Goal: Task Accomplishment & Management: Use online tool/utility

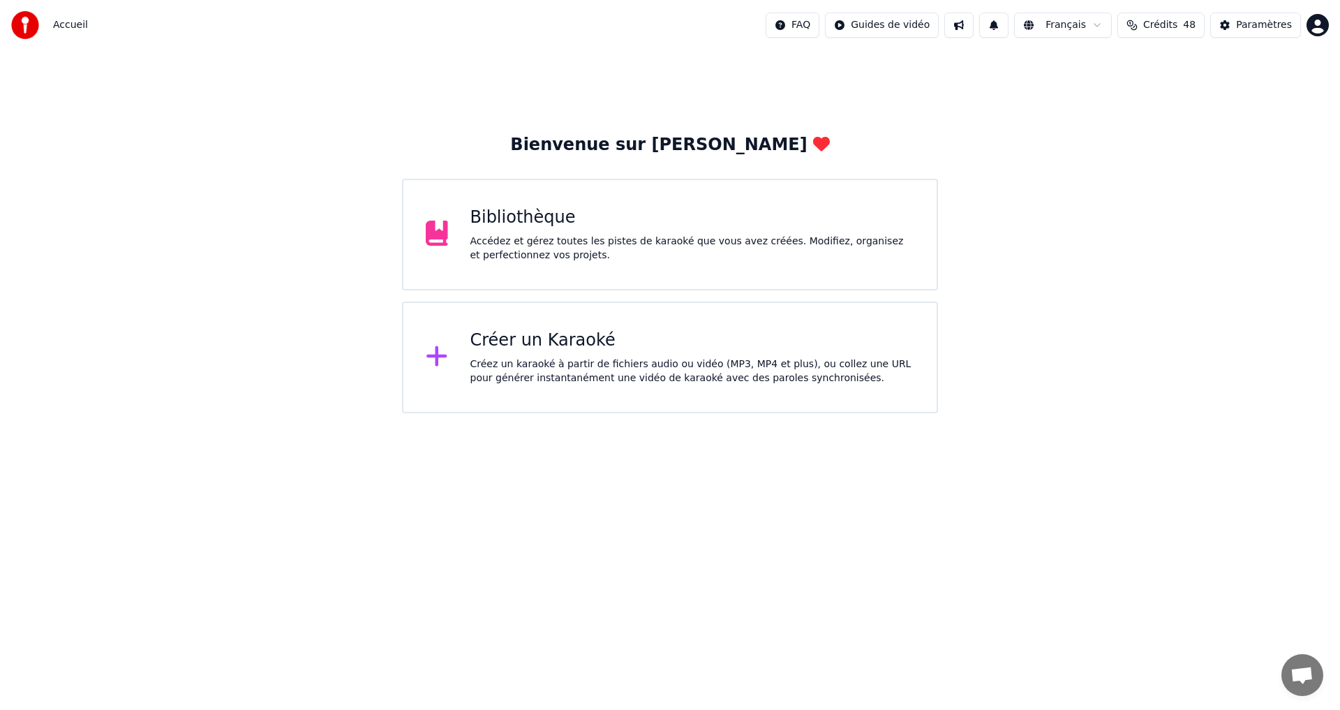
click at [573, 329] on div "Créer un Karaoké Créez un karaoké à partir de fichiers audio ou vidéo (MP3, MP4…" at bounding box center [670, 357] width 536 height 112
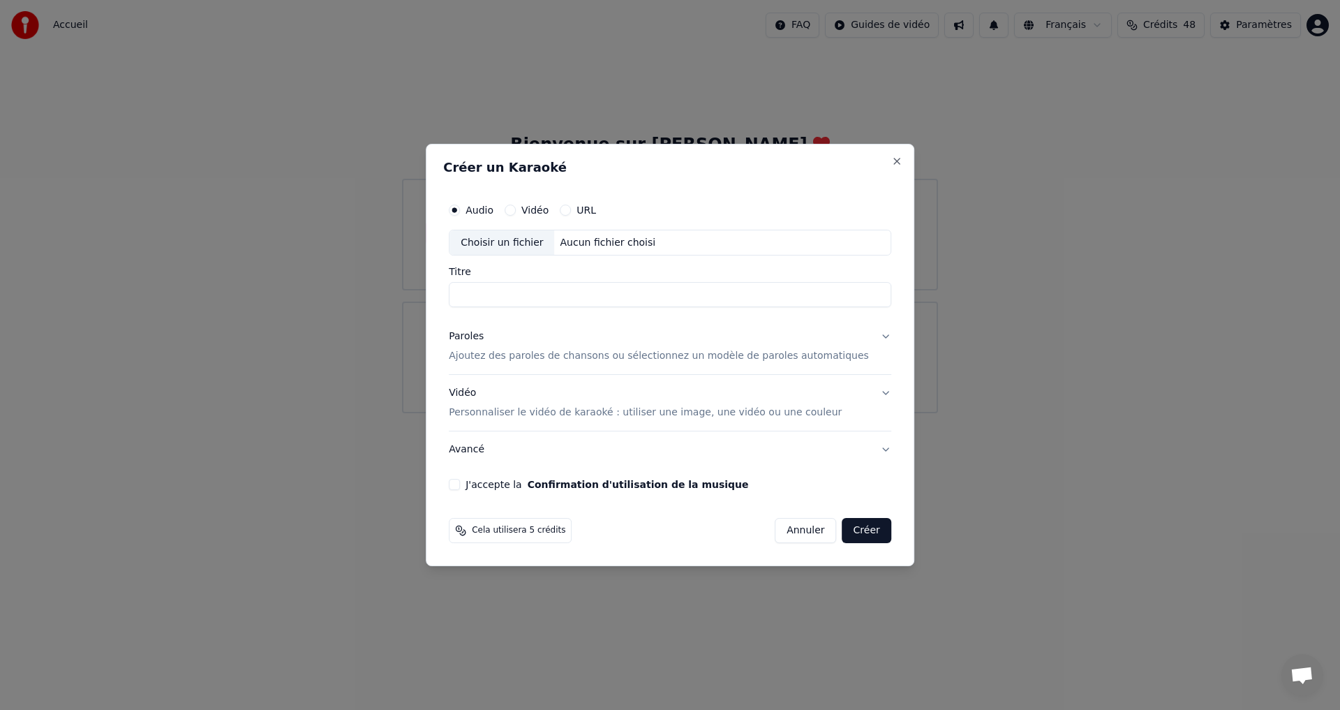
click at [537, 248] on div "Choisir un fichier" at bounding box center [501, 242] width 105 height 25
type input "**********"
click at [830, 354] on p "Ajoutez des paroles de chansons ou sélectionnez un modèle de paroles automatiqu…" at bounding box center [659, 357] width 420 height 14
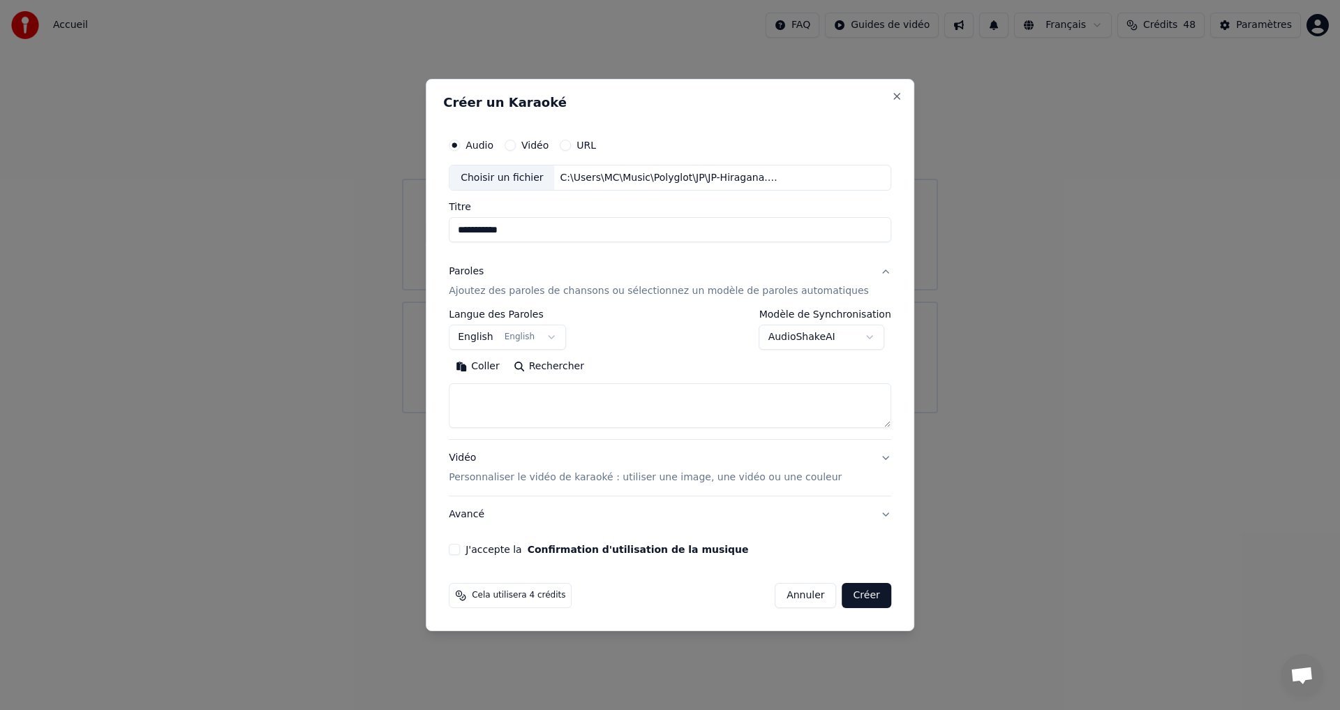
click at [498, 398] on textarea at bounding box center [670, 406] width 442 height 45
paste textarea "**********"
type textarea "**********"
click at [586, 420] on textarea "**********" at bounding box center [649, 406] width 400 height 45
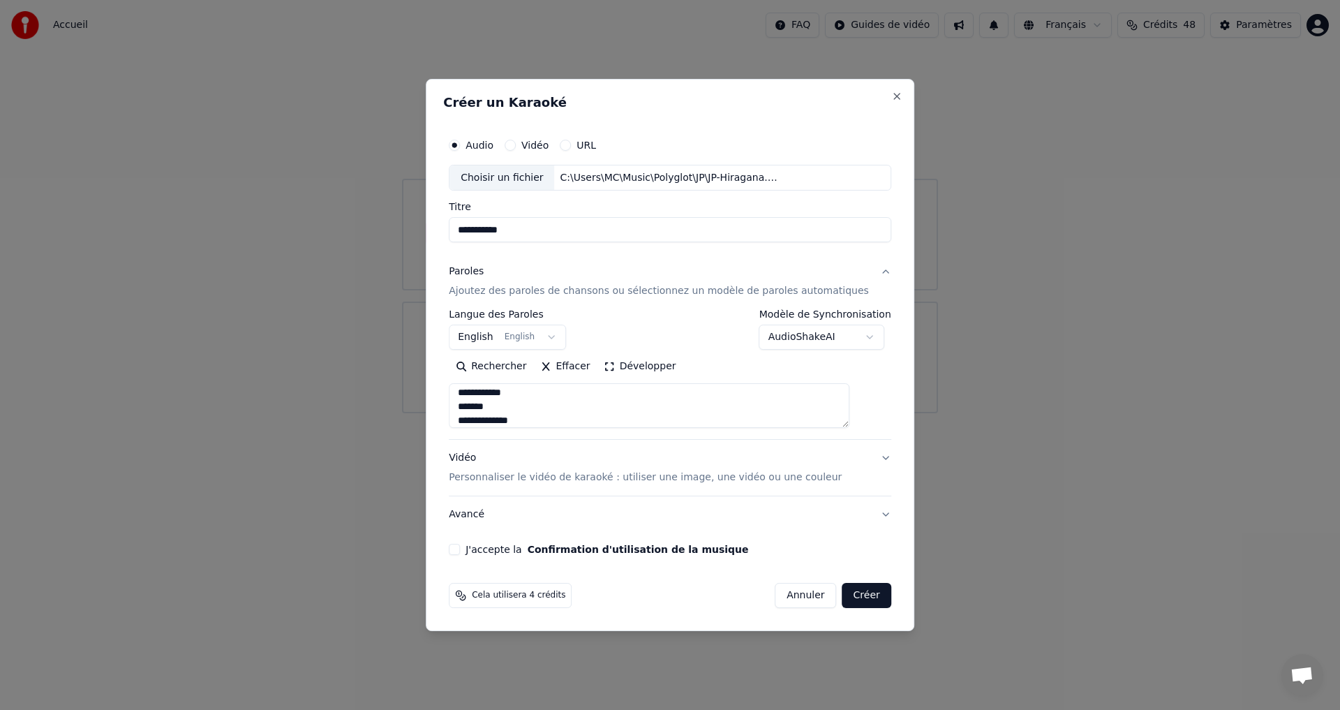
click at [564, 365] on button "Effacer" at bounding box center [564, 367] width 63 height 22
click at [881, 91] on div "**********" at bounding box center [670, 355] width 488 height 553
click at [891, 98] on button "Close" at bounding box center [896, 96] width 11 height 11
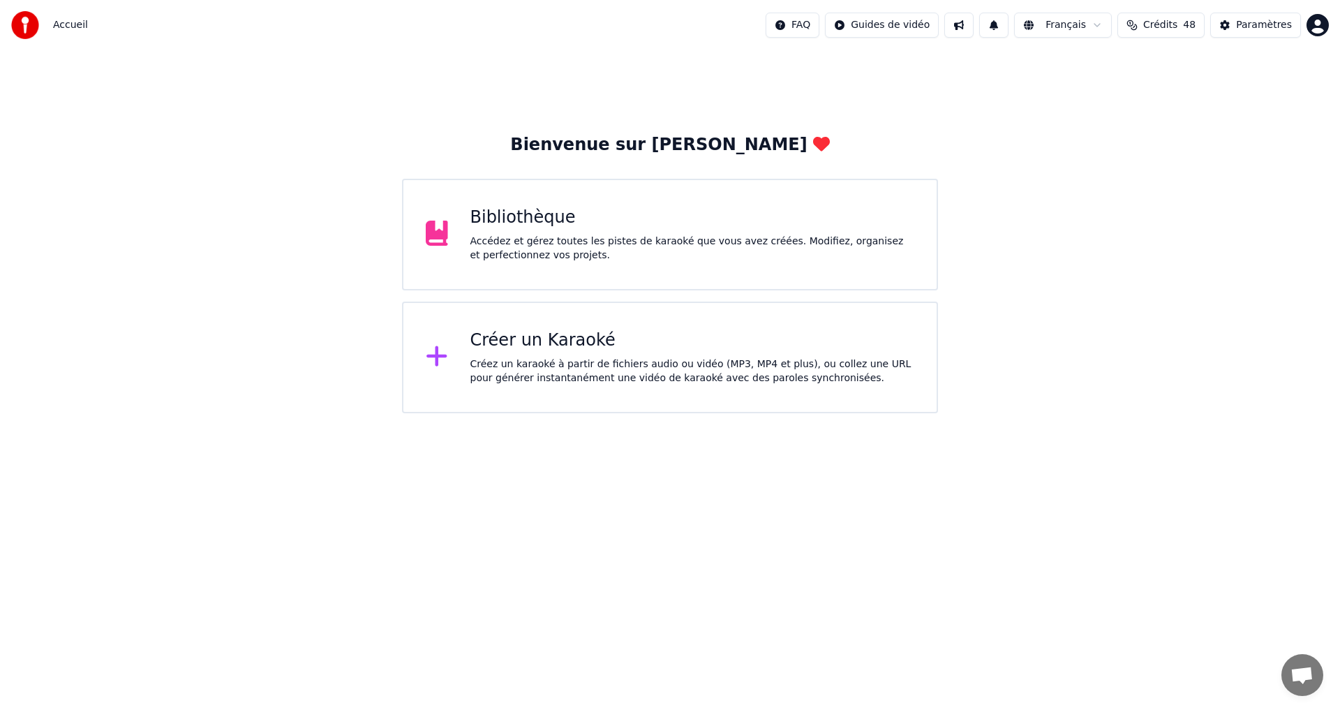
click at [533, 370] on div "Créez un karaoké à partir de fichiers audio ou vidéo (MP3, MP4 et plus), ou col…" at bounding box center [692, 371] width 444 height 28
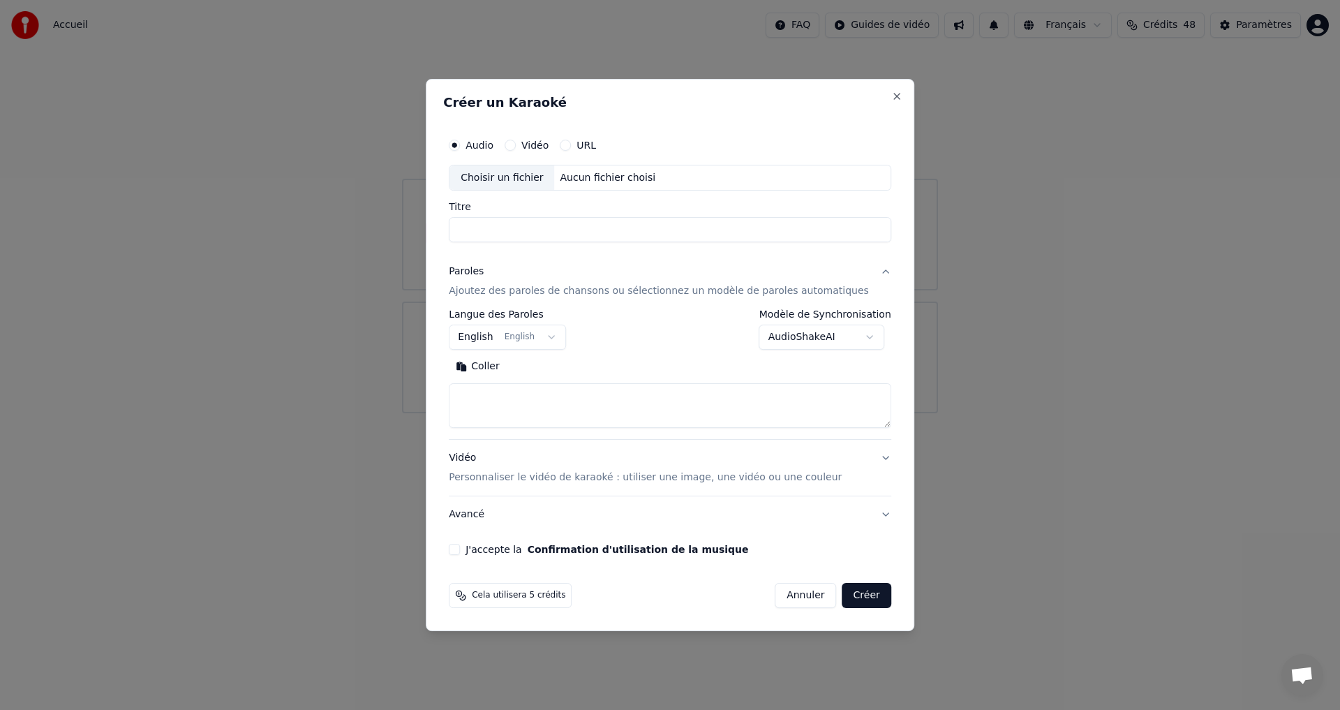
click at [488, 181] on div "Choisir un fichier" at bounding box center [501, 177] width 105 height 25
type input "**********"
click at [541, 414] on textarea at bounding box center [670, 406] width 442 height 45
click at [511, 399] on textarea at bounding box center [670, 406] width 442 height 45
paste textarea "**********"
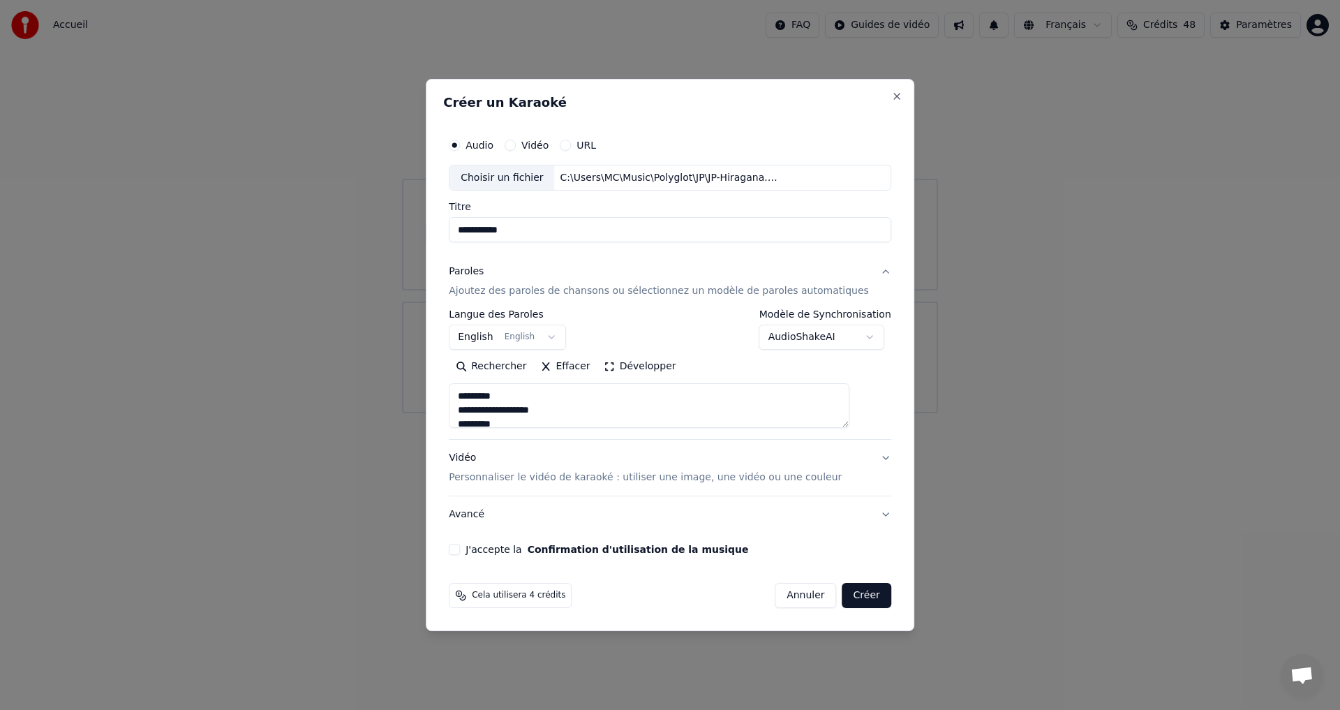
type textarea "**********"
click at [460, 545] on button "J'accepte la Confirmation d'utilisation de la musique" at bounding box center [454, 549] width 11 height 11
click at [853, 597] on button "Créer" at bounding box center [866, 595] width 49 height 25
select select "**"
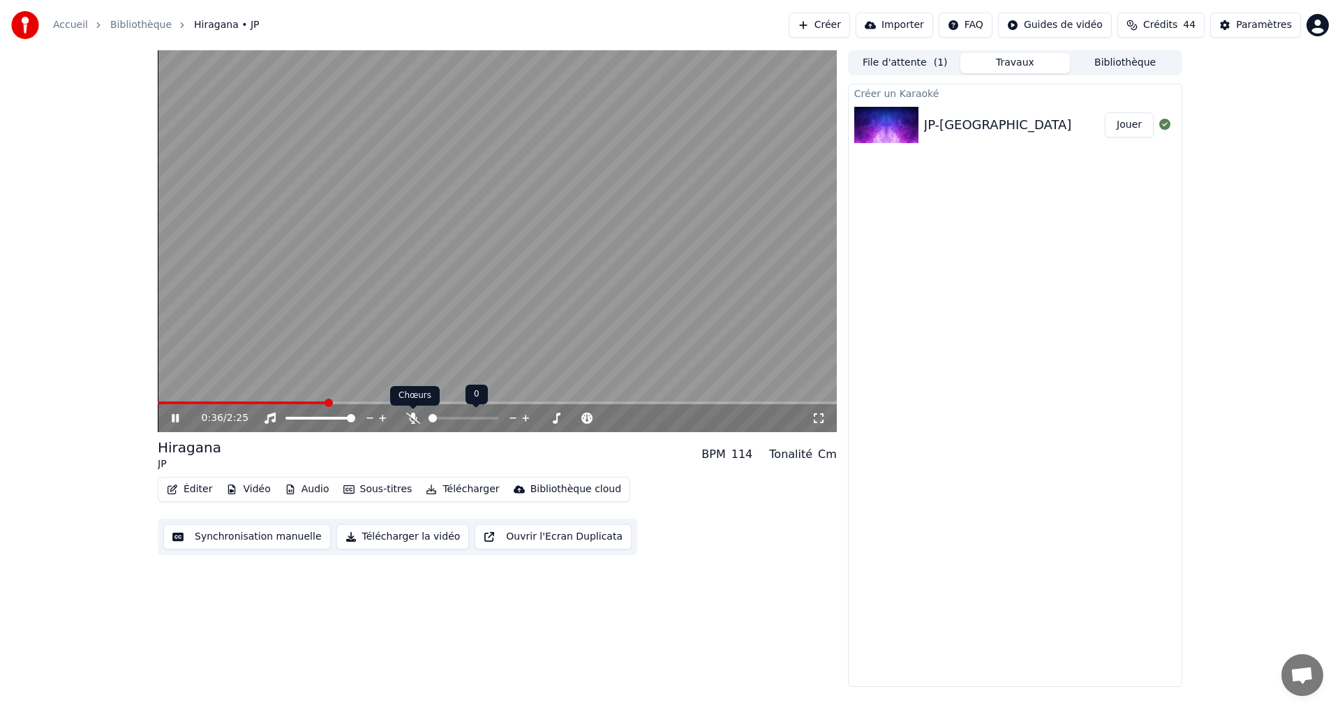
click at [408, 418] on icon at bounding box center [413, 417] width 14 height 11
click at [162, 398] on video at bounding box center [497, 241] width 679 height 382
click at [170, 405] on div "0:37 / 2:25" at bounding box center [497, 418] width 679 height 28
click at [169, 400] on video at bounding box center [497, 241] width 679 height 382
click at [166, 407] on div "0:38 / 2:25" at bounding box center [497, 418] width 679 height 28
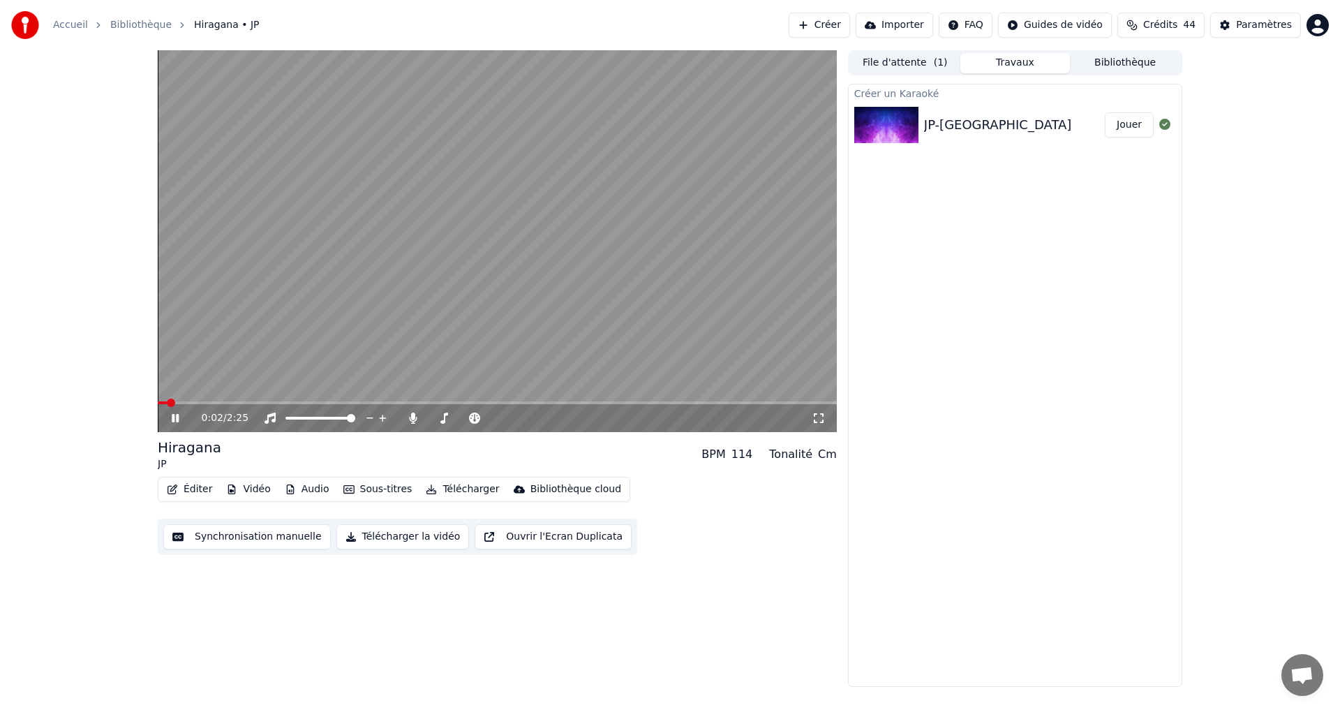
click at [166, 404] on span at bounding box center [162, 402] width 9 height 3
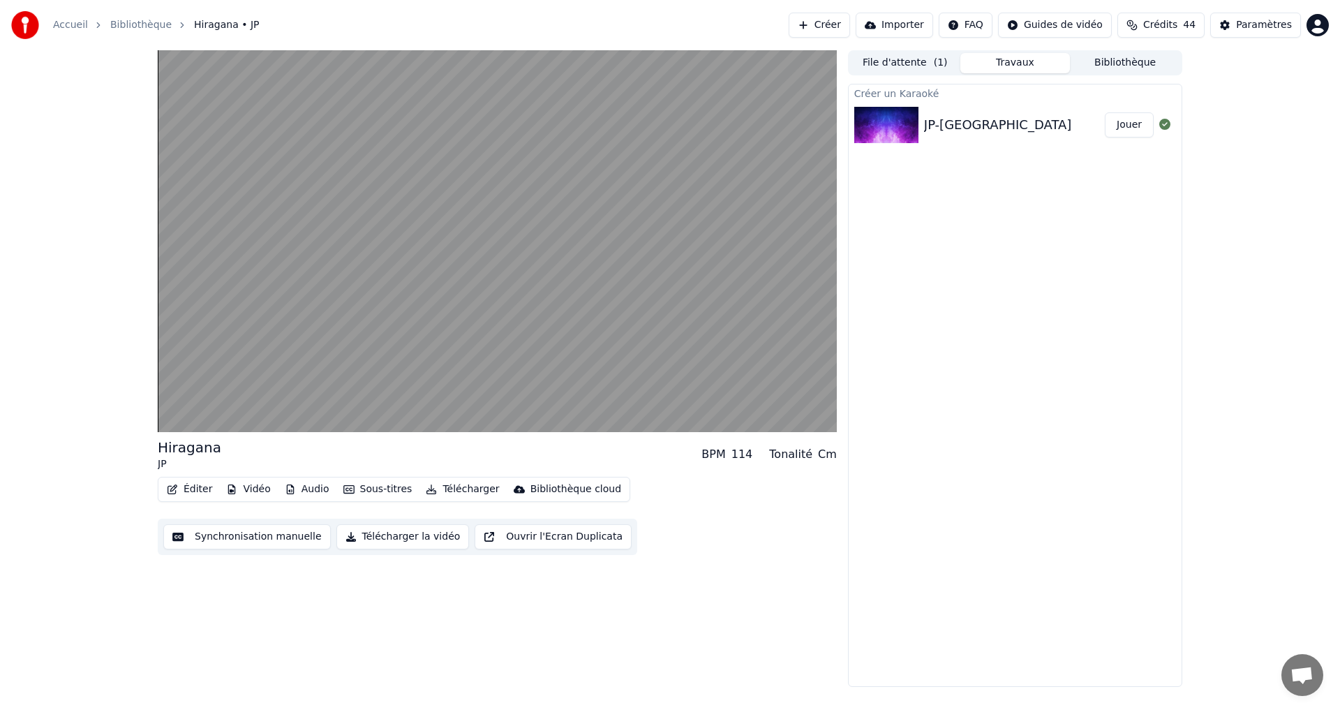
click at [224, 535] on button "Synchronisation manuelle" at bounding box center [246, 536] width 167 height 25
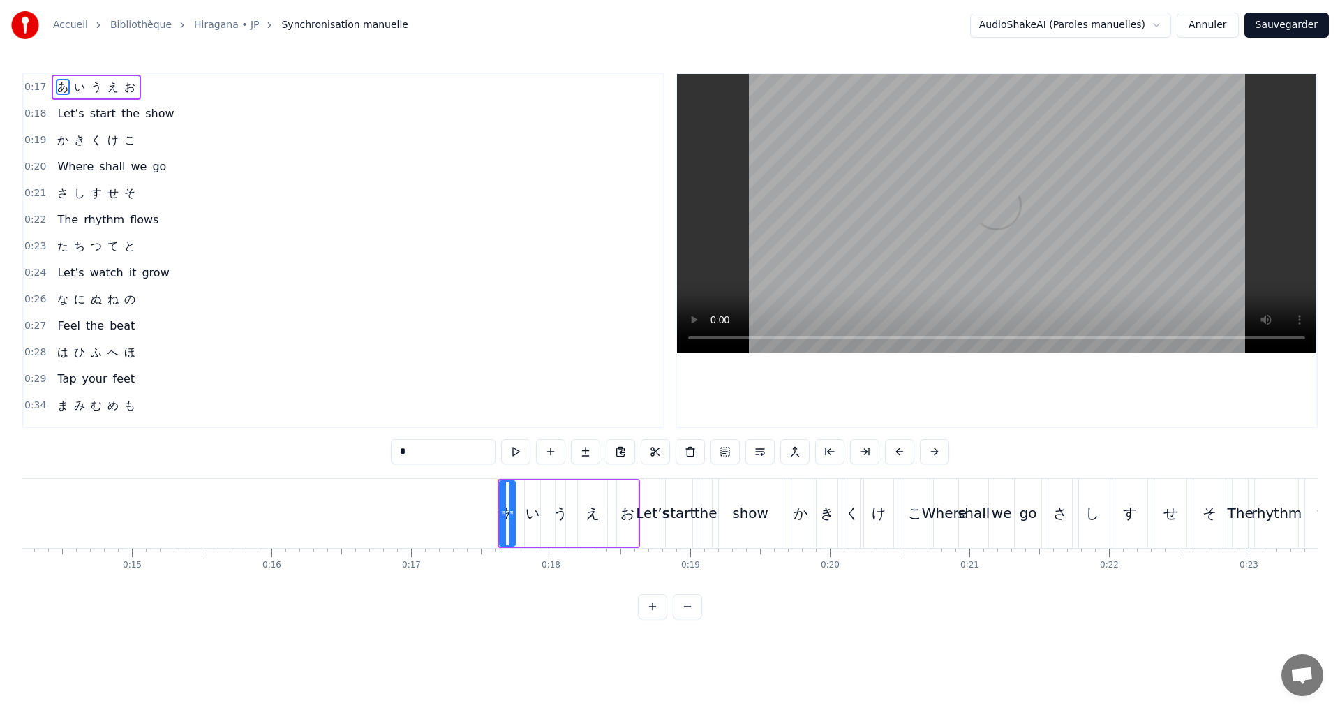
scroll to position [0, 2389]
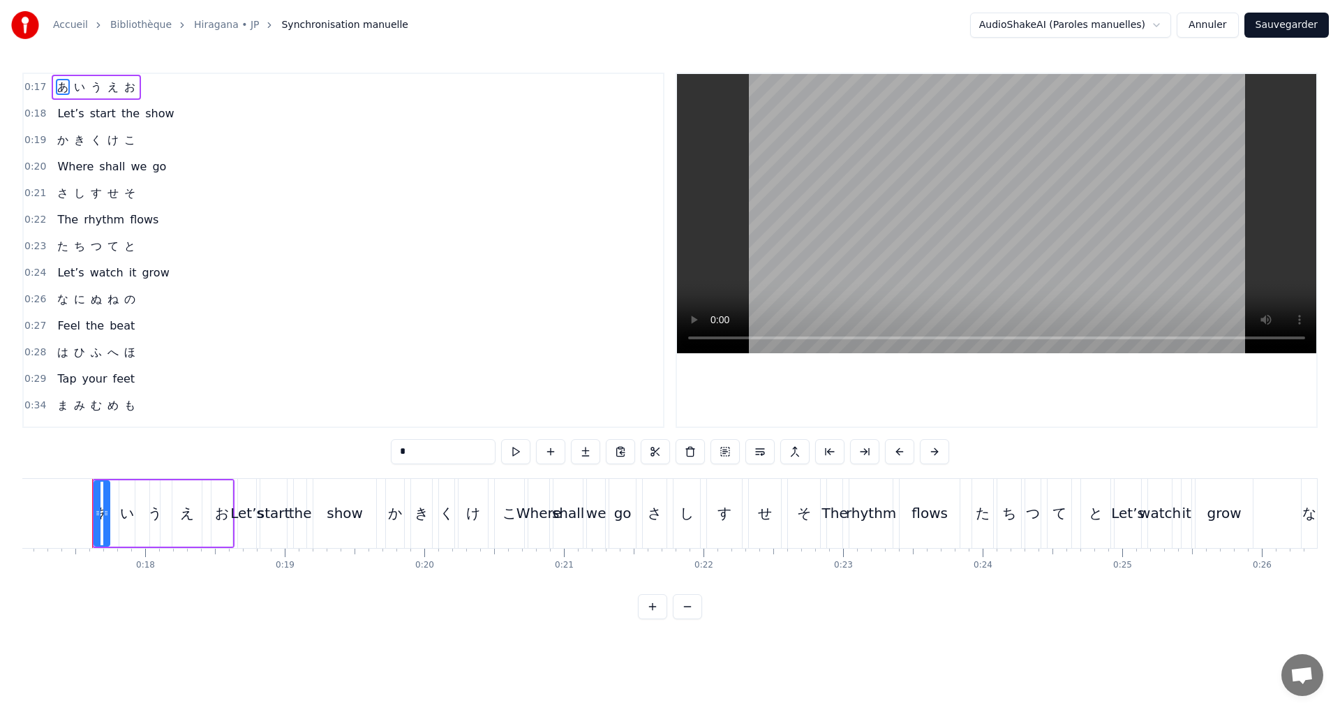
click at [430, 451] on input "*" at bounding box center [443, 451] width 105 height 25
click at [519, 450] on button at bounding box center [515, 451] width 29 height 25
click at [164, 86] on div "0:17 あ い う え お" at bounding box center [343, 87] width 639 height 27
click at [602, 449] on button at bounding box center [599, 451] width 29 height 25
click at [600, 449] on button at bounding box center [599, 451] width 29 height 25
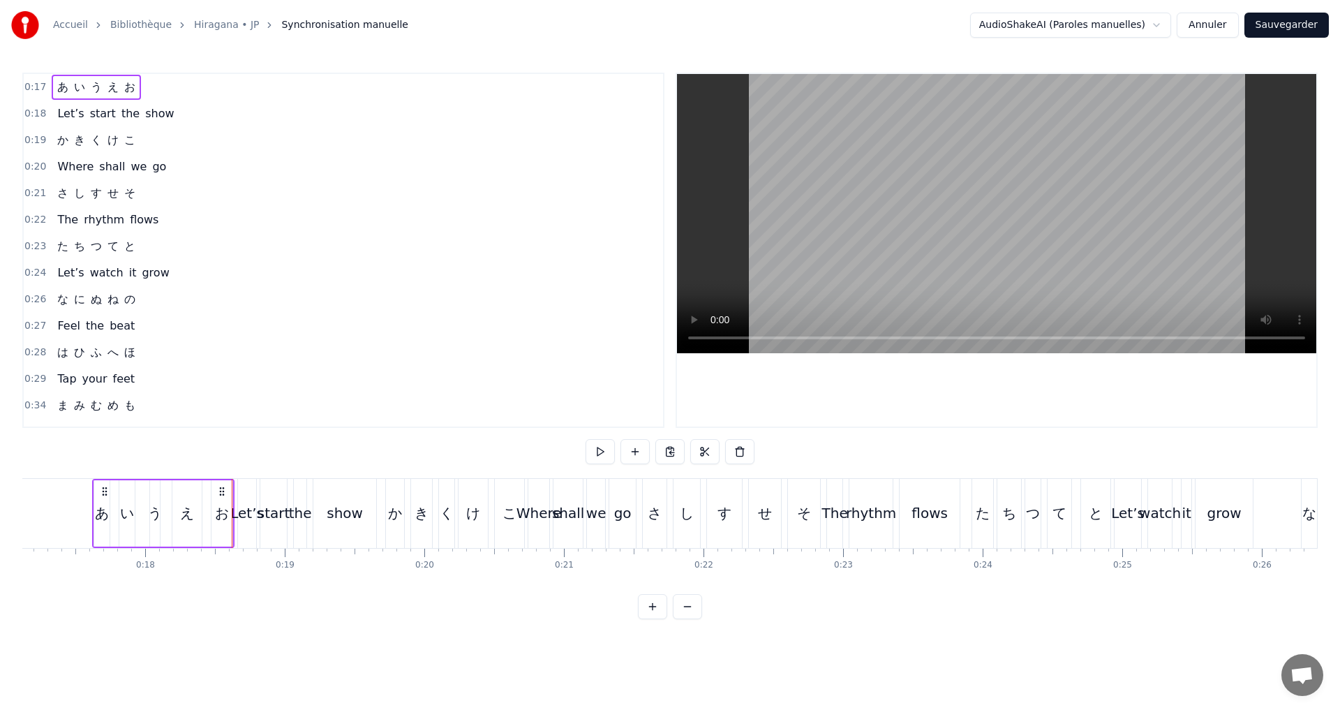
click at [81, 85] on span "い" at bounding box center [80, 87] width 14 height 16
click at [63, 89] on span "あ" at bounding box center [63, 87] width 14 height 16
click at [520, 455] on button at bounding box center [515, 451] width 29 height 25
drag, startPoint x: 96, startPoint y: 510, endPoint x: 88, endPoint y: 507, distance: 8.4
click at [83, 507] on div at bounding box center [85, 512] width 6 height 63
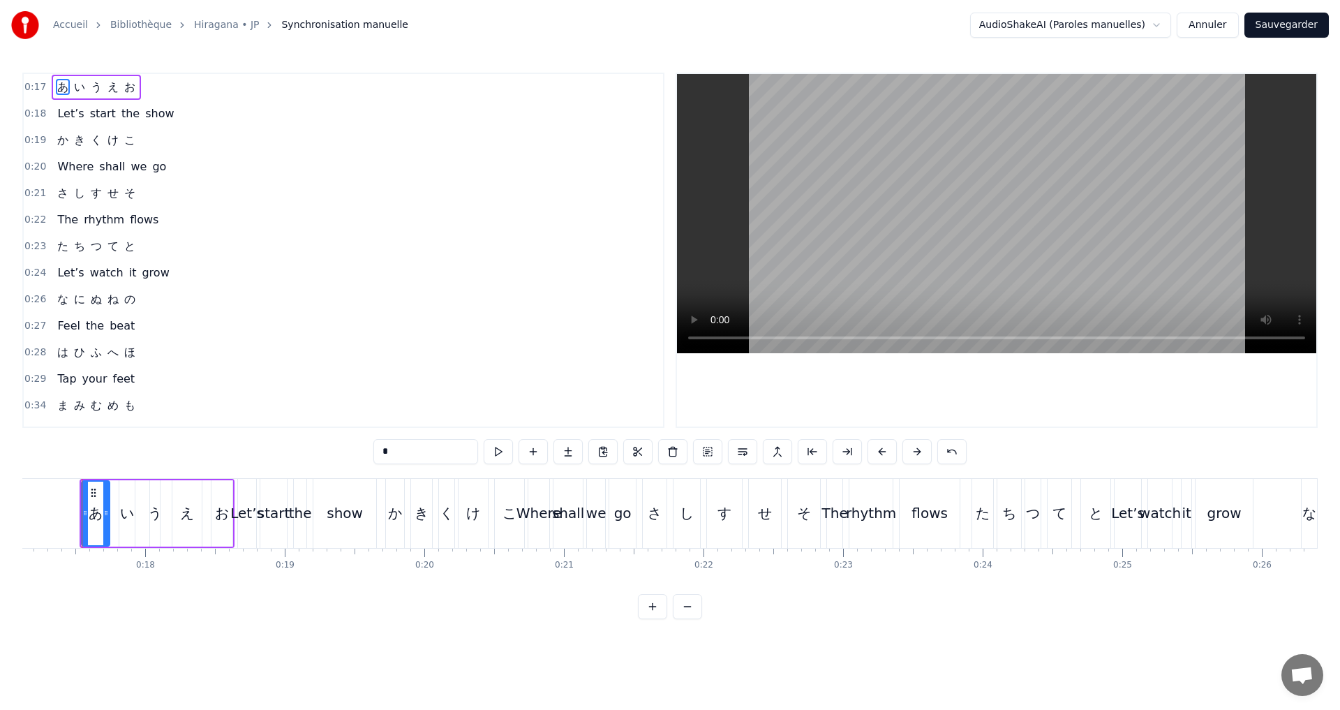
scroll to position [0, 2379]
click at [112, 512] on icon at bounding box center [112, 512] width 6 height 11
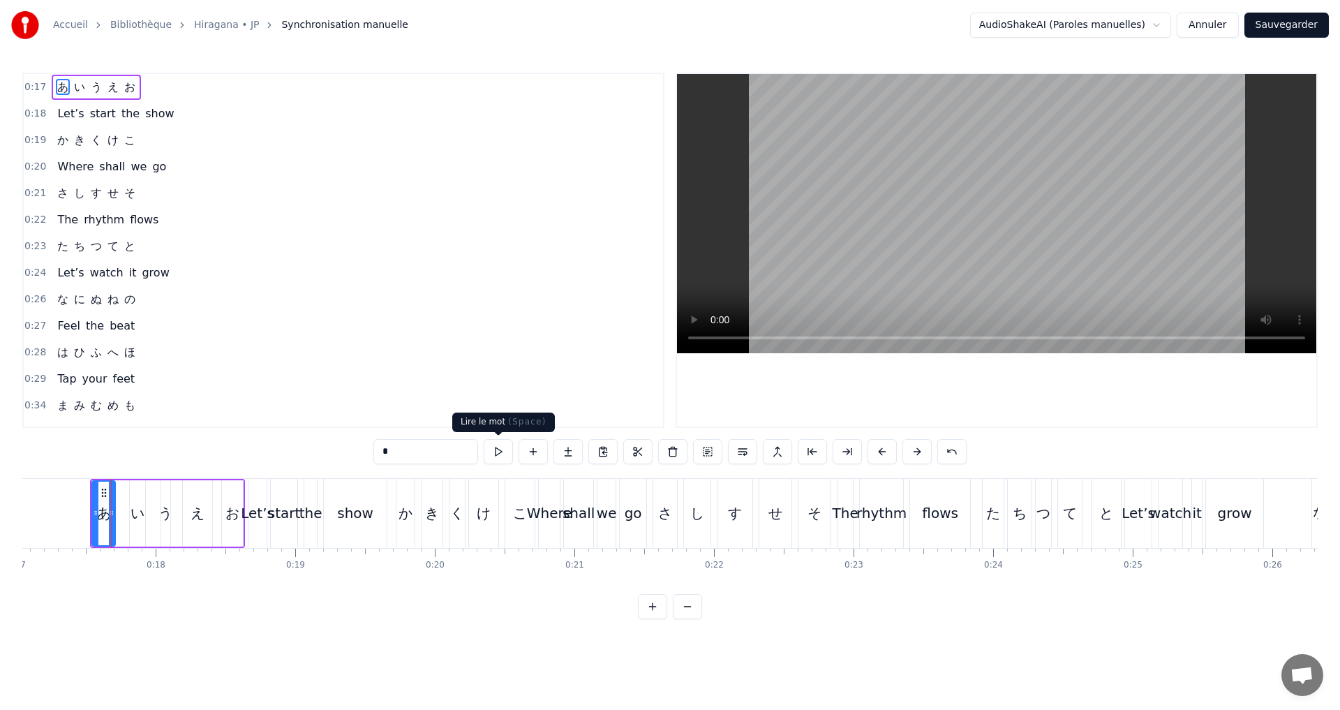
click at [506, 447] on button at bounding box center [498, 451] width 29 height 25
click at [502, 447] on button at bounding box center [498, 451] width 29 height 25
click at [111, 510] on icon at bounding box center [110, 512] width 6 height 11
click at [141, 502] on div "い" at bounding box center [140, 512] width 14 height 21
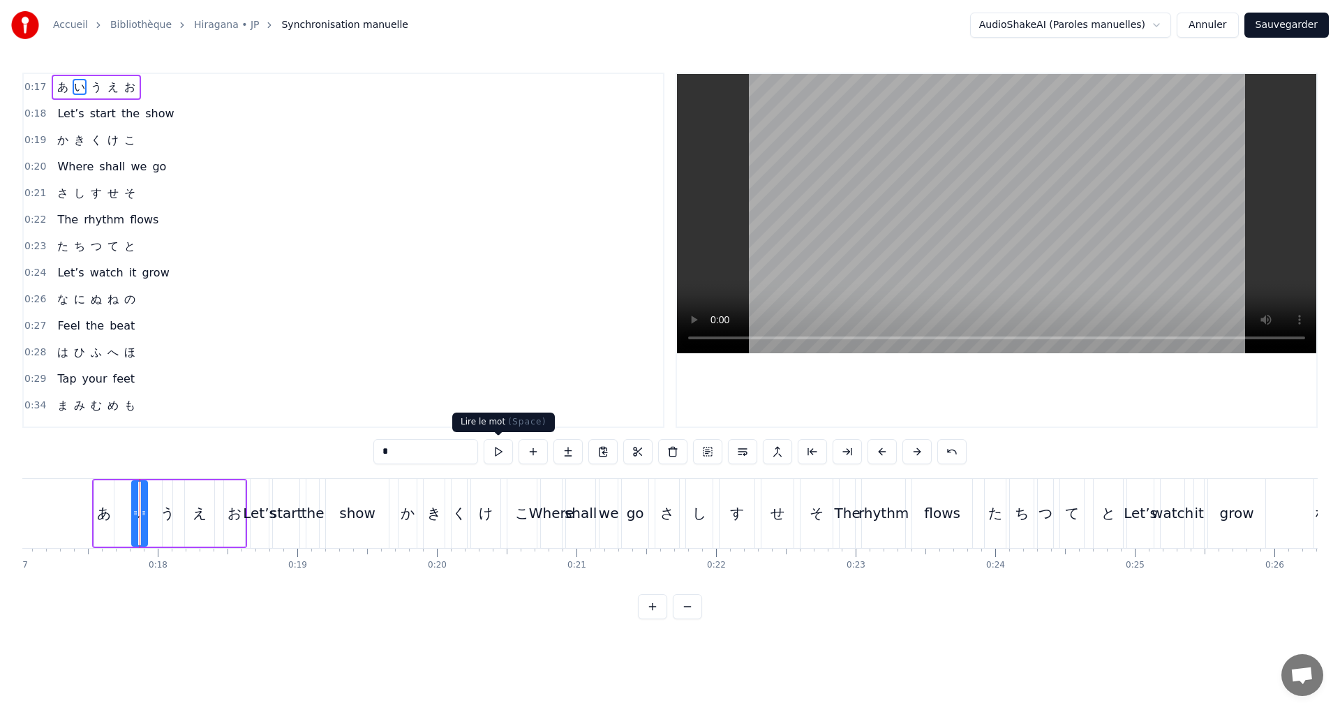
click at [507, 444] on button at bounding box center [498, 451] width 29 height 25
click at [123, 505] on div at bounding box center [124, 512] width 6 height 63
click at [140, 511] on icon at bounding box center [140, 512] width 6 height 11
click at [533, 449] on div "*" at bounding box center [669, 451] width 593 height 25
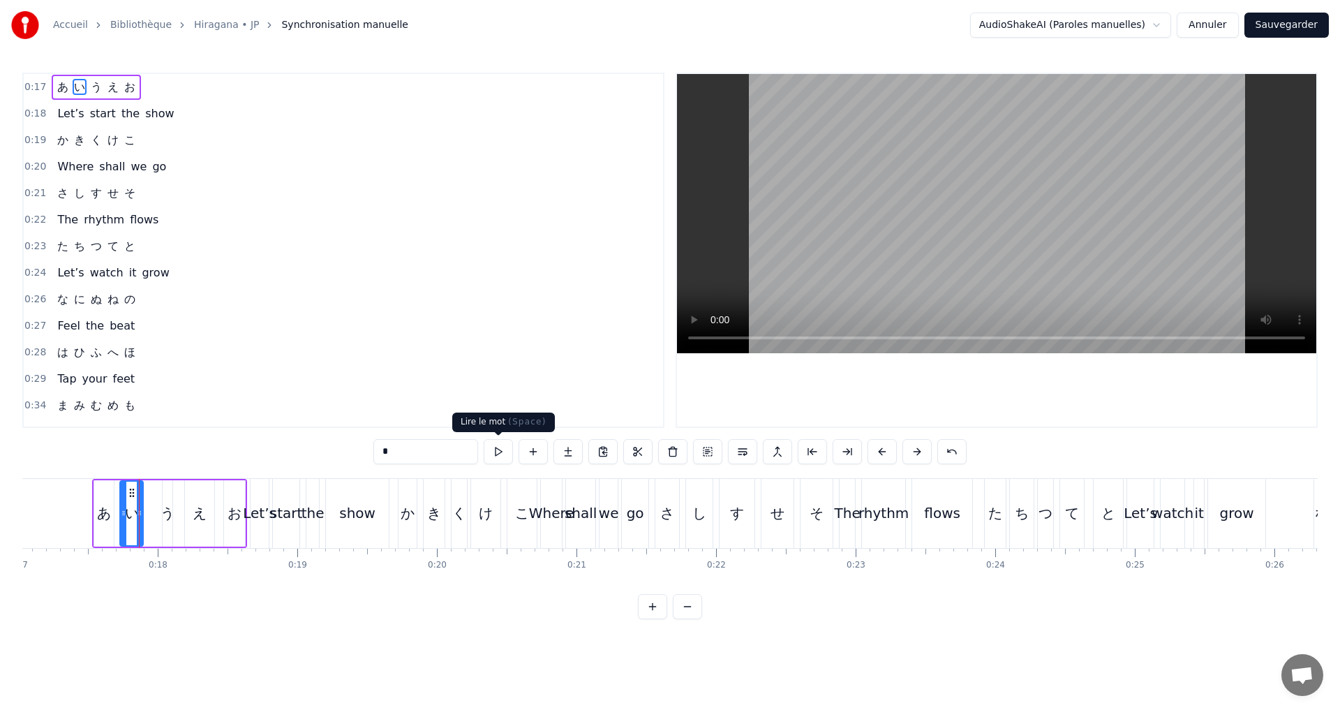
click at [495, 452] on button at bounding box center [498, 451] width 29 height 25
click at [169, 512] on div "う" at bounding box center [167, 512] width 14 height 21
drag, startPoint x: 165, startPoint y: 516, endPoint x: 147, endPoint y: 511, distance: 19.3
click at [147, 511] on icon at bounding box center [147, 512] width 6 height 11
click at [167, 512] on icon at bounding box center [168, 512] width 6 height 11
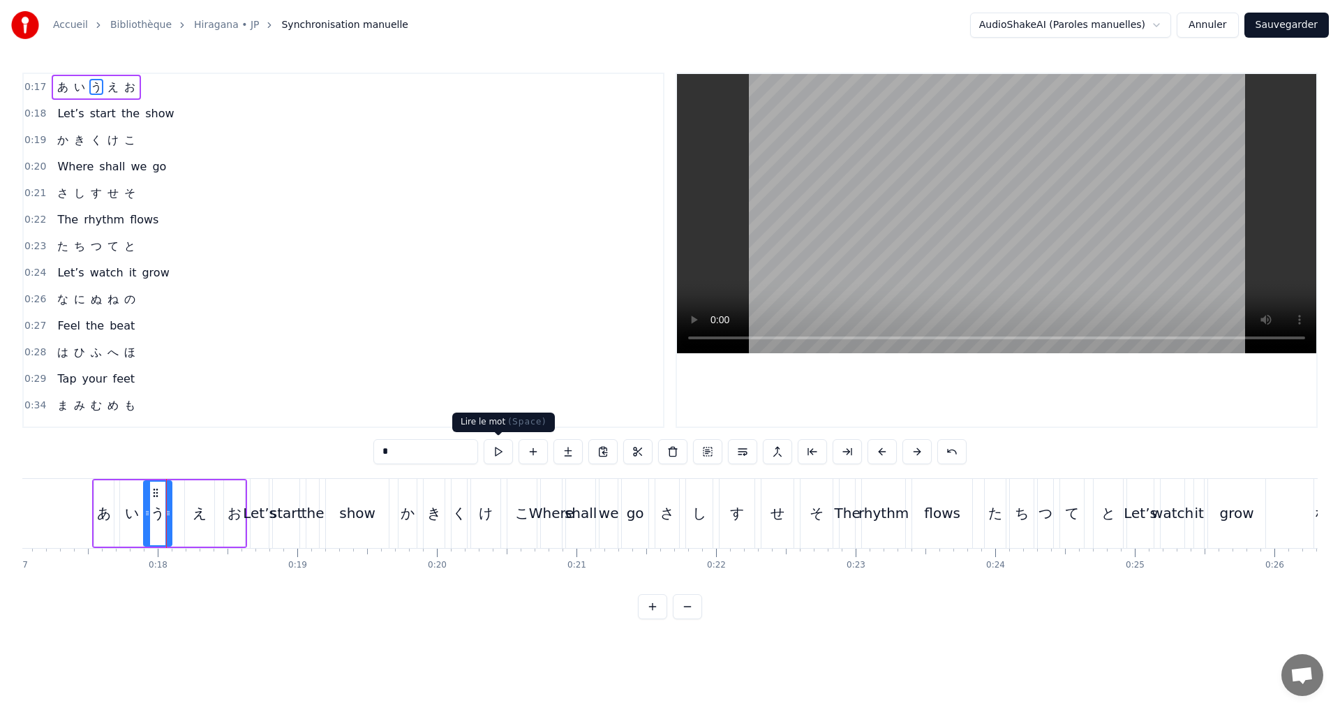
click at [504, 441] on button at bounding box center [498, 451] width 29 height 25
click at [165, 511] on icon at bounding box center [166, 512] width 6 height 11
click at [496, 455] on button at bounding box center [498, 451] width 29 height 25
click at [197, 511] on div "え" at bounding box center [200, 512] width 14 height 21
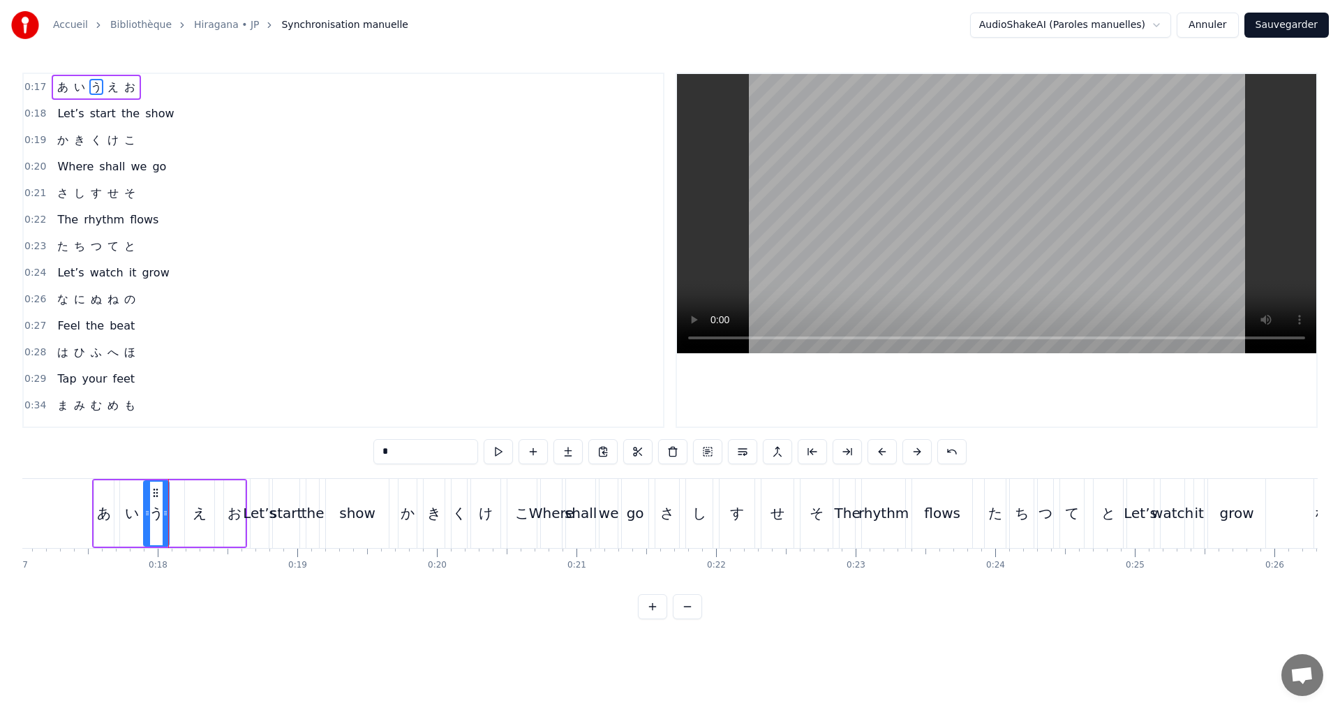
type input "*"
drag, startPoint x: 178, startPoint y: 511, endPoint x: 172, endPoint y: 508, distance: 7.2
click at [172, 508] on icon at bounding box center [174, 512] width 6 height 11
drag, startPoint x: 213, startPoint y: 509, endPoint x: 228, endPoint y: 500, distance: 18.2
click at [193, 504] on div at bounding box center [191, 512] width 6 height 63
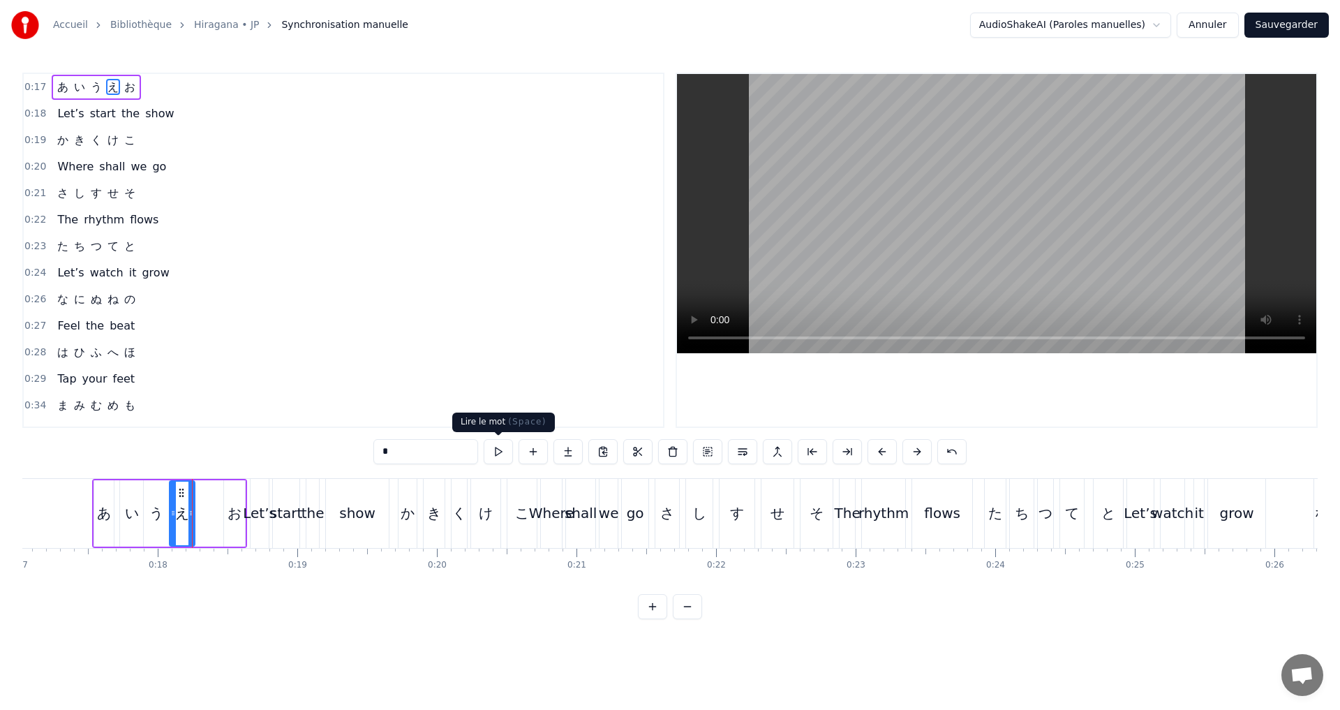
click at [499, 454] on button at bounding box center [498, 451] width 29 height 25
click at [157, 87] on div "0:17 あ い う え お" at bounding box center [343, 87] width 639 height 27
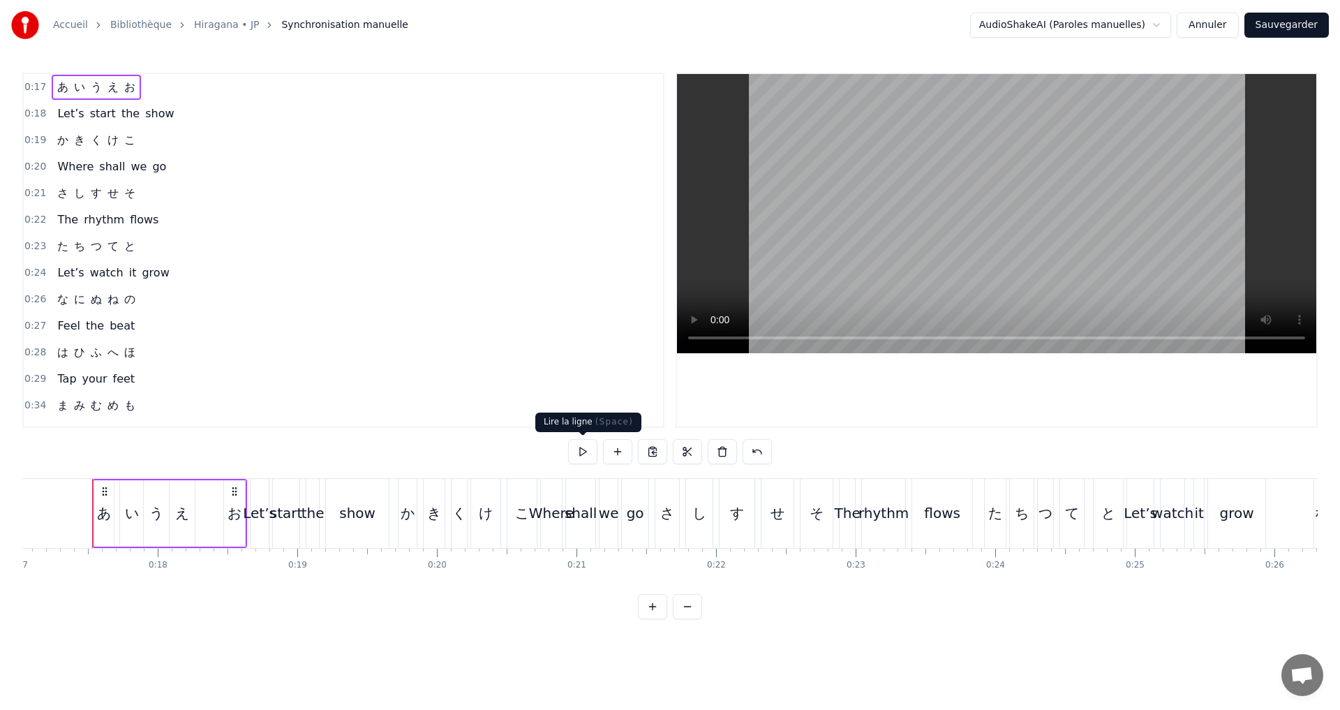
click at [583, 447] on button at bounding box center [582, 451] width 29 height 25
click at [583, 443] on button at bounding box center [582, 451] width 29 height 25
click at [58, 88] on span "あ" at bounding box center [63, 87] width 14 height 16
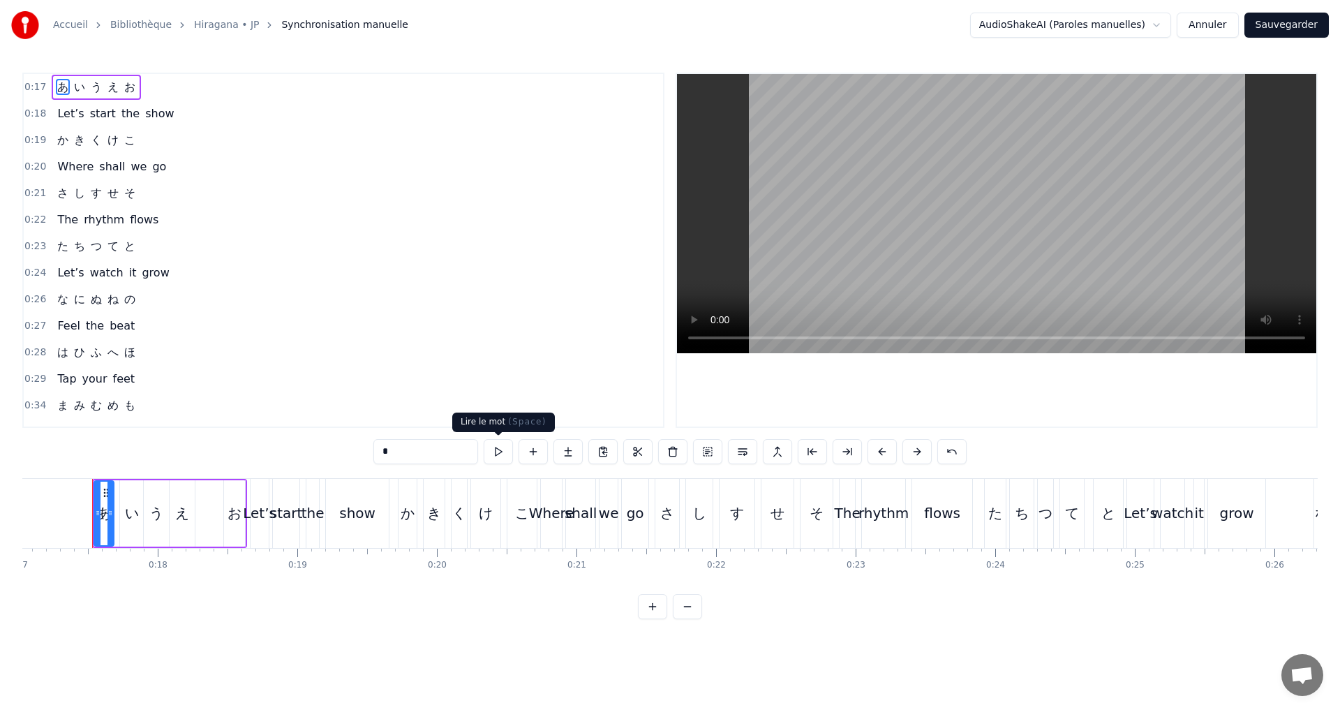
click at [502, 446] on button at bounding box center [498, 451] width 29 height 25
click at [126, 516] on div "い" at bounding box center [132, 512] width 14 height 21
click at [118, 508] on icon at bounding box center [120, 512] width 6 height 11
click at [106, 508] on div "あ" at bounding box center [104, 512] width 14 height 21
type input "*"
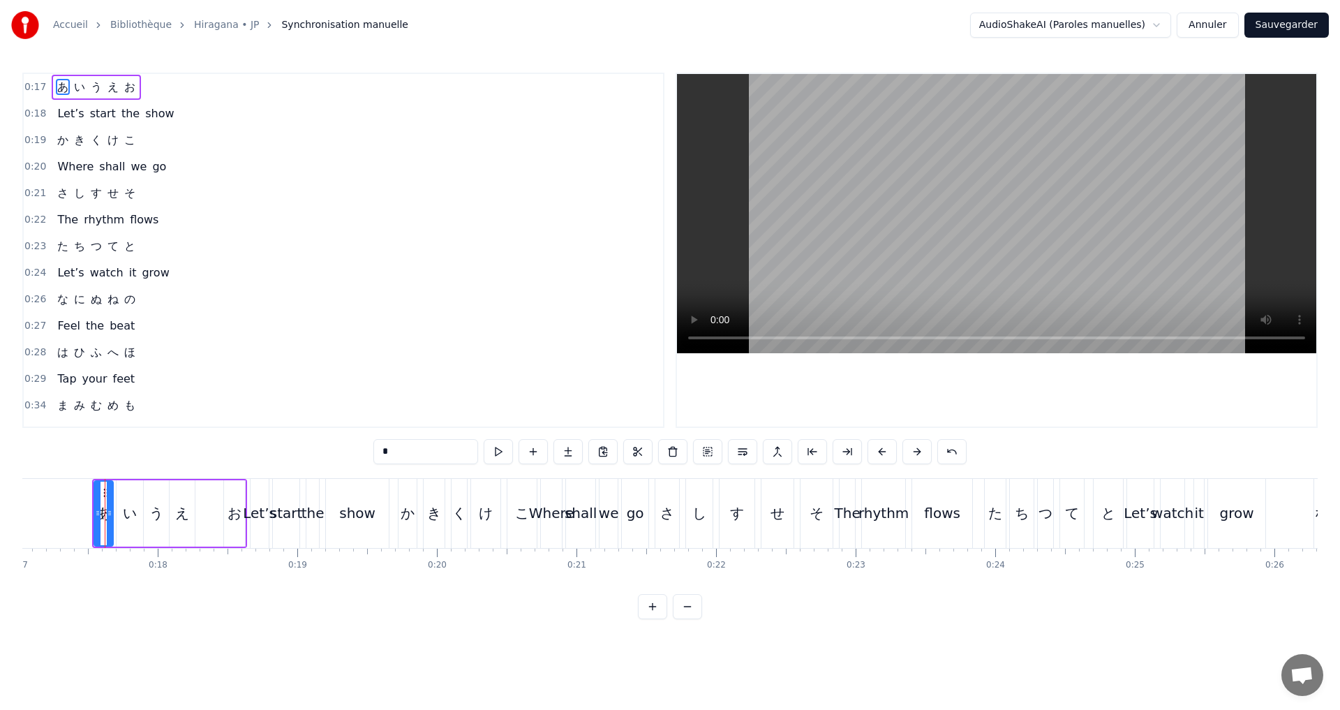
click at [110, 509] on icon at bounding box center [110, 512] width 6 height 11
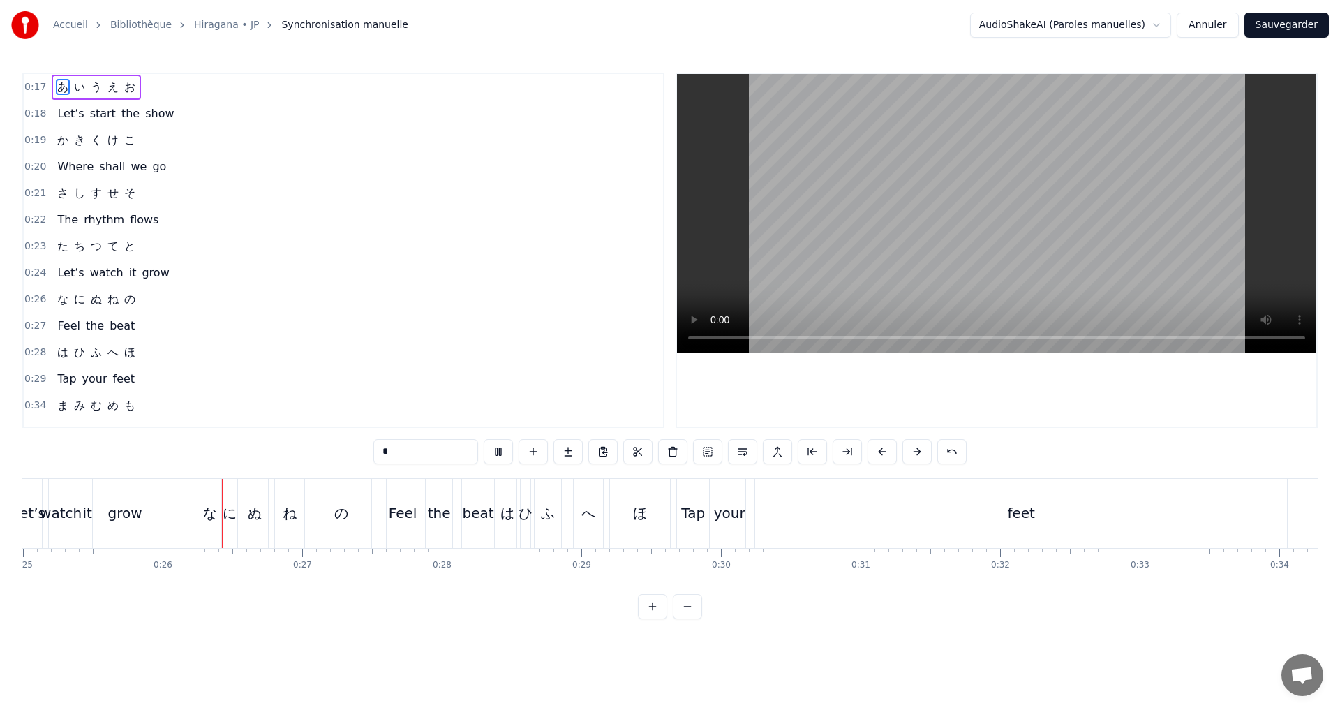
scroll to position [0, 3534]
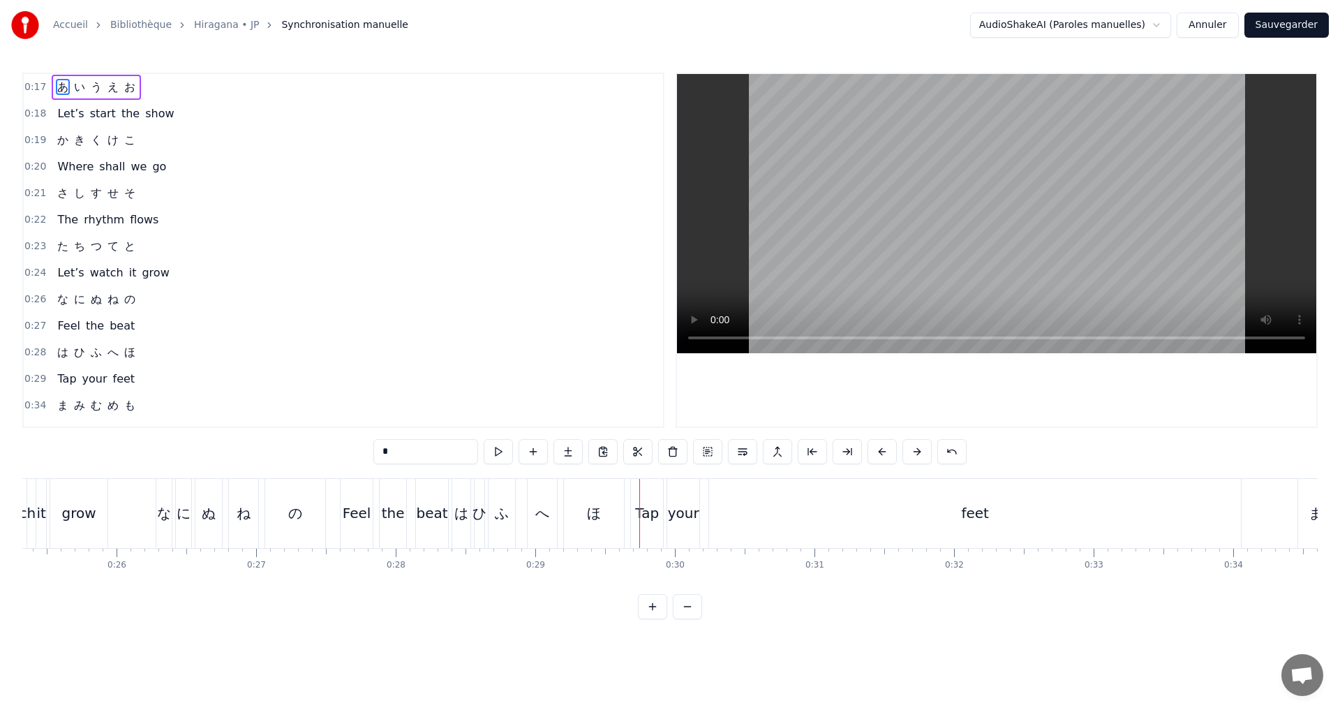
click at [169, 84] on div "0:17 あ い う え お" at bounding box center [343, 87] width 639 height 27
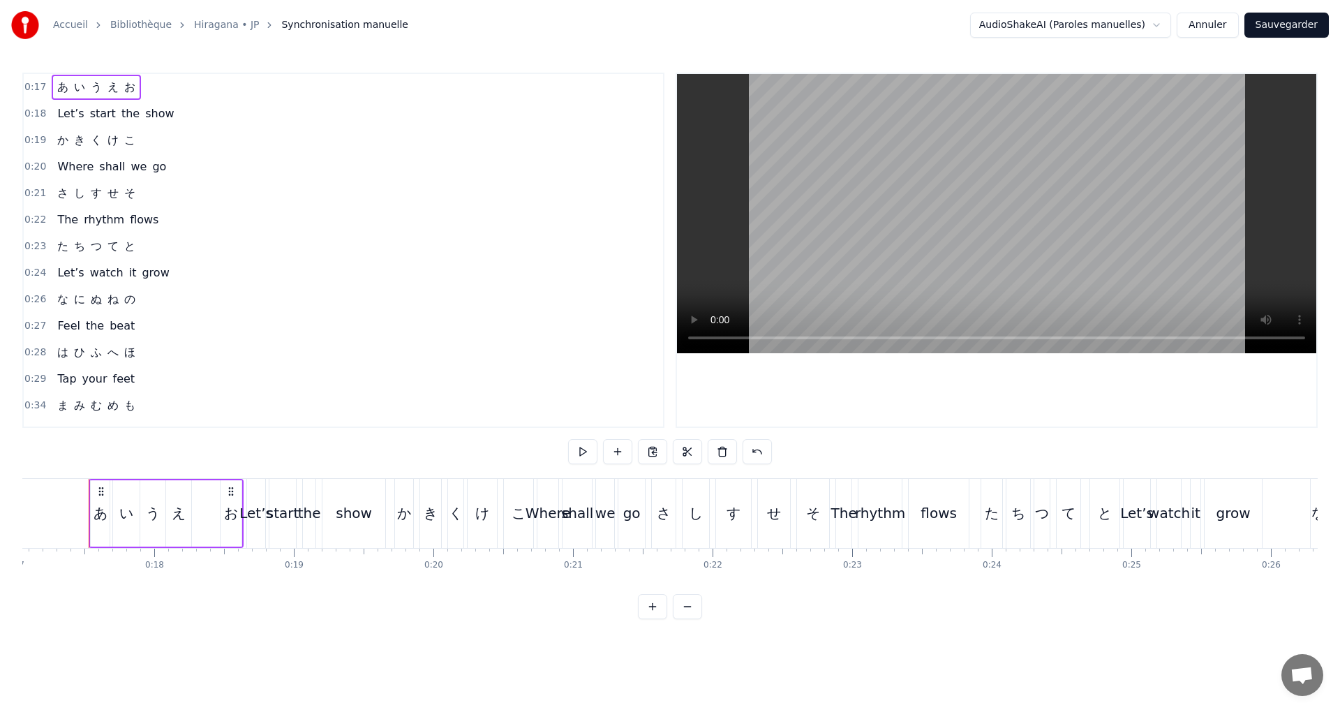
scroll to position [0, 2376]
click at [583, 456] on button at bounding box center [582, 451] width 29 height 25
click at [579, 450] on button at bounding box center [582, 451] width 29 height 25
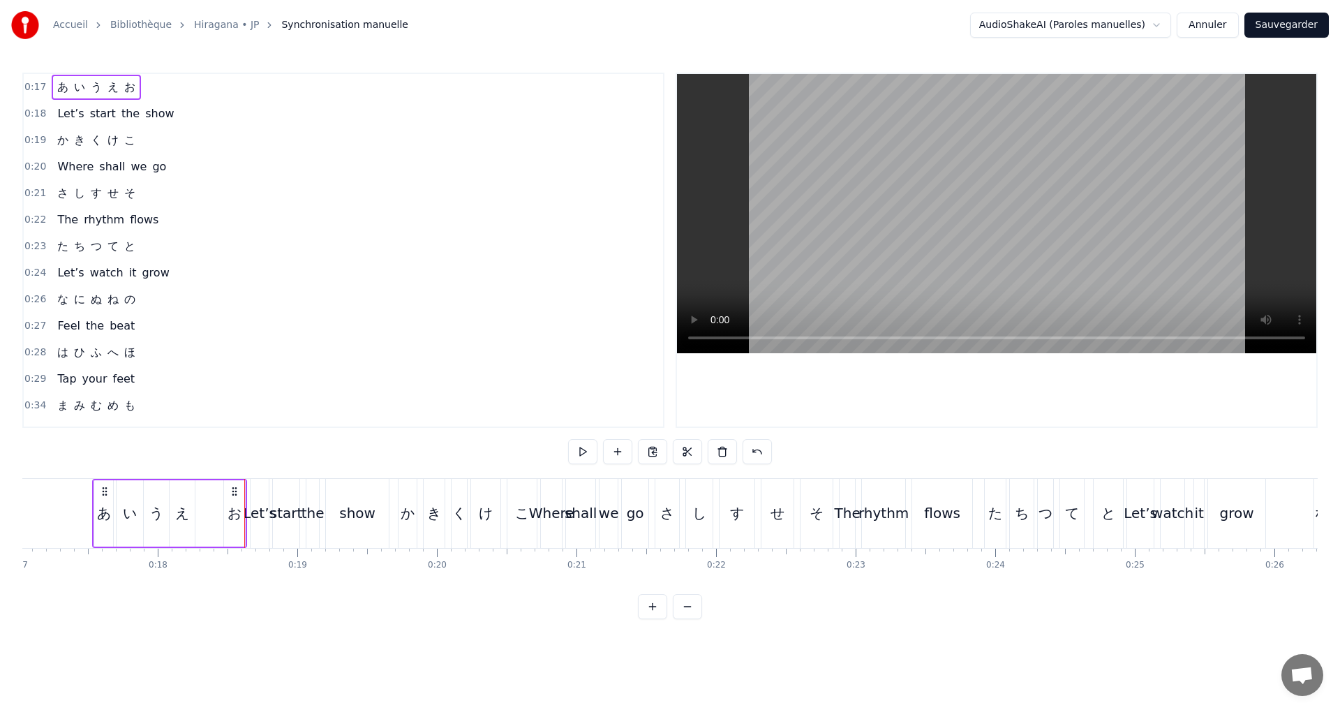
click at [579, 450] on button at bounding box center [582, 451] width 29 height 25
click at [230, 510] on div "お" at bounding box center [234, 512] width 14 height 21
drag, startPoint x: 225, startPoint y: 512, endPoint x: 200, endPoint y: 505, distance: 26.7
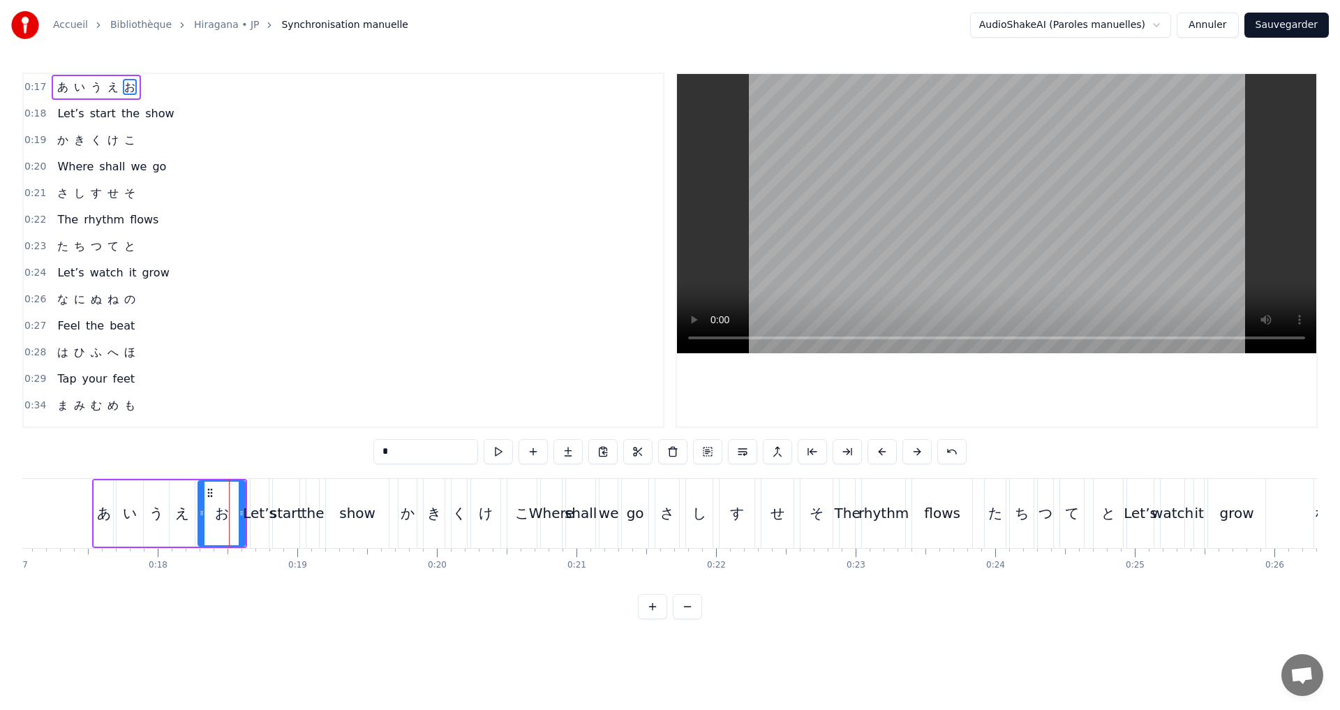
click at [200, 505] on div at bounding box center [202, 512] width 6 height 63
drag, startPoint x: 242, startPoint y: 510, endPoint x: 222, endPoint y: 507, distance: 20.4
click at [222, 507] on icon at bounding box center [221, 512] width 6 height 11
click at [503, 454] on button at bounding box center [498, 451] width 29 height 25
click at [178, 508] on div "え" at bounding box center [182, 512] width 14 height 21
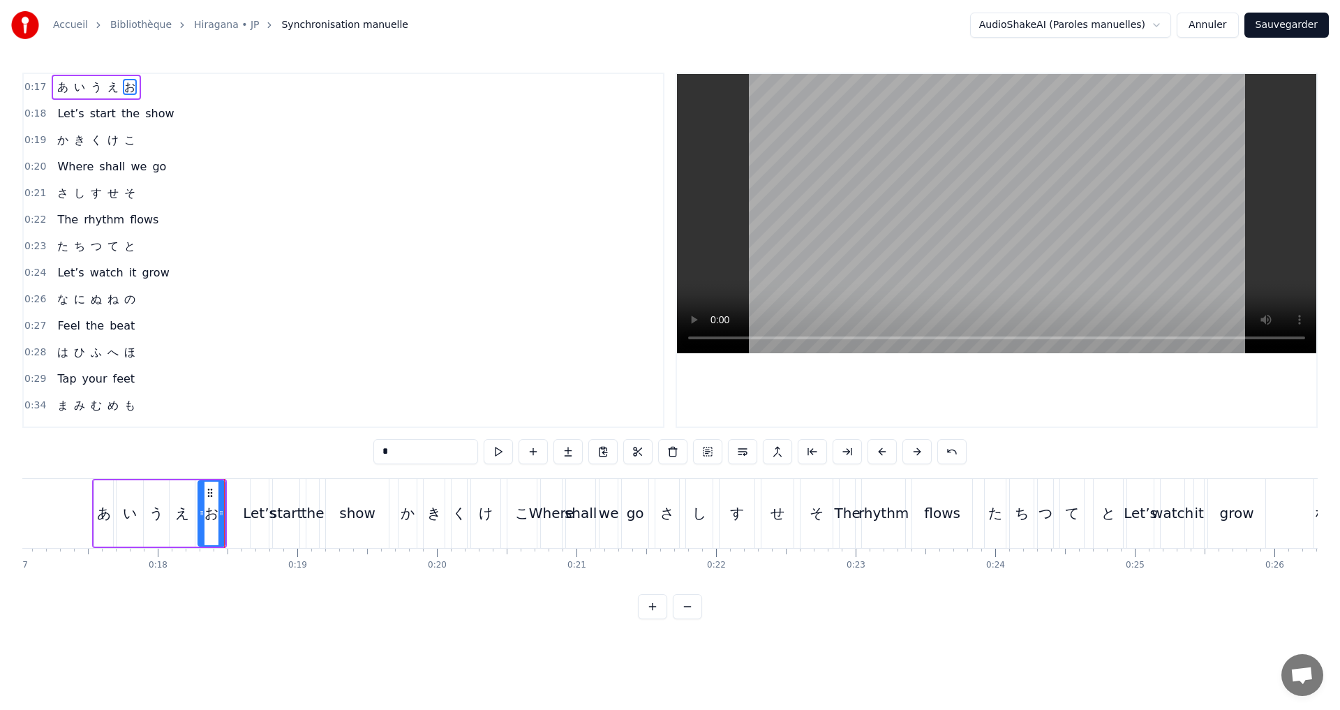
type input "*"
click at [193, 509] on icon at bounding box center [191, 512] width 6 height 11
click at [499, 458] on button at bounding box center [498, 451] width 29 height 25
click at [178, 514] on icon at bounding box center [177, 512] width 6 height 11
click at [494, 449] on button at bounding box center [498, 451] width 29 height 25
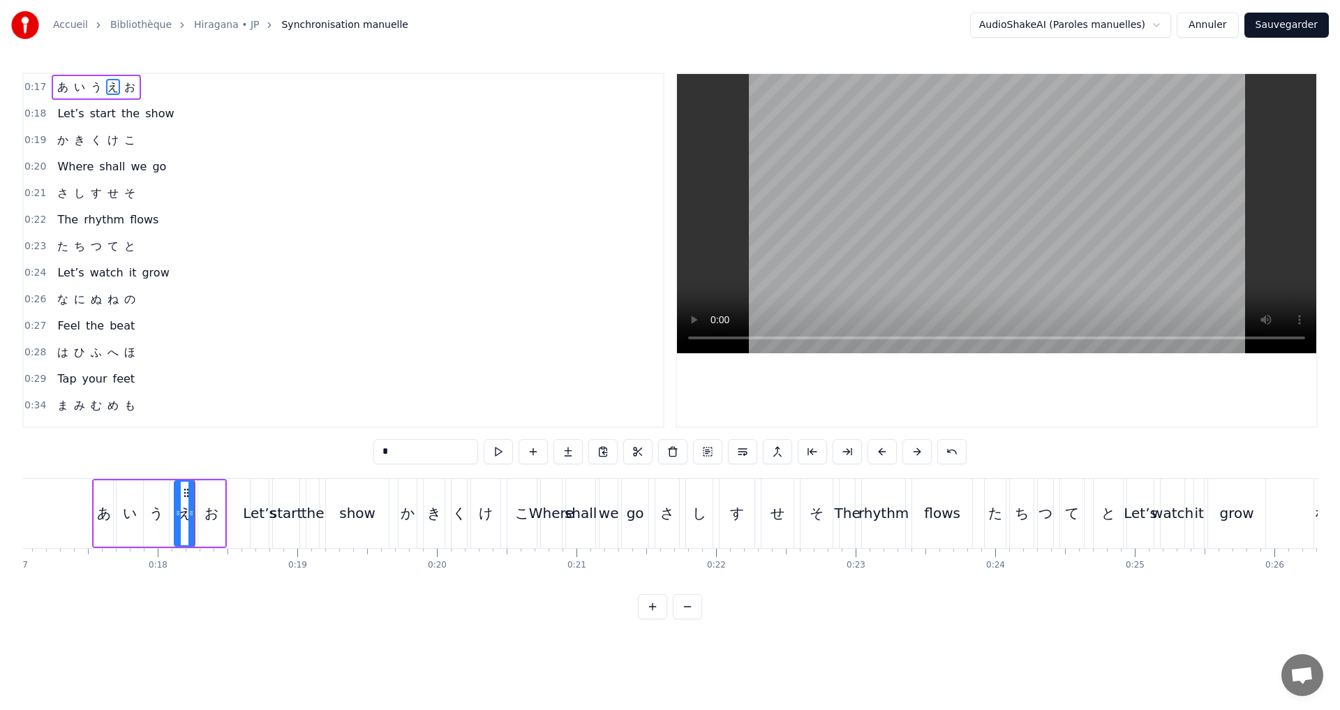
click at [178, 509] on icon at bounding box center [178, 512] width 6 height 11
drag, startPoint x: 193, startPoint y: 509, endPoint x: 221, endPoint y: 499, distance: 30.2
click at [198, 508] on icon at bounding box center [196, 512] width 6 height 11
click at [499, 447] on button at bounding box center [498, 451] width 29 height 25
click at [172, 89] on div "0:17 あ い う え お" at bounding box center [343, 87] width 639 height 27
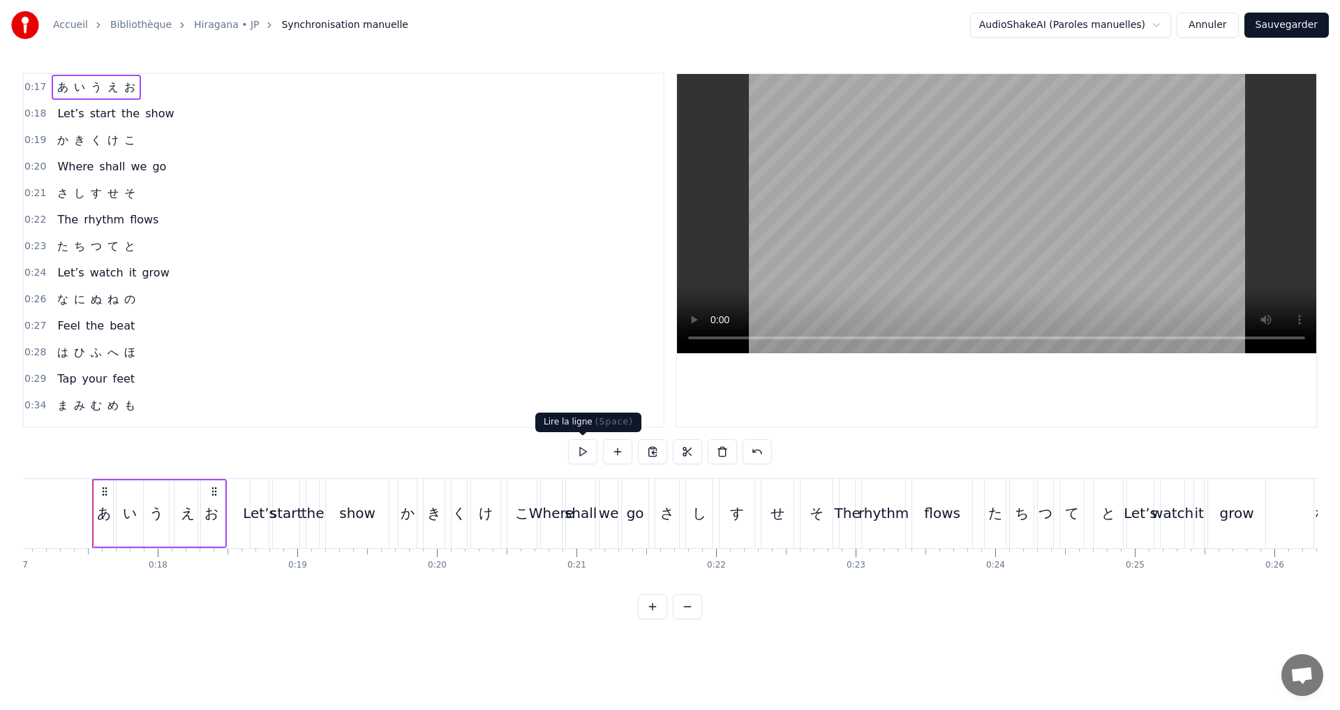
click at [575, 454] on button at bounding box center [582, 451] width 29 height 25
click at [575, 453] on button at bounding box center [582, 451] width 29 height 25
click at [578, 449] on button at bounding box center [582, 451] width 29 height 25
click at [578, 447] on button at bounding box center [582, 451] width 29 height 25
click at [580, 440] on button at bounding box center [582, 451] width 29 height 25
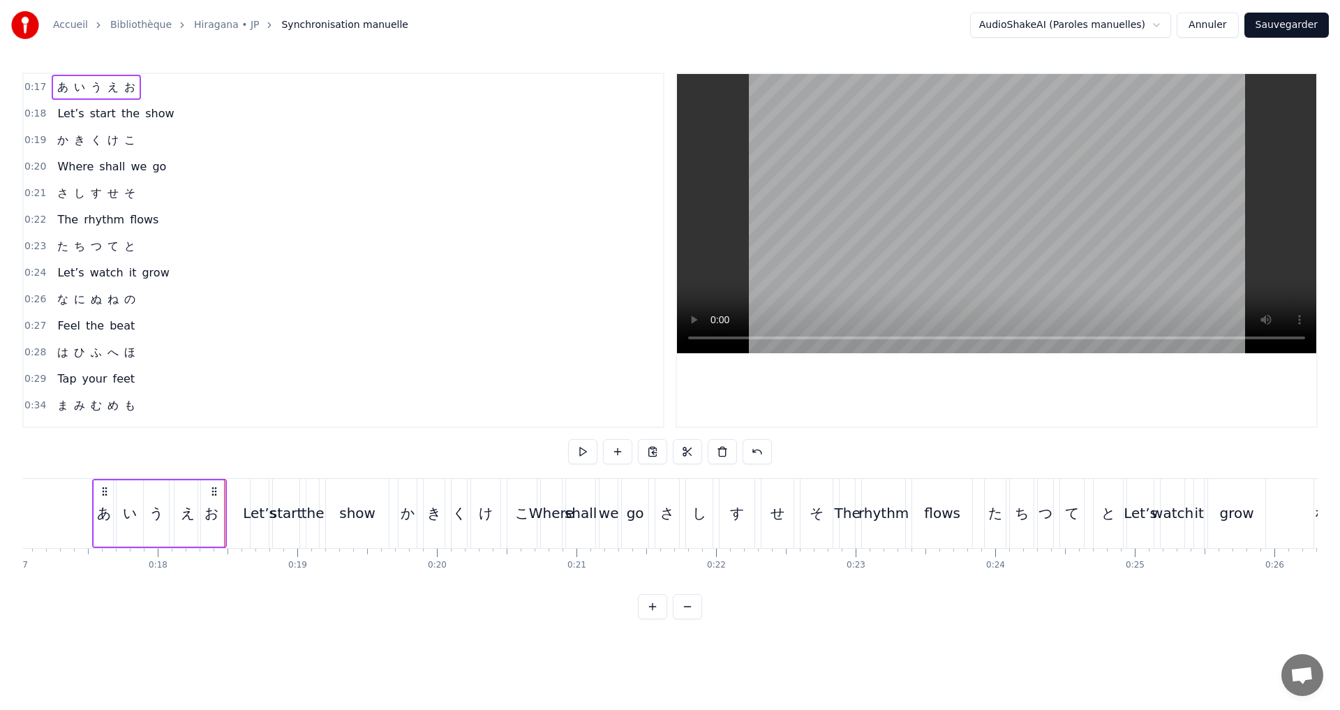
click at [194, 117] on div "0:18 Let’s start the show" at bounding box center [343, 113] width 639 height 27
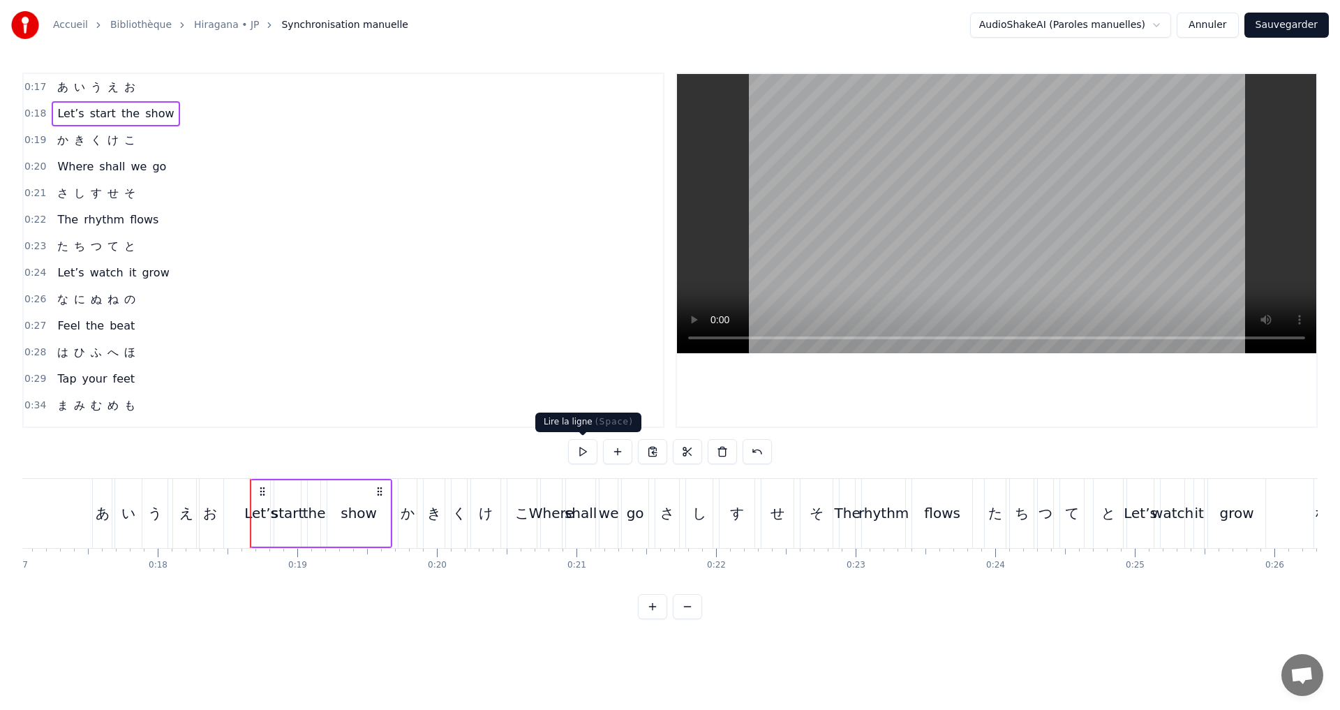
click at [585, 444] on button at bounding box center [582, 451] width 29 height 25
click at [362, 511] on div "show" at bounding box center [358, 512] width 36 height 21
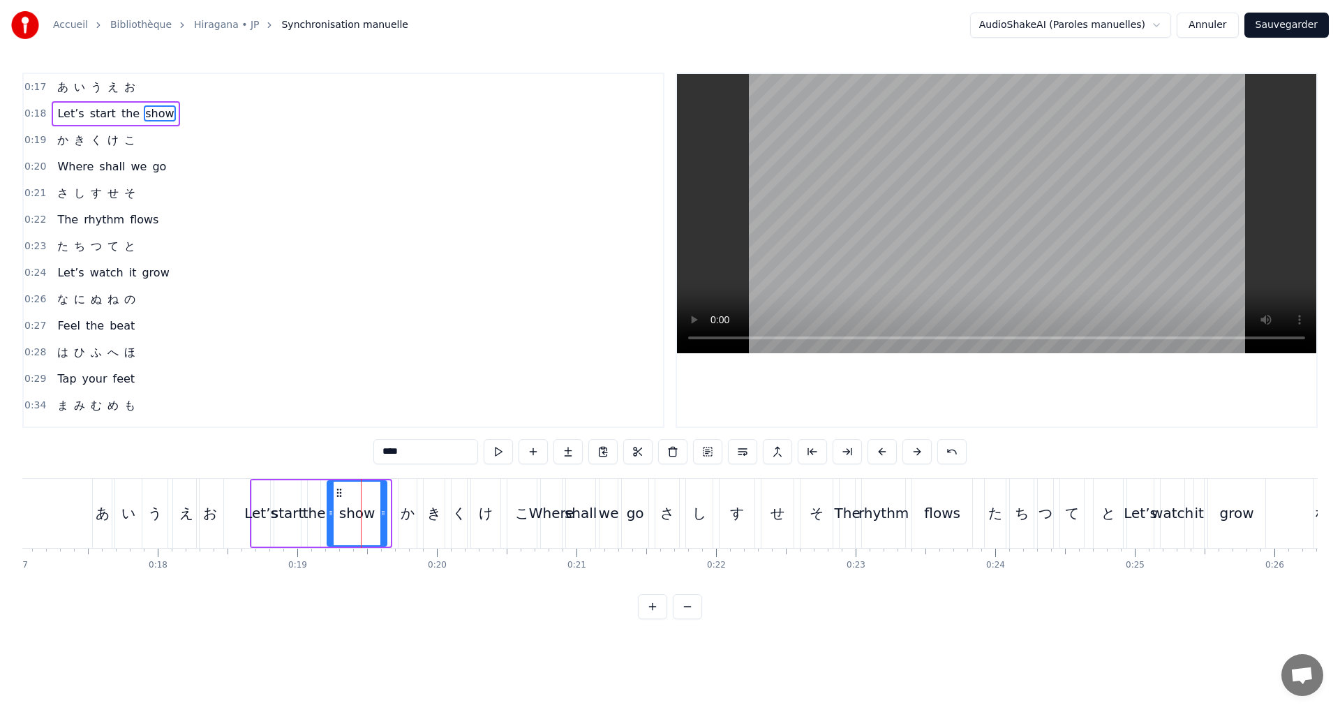
click at [383, 515] on icon at bounding box center [383, 512] width 6 height 11
click at [327, 511] on icon at bounding box center [329, 512] width 6 height 11
click at [504, 451] on button at bounding box center [498, 451] width 29 height 25
drag, startPoint x: 384, startPoint y: 518, endPoint x: 376, endPoint y: 516, distance: 8.0
click at [376, 516] on icon at bounding box center [376, 512] width 6 height 11
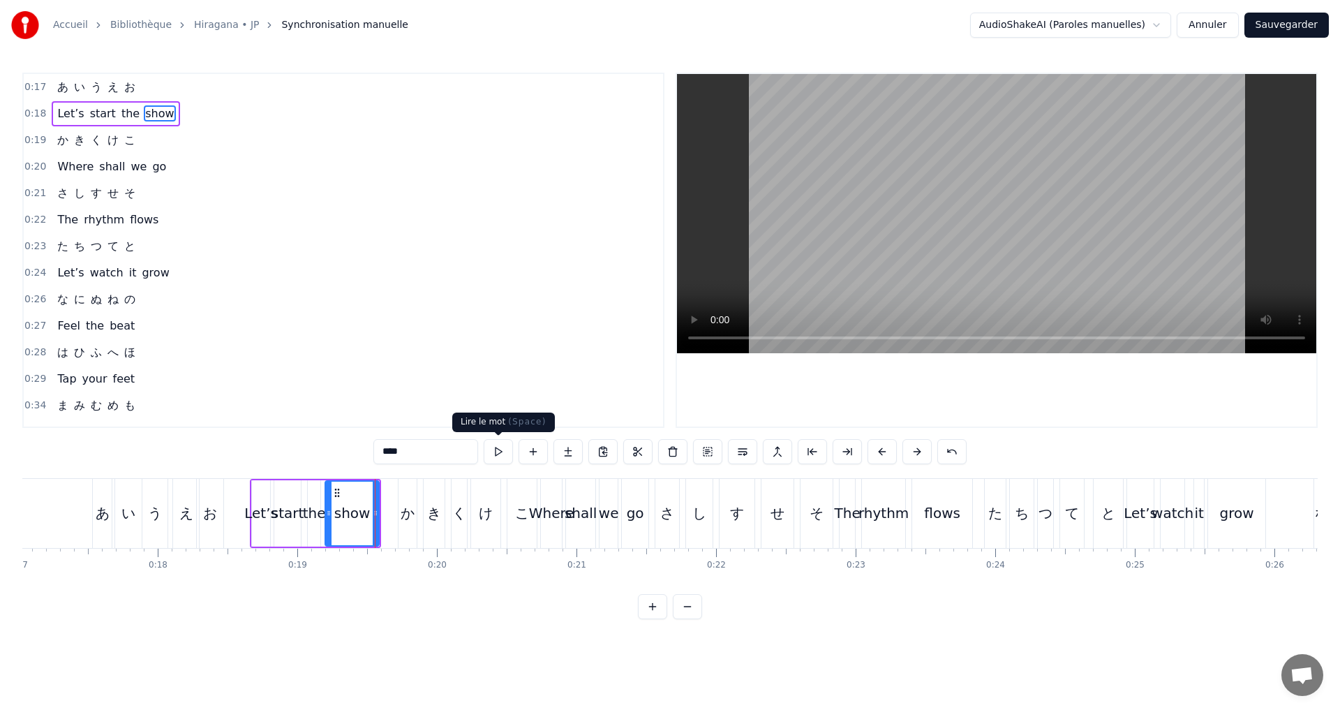
click at [495, 451] on button at bounding box center [498, 451] width 29 height 25
click at [173, 117] on div "0:18 Let’s start the show" at bounding box center [343, 113] width 639 height 27
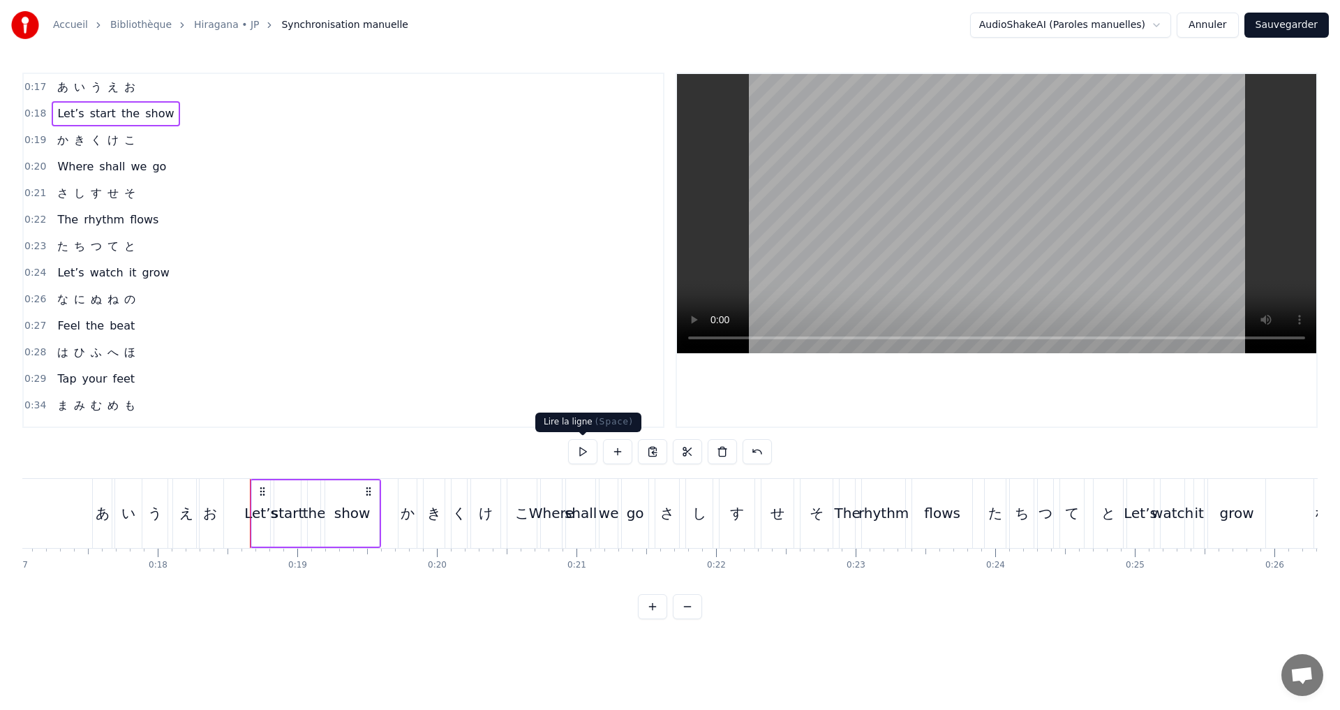
click at [587, 449] on button at bounding box center [582, 451] width 29 height 25
click at [587, 443] on button at bounding box center [582, 451] width 29 height 25
click at [587, 447] on button at bounding box center [582, 451] width 29 height 25
click at [138, 83] on div "0:17 あ い う え お" at bounding box center [343, 87] width 639 height 27
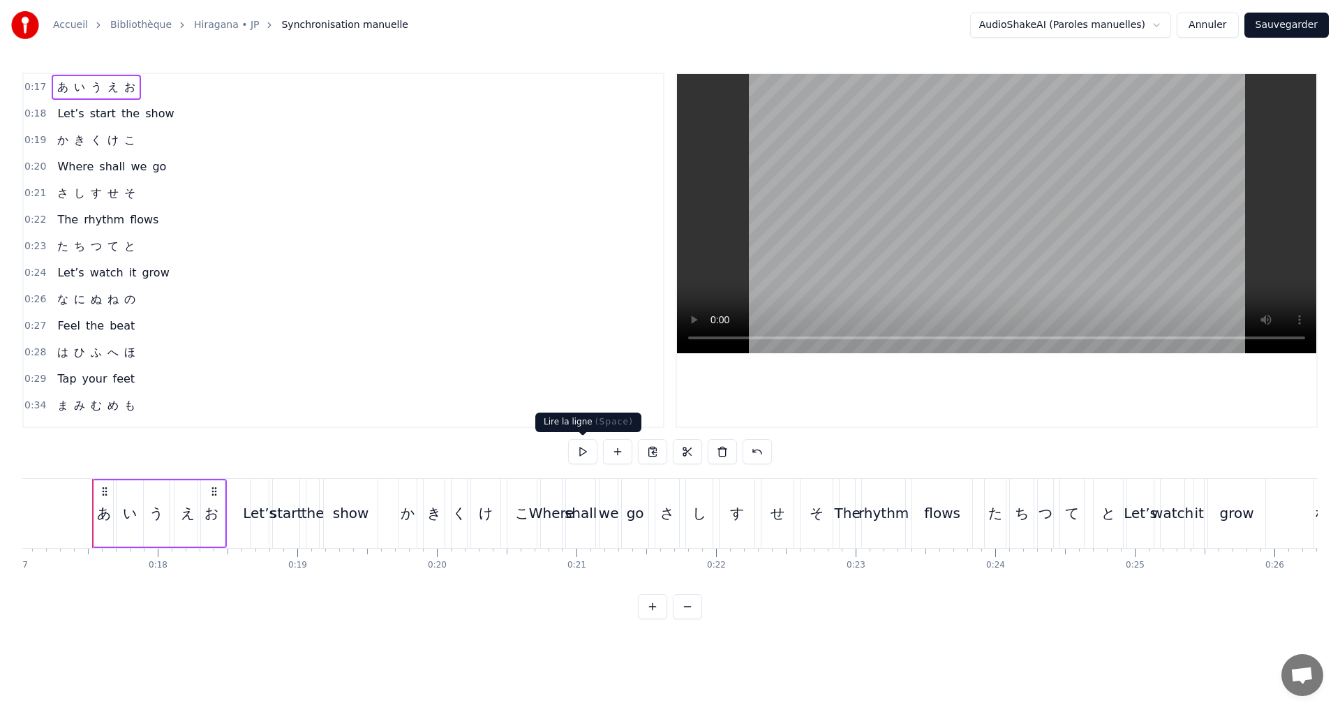
click at [585, 450] on button at bounding box center [582, 451] width 29 height 25
click at [577, 466] on div at bounding box center [670, 453] width 204 height 28
click at [585, 453] on button at bounding box center [582, 451] width 29 height 25
click at [585, 451] on button at bounding box center [582, 451] width 29 height 25
click at [172, 109] on div "0:18 Let’s start the show" at bounding box center [343, 113] width 639 height 27
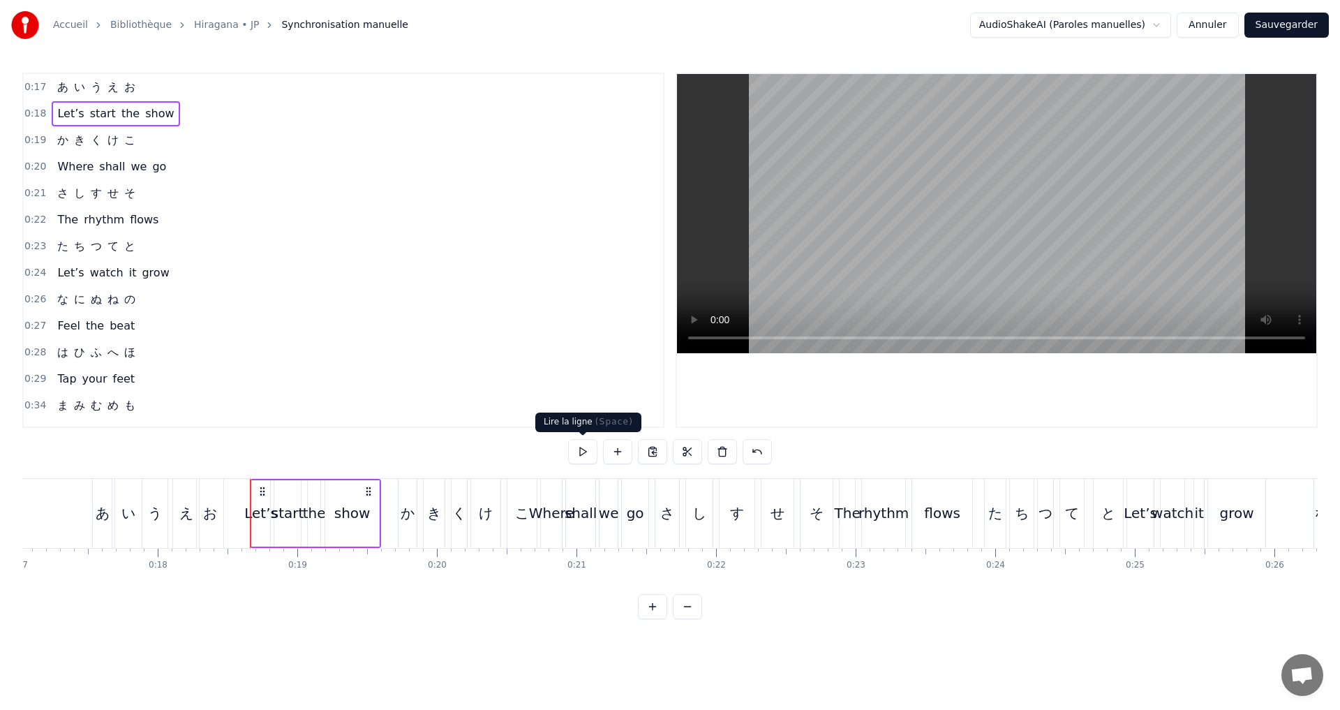
click at [582, 449] on button at bounding box center [582, 451] width 29 height 25
click at [147, 140] on div "0:19 か き く け こ" at bounding box center [343, 140] width 639 height 27
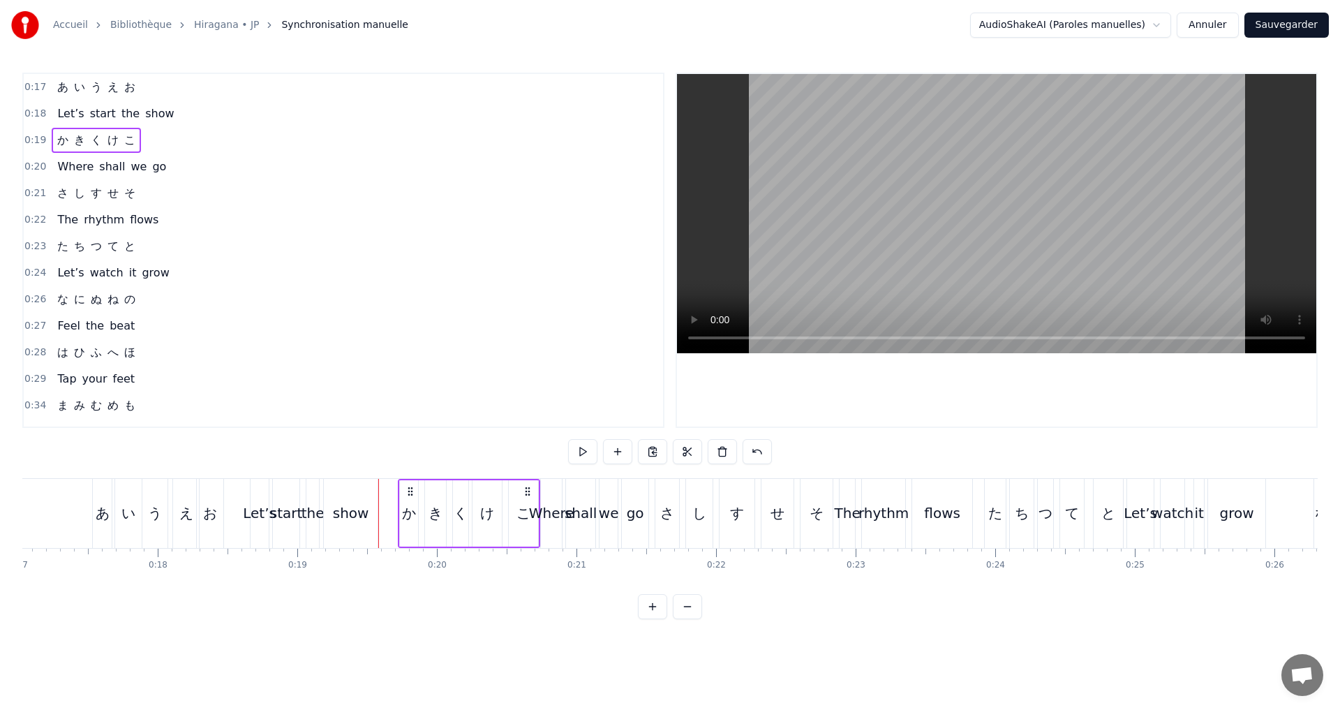
click at [582, 448] on button at bounding box center [582, 451] width 29 height 25
click at [403, 516] on div "か" at bounding box center [409, 512] width 14 height 21
drag, startPoint x: 403, startPoint y: 512, endPoint x: 397, endPoint y: 507, distance: 8.0
click at [396, 505] on div at bounding box center [399, 512] width 6 height 63
click at [396, 512] on icon at bounding box center [397, 512] width 6 height 11
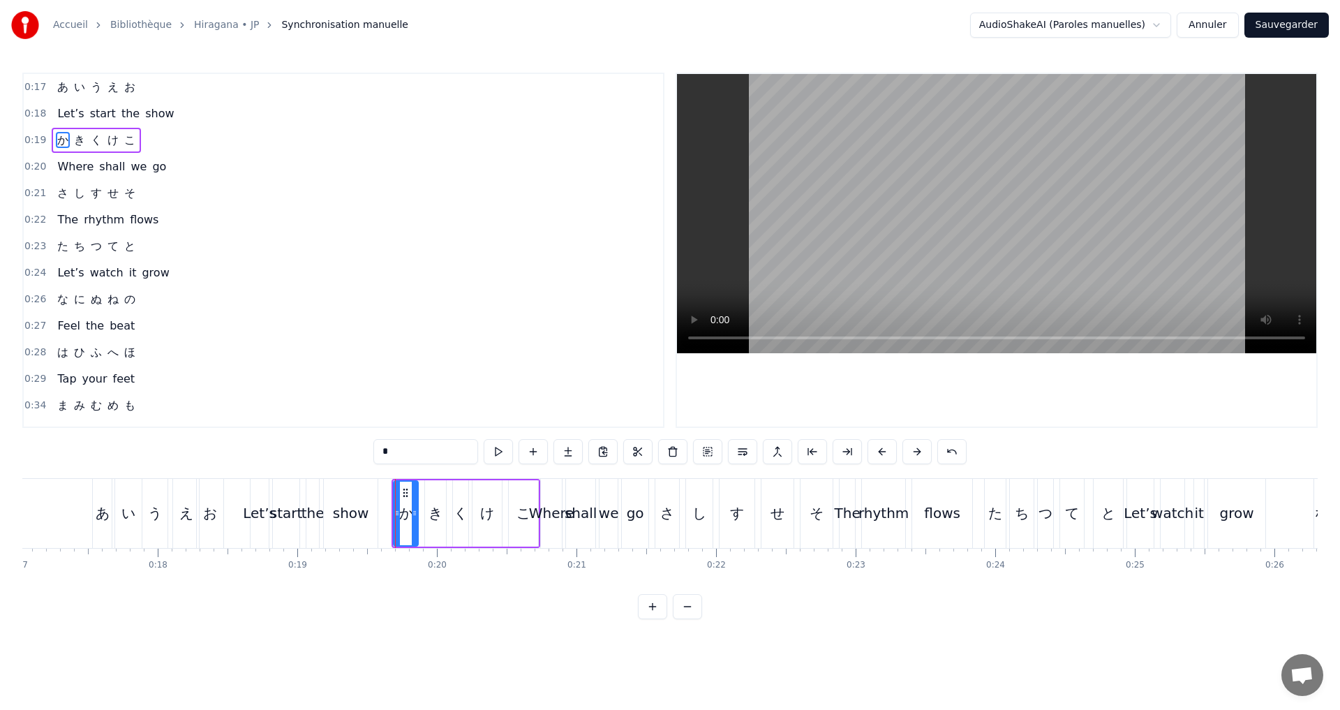
click at [440, 511] on div "き" at bounding box center [435, 512] width 14 height 21
drag, startPoint x: 429, startPoint y: 511, endPoint x: 419, endPoint y: 510, distance: 10.6
click at [419, 510] on icon at bounding box center [418, 512] width 6 height 11
click at [437, 520] on div at bounding box center [437, 512] width 6 height 63
click at [495, 455] on button at bounding box center [498, 451] width 29 height 25
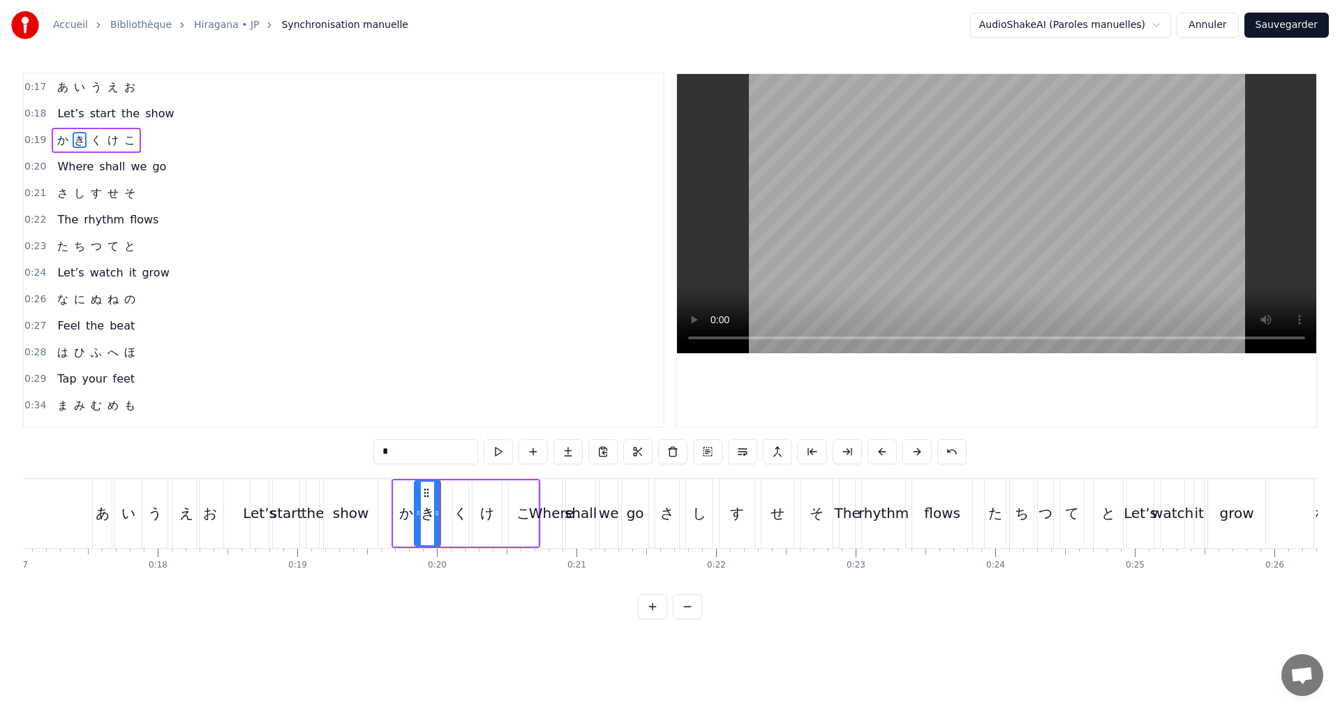
click at [459, 511] on div "く" at bounding box center [461, 512] width 14 height 21
drag, startPoint x: 454, startPoint y: 511, endPoint x: 446, endPoint y: 507, distance: 8.7
click at [446, 507] on icon at bounding box center [449, 512] width 6 height 11
click at [461, 514] on icon at bounding box center [461, 512] width 6 height 11
click at [447, 511] on icon at bounding box center [446, 512] width 6 height 11
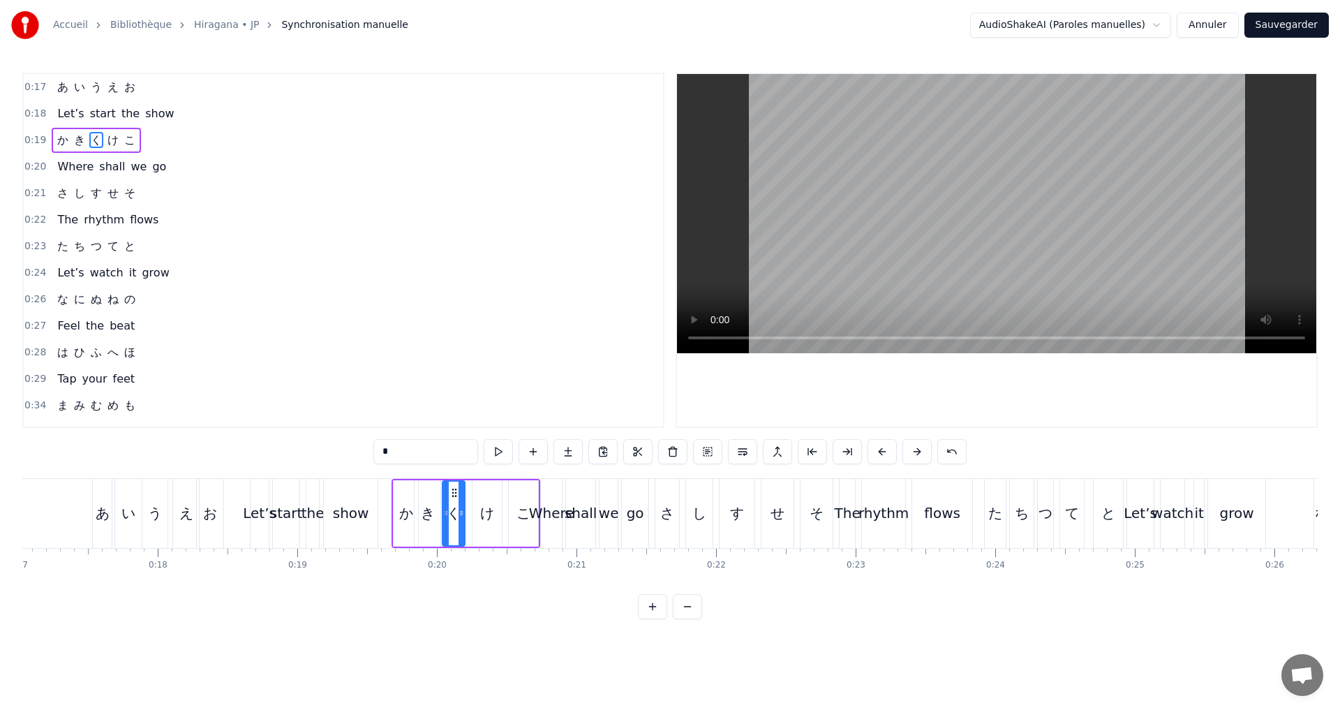
click at [479, 520] on div "け" at bounding box center [486, 513] width 29 height 66
type input "*"
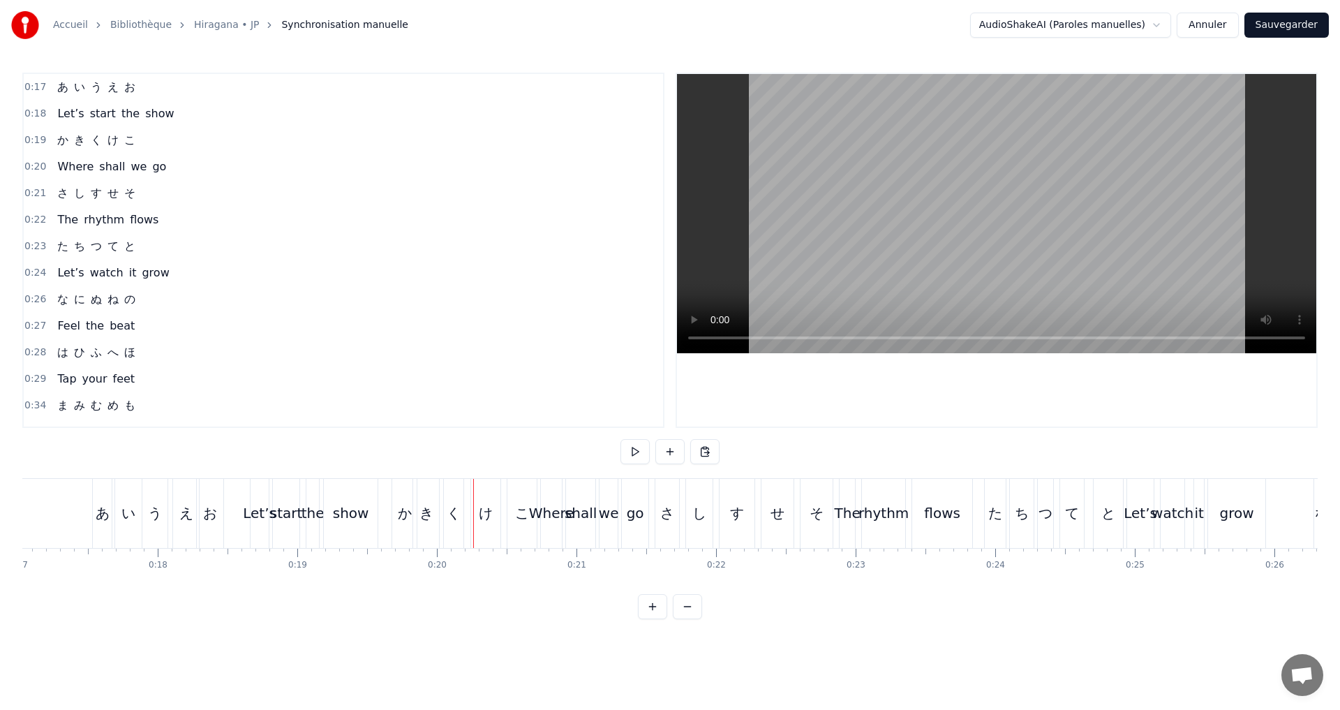
click at [477, 522] on div "け" at bounding box center [485, 513] width 29 height 69
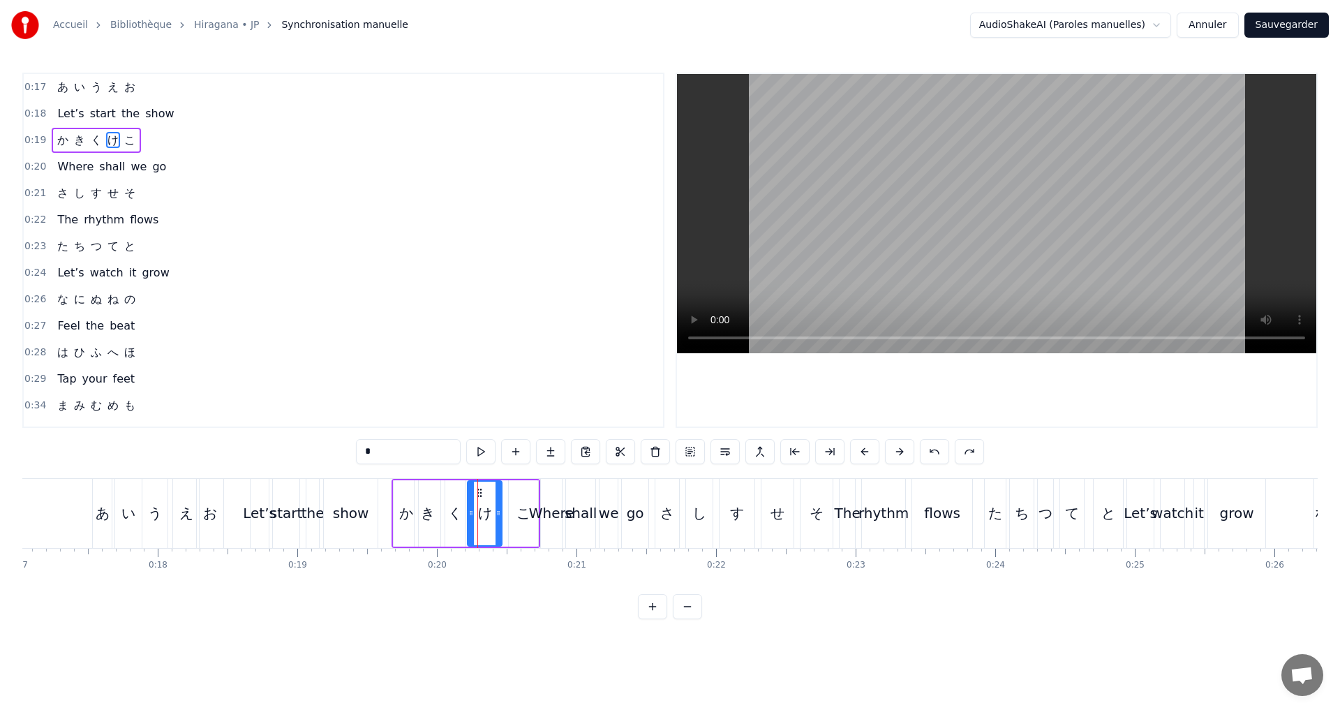
click at [470, 512] on icon at bounding box center [471, 512] width 6 height 11
drag, startPoint x: 499, startPoint y: 512, endPoint x: 486, endPoint y: 509, distance: 13.0
click at [486, 509] on icon at bounding box center [484, 512] width 6 height 11
click at [521, 514] on div "こ" at bounding box center [523, 512] width 14 height 21
type input "*"
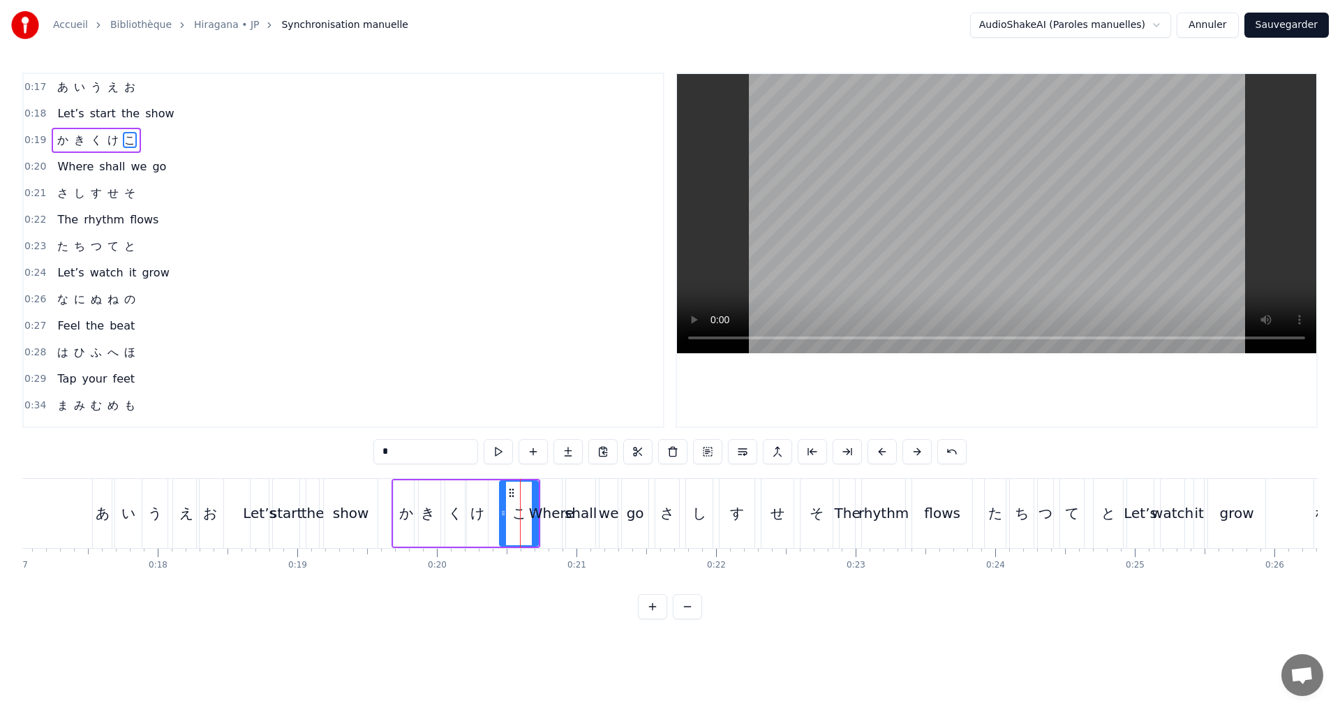
drag, startPoint x: 510, startPoint y: 512, endPoint x: 501, endPoint y: 509, distance: 9.7
click at [501, 509] on icon at bounding box center [503, 512] width 6 height 11
drag, startPoint x: 534, startPoint y: 534, endPoint x: 527, endPoint y: 531, distance: 7.8
click at [527, 531] on div at bounding box center [528, 512] width 6 height 63
click at [173, 140] on div "0:19 か き く け こ" at bounding box center [343, 140] width 639 height 27
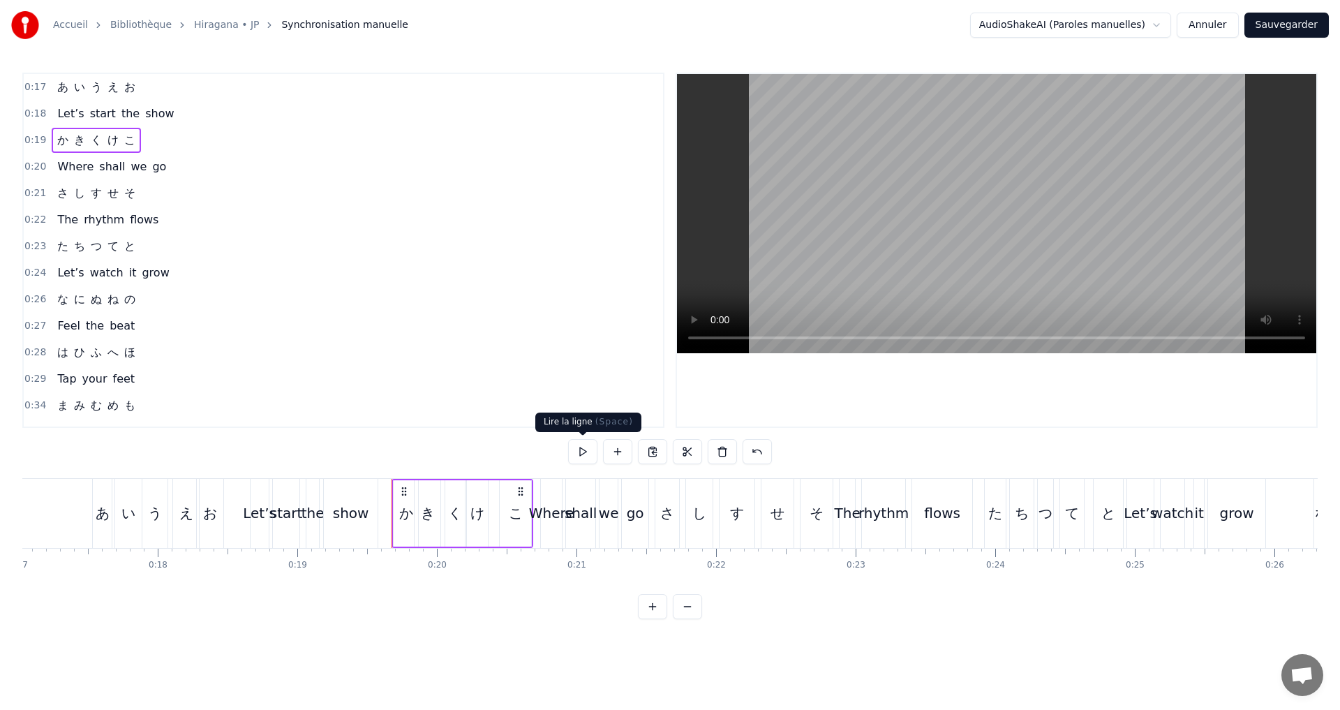
click at [582, 448] on button at bounding box center [582, 451] width 29 height 25
click at [581, 446] on button at bounding box center [582, 451] width 29 height 25
click at [417, 514] on div "き" at bounding box center [427, 513] width 26 height 66
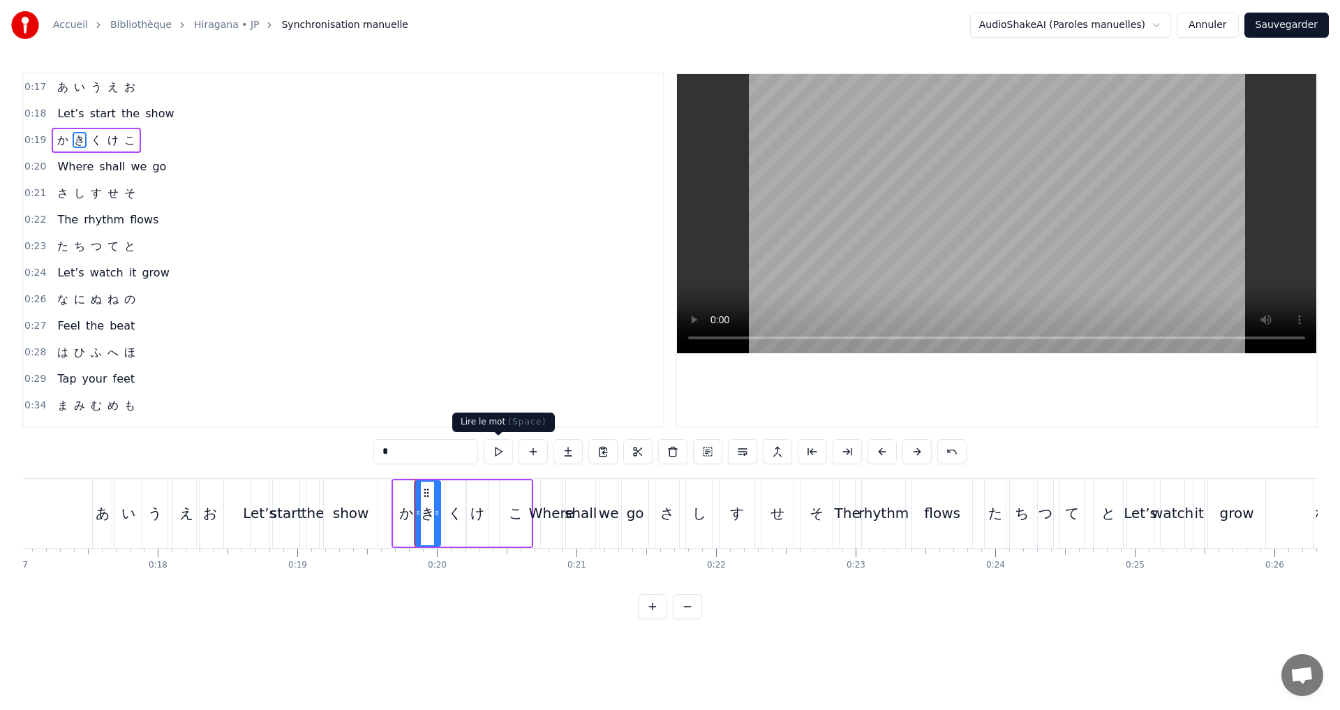
click at [506, 451] on button at bounding box center [498, 451] width 29 height 25
click at [178, 138] on div "0:19 か き く け こ" at bounding box center [343, 140] width 639 height 27
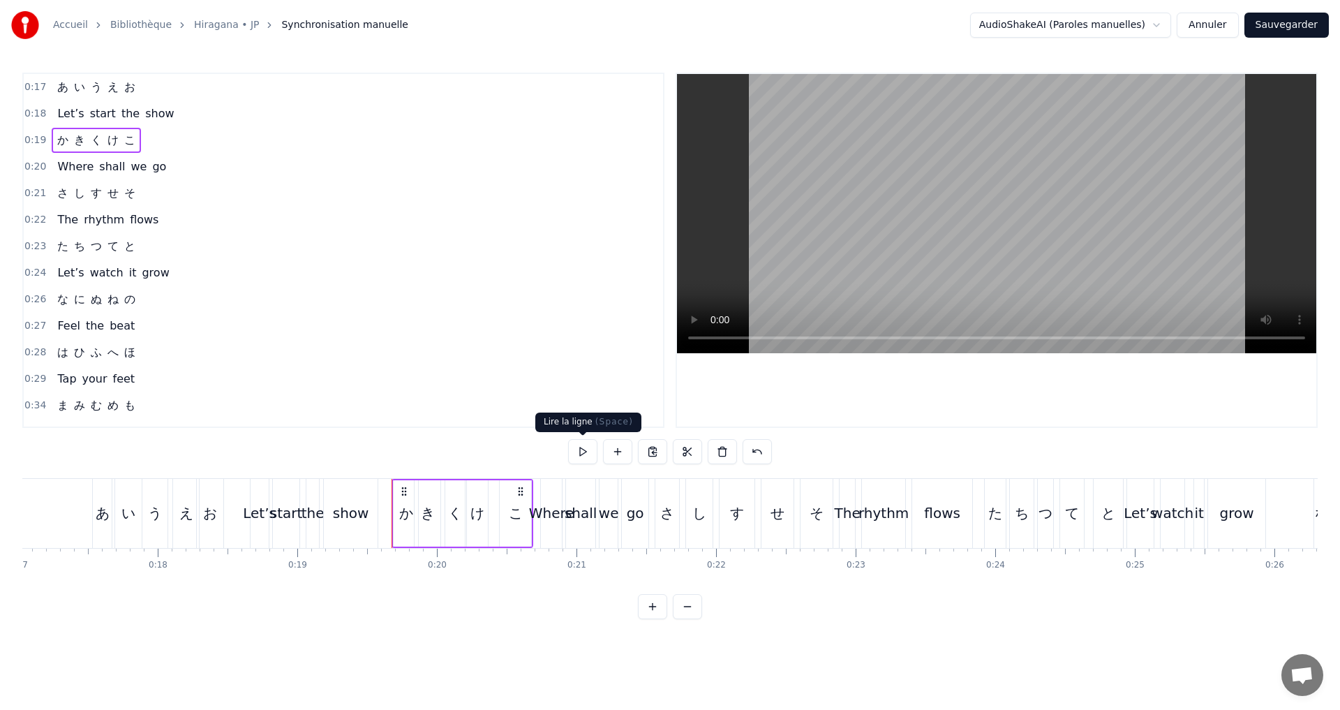
click at [579, 447] on button at bounding box center [582, 451] width 29 height 25
click at [167, 172] on div "0:20 Where shall we go" at bounding box center [343, 166] width 639 height 27
click at [581, 451] on button at bounding box center [582, 451] width 29 height 25
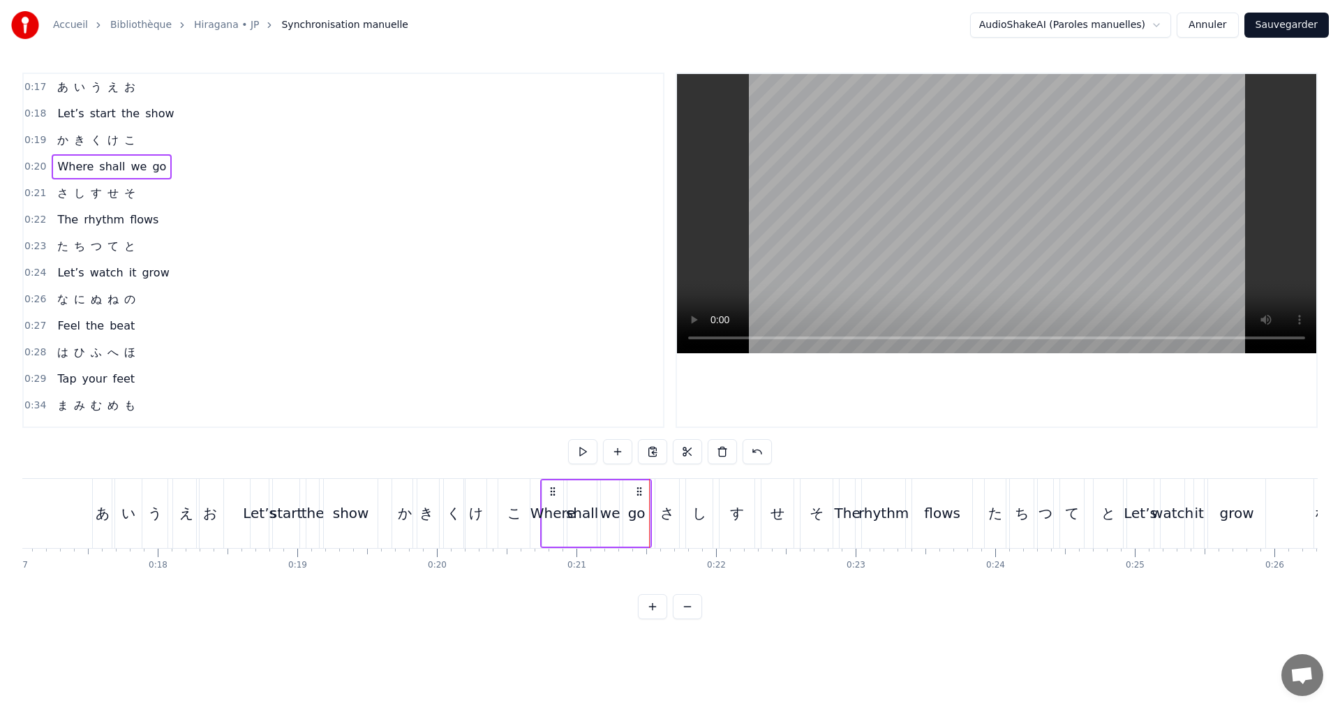
click at [581, 451] on button at bounding box center [582, 451] width 29 height 25
click at [157, 193] on div "0:21 さ し す せ そ" at bounding box center [343, 193] width 639 height 27
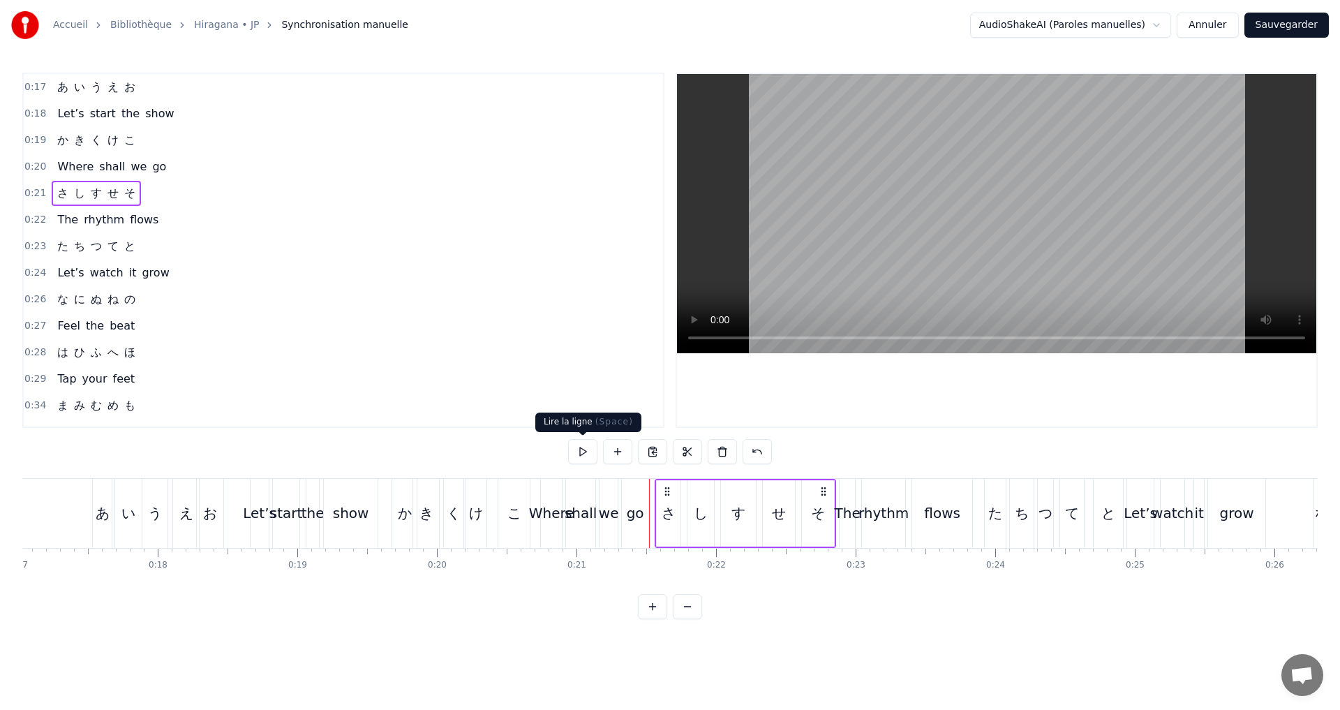
click at [579, 454] on button at bounding box center [582, 451] width 29 height 25
click at [579, 440] on button at bounding box center [582, 451] width 29 height 25
click at [579, 451] on button at bounding box center [582, 451] width 29 height 25
click at [692, 508] on div "し" at bounding box center [700, 513] width 27 height 66
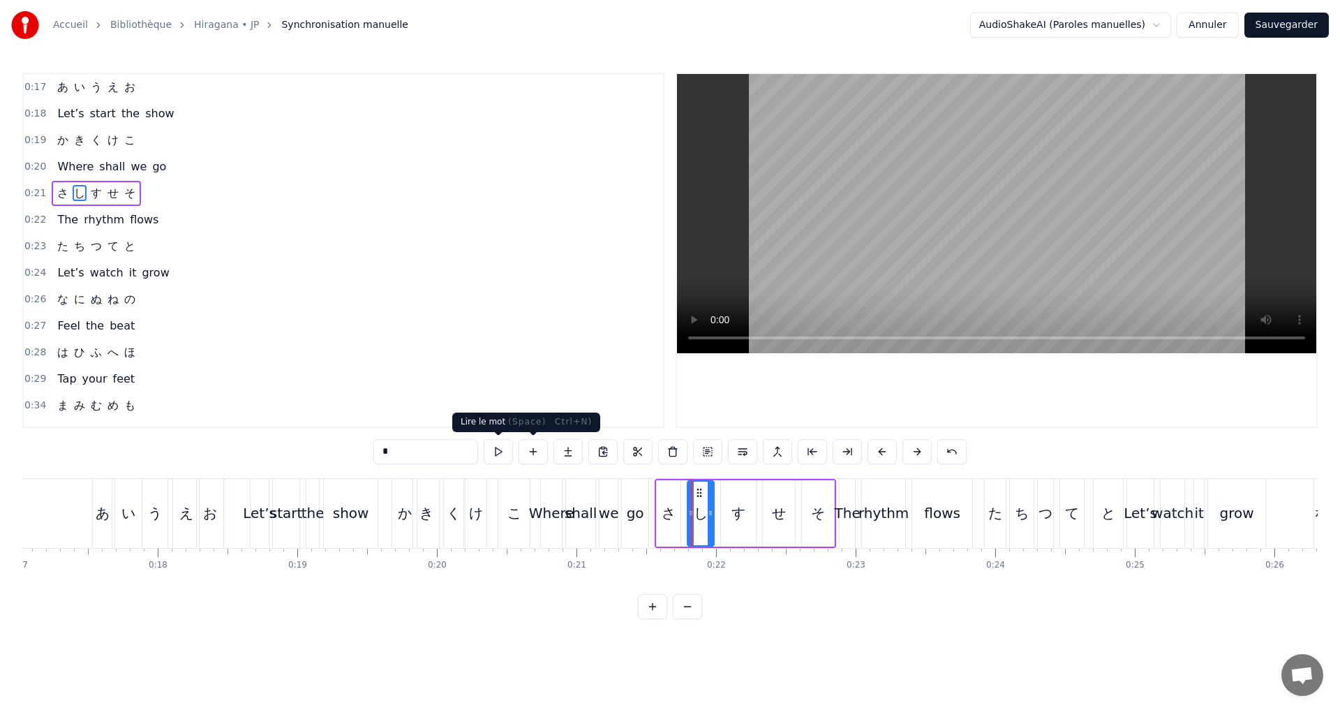
click at [495, 454] on button at bounding box center [498, 451] width 29 height 25
drag, startPoint x: 694, startPoint y: 511, endPoint x: 687, endPoint y: 509, distance: 7.5
click at [687, 509] on icon at bounding box center [684, 512] width 6 height 11
click at [705, 510] on icon at bounding box center [707, 512] width 6 height 11
click at [731, 510] on div "す" at bounding box center [738, 512] width 14 height 21
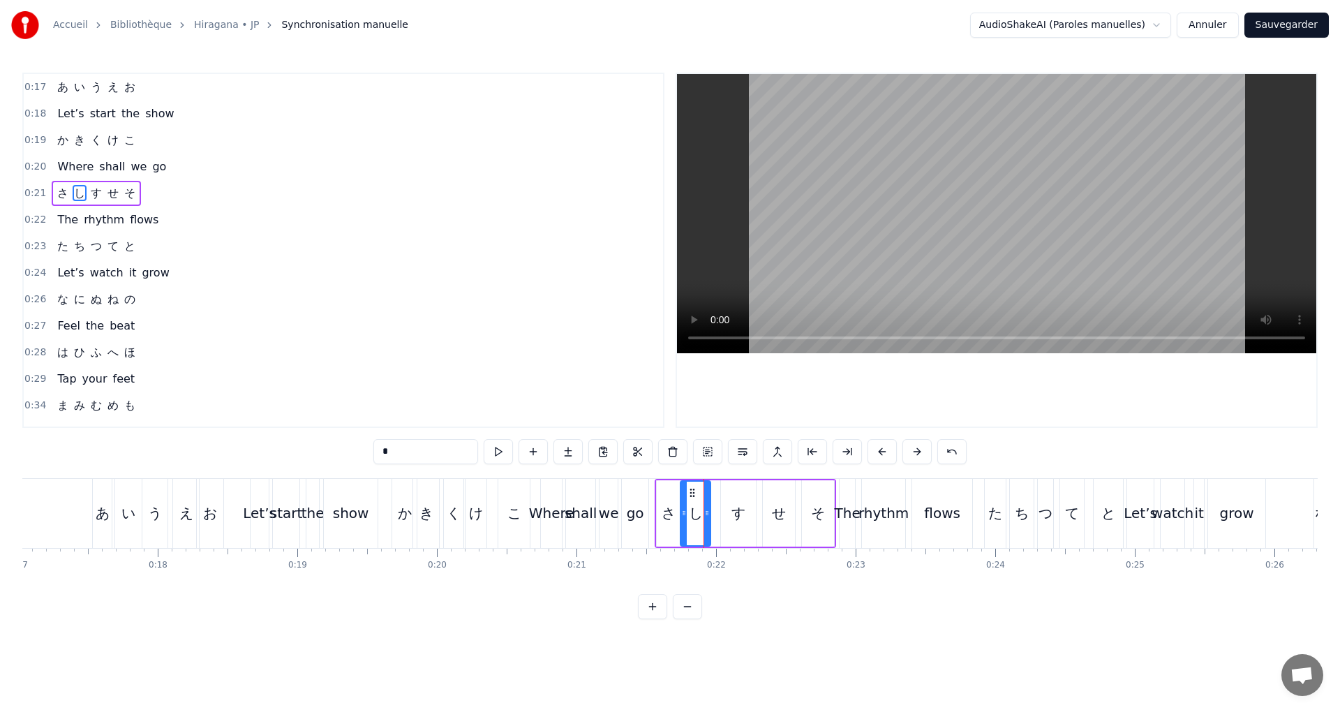
type input "*"
drag, startPoint x: 722, startPoint y: 515, endPoint x: 712, endPoint y: 511, distance: 11.0
click at [712, 511] on icon at bounding box center [714, 512] width 6 height 11
click at [746, 514] on icon at bounding box center [747, 512] width 6 height 11
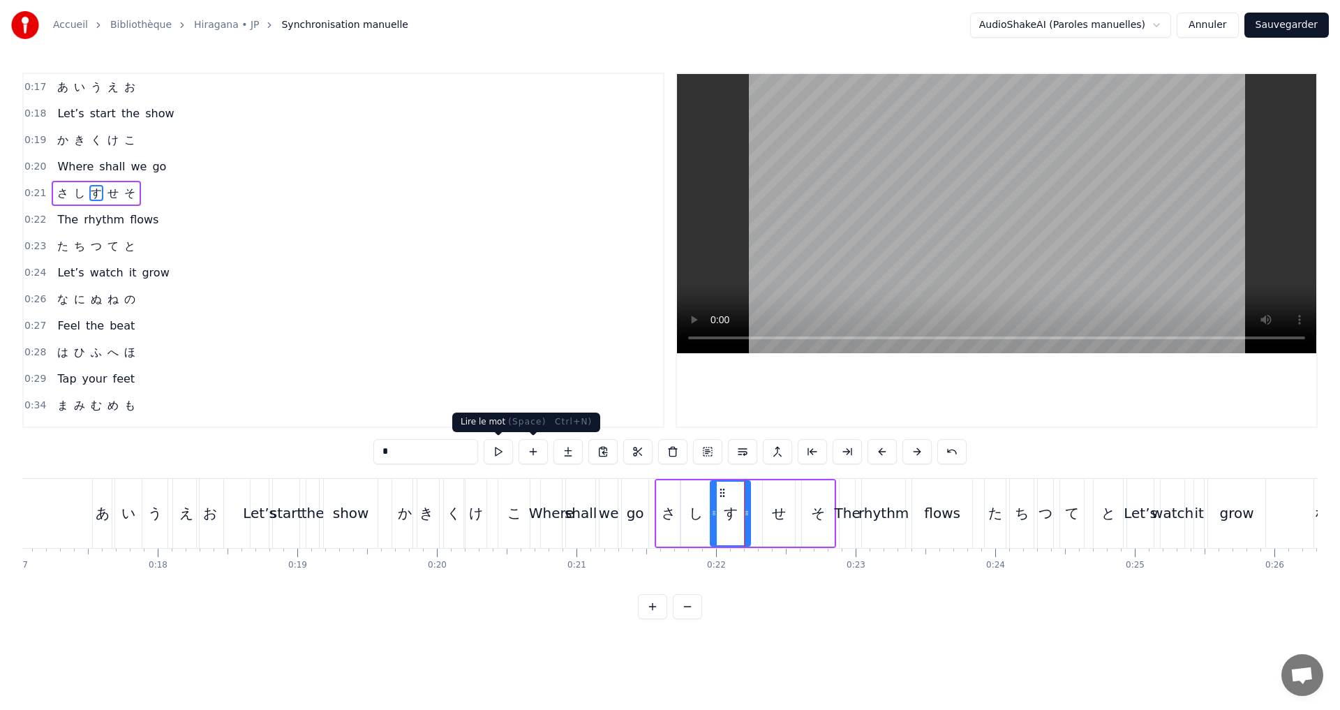
click at [504, 455] on button at bounding box center [498, 451] width 29 height 25
click at [165, 196] on div "0:21 さ し す せ そ" at bounding box center [343, 193] width 639 height 27
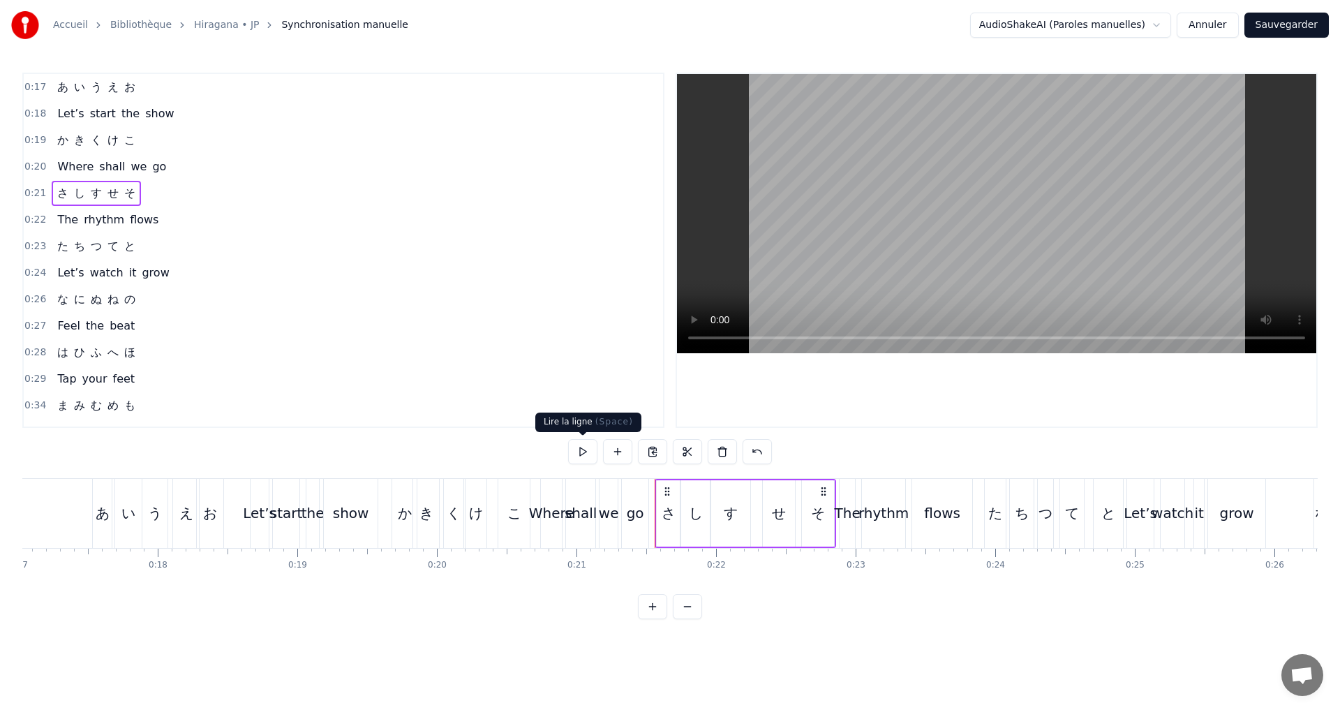
click at [587, 456] on button at bounding box center [582, 451] width 29 height 25
click at [589, 435] on div "0:17 あ い う え お 0:18 Let’s start the show 0:19 か き く け こ 0:20 Where shall we go …" at bounding box center [669, 346] width 1295 height 546
click at [579, 458] on button at bounding box center [582, 451] width 29 height 25
click at [774, 508] on div "せ" at bounding box center [779, 512] width 14 height 21
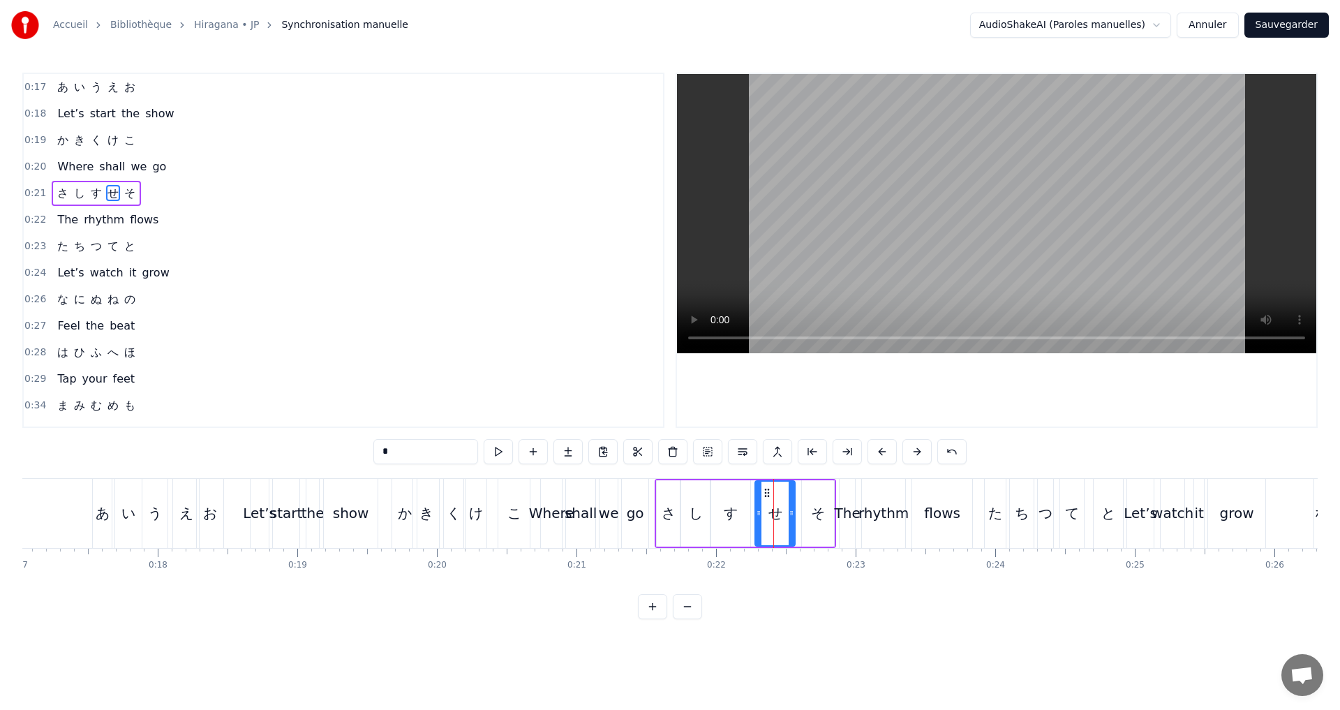
drag, startPoint x: 766, startPoint y: 514, endPoint x: 758, endPoint y: 511, distance: 8.8
click at [758, 511] on icon at bounding box center [759, 512] width 6 height 11
drag, startPoint x: 791, startPoint y: 513, endPoint x: 781, endPoint y: 509, distance: 10.4
click at [781, 509] on icon at bounding box center [782, 512] width 6 height 11
click at [817, 509] on div "そ" at bounding box center [818, 512] width 14 height 21
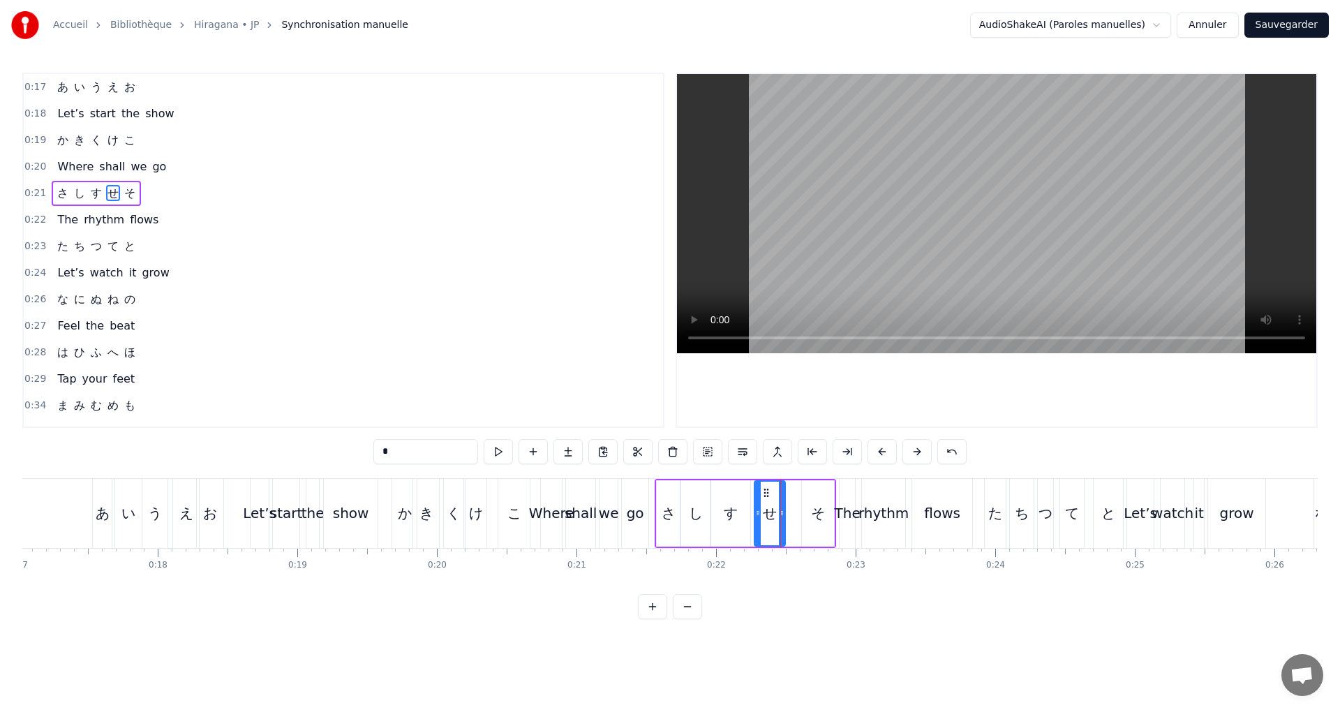
type input "*"
drag, startPoint x: 804, startPoint y: 514, endPoint x: 792, endPoint y: 514, distance: 12.6
click at [792, 514] on circle at bounding box center [792, 514] width 1 height 1
click at [827, 514] on icon at bounding box center [828, 512] width 6 height 11
click at [495, 451] on button at bounding box center [498, 451] width 29 height 25
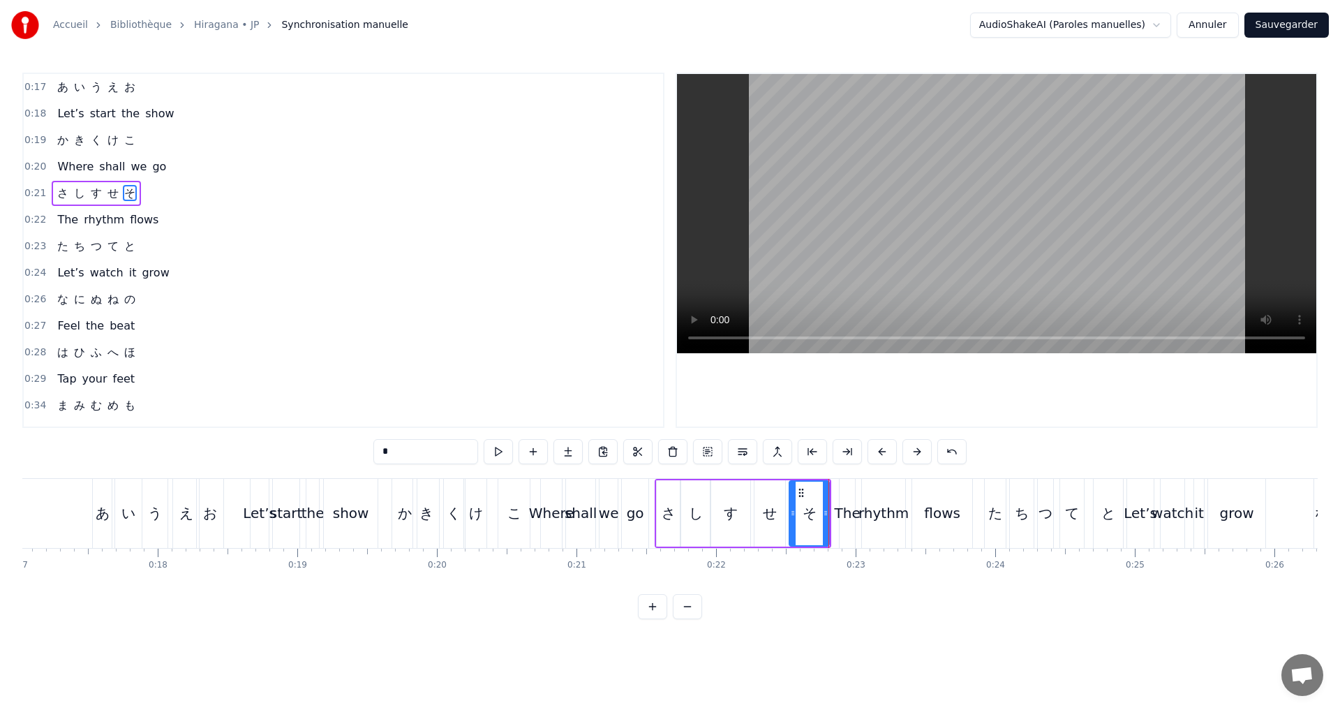
drag, startPoint x: 504, startPoint y: 461, endPoint x: 510, endPoint y: 451, distance: 12.2
click at [504, 458] on button at bounding box center [498, 451] width 29 height 25
click at [149, 191] on div "0:21 さ し す せ そ" at bounding box center [343, 193] width 639 height 27
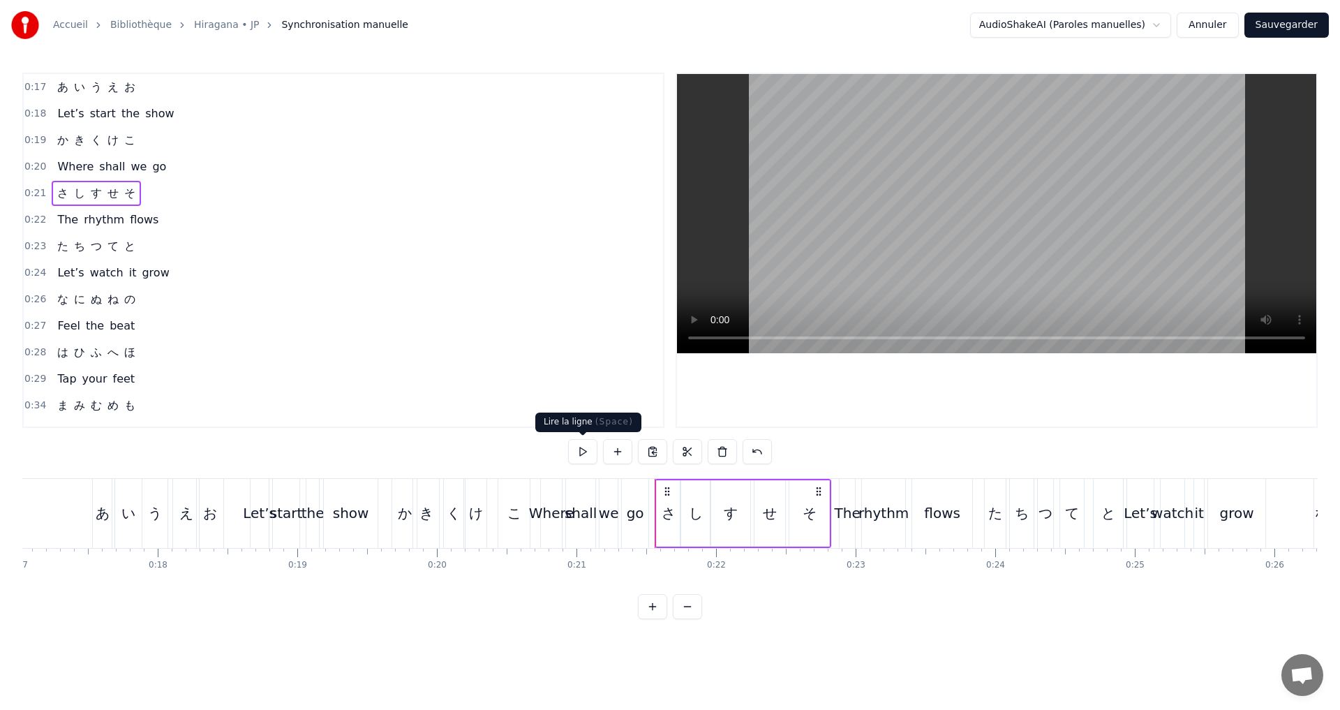
click at [578, 450] on button at bounding box center [582, 451] width 29 height 25
click at [587, 432] on div "0:17 あ い う え お 0:18 Let’s start the show 0:19 か き く け こ 0:20 Where shall we go …" at bounding box center [669, 346] width 1295 height 546
click at [588, 452] on button at bounding box center [582, 451] width 29 height 25
click at [580, 449] on button at bounding box center [582, 451] width 29 height 25
click at [190, 212] on div "0:22 The rhythm flows" at bounding box center [343, 220] width 639 height 27
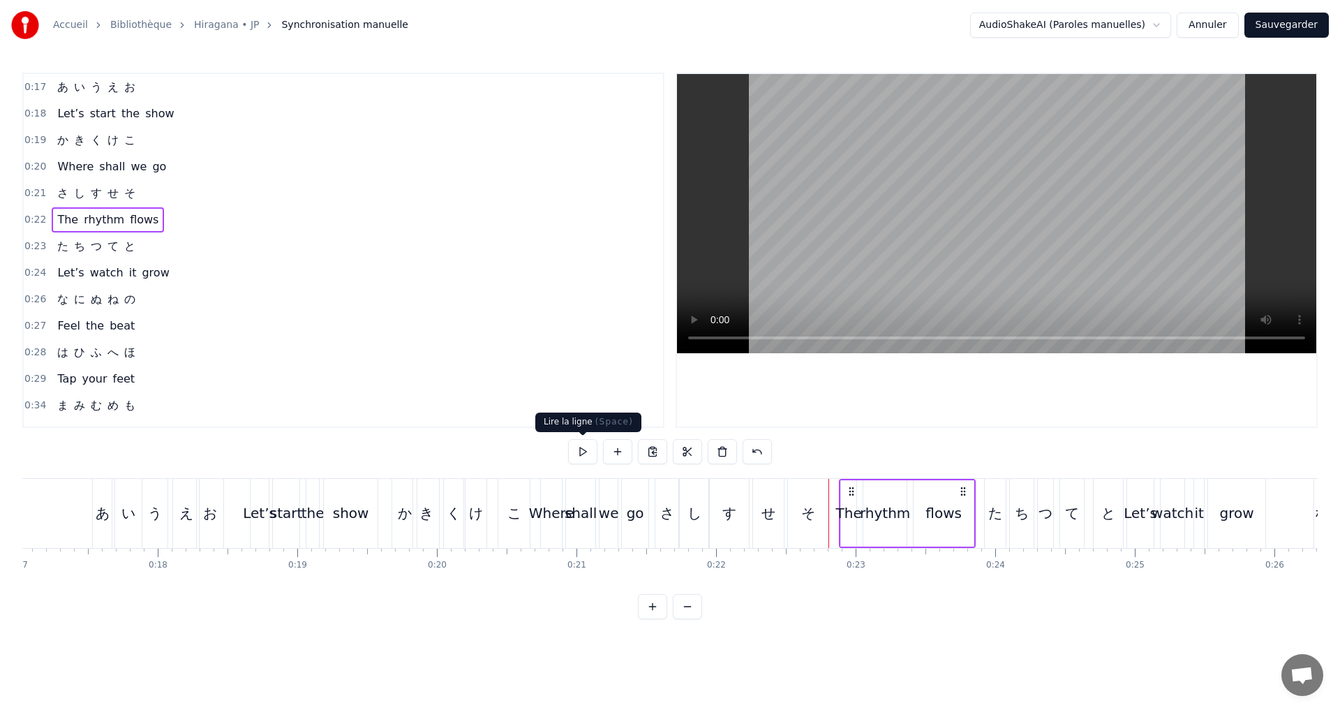
click at [578, 450] on button at bounding box center [582, 451] width 29 height 25
click at [578, 456] on button at bounding box center [582, 451] width 29 height 25
click at [924, 514] on div "flows" at bounding box center [943, 513] width 60 height 66
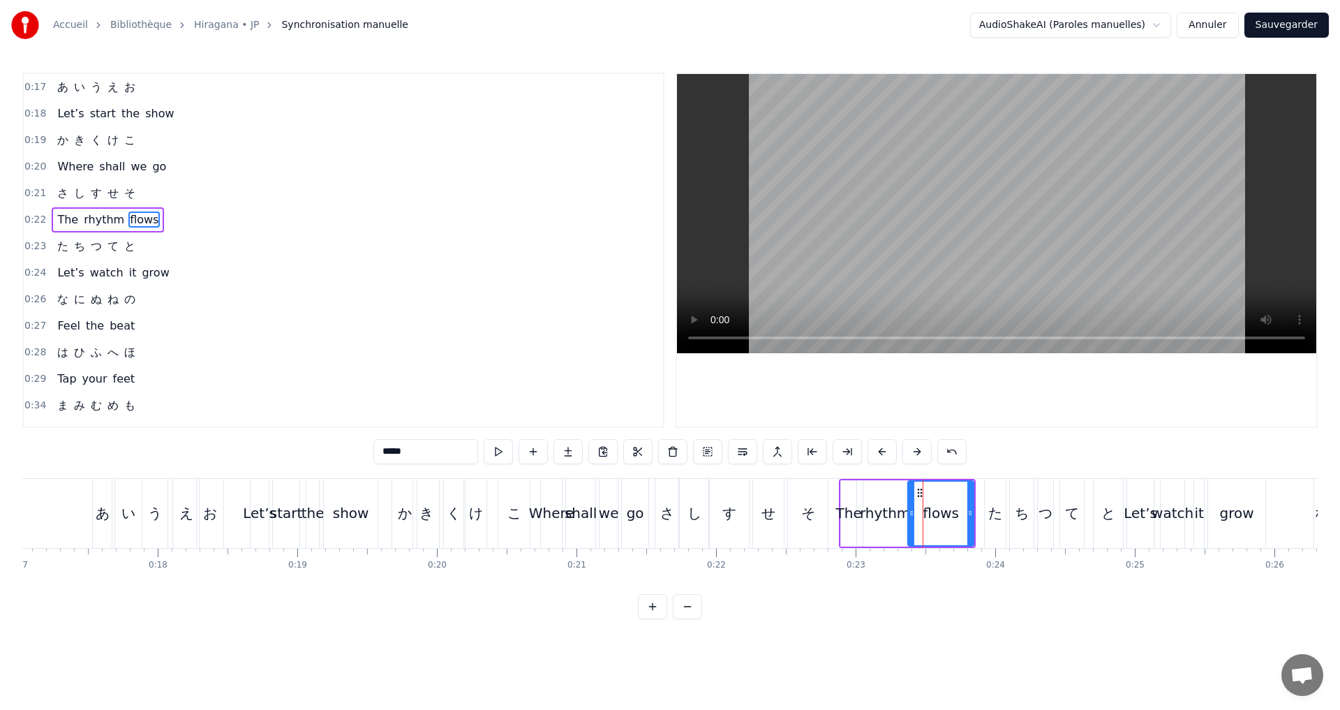
click at [912, 509] on icon at bounding box center [911, 512] width 6 height 11
drag, startPoint x: 968, startPoint y: 518, endPoint x: 959, endPoint y: 517, distance: 9.1
click at [959, 517] on icon at bounding box center [961, 512] width 6 height 11
click at [176, 215] on div "0:22 The rhythm flows" at bounding box center [343, 220] width 639 height 27
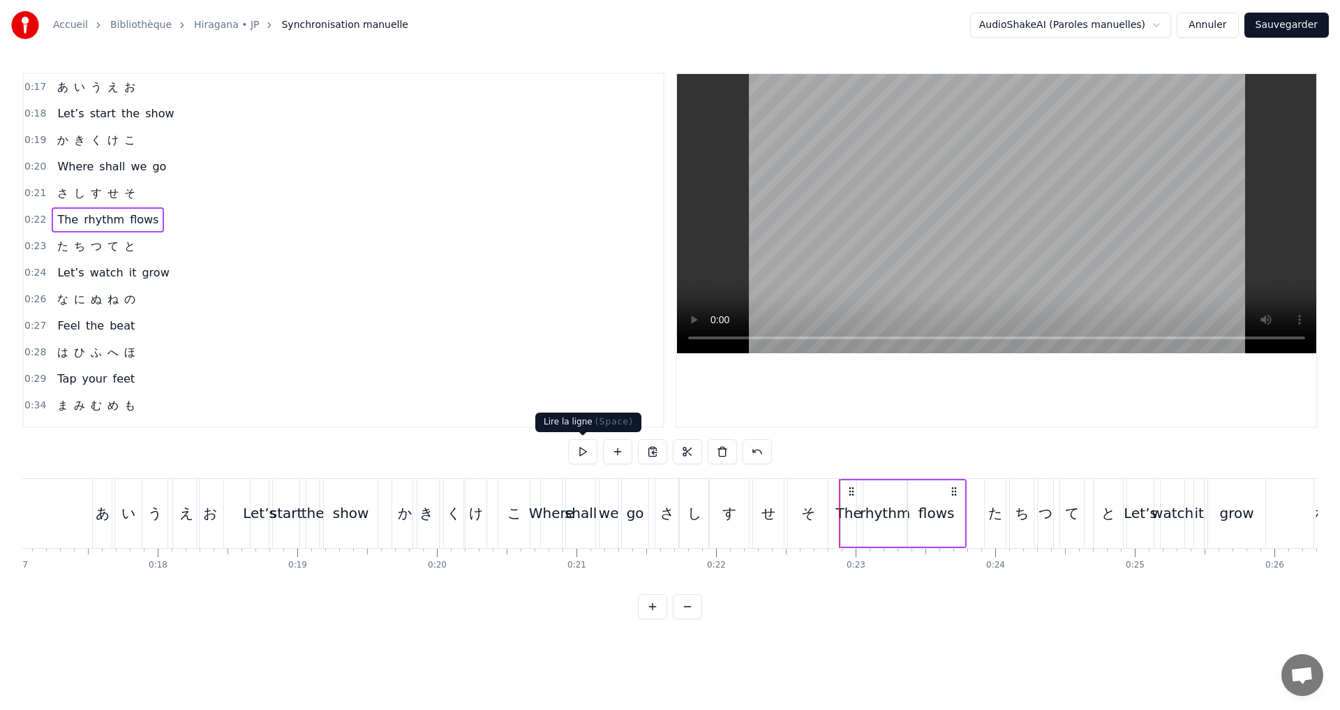
click at [570, 452] on button at bounding box center [582, 451] width 29 height 25
click at [159, 250] on div "0:23 た ち つ て と" at bounding box center [343, 246] width 639 height 27
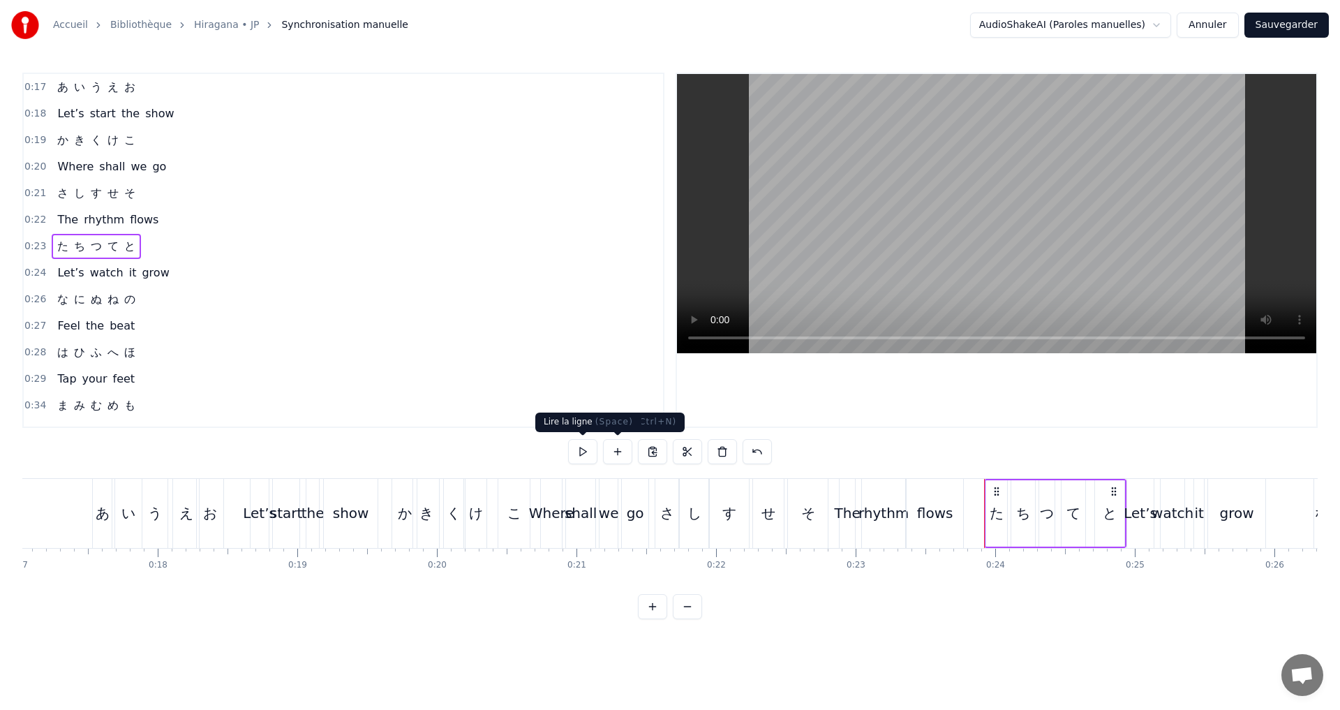
click at [581, 449] on button at bounding box center [582, 451] width 29 height 25
click at [993, 517] on div "た" at bounding box center [996, 512] width 14 height 21
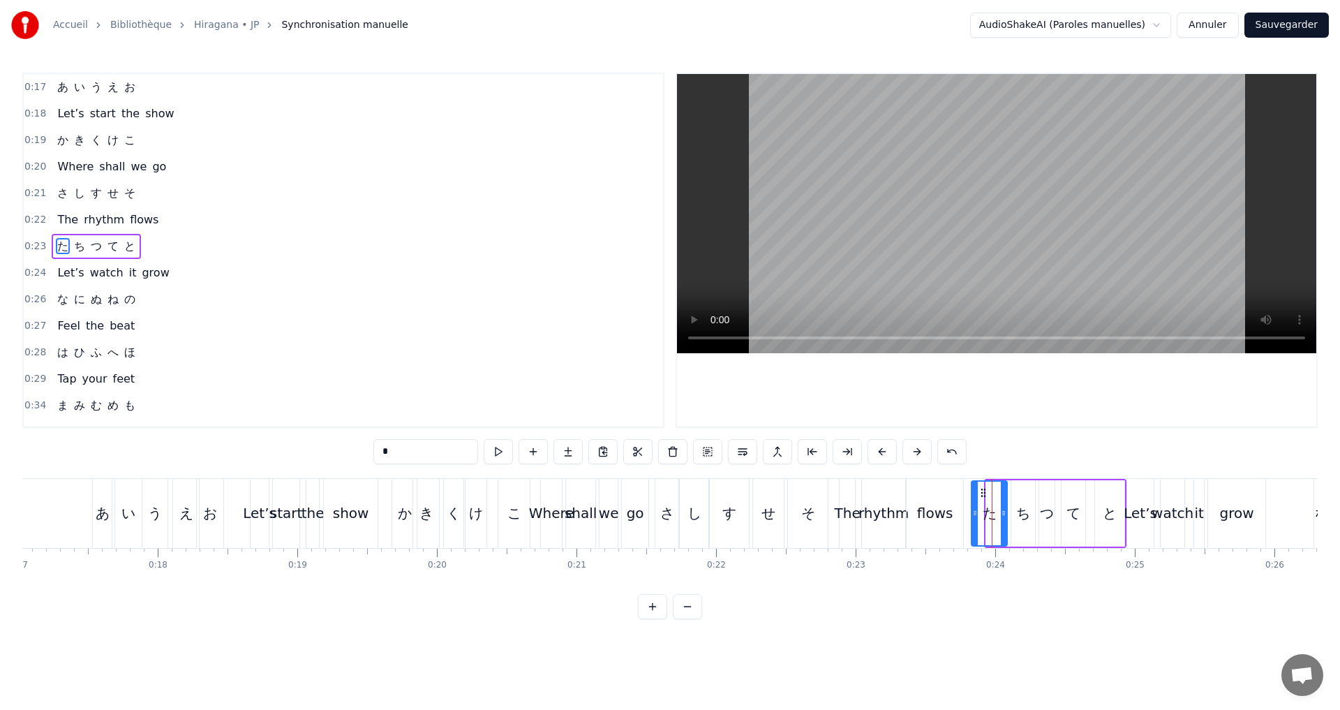
drag, startPoint x: 987, startPoint y: 511, endPoint x: 970, endPoint y: 507, distance: 17.3
click at [972, 507] on div at bounding box center [975, 512] width 6 height 63
drag, startPoint x: 1001, startPoint y: 516, endPoint x: 991, endPoint y: 515, distance: 9.2
click at [991, 515] on icon at bounding box center [994, 512] width 6 height 11
click at [1020, 509] on div "ち" at bounding box center [1023, 512] width 14 height 21
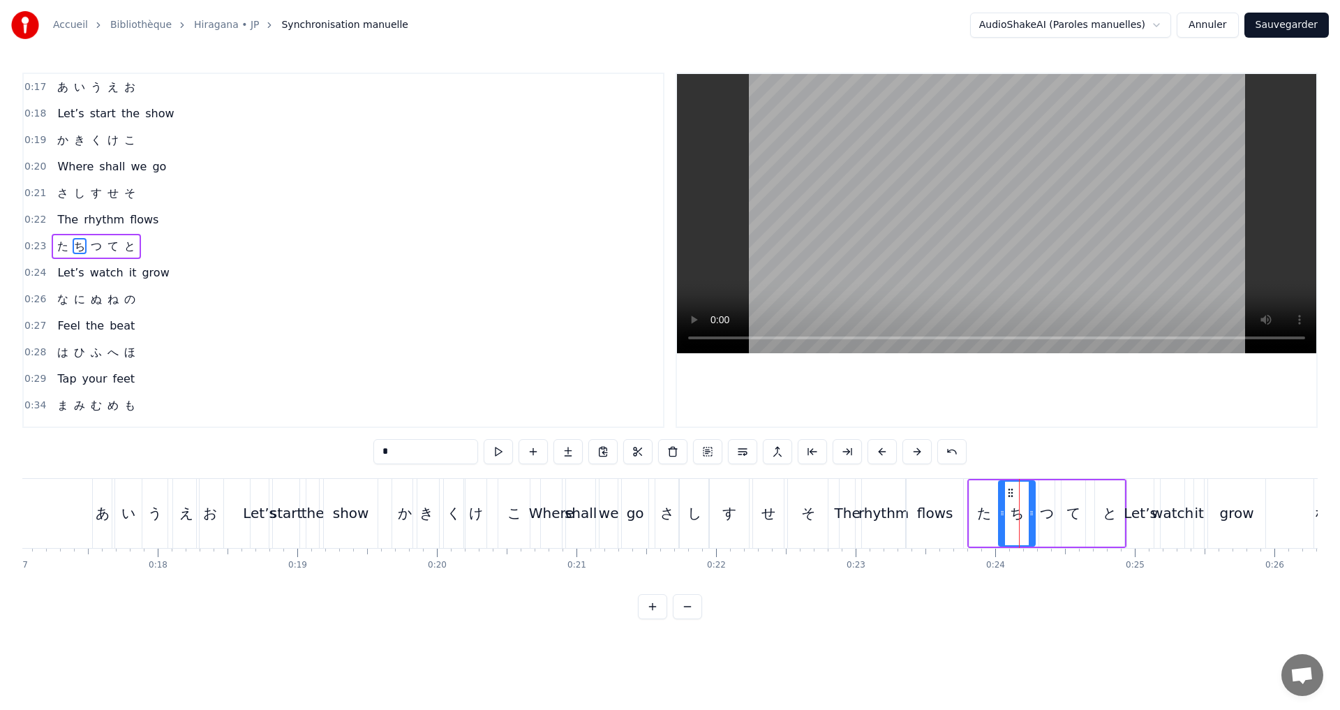
drag, startPoint x: 1015, startPoint y: 509, endPoint x: 1003, endPoint y: 507, distance: 12.7
click at [1003, 507] on div at bounding box center [1002, 512] width 6 height 63
click at [1027, 515] on icon at bounding box center [1028, 512] width 6 height 11
click at [1047, 513] on div "つ" at bounding box center [1047, 512] width 14 height 21
drag, startPoint x: 1040, startPoint y: 511, endPoint x: 1033, endPoint y: 509, distance: 8.2
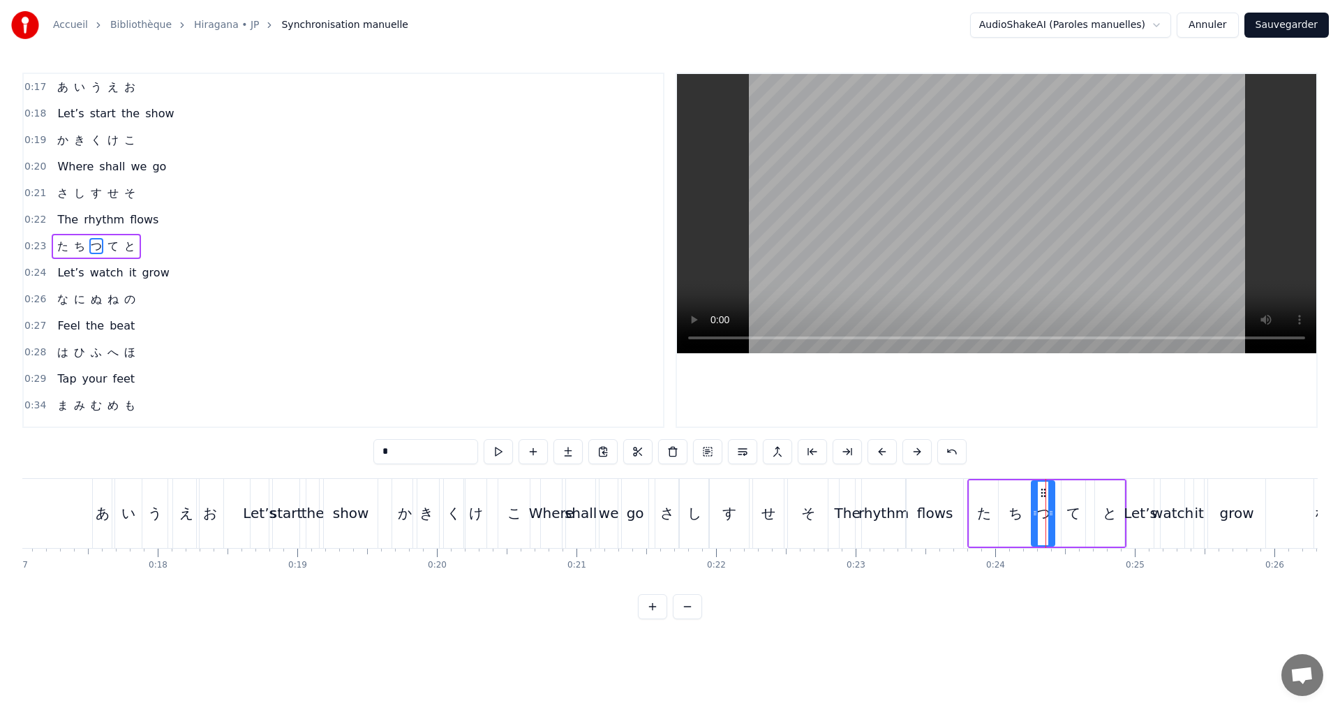
click at [1033, 509] on icon at bounding box center [1035, 512] width 6 height 11
click at [1049, 513] on circle at bounding box center [1049, 513] width 1 height 1
click at [1072, 508] on div "て" at bounding box center [1073, 512] width 14 height 21
drag, startPoint x: 1065, startPoint y: 515, endPoint x: 1057, endPoint y: 514, distance: 7.8
click at [1057, 514] on icon at bounding box center [1057, 512] width 6 height 11
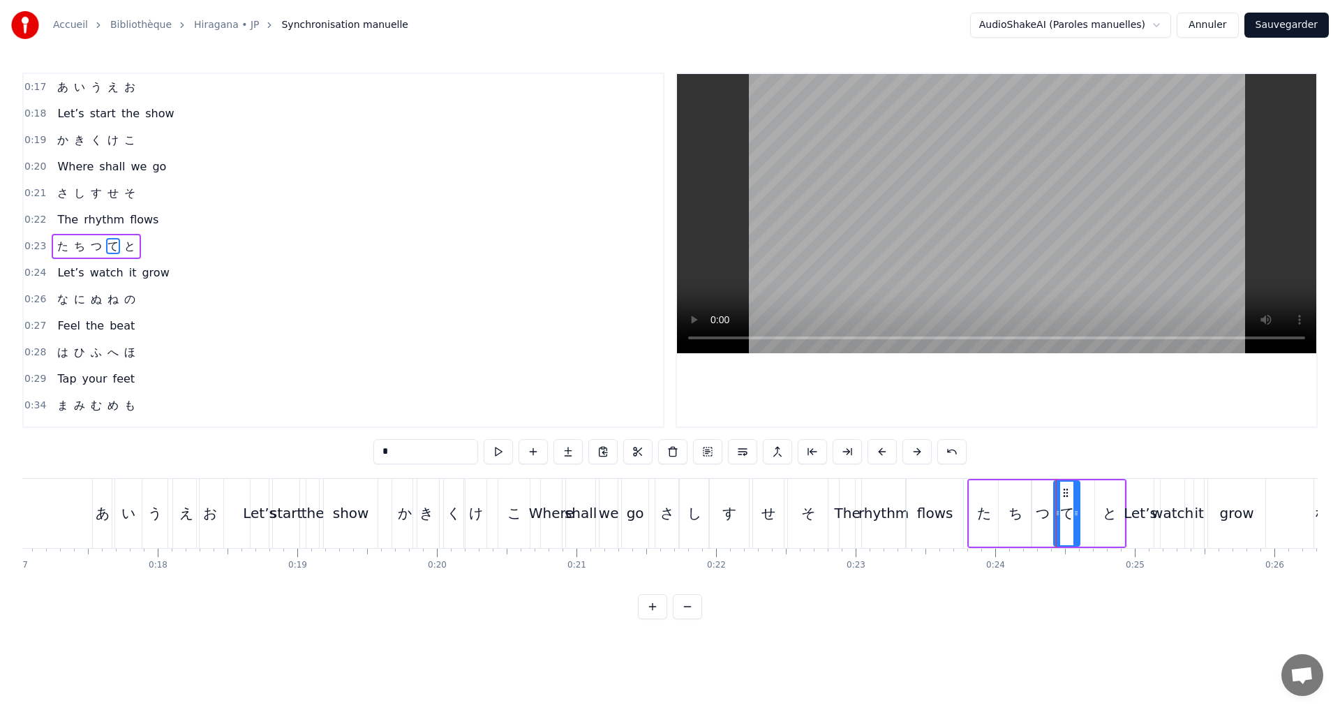
click at [1075, 514] on circle at bounding box center [1075, 514] width 1 height 1
click at [1116, 514] on div "と" at bounding box center [1109, 513] width 29 height 66
type input "*"
drag, startPoint x: 1099, startPoint y: 514, endPoint x: 1091, endPoint y: 512, distance: 7.8
click at [1091, 512] on icon at bounding box center [1091, 512] width 6 height 11
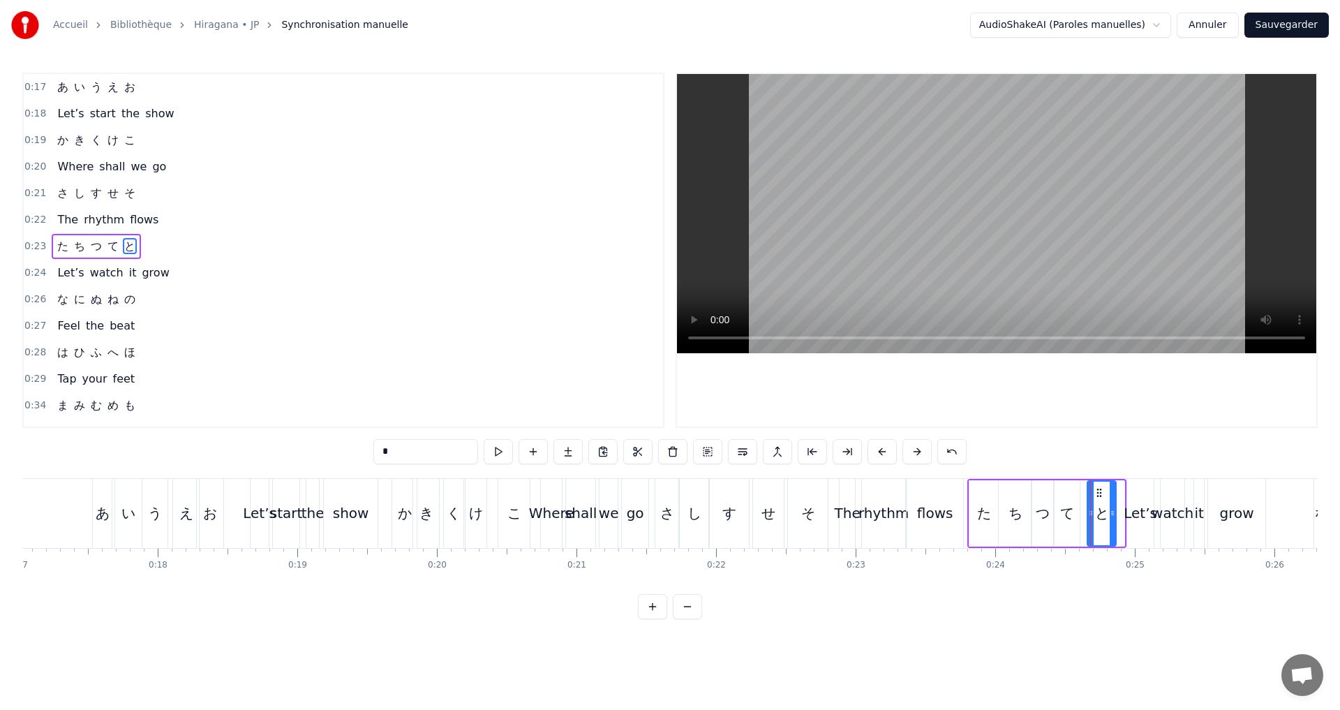
drag, startPoint x: 1119, startPoint y: 516, endPoint x: 1111, endPoint y: 516, distance: 8.4
click at [1111, 516] on icon at bounding box center [1112, 512] width 6 height 11
click at [195, 248] on div "0:23 た ち つ て と" at bounding box center [343, 246] width 639 height 27
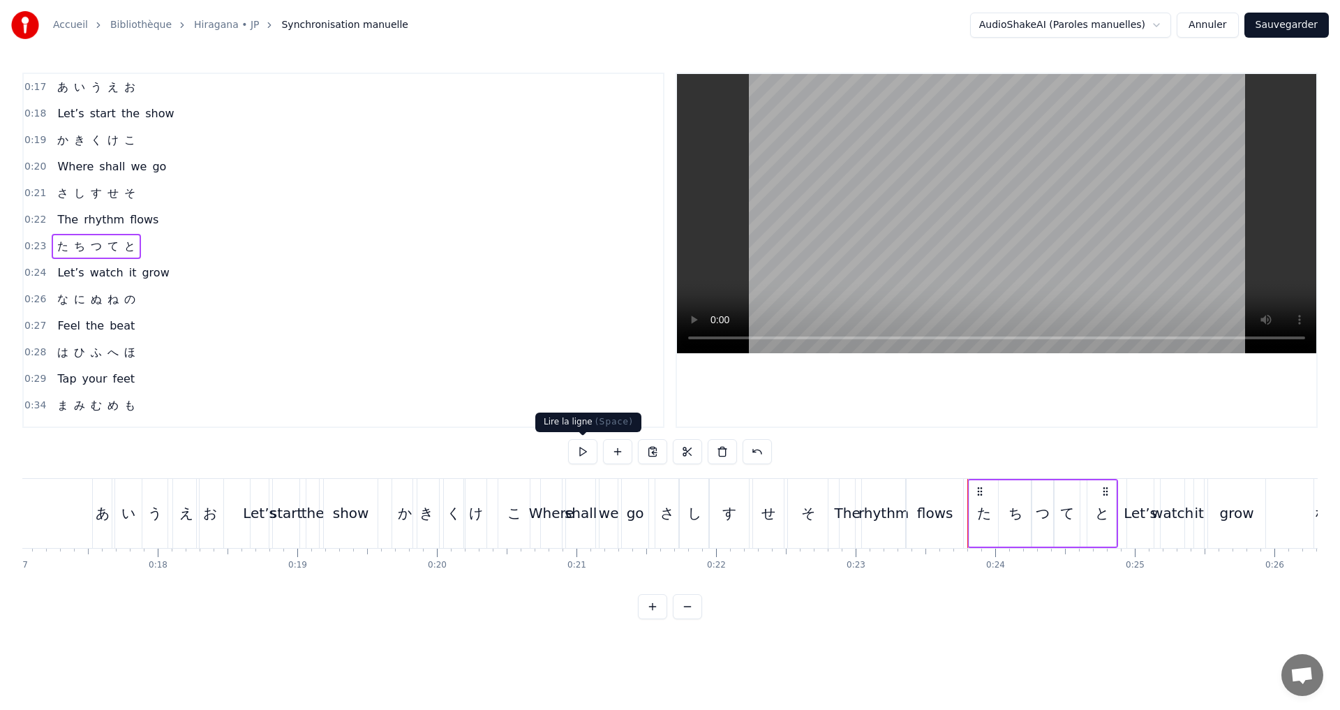
click at [589, 443] on button at bounding box center [582, 451] width 29 height 25
click at [584, 444] on button at bounding box center [582, 451] width 29 height 25
click at [583, 444] on button at bounding box center [582, 451] width 29 height 25
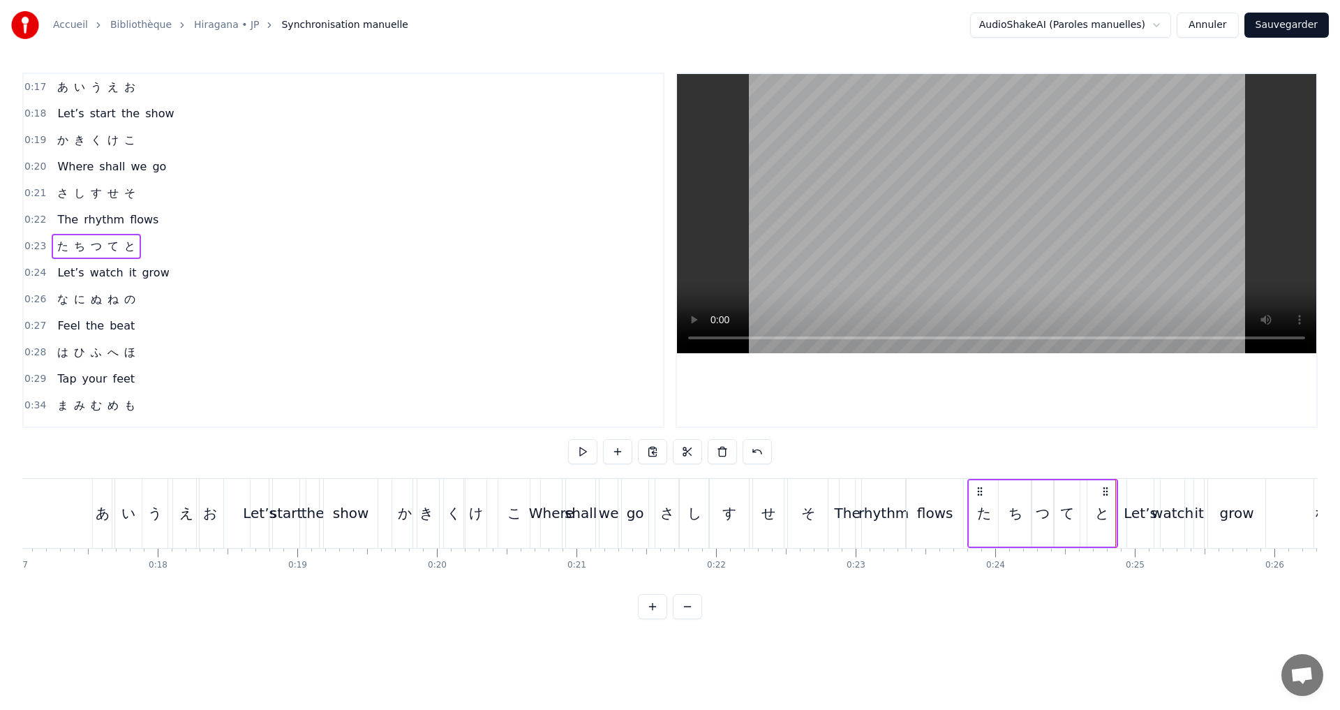
click at [930, 524] on div "flows" at bounding box center [934, 513] width 57 height 69
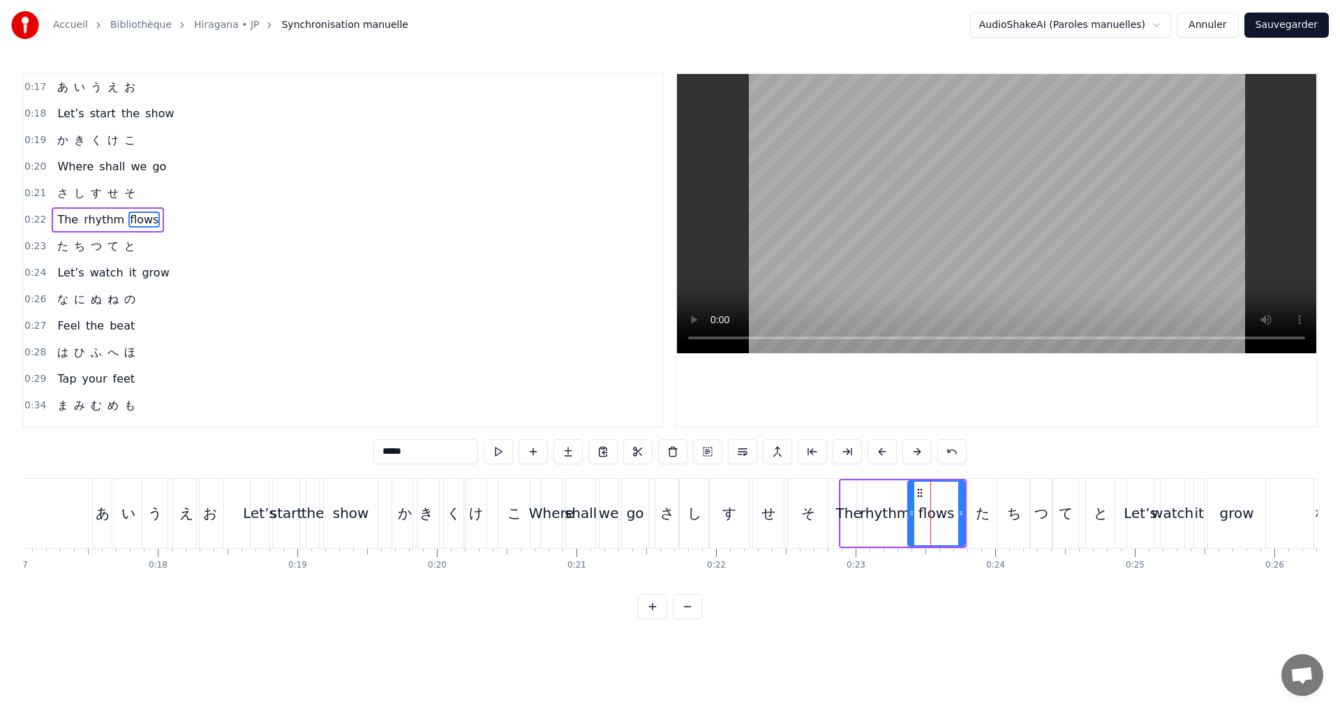
click at [978, 521] on div "た" at bounding box center [982, 512] width 14 height 21
type input "*"
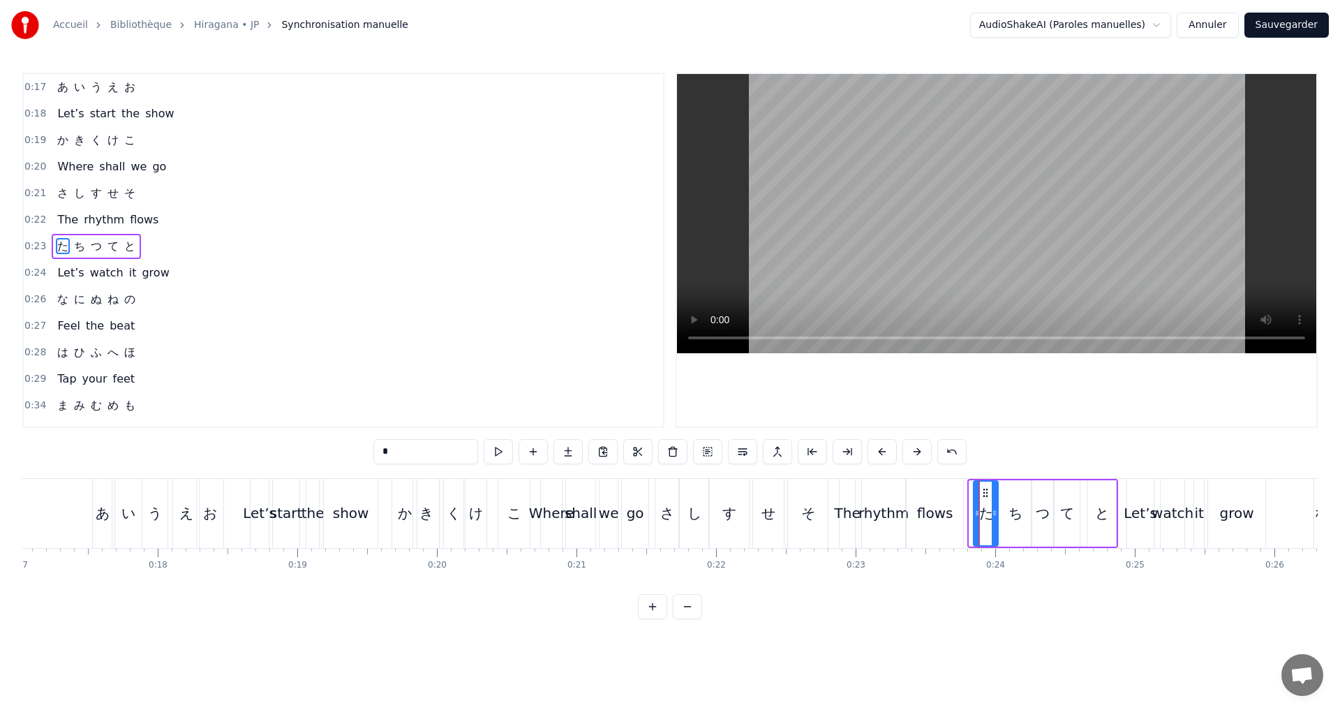
click at [976, 521] on div at bounding box center [977, 512] width 6 height 63
click at [501, 455] on button at bounding box center [498, 451] width 29 height 25
click at [976, 511] on icon at bounding box center [976, 512] width 6 height 11
drag, startPoint x: 993, startPoint y: 514, endPoint x: 1000, endPoint y: 516, distance: 7.3
click at [1000, 516] on icon at bounding box center [1001, 512] width 6 height 11
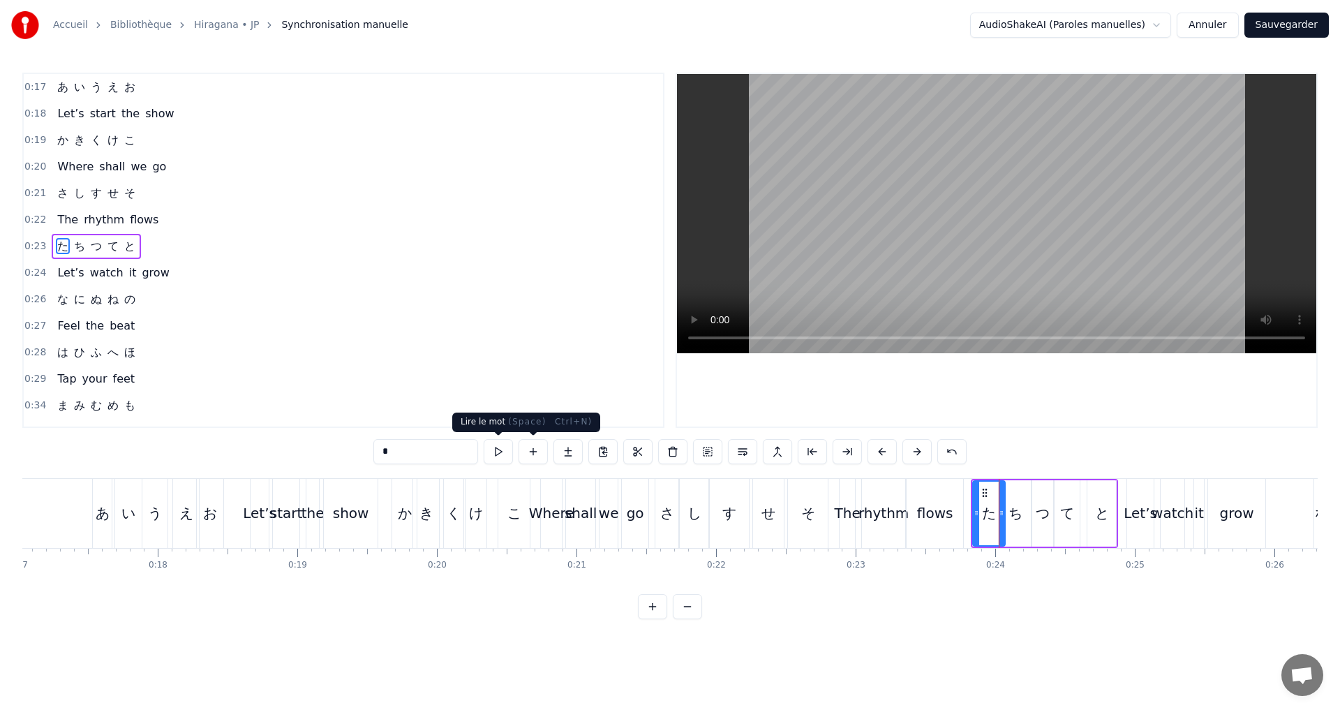
click at [505, 449] on button at bounding box center [498, 451] width 29 height 25
click at [504, 449] on button at bounding box center [498, 451] width 29 height 25
click at [180, 242] on div "0:23 た ち つ て と" at bounding box center [343, 246] width 639 height 27
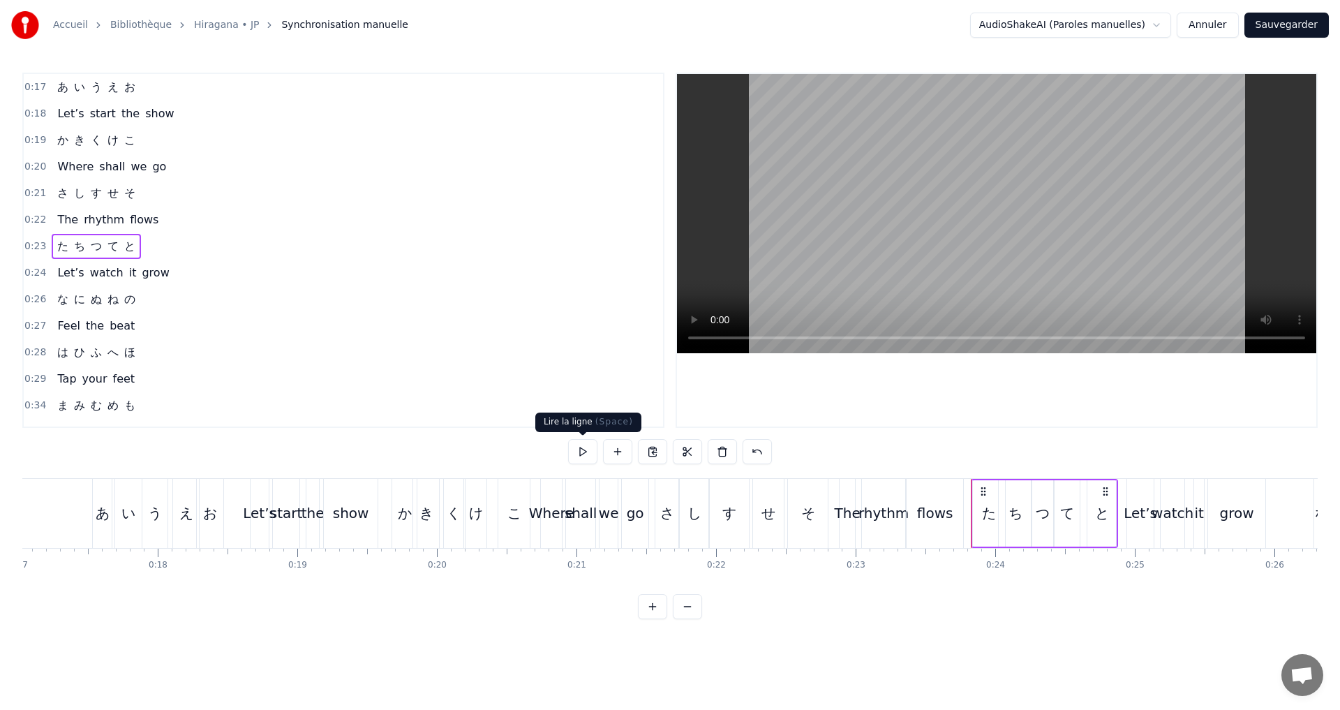
click at [584, 451] on button at bounding box center [582, 451] width 29 height 25
click at [178, 271] on div "0:24 Let’s watch it grow" at bounding box center [343, 273] width 639 height 27
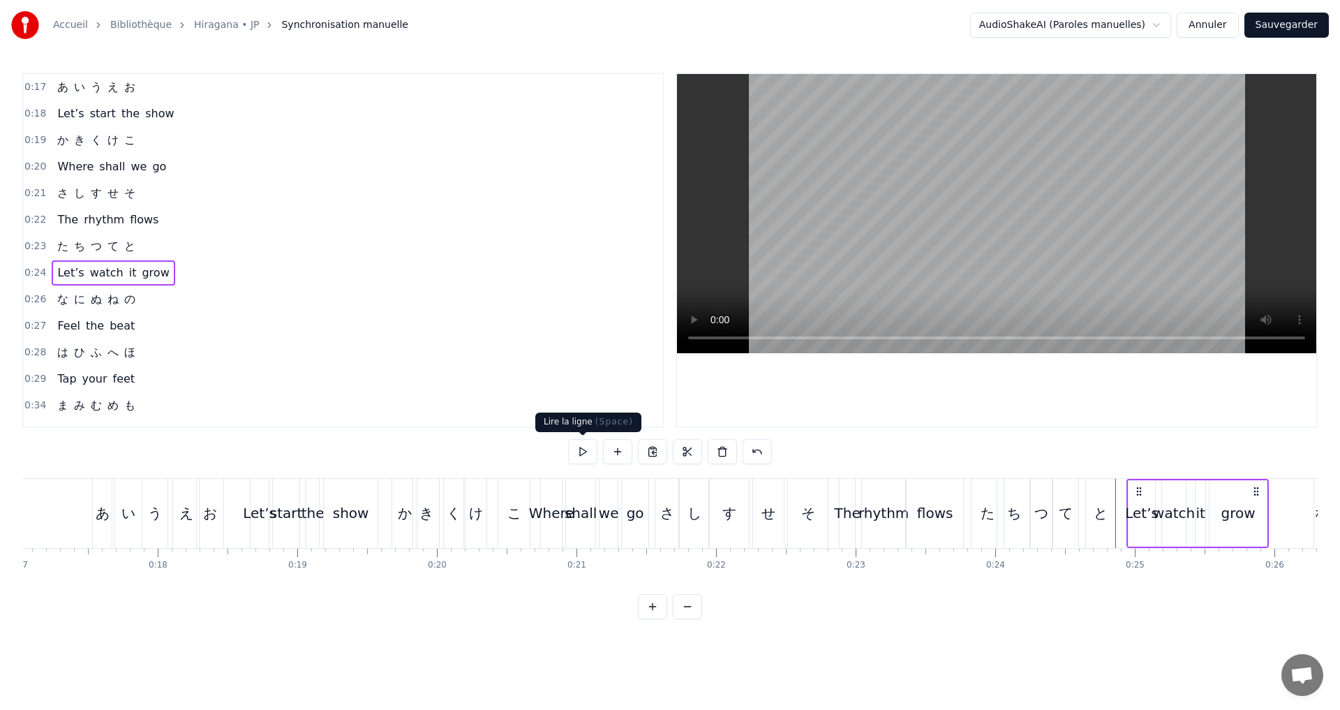
click at [578, 458] on button at bounding box center [582, 451] width 29 height 25
click at [580, 451] on button at bounding box center [582, 451] width 29 height 25
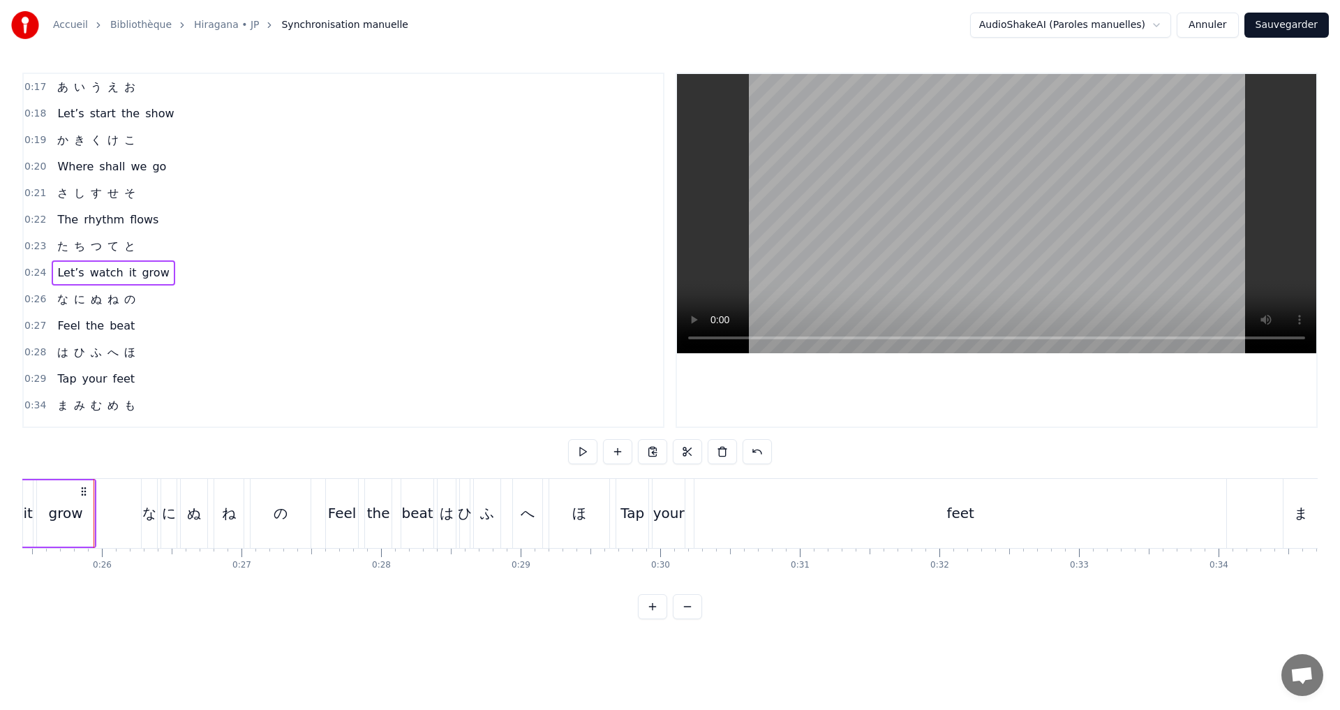
scroll to position [0, 3550]
click at [1270, 31] on button "Sauvegarder" at bounding box center [1286, 25] width 84 height 25
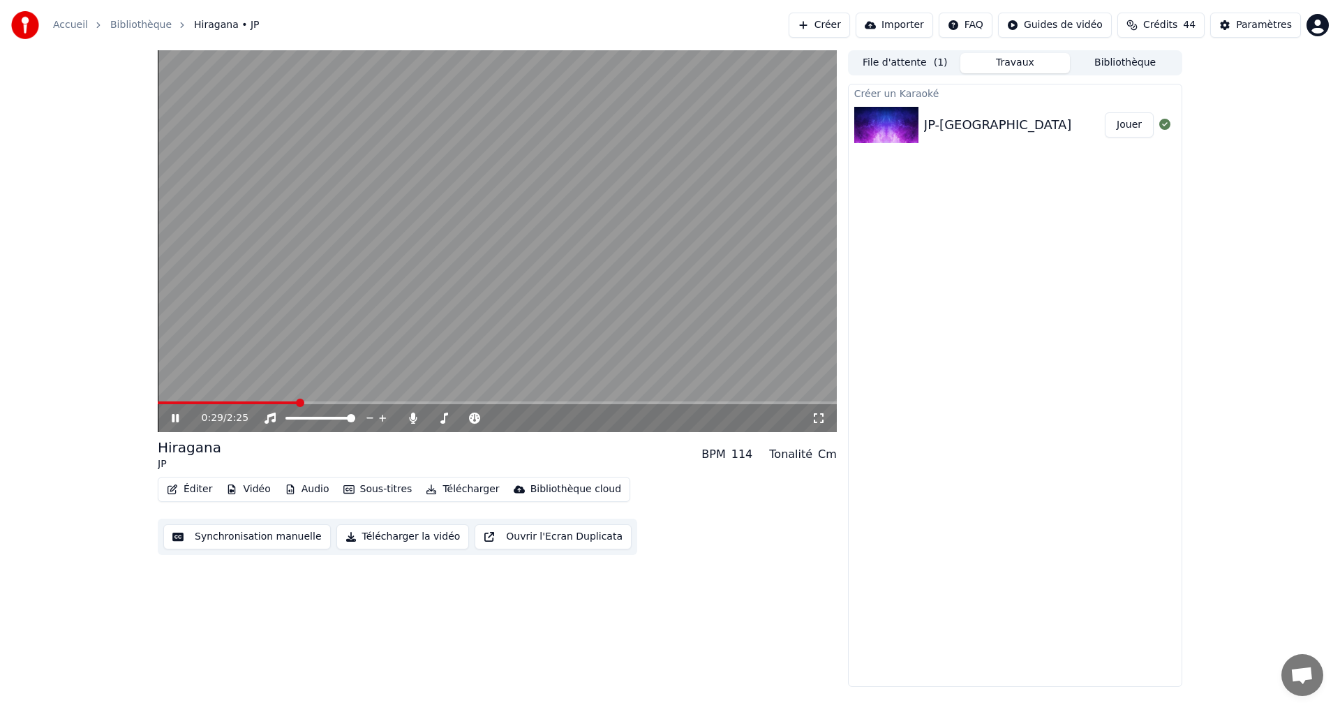
click at [170, 418] on div "0:29 / 2:25" at bounding box center [497, 418] width 668 height 14
click at [179, 417] on icon at bounding box center [185, 417] width 33 height 11
click at [219, 537] on button "Synchronisation manuelle" at bounding box center [246, 536] width 167 height 25
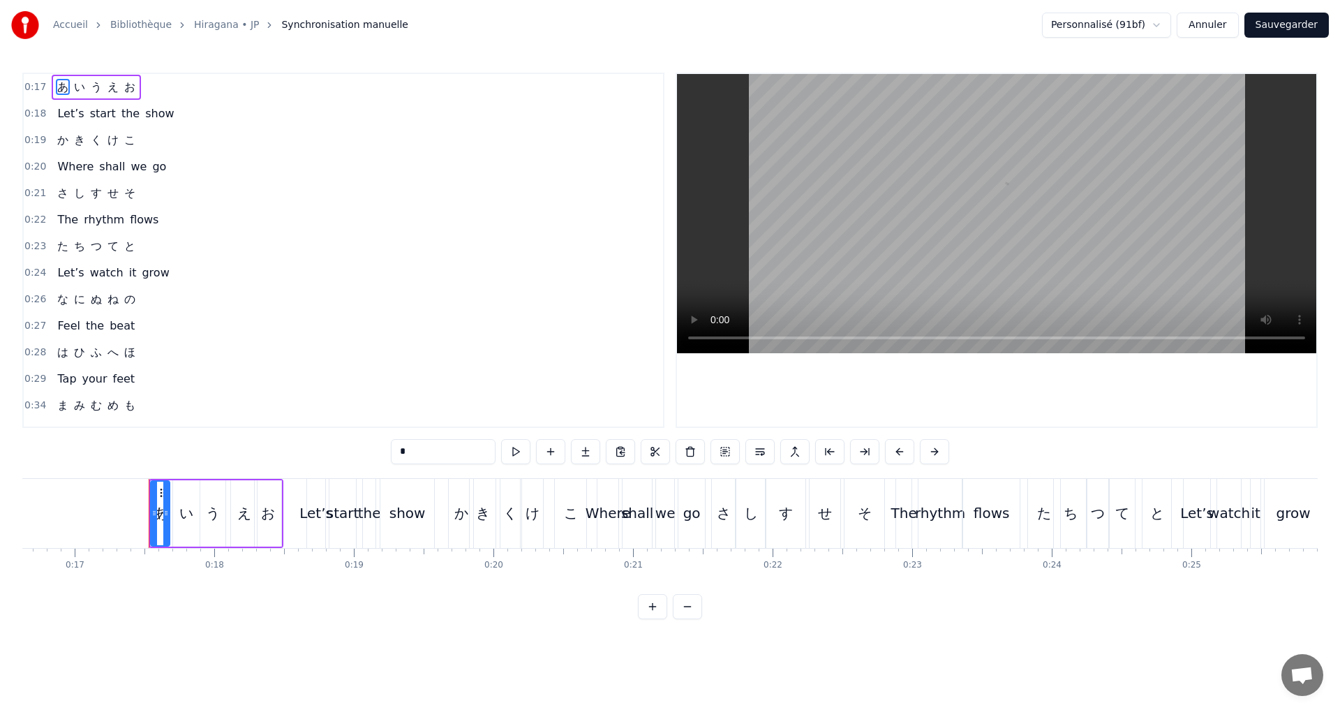
scroll to position [0, 2376]
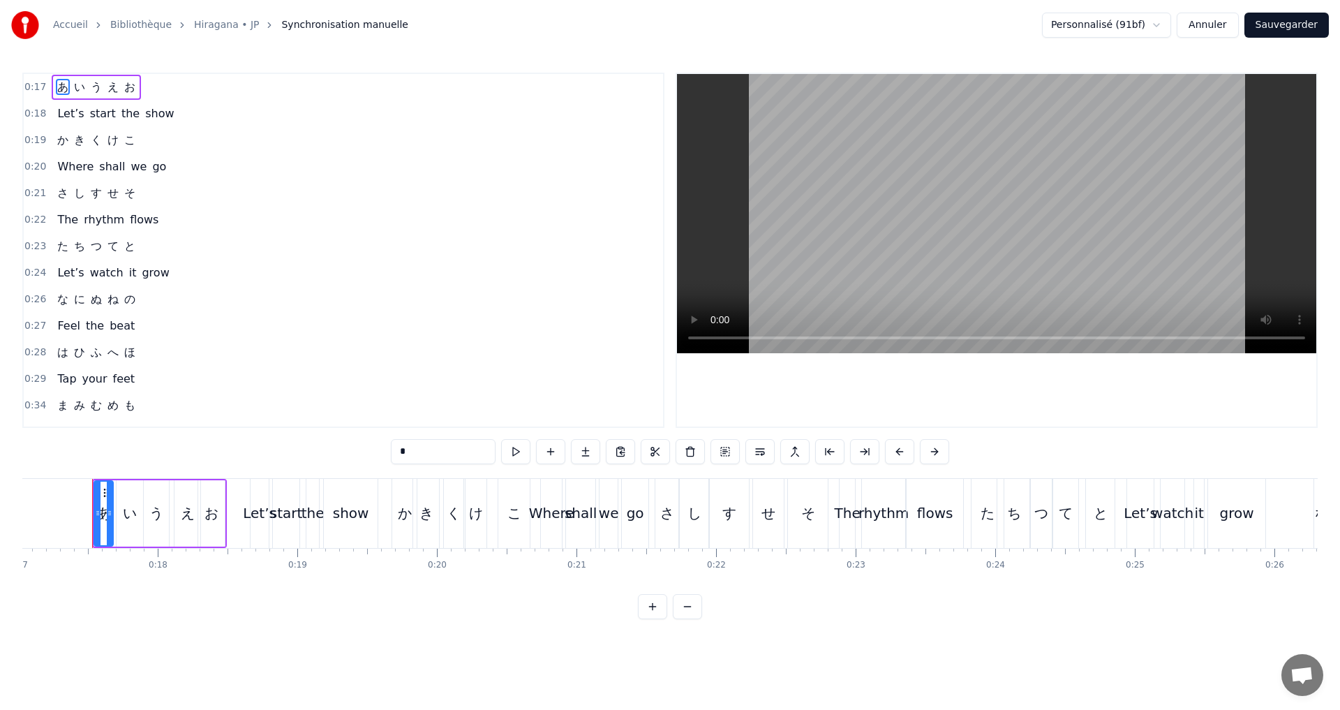
click at [171, 290] on div "0:26 な に ぬ ね の" at bounding box center [343, 299] width 639 height 27
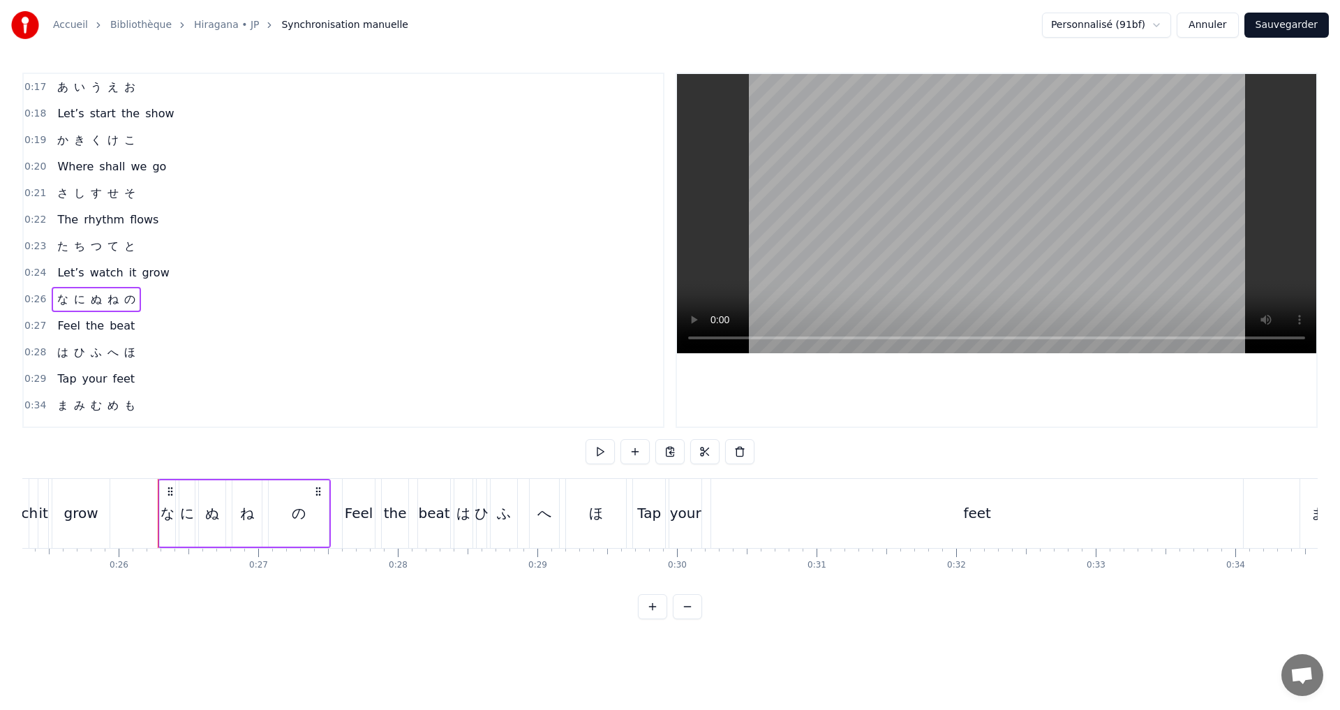
scroll to position [0, 3597]
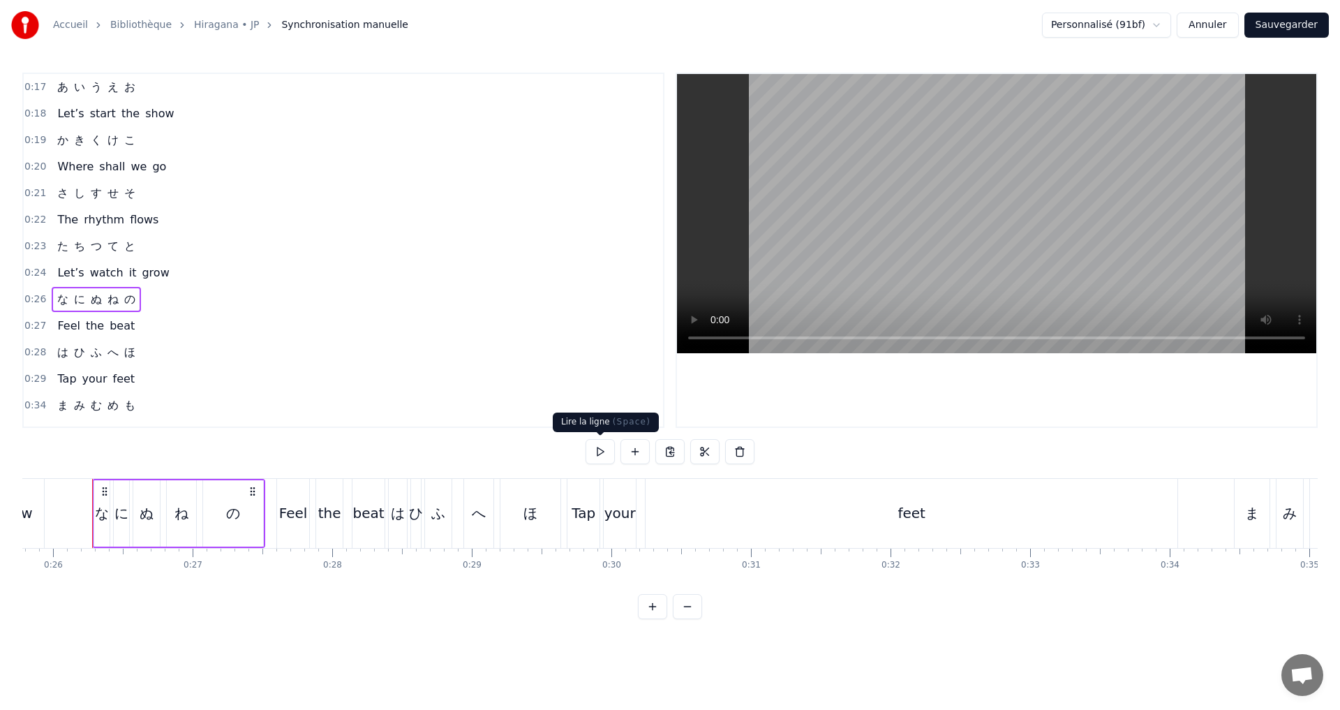
click at [606, 456] on button at bounding box center [599, 451] width 29 height 25
click at [602, 451] on button at bounding box center [599, 451] width 29 height 25
click at [157, 248] on div "0:23 た ち つ て と" at bounding box center [343, 246] width 639 height 27
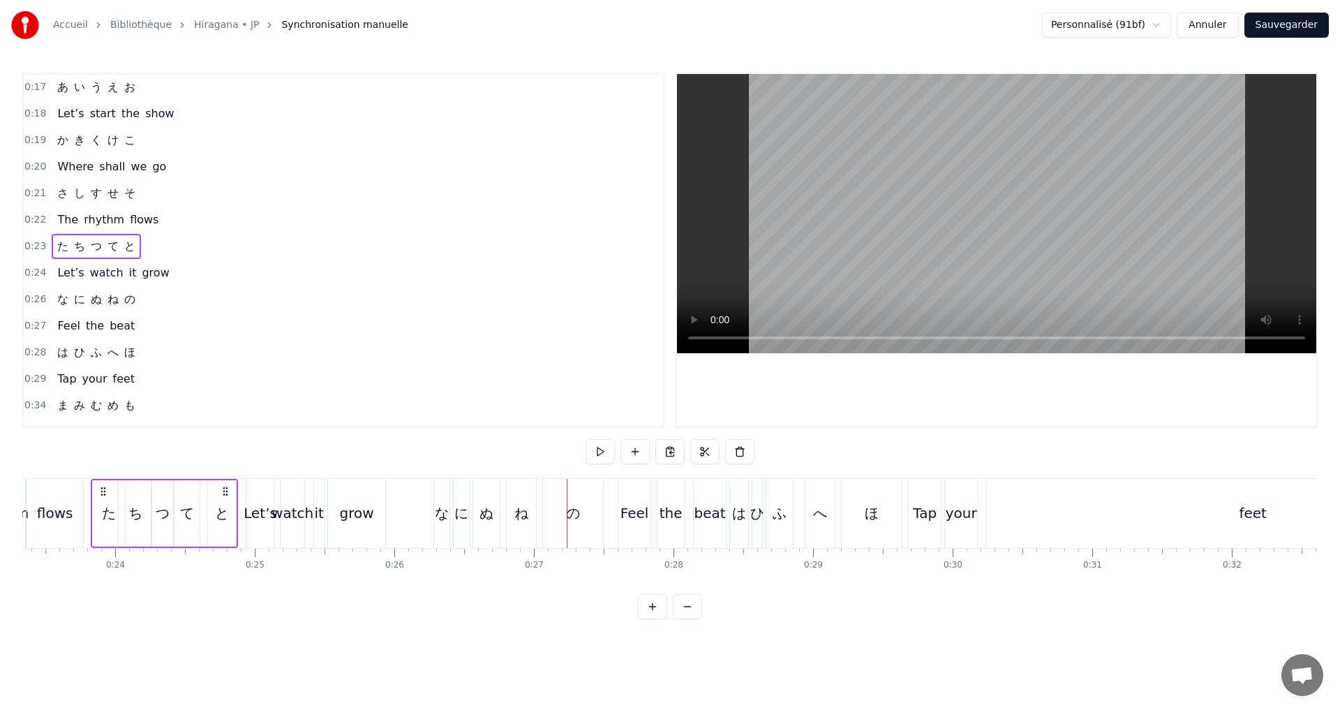
scroll to position [0, 3255]
click at [605, 451] on button at bounding box center [599, 451] width 29 height 25
click at [172, 271] on div "0:24 Let’s watch it grow" at bounding box center [343, 273] width 639 height 27
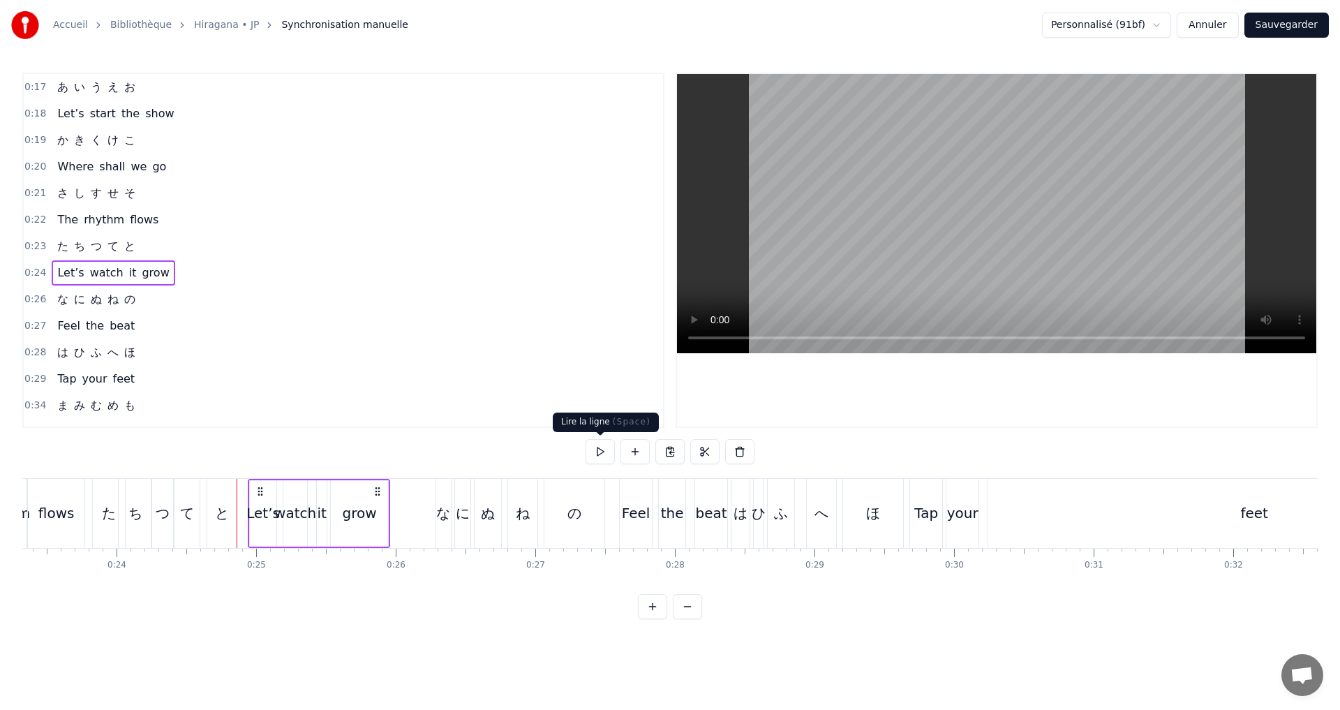
click at [602, 460] on button at bounding box center [599, 451] width 29 height 25
click at [177, 301] on div "0:26 な に ぬ ね の" at bounding box center [343, 299] width 639 height 27
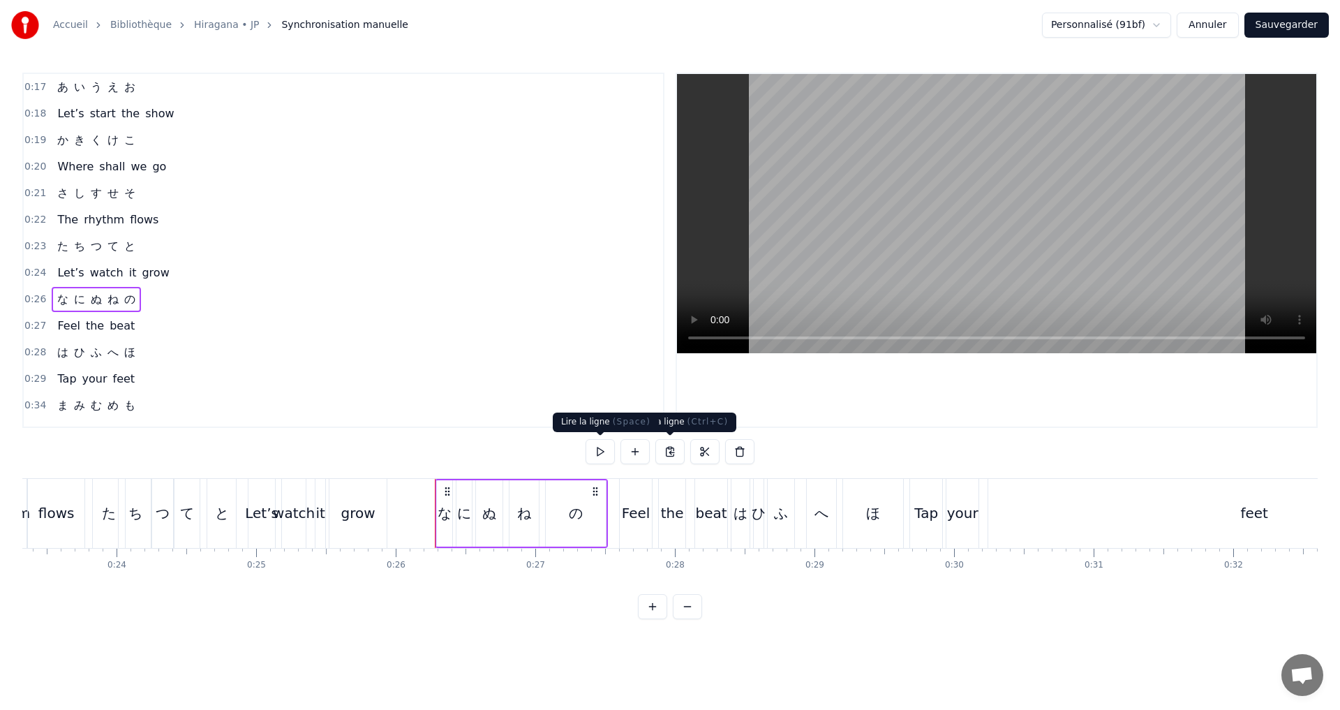
click at [601, 453] on button at bounding box center [599, 451] width 29 height 25
click at [589, 448] on button at bounding box center [599, 451] width 29 height 25
click at [595, 451] on button at bounding box center [599, 451] width 29 height 25
click at [438, 521] on div "な" at bounding box center [444, 512] width 14 height 21
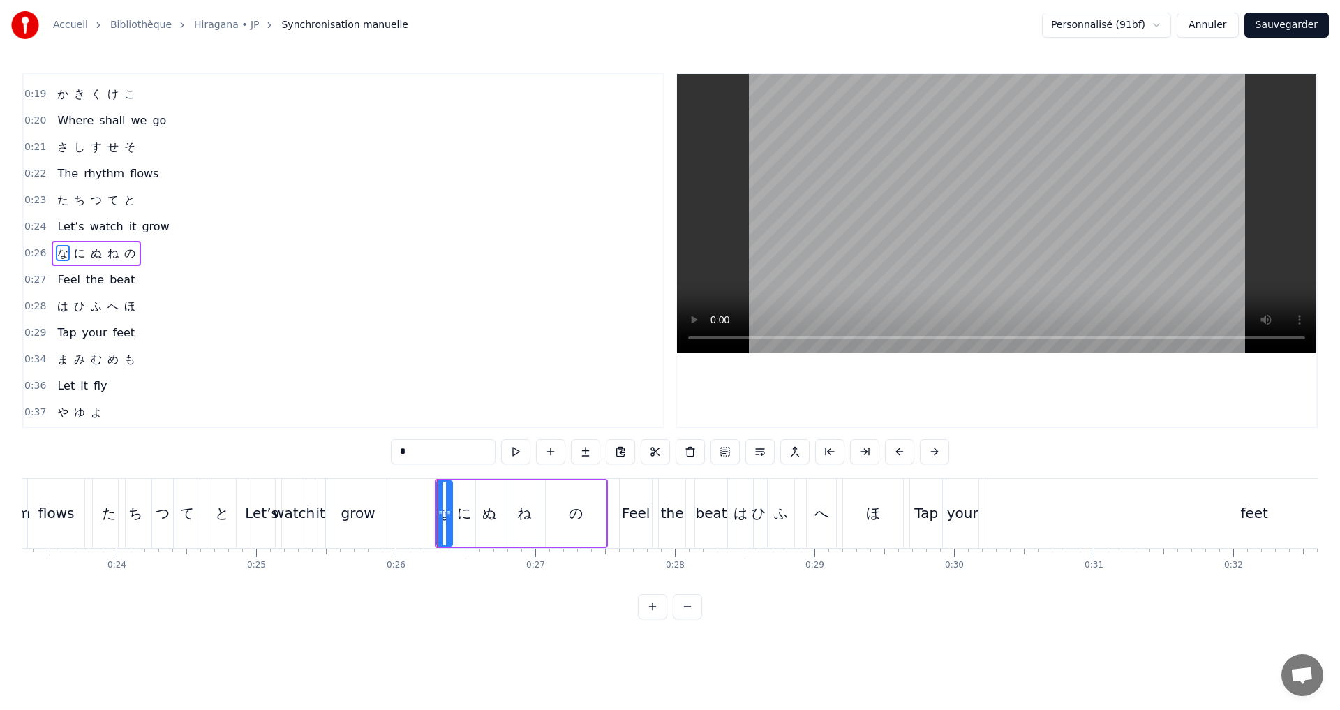
scroll to position [49, 0]
drag, startPoint x: 438, startPoint y: 515, endPoint x: 431, endPoint y: 514, distance: 7.1
click at [431, 514] on icon at bounding box center [433, 512] width 6 height 11
click at [494, 513] on div "ぬ" at bounding box center [489, 512] width 14 height 21
click at [472, 509] on icon at bounding box center [474, 512] width 6 height 11
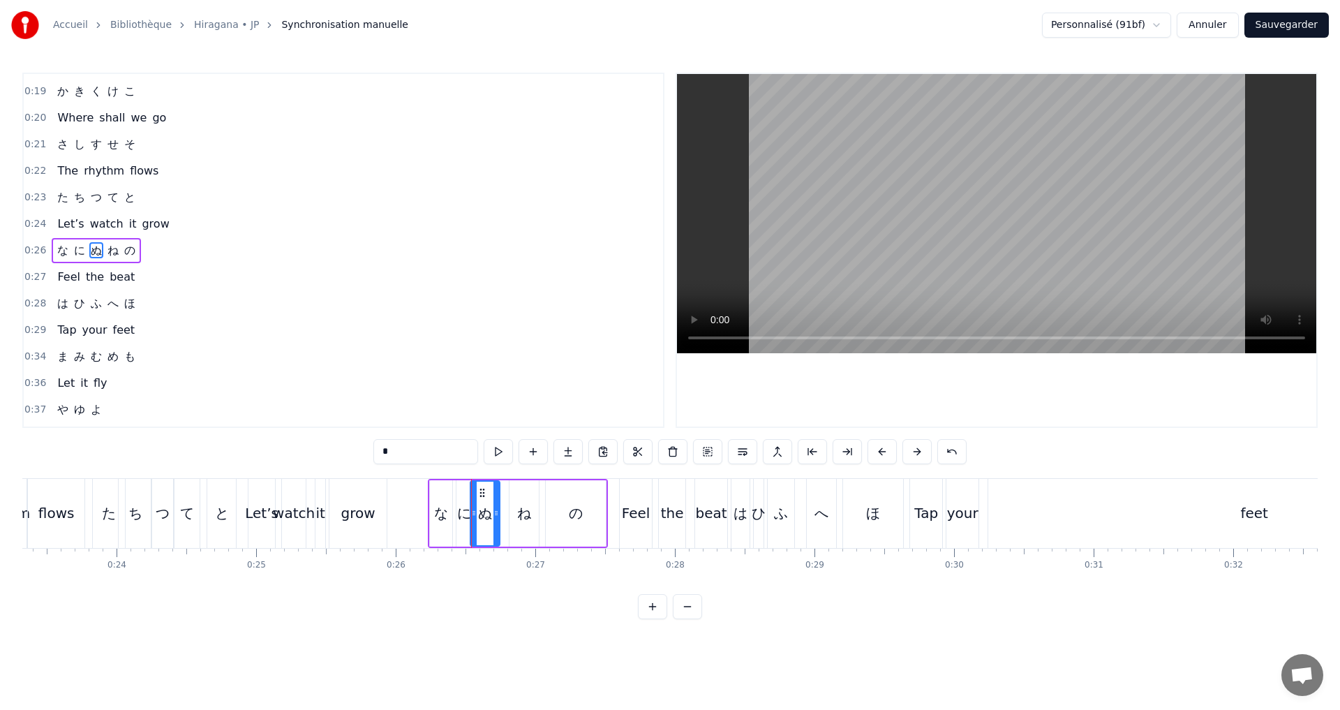
click at [498, 511] on icon at bounding box center [496, 512] width 6 height 11
click at [518, 517] on div "ね" at bounding box center [524, 512] width 14 height 21
drag, startPoint x: 513, startPoint y: 514, endPoint x: 501, endPoint y: 511, distance: 12.0
click at [501, 511] on icon at bounding box center [501, 512] width 6 height 11
drag, startPoint x: 537, startPoint y: 514, endPoint x: 529, endPoint y: 516, distance: 8.0
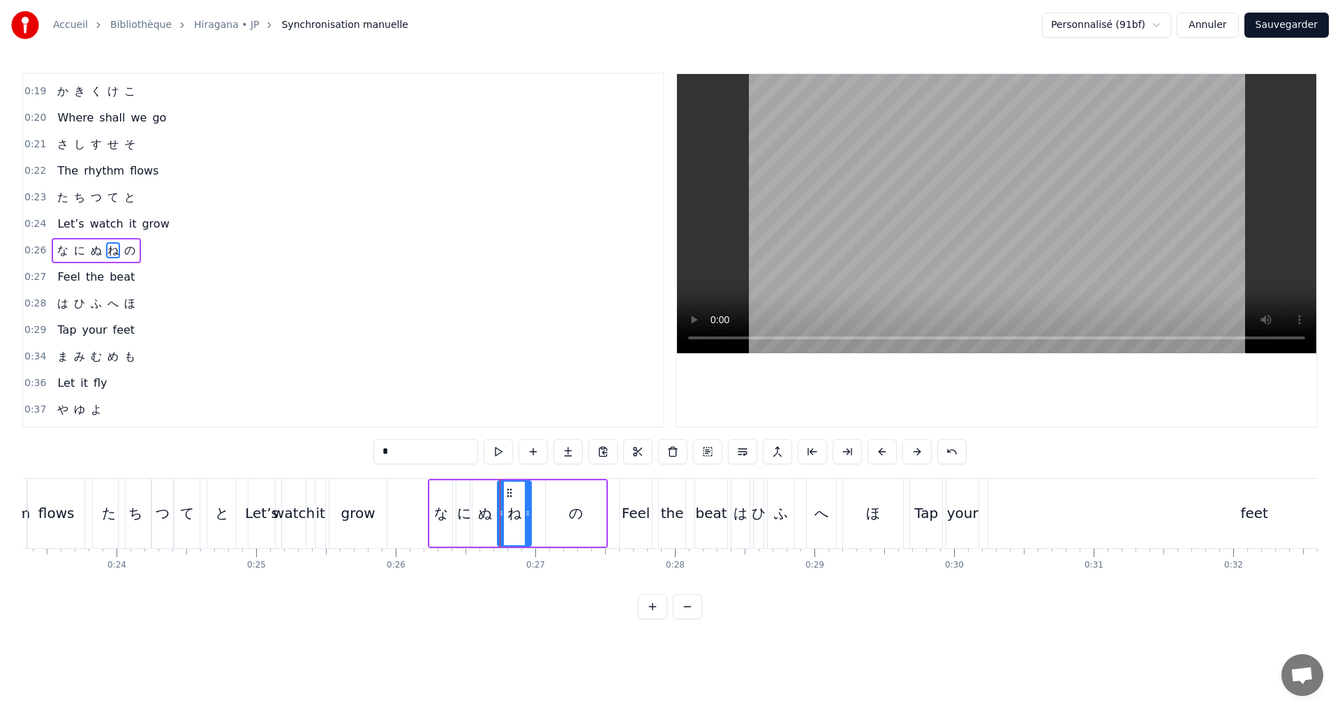
click at [529, 516] on icon at bounding box center [528, 512] width 6 height 11
click at [574, 518] on div "の" at bounding box center [576, 512] width 14 height 21
type input "*"
drag, startPoint x: 602, startPoint y: 514, endPoint x: 578, endPoint y: 511, distance: 23.9
click at [578, 511] on icon at bounding box center [577, 512] width 6 height 11
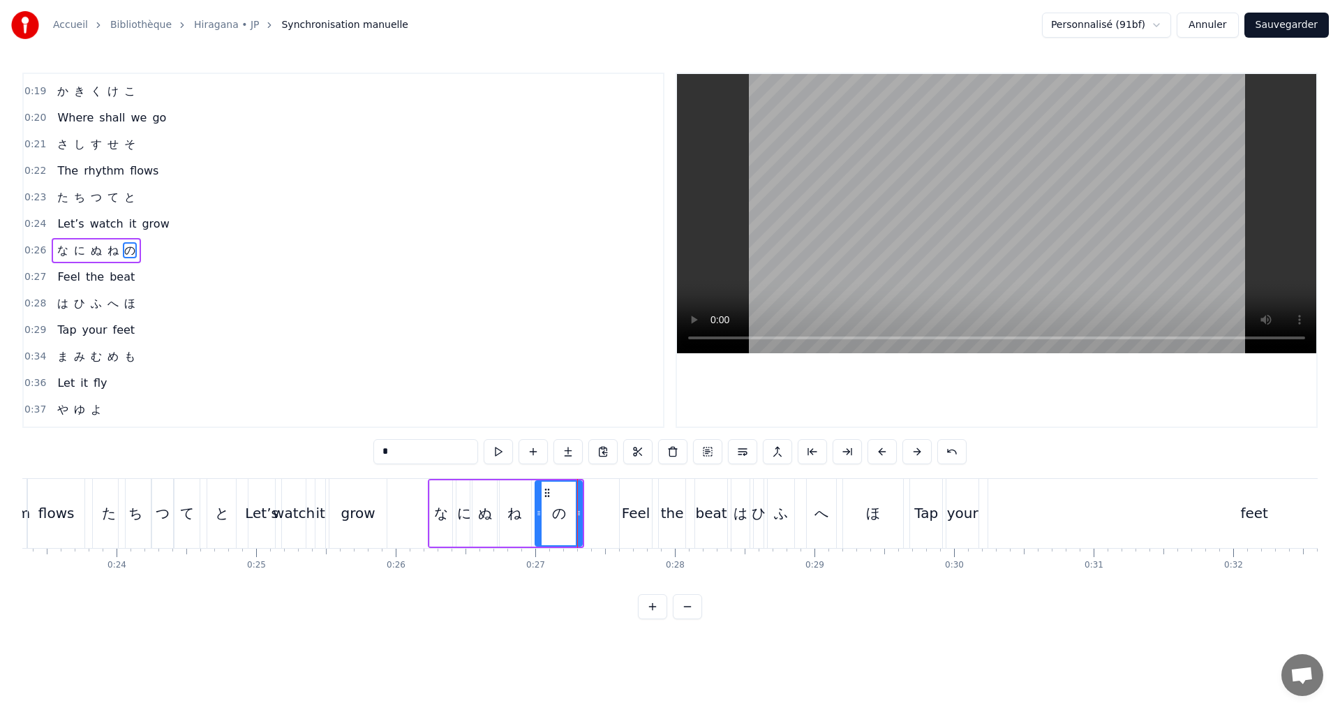
drag, startPoint x: 550, startPoint y: 516, endPoint x: 539, endPoint y: 511, distance: 11.9
click at [539, 511] on icon at bounding box center [539, 512] width 6 height 11
click at [495, 455] on button at bounding box center [498, 451] width 29 height 25
click at [501, 461] on button at bounding box center [498, 451] width 29 height 25
click at [183, 254] on div "0:26 な に ぬ ね の" at bounding box center [343, 250] width 639 height 27
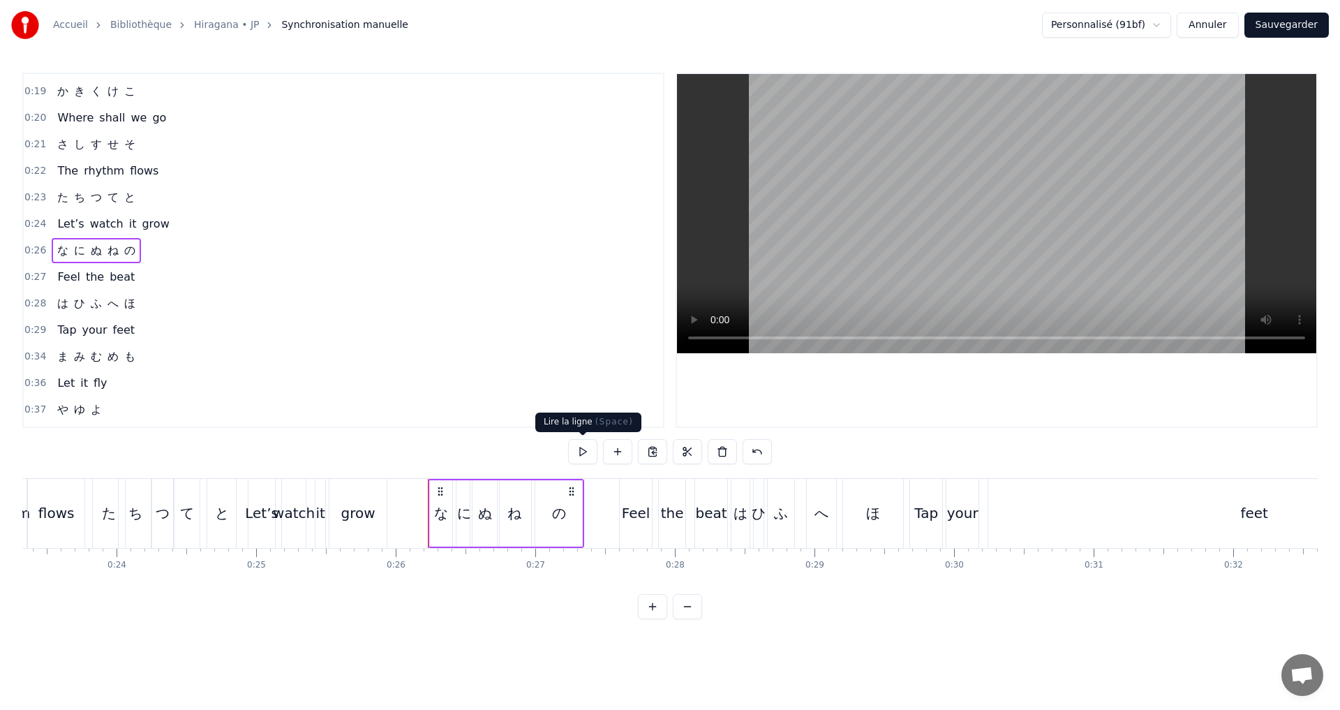
click at [577, 451] on button at bounding box center [582, 451] width 29 height 25
click at [456, 522] on div "に" at bounding box center [464, 513] width 17 height 66
click at [452, 514] on icon at bounding box center [453, 512] width 6 height 11
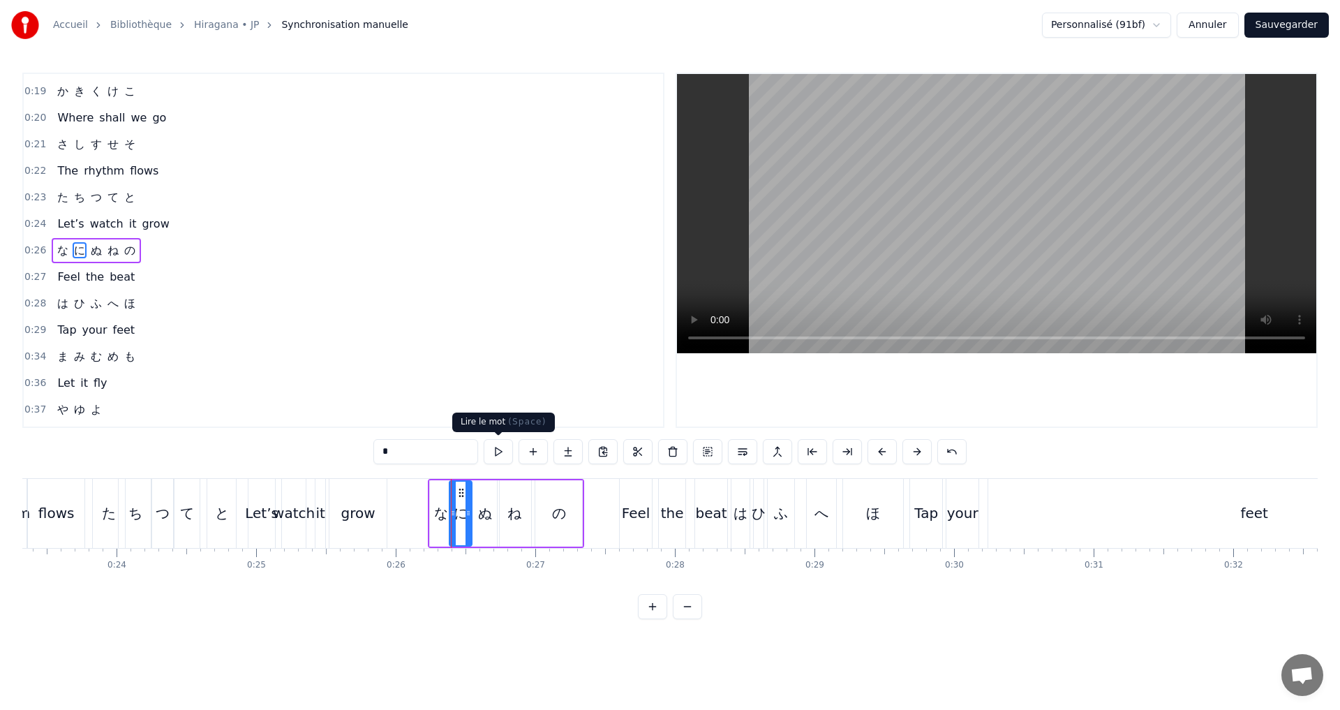
click at [495, 456] on button at bounding box center [498, 451] width 29 height 25
click at [466, 512] on icon at bounding box center [466, 512] width 6 height 11
click at [478, 512] on div "ぬ" at bounding box center [485, 512] width 14 height 21
click at [470, 509] on icon at bounding box center [469, 512] width 6 height 11
click at [488, 513] on icon at bounding box center [490, 512] width 6 height 11
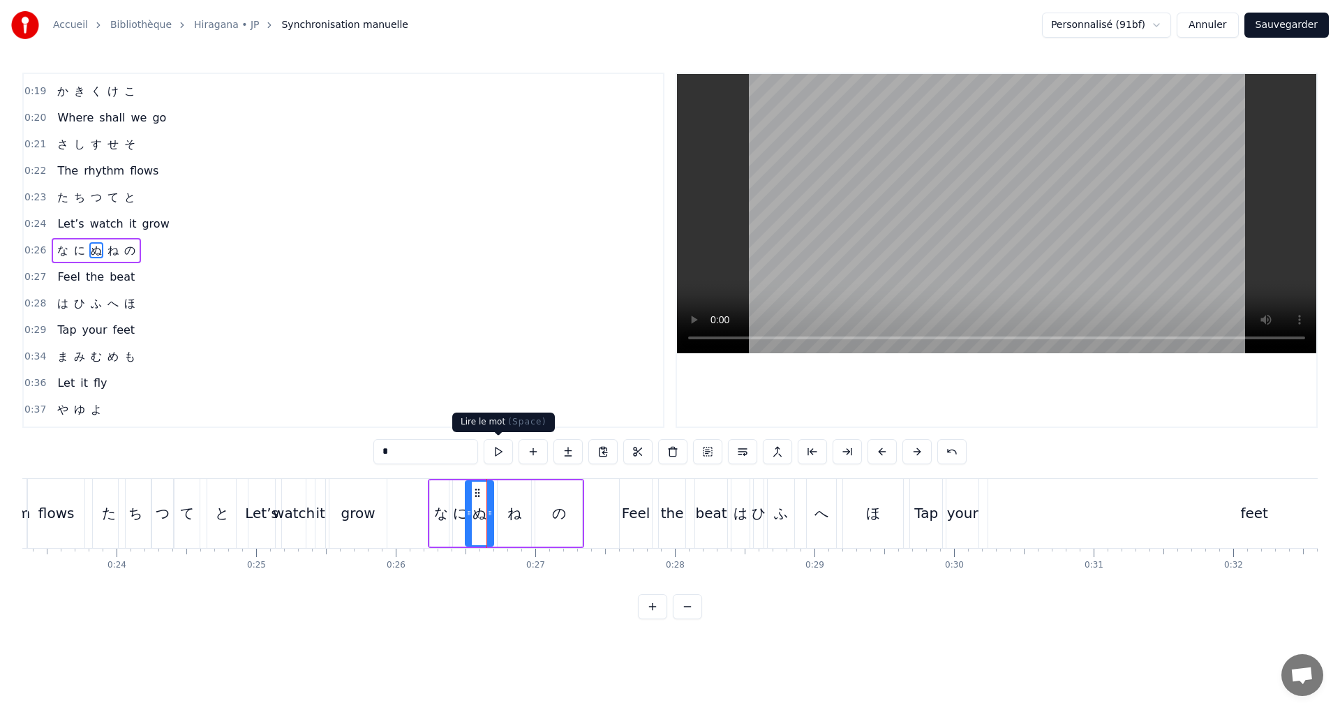
click at [495, 464] on div "*" at bounding box center [669, 453] width 593 height 28
click at [497, 445] on button at bounding box center [498, 451] width 29 height 25
click at [501, 449] on button at bounding box center [498, 451] width 29 height 25
click at [514, 523] on div "ね" at bounding box center [513, 513] width 33 height 66
drag, startPoint x: 499, startPoint y: 512, endPoint x: 511, endPoint y: 513, distance: 11.9
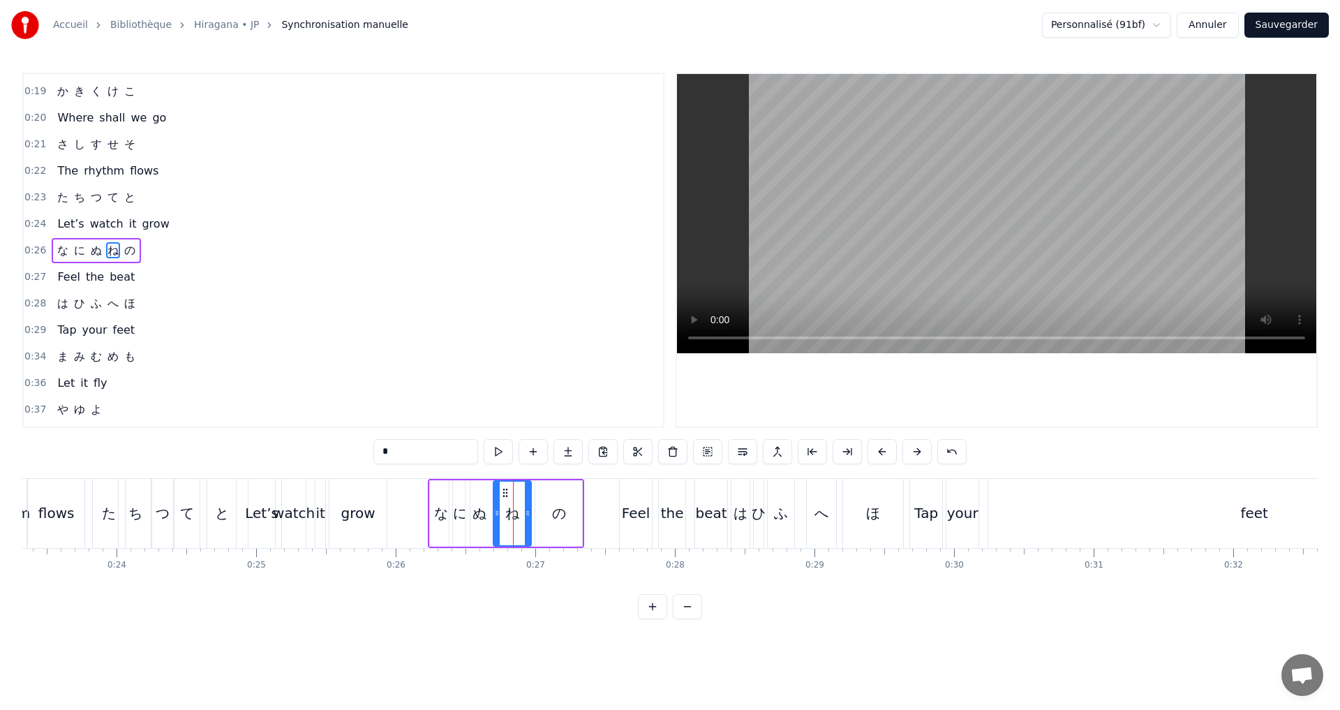
click at [495, 511] on icon at bounding box center [497, 512] width 6 height 11
drag, startPoint x: 529, startPoint y: 512, endPoint x: 520, endPoint y: 510, distance: 8.6
click at [520, 510] on icon at bounding box center [519, 512] width 6 height 11
click at [497, 442] on button at bounding box center [498, 451] width 29 height 25
click at [564, 512] on div "の" at bounding box center [559, 512] width 14 height 21
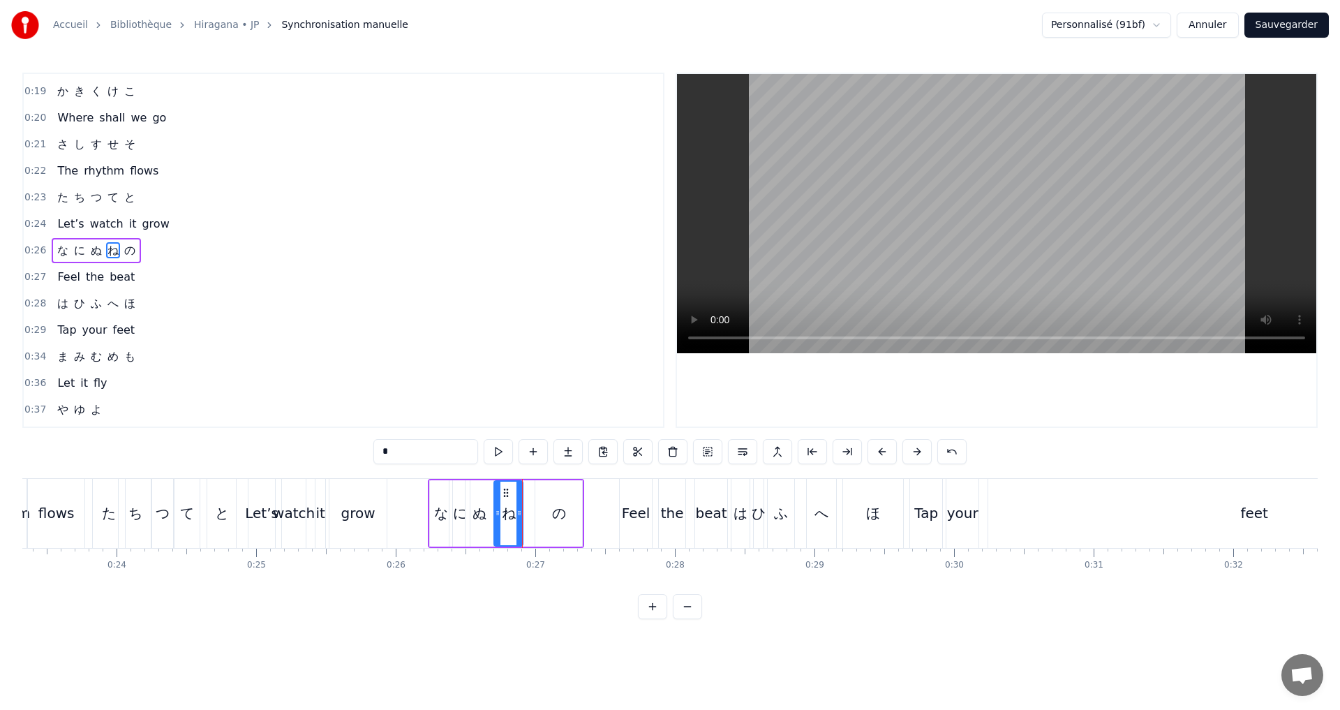
type input "*"
drag, startPoint x: 579, startPoint y: 515, endPoint x: 570, endPoint y: 515, distance: 9.1
click at [570, 515] on icon at bounding box center [570, 512] width 6 height 11
drag, startPoint x: 539, startPoint y: 512, endPoint x: 531, endPoint y: 509, distance: 8.8
click at [531, 509] on icon at bounding box center [534, 512] width 6 height 11
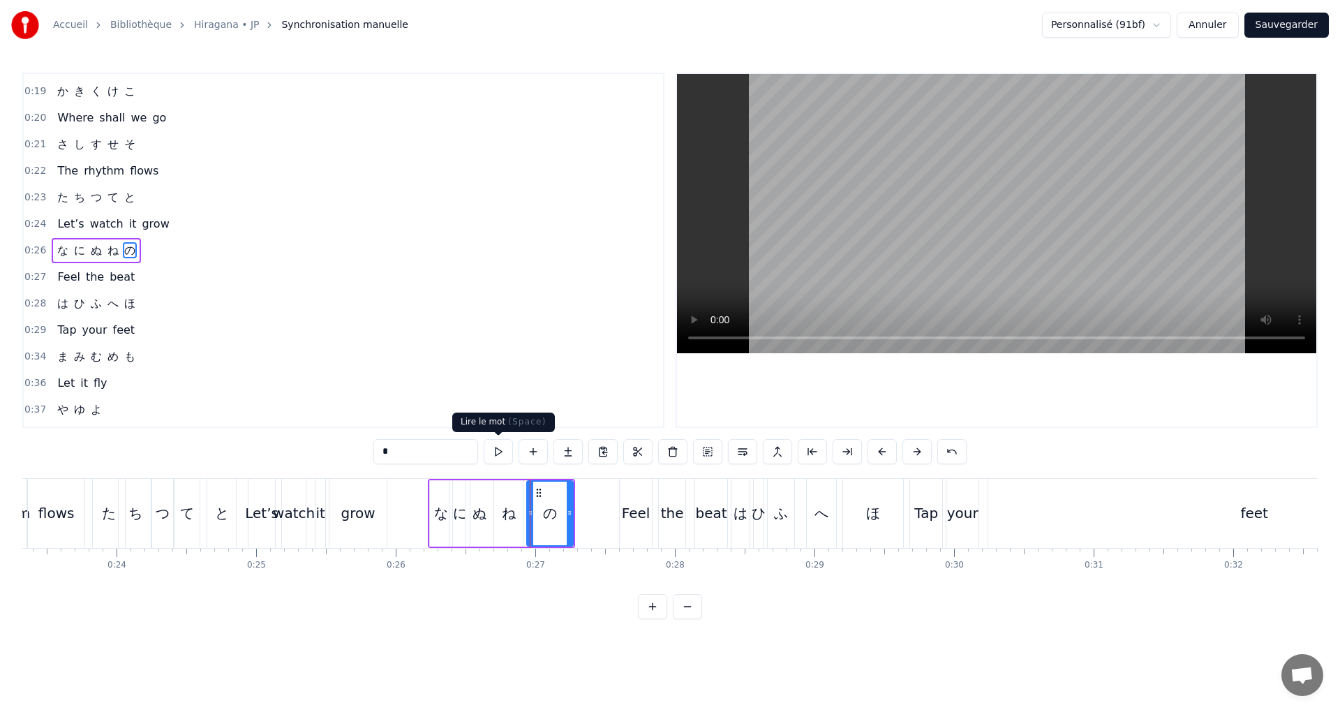
click at [493, 455] on button at bounding box center [498, 451] width 29 height 25
click at [211, 257] on div "0:26 な に ぬ ね の" at bounding box center [343, 250] width 639 height 27
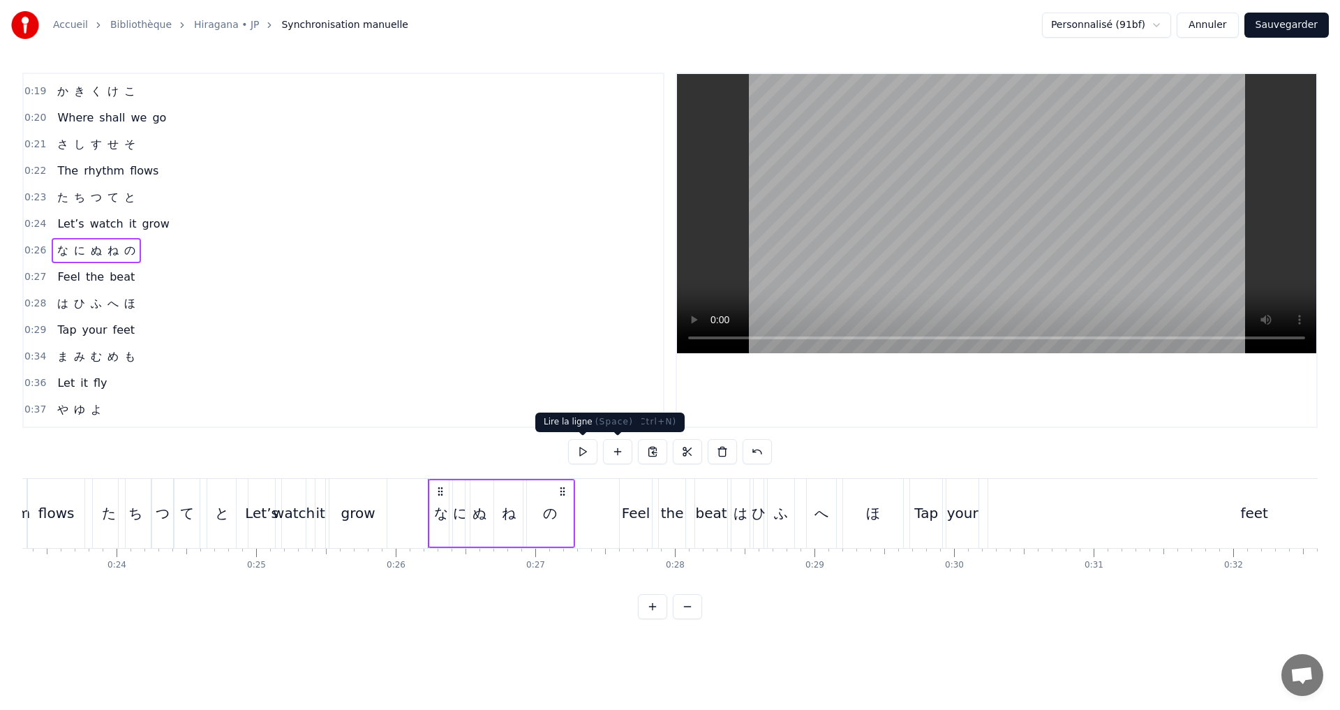
click at [581, 451] on button at bounding box center [582, 451] width 29 height 25
click at [477, 514] on div "ぬ" at bounding box center [479, 512] width 14 height 21
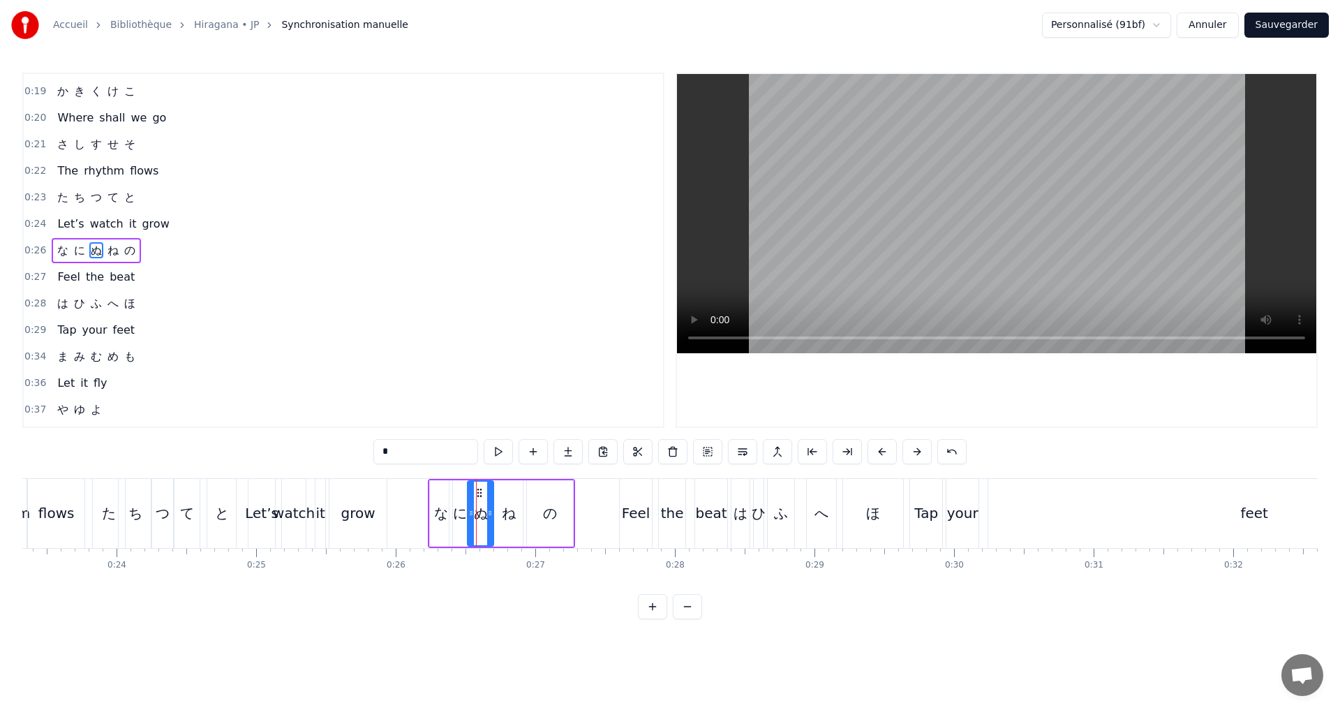
click at [469, 512] on icon at bounding box center [471, 512] width 6 height 11
click at [502, 451] on button at bounding box center [498, 451] width 29 height 25
click at [432, 356] on div "0:34 ま み む め も" at bounding box center [343, 356] width 639 height 27
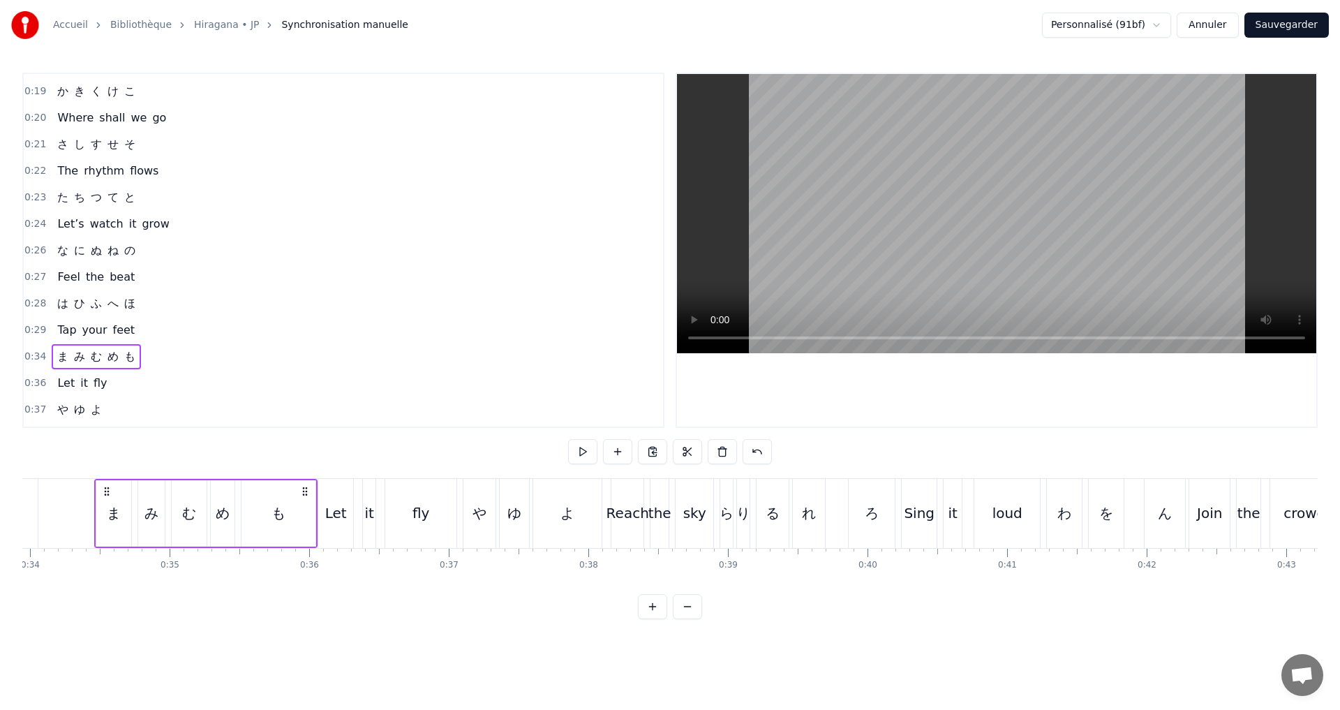
scroll to position [0, 4739]
click at [582, 453] on button at bounding box center [582, 451] width 29 height 25
click at [171, 250] on div "0:26 な に ぬ ね の" at bounding box center [343, 250] width 639 height 27
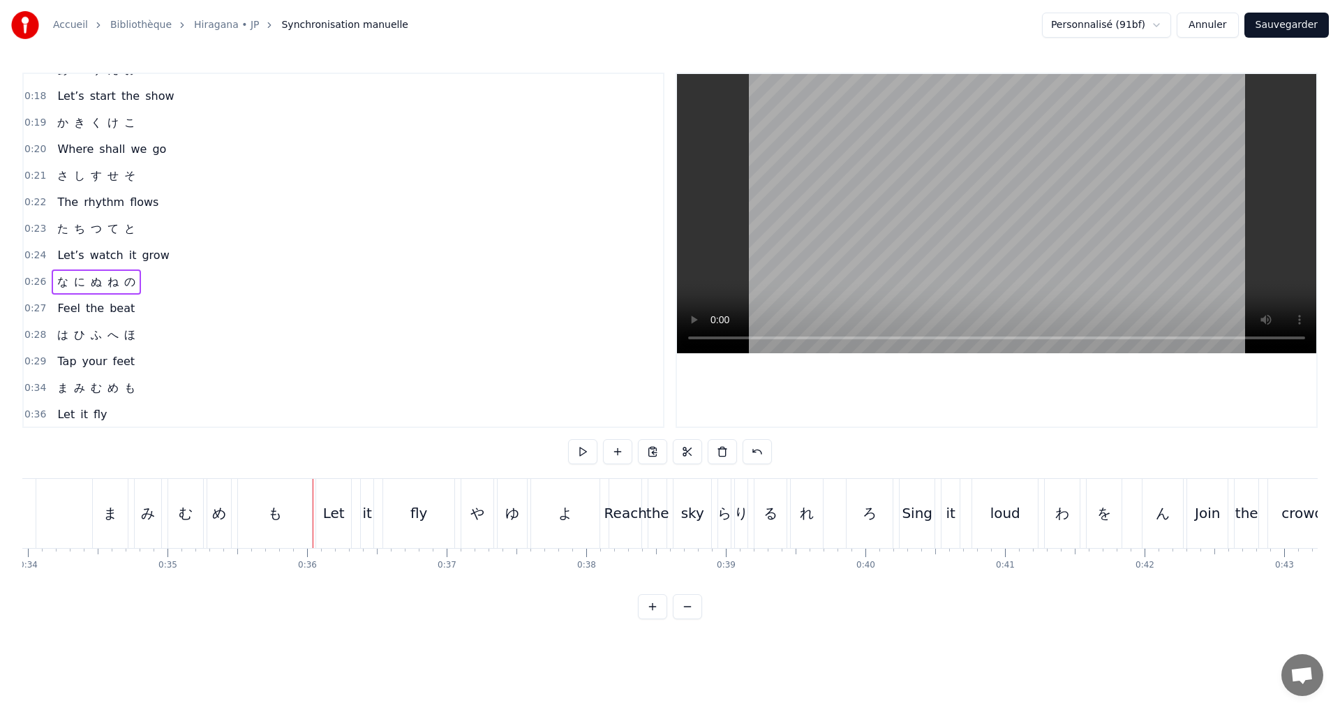
scroll to position [0, 0]
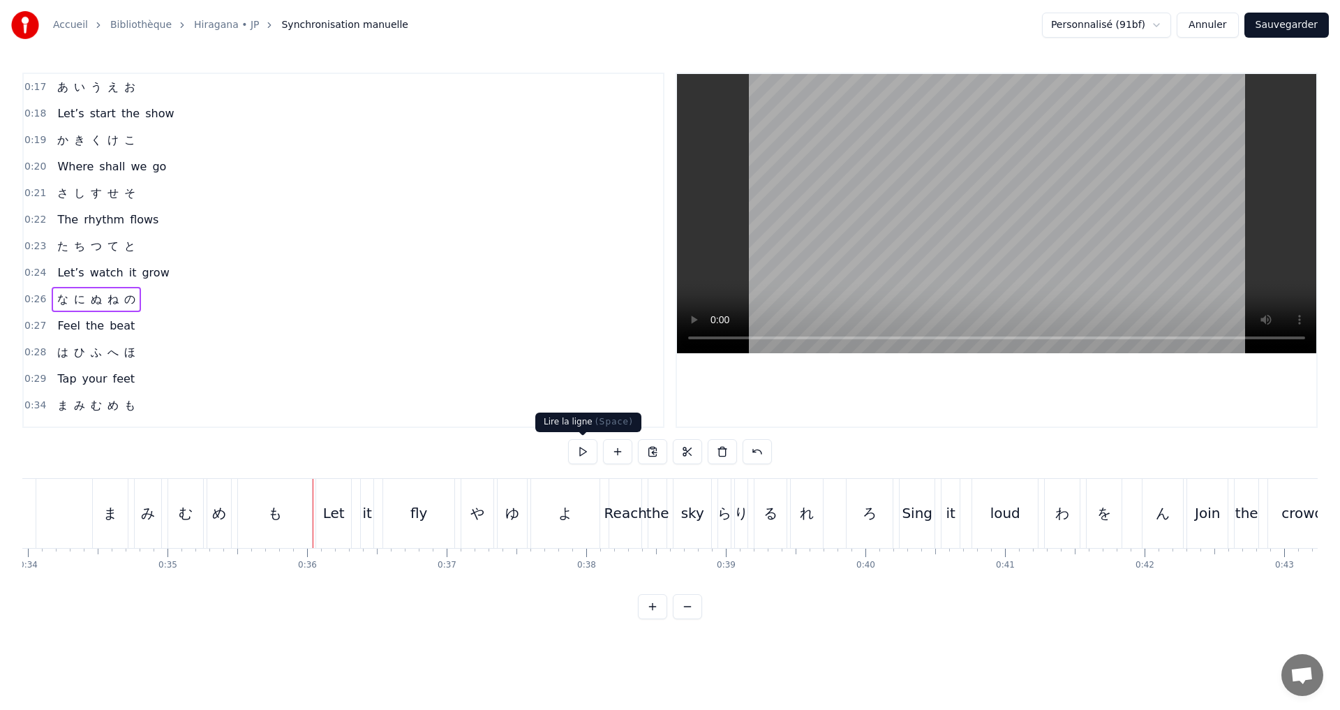
click at [587, 454] on button at bounding box center [582, 451] width 29 height 25
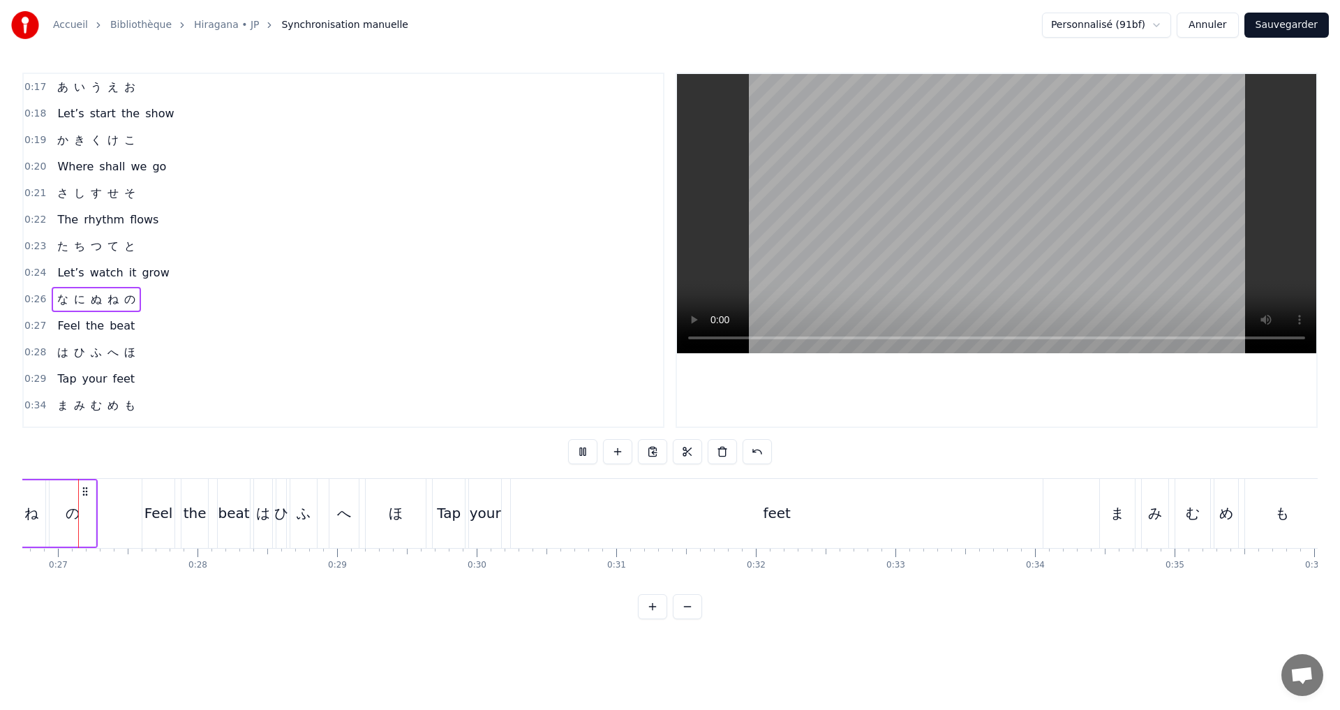
scroll to position [0, 3692]
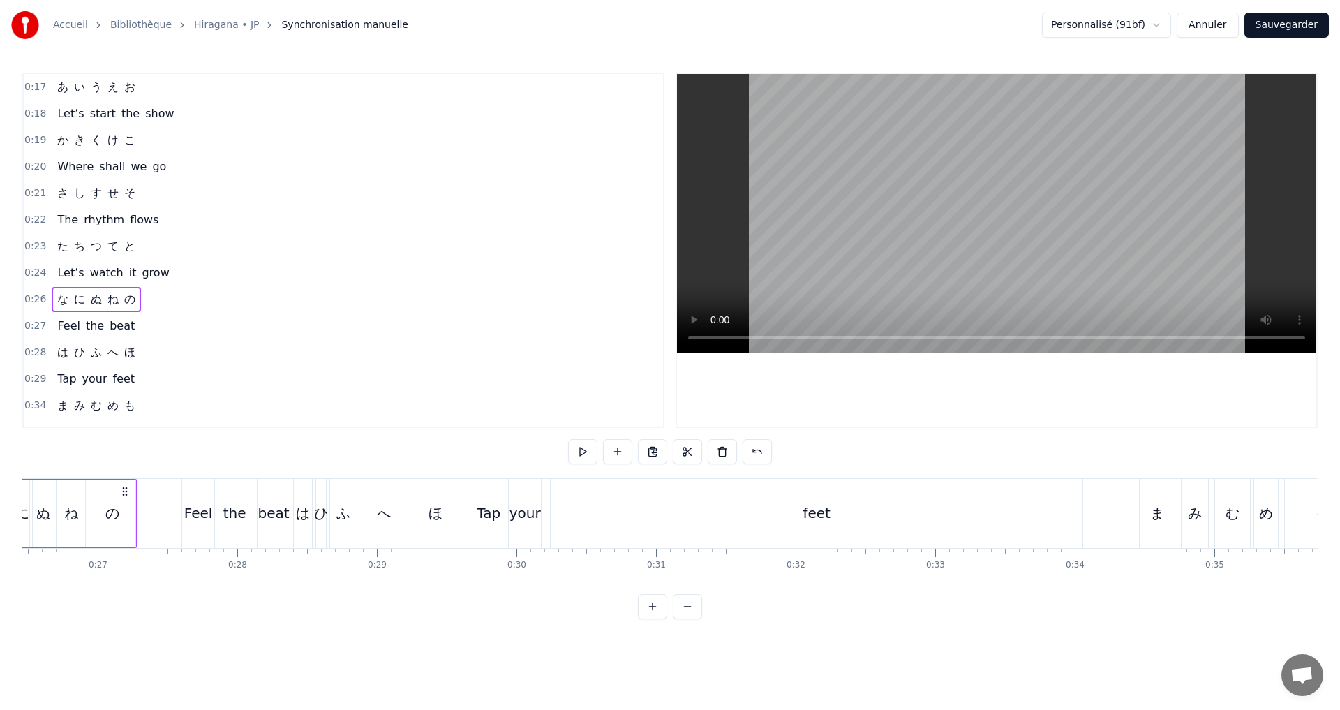
click at [587, 454] on button at bounding box center [582, 451] width 29 height 25
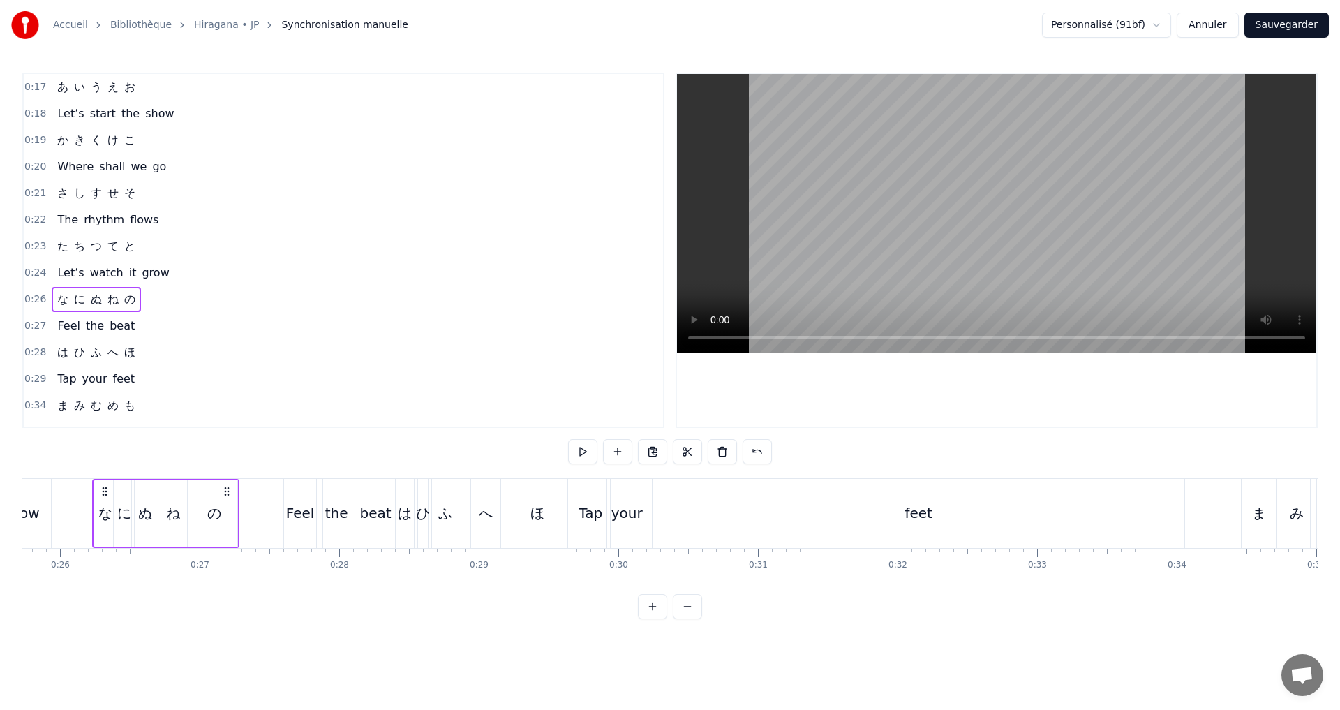
click at [587, 454] on button at bounding box center [582, 451] width 29 height 25
click at [98, 516] on div "な" at bounding box center [105, 512] width 14 height 21
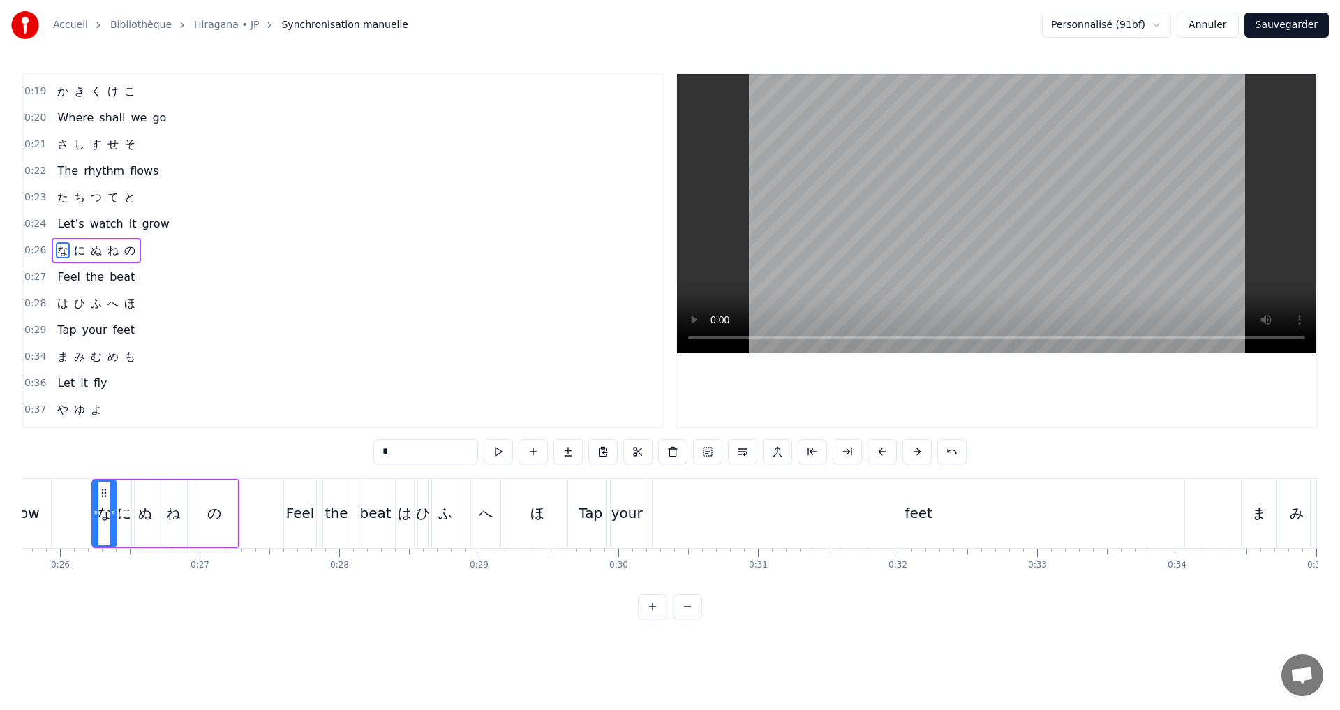
click at [94, 514] on icon at bounding box center [96, 512] width 6 height 11
click at [114, 517] on icon at bounding box center [112, 512] width 6 height 11
click at [126, 515] on div "に" at bounding box center [124, 512] width 14 height 21
type input "*"
click at [133, 515] on icon at bounding box center [130, 512] width 6 height 11
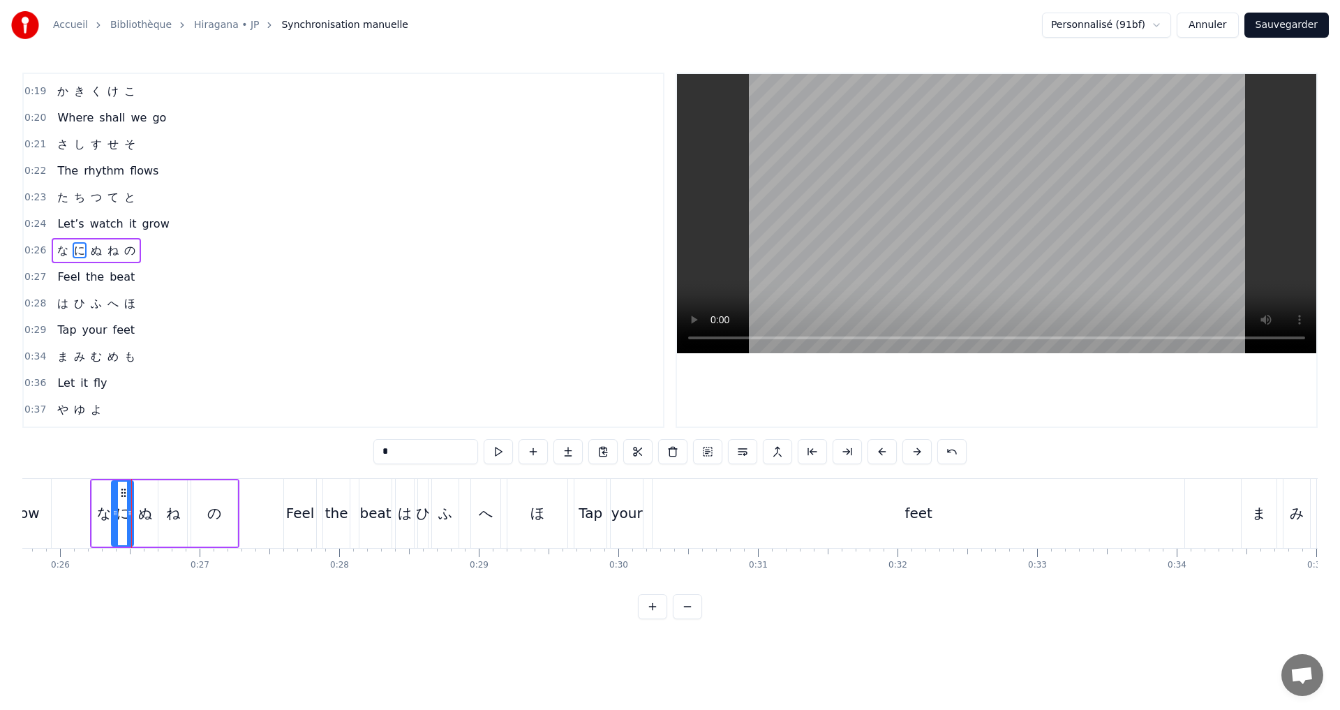
click at [114, 509] on icon at bounding box center [115, 512] width 6 height 11
click at [179, 248] on div "0:26 な に ぬ ね の" at bounding box center [343, 250] width 639 height 27
drag, startPoint x: 597, startPoint y: 453, endPoint x: 586, endPoint y: 447, distance: 12.8
click at [594, 452] on div at bounding box center [670, 451] width 204 height 25
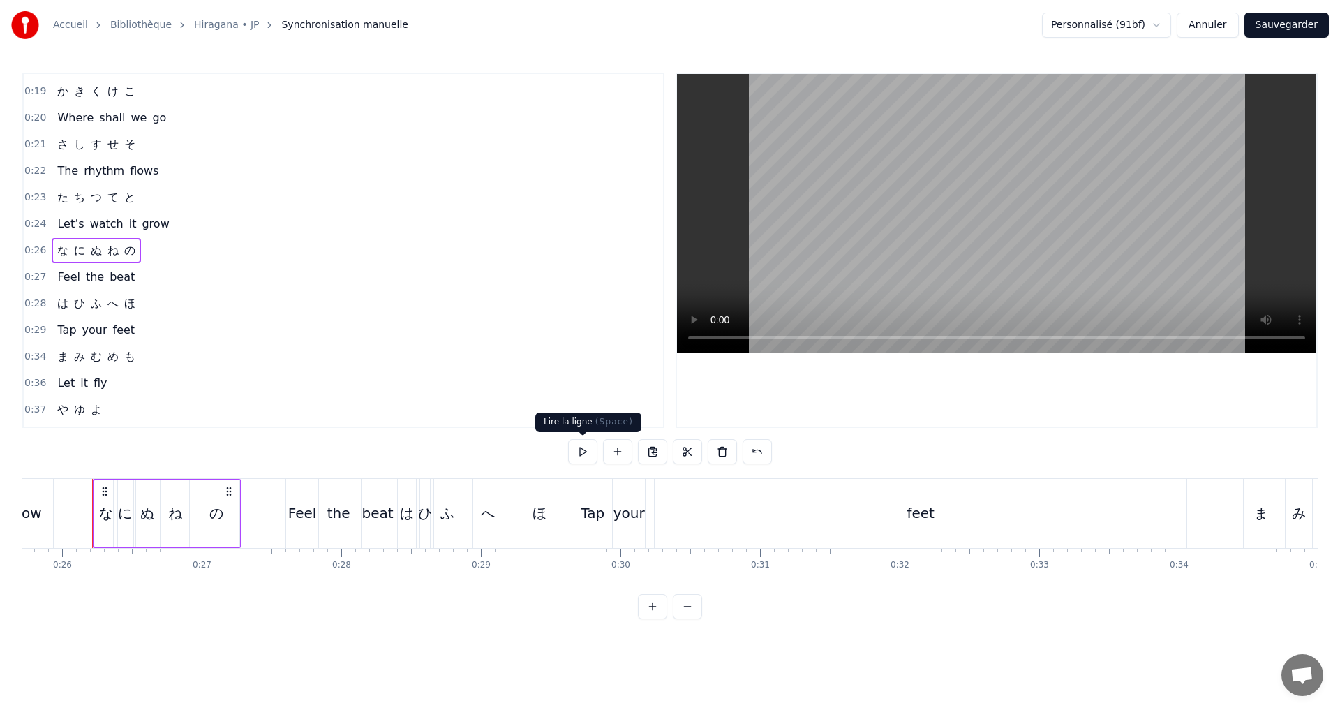
click at [586, 447] on button at bounding box center [582, 451] width 29 height 25
click at [578, 449] on button at bounding box center [582, 451] width 29 height 25
click at [136, 280] on div "0:27 Feel the beat" at bounding box center [343, 277] width 639 height 27
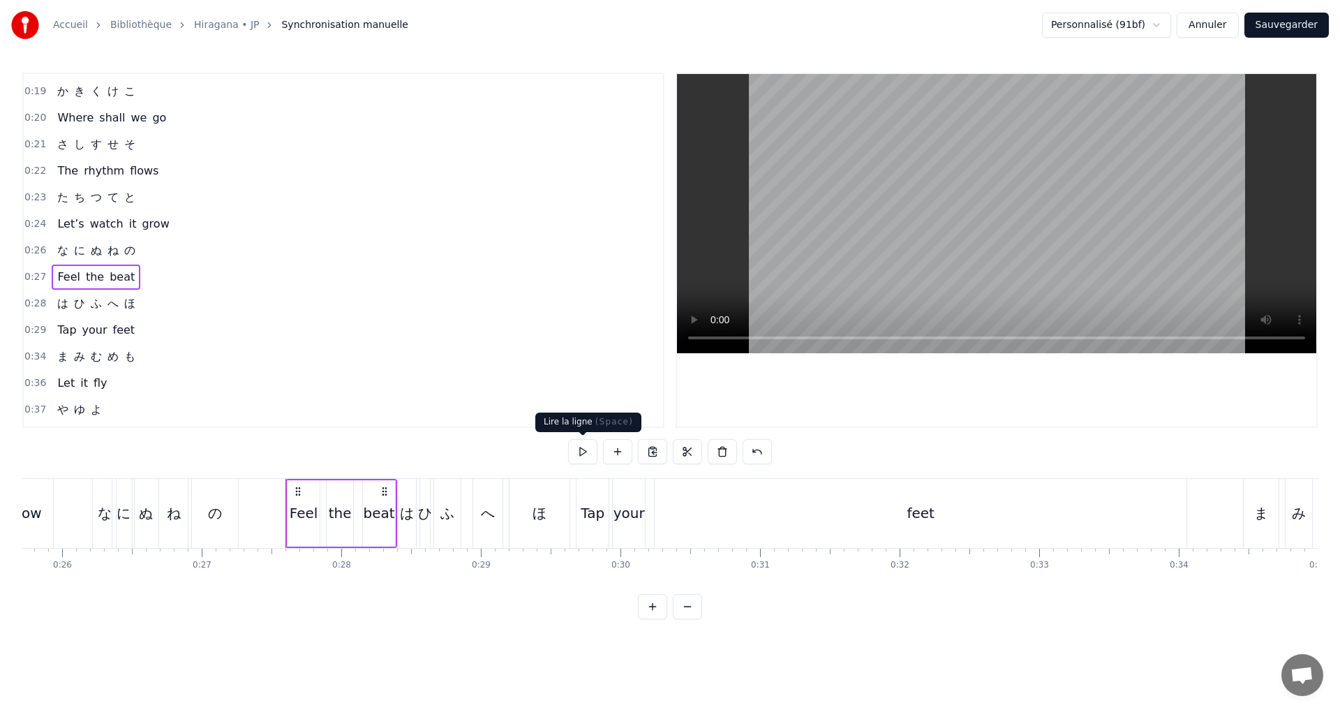
click at [577, 454] on button at bounding box center [582, 451] width 29 height 25
click at [151, 302] on div "0:28 は ひ ふ へ ほ" at bounding box center [343, 303] width 639 height 27
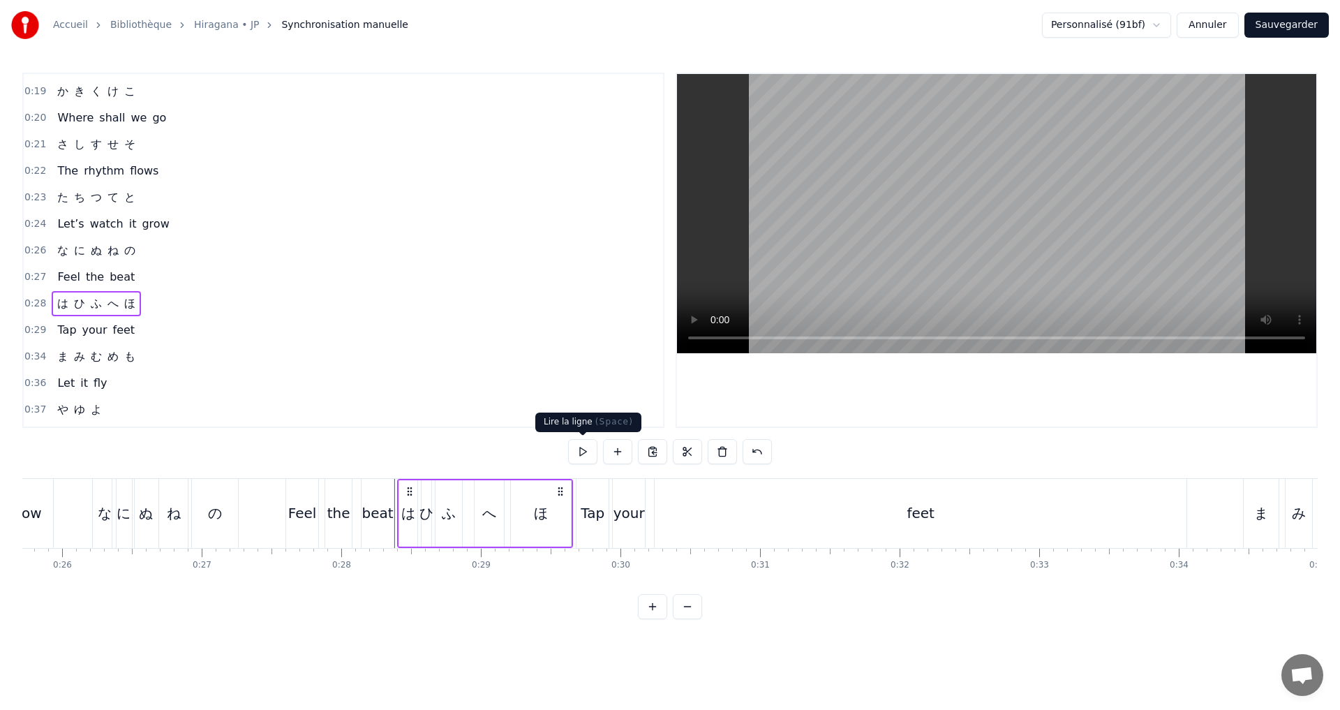
click at [583, 455] on button at bounding box center [582, 451] width 29 height 25
click at [583, 451] on button at bounding box center [582, 451] width 29 height 25
click at [579, 448] on button at bounding box center [582, 451] width 29 height 25
click at [147, 335] on div "0:29 Tap your feet" at bounding box center [343, 330] width 639 height 27
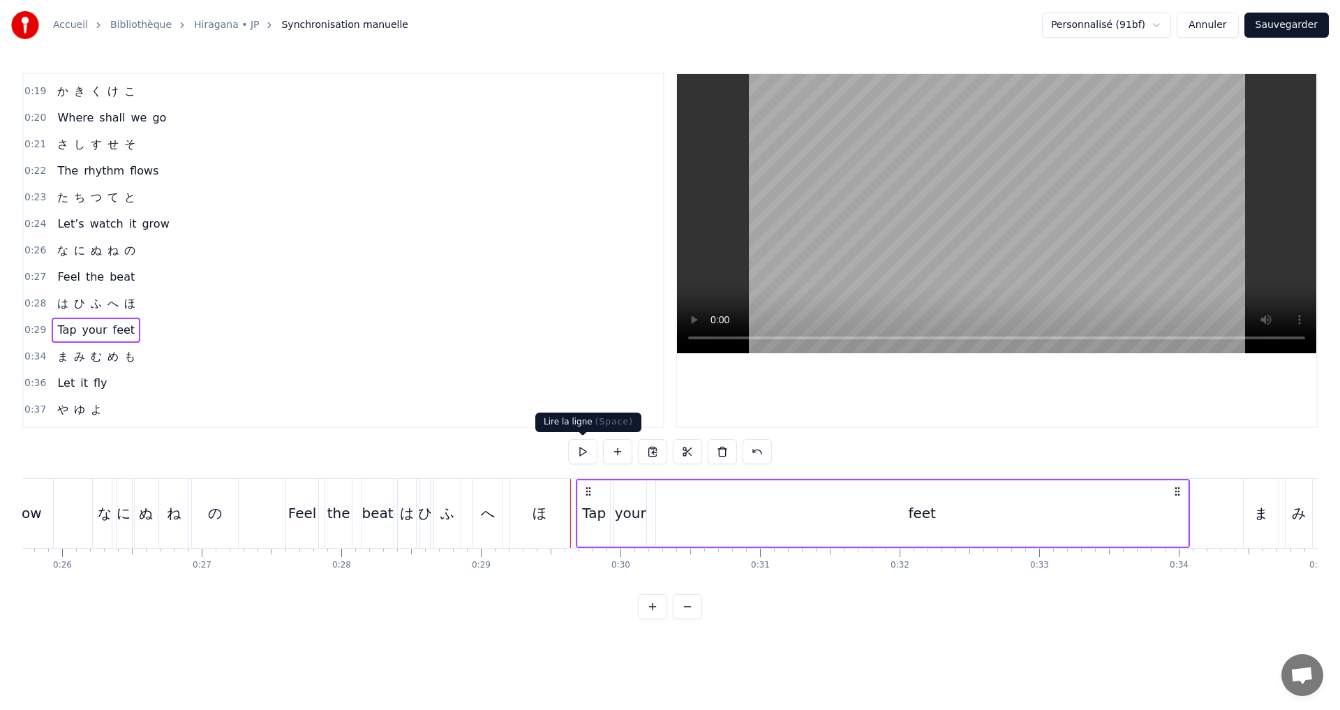
click at [580, 456] on button at bounding box center [582, 451] width 29 height 25
click at [167, 350] on div "0:34 ま み む め も" at bounding box center [343, 356] width 639 height 27
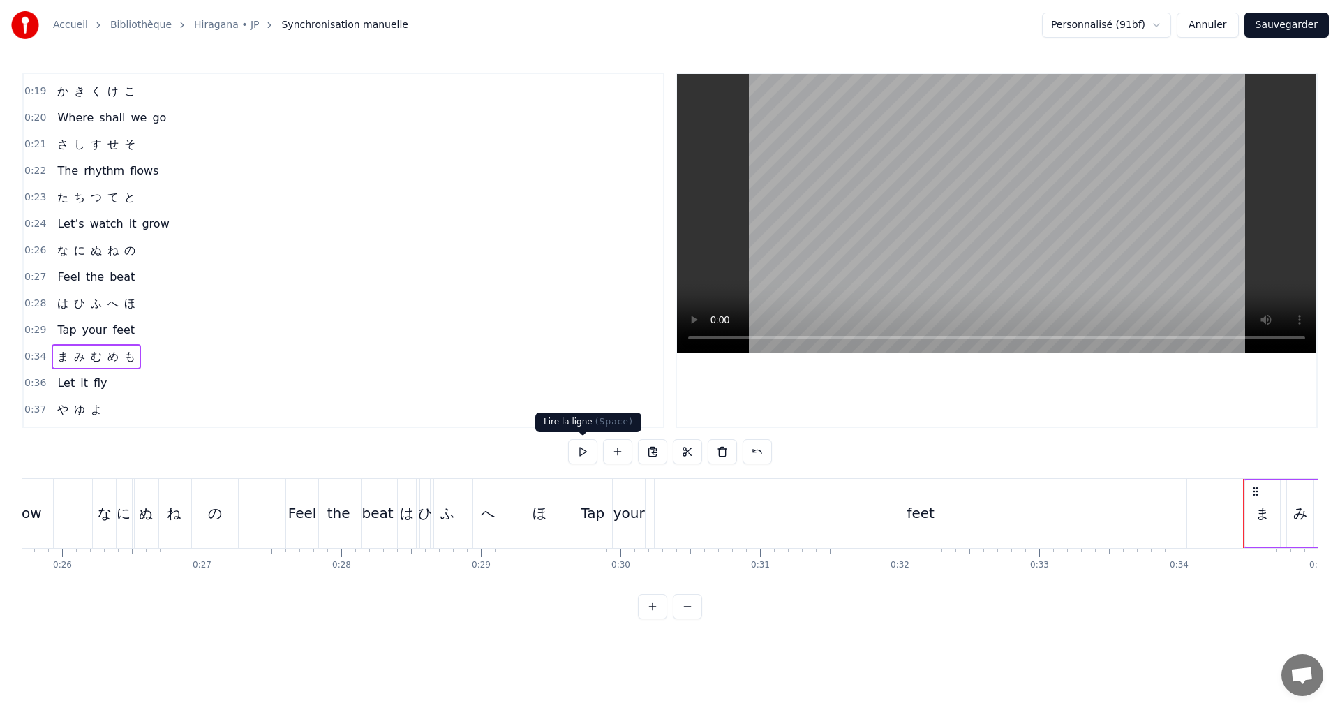
click at [580, 454] on button at bounding box center [582, 451] width 29 height 25
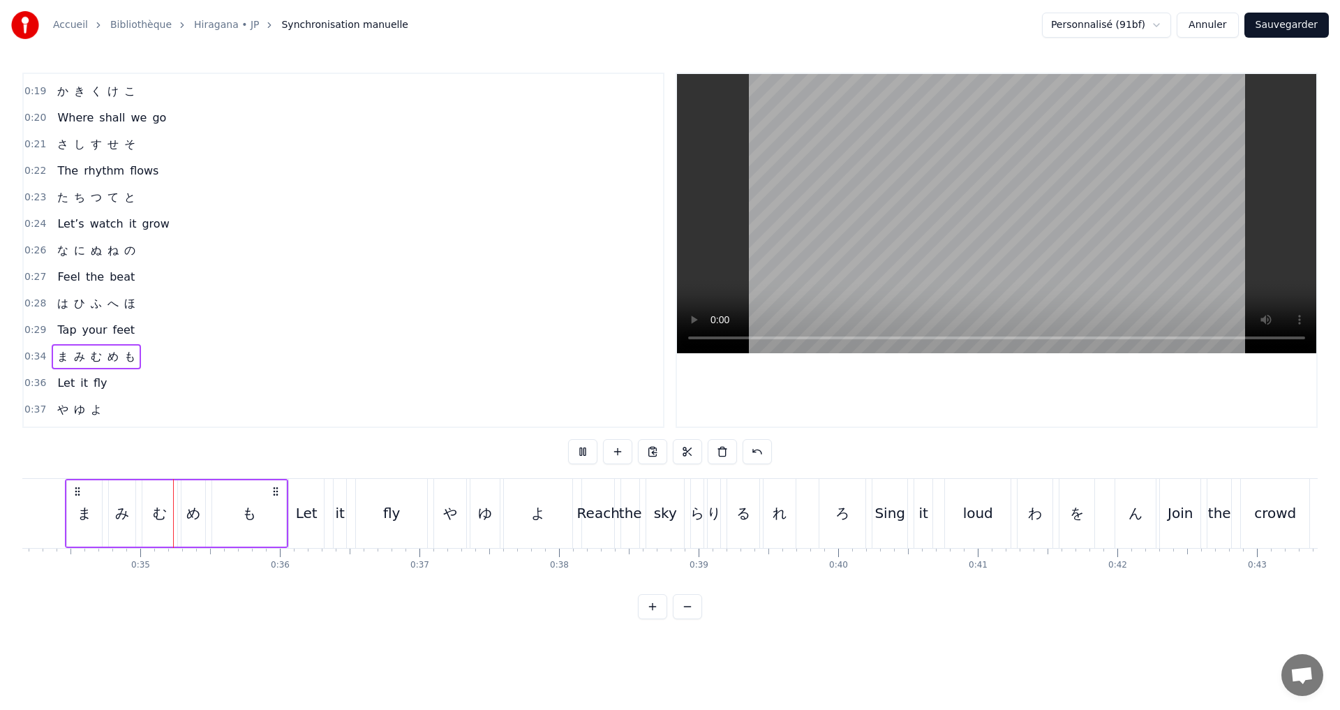
scroll to position [0, 4768]
click at [576, 447] on button at bounding box center [582, 451] width 29 height 25
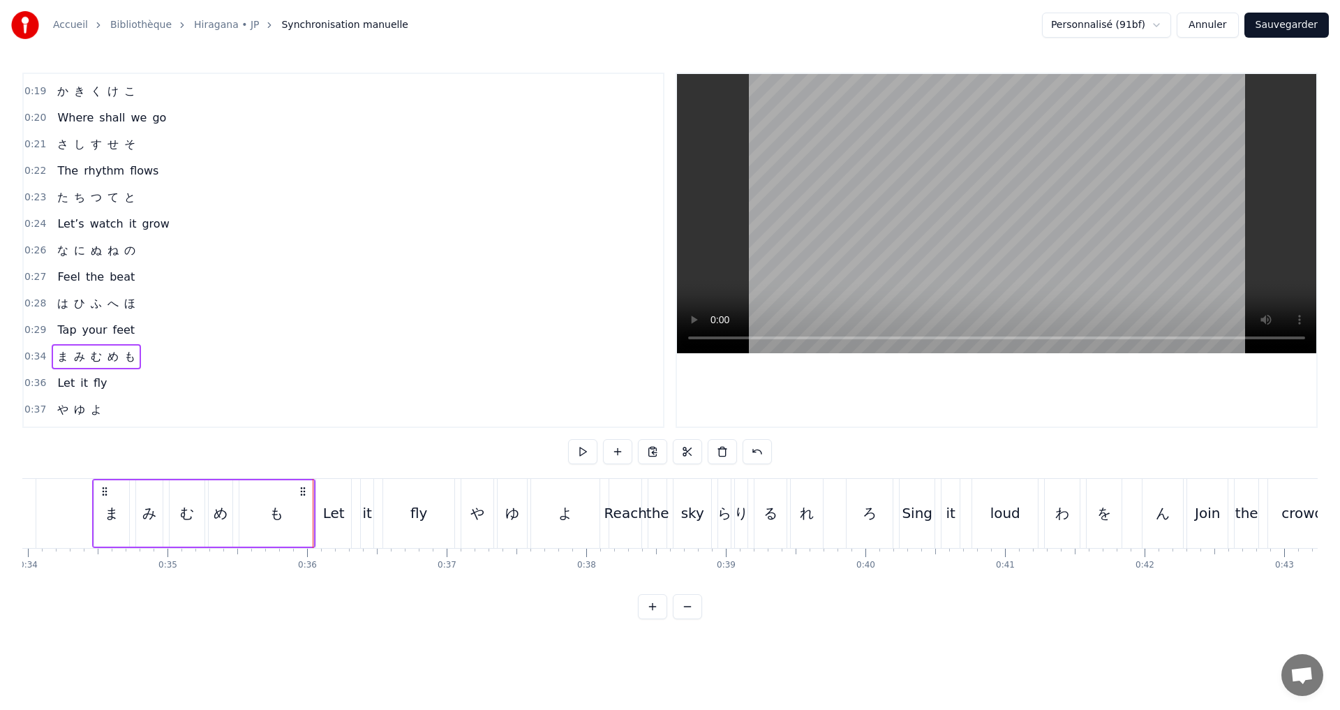
click at [349, 355] on div "0:34 ま み む め も" at bounding box center [343, 356] width 639 height 27
click at [316, 392] on div "0:36 Let it fly" at bounding box center [343, 383] width 639 height 27
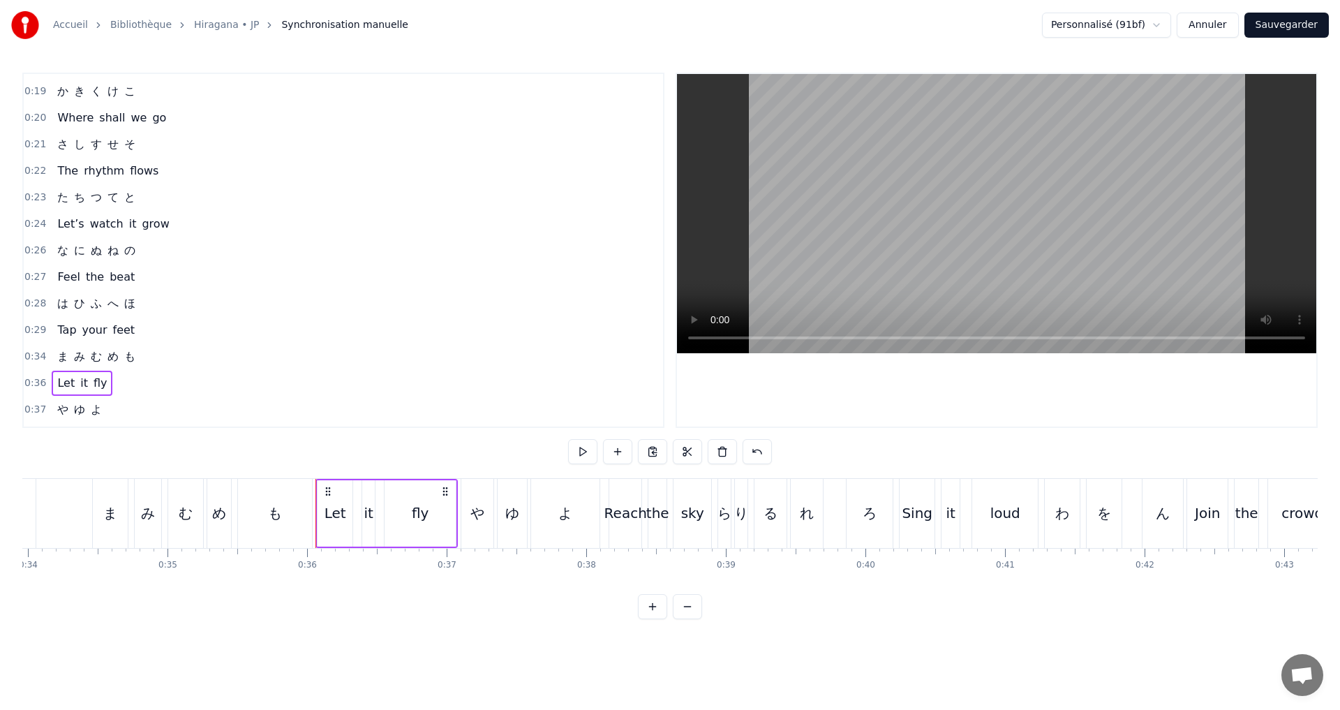
click at [286, 354] on div "0:34 ま み む め も" at bounding box center [343, 356] width 639 height 27
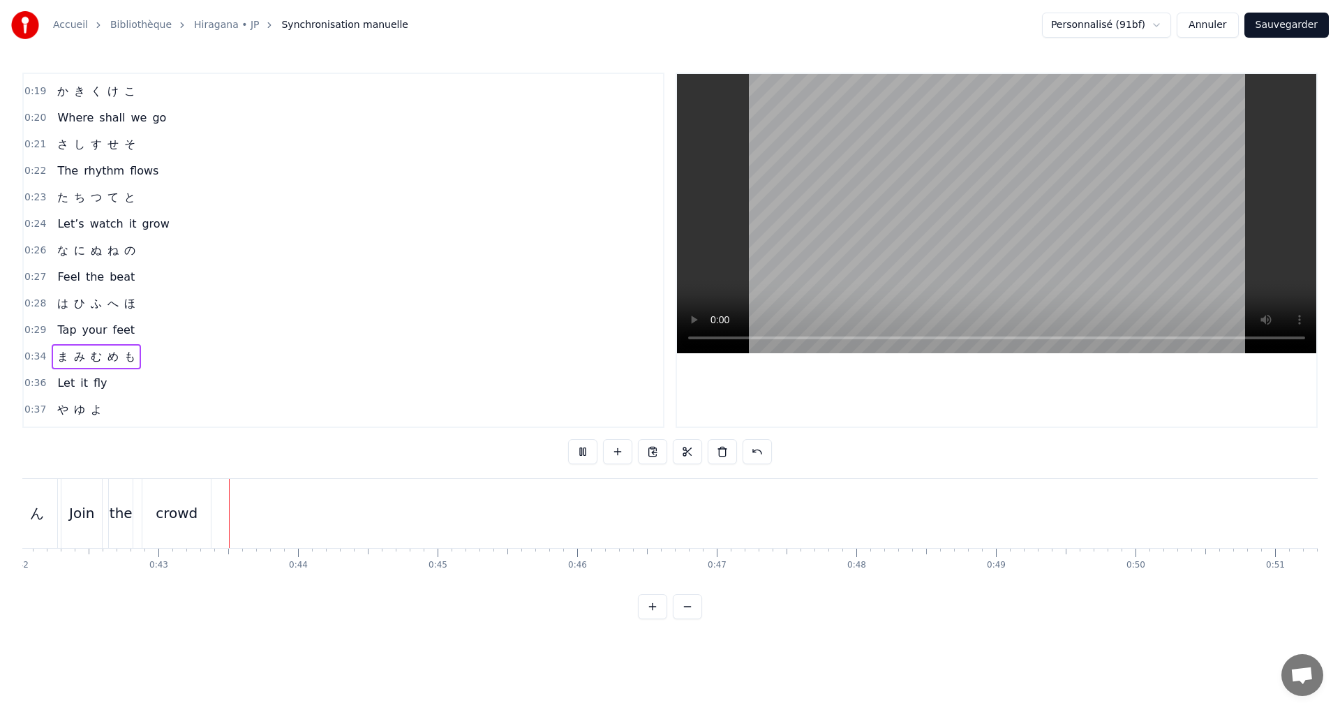
scroll to position [0, 5916]
click at [593, 448] on button at bounding box center [582, 451] width 29 height 25
click at [123, 389] on div "0:36 Let it fly" at bounding box center [343, 383] width 639 height 27
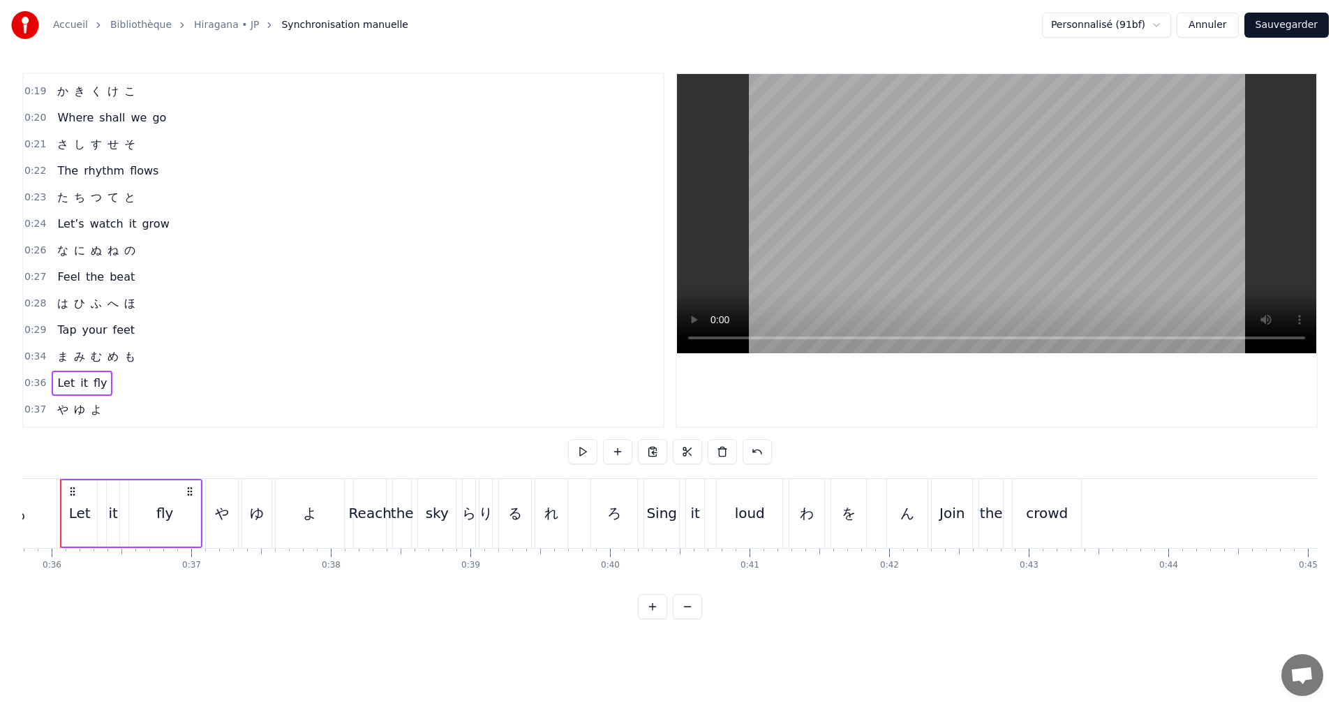
scroll to position [0, 4962]
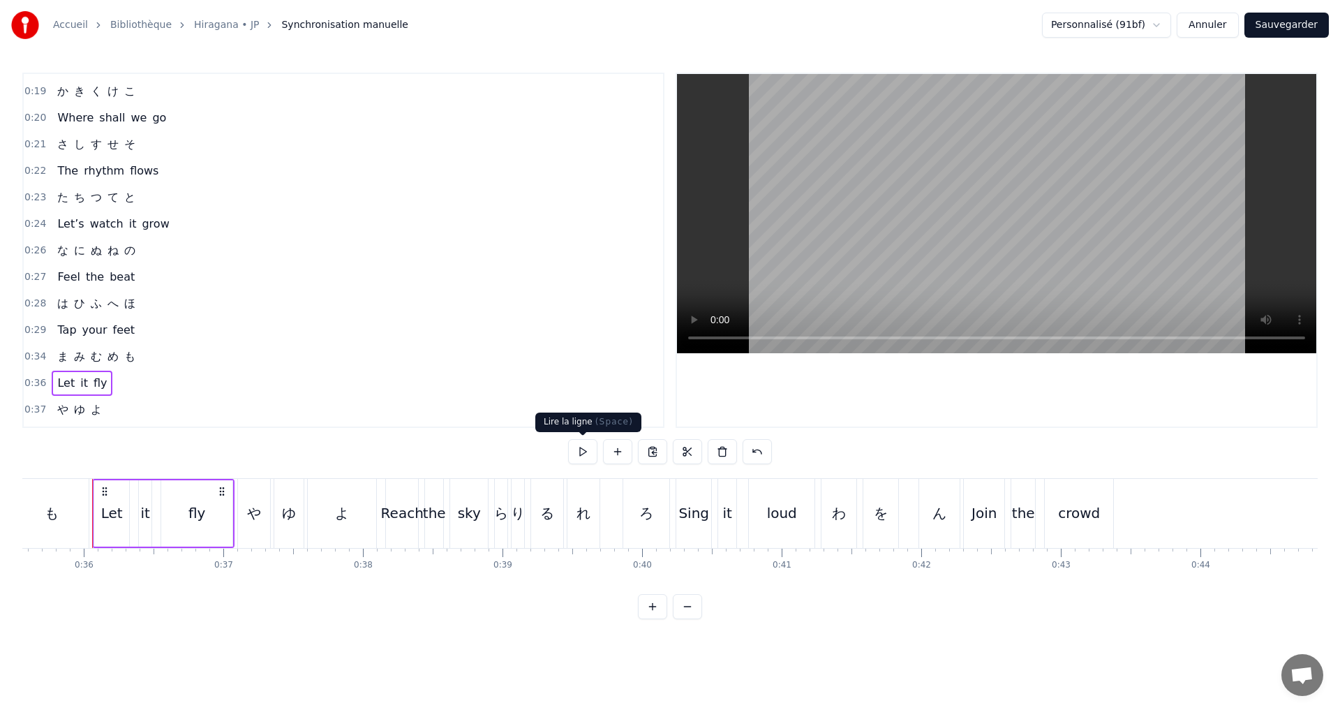
click at [575, 451] on button at bounding box center [582, 451] width 29 height 25
drag, startPoint x: 200, startPoint y: 511, endPoint x: 209, endPoint y: 505, distance: 11.0
click at [202, 511] on div "fly" at bounding box center [196, 512] width 17 height 21
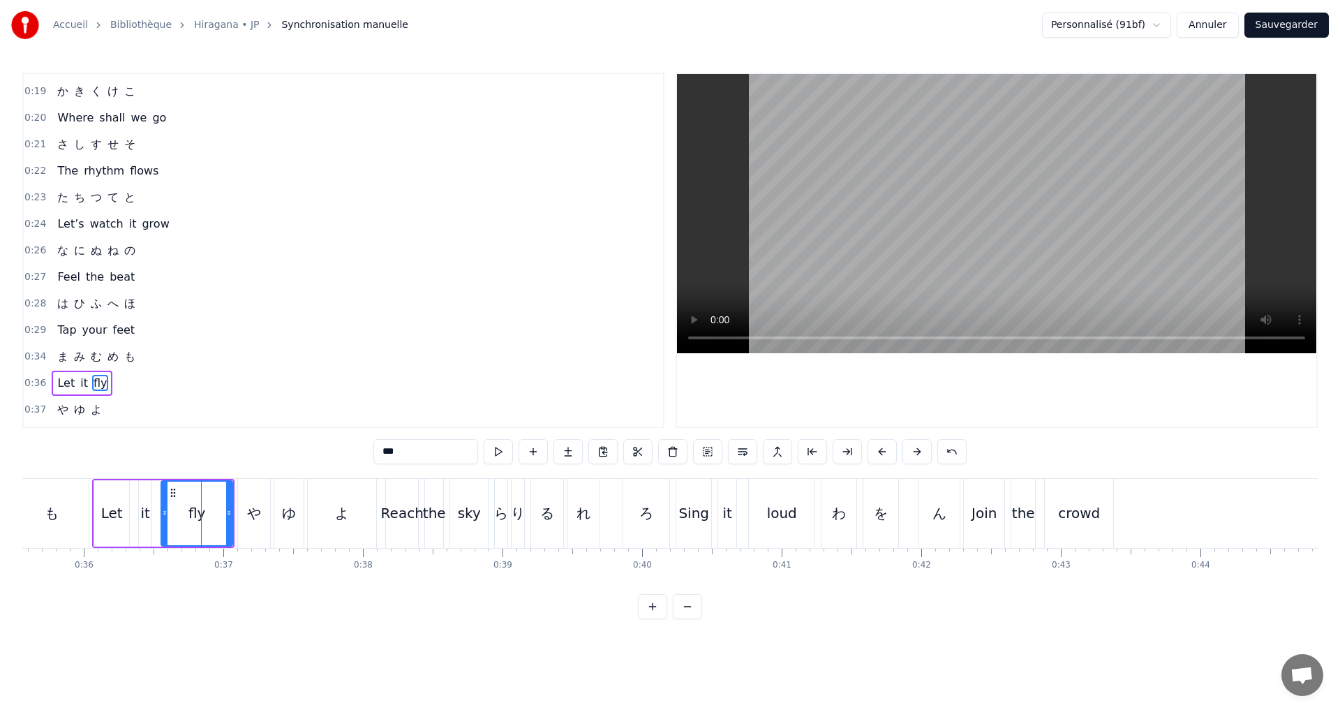
scroll to position [181, 0]
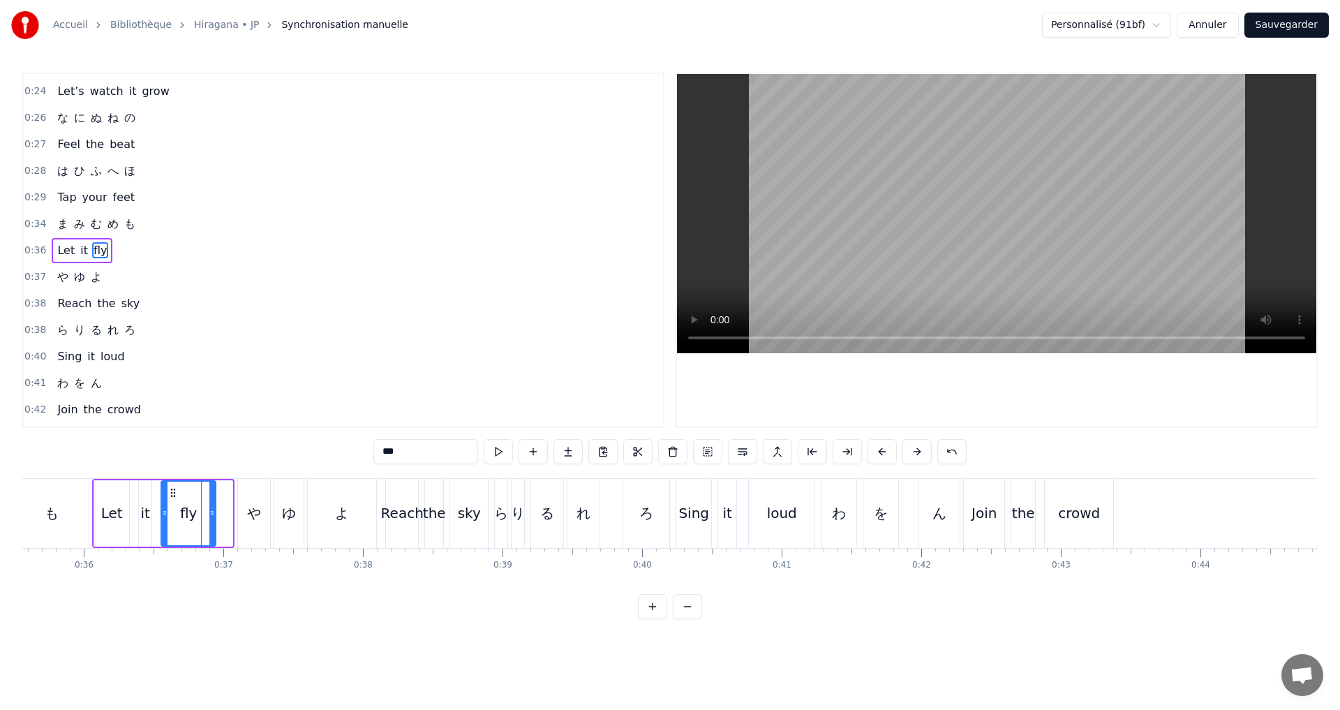
drag, startPoint x: 226, startPoint y: 514, endPoint x: 209, endPoint y: 507, distance: 18.1
click at [209, 507] on div at bounding box center [212, 512] width 6 height 63
click at [504, 455] on button at bounding box center [498, 451] width 29 height 25
click at [123, 274] on div "0:37 や ゆ よ" at bounding box center [343, 277] width 639 height 27
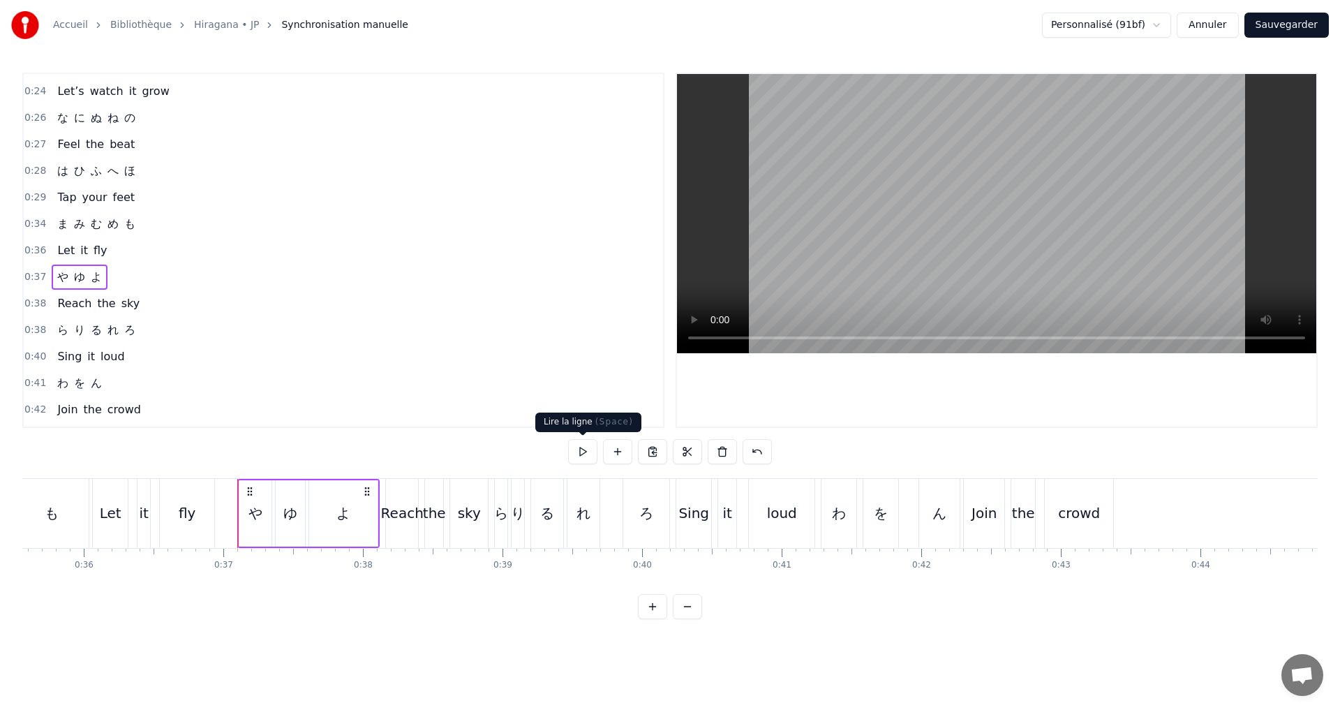
click at [578, 454] on button at bounding box center [582, 451] width 29 height 25
click at [340, 509] on div "よ" at bounding box center [343, 512] width 14 height 21
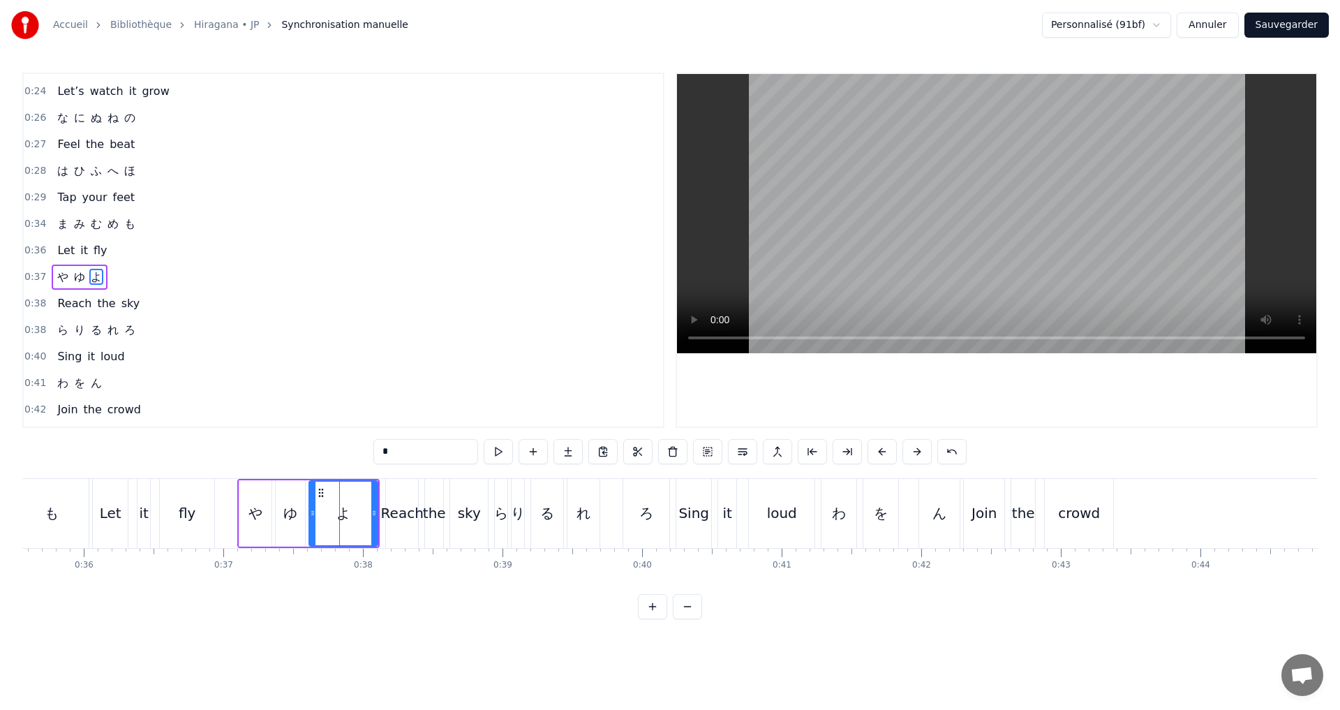
scroll to position [208, 0]
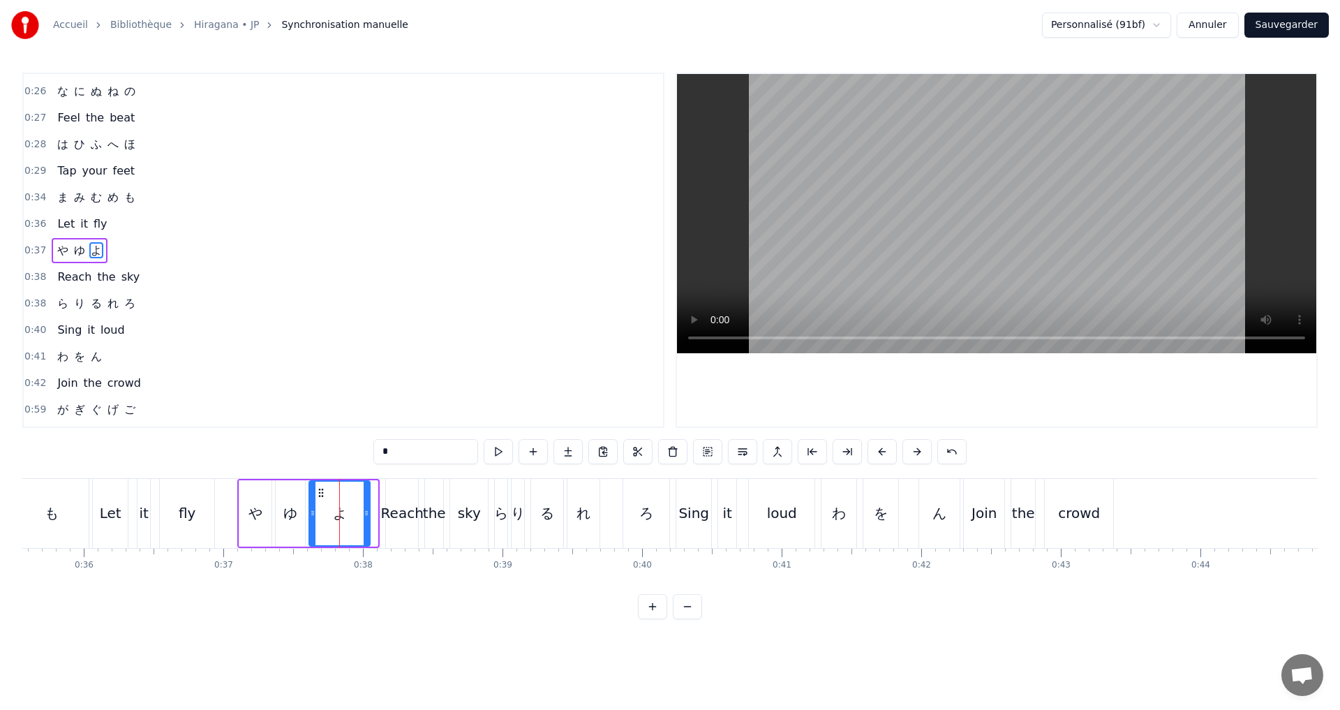
drag, startPoint x: 371, startPoint y: 514, endPoint x: 354, endPoint y: 509, distance: 18.1
click at [364, 511] on icon at bounding box center [367, 512] width 6 height 11
click at [500, 455] on button at bounding box center [498, 451] width 29 height 25
click at [153, 280] on div "0:38 Reach the sky" at bounding box center [343, 277] width 639 height 27
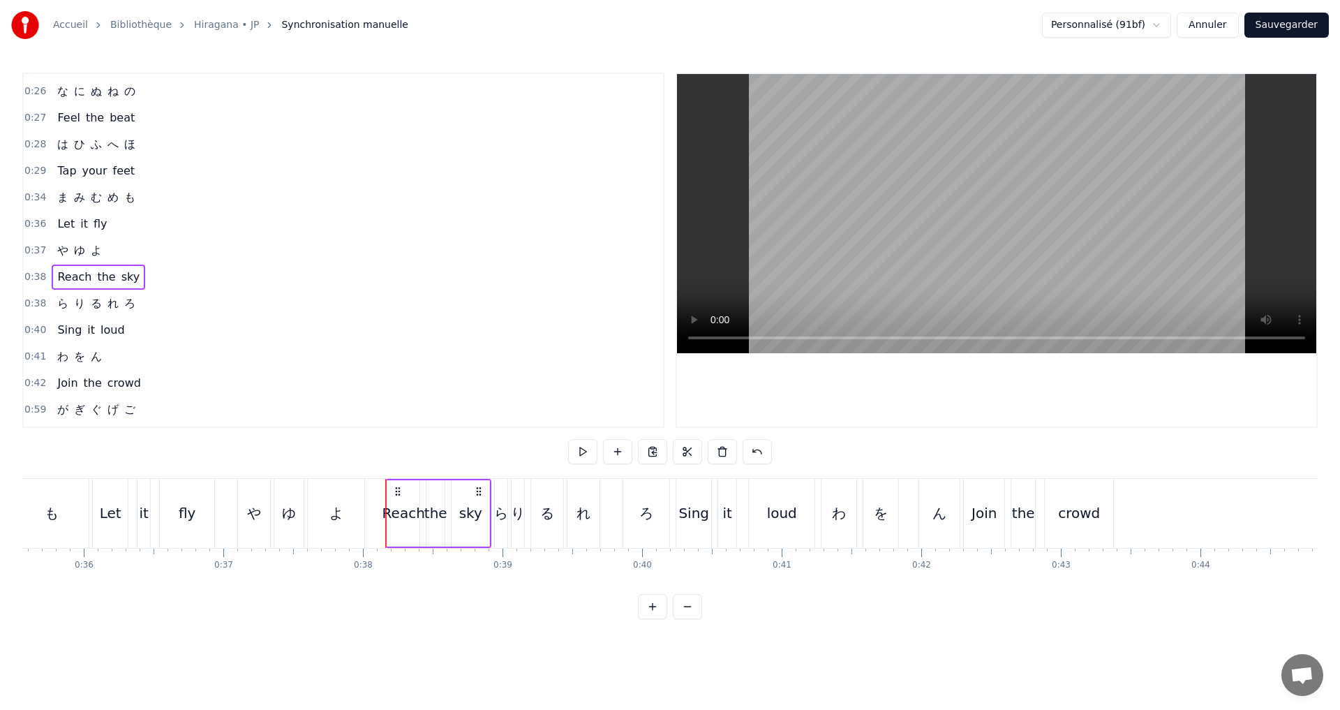
click at [583, 451] on button at bounding box center [582, 451] width 29 height 25
click at [484, 516] on div "sky" at bounding box center [470, 513] width 38 height 66
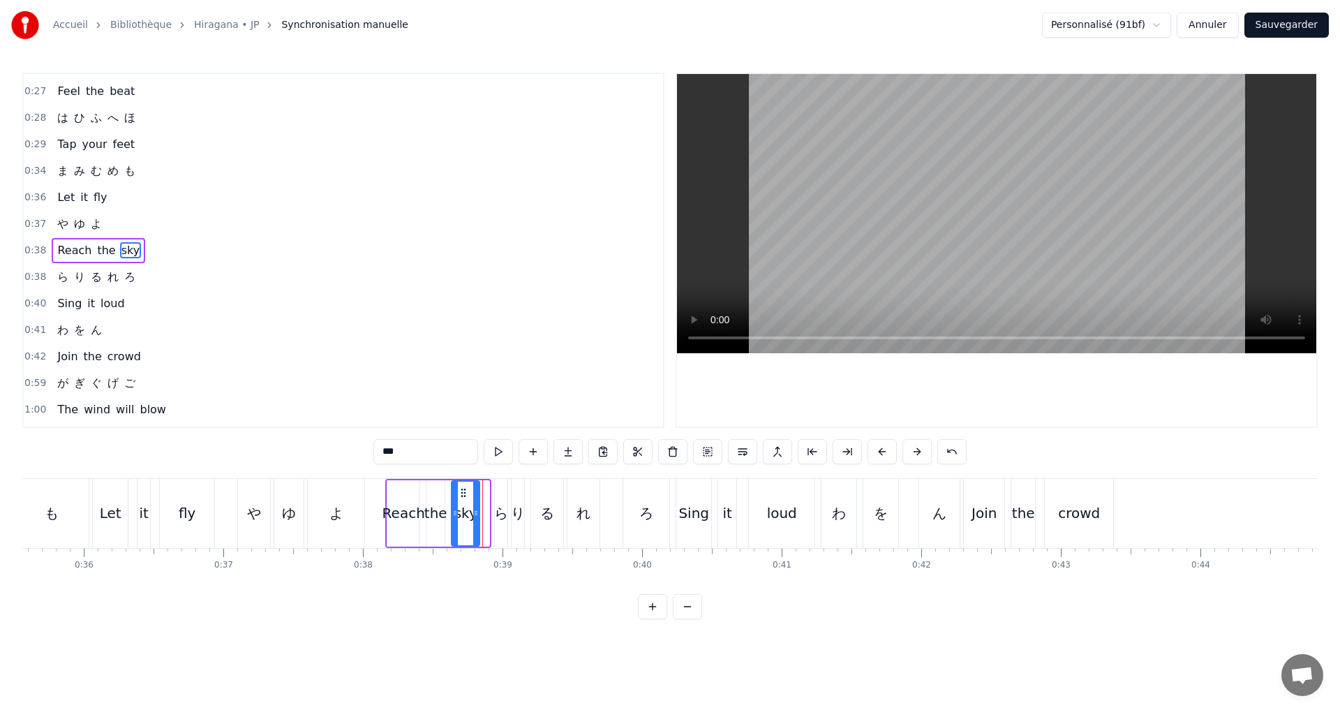
drag, startPoint x: 484, startPoint y: 516, endPoint x: 474, endPoint y: 512, distance: 10.6
click at [474, 512] on icon at bounding box center [476, 512] width 6 height 11
click at [500, 511] on div "ら" at bounding box center [501, 512] width 14 height 21
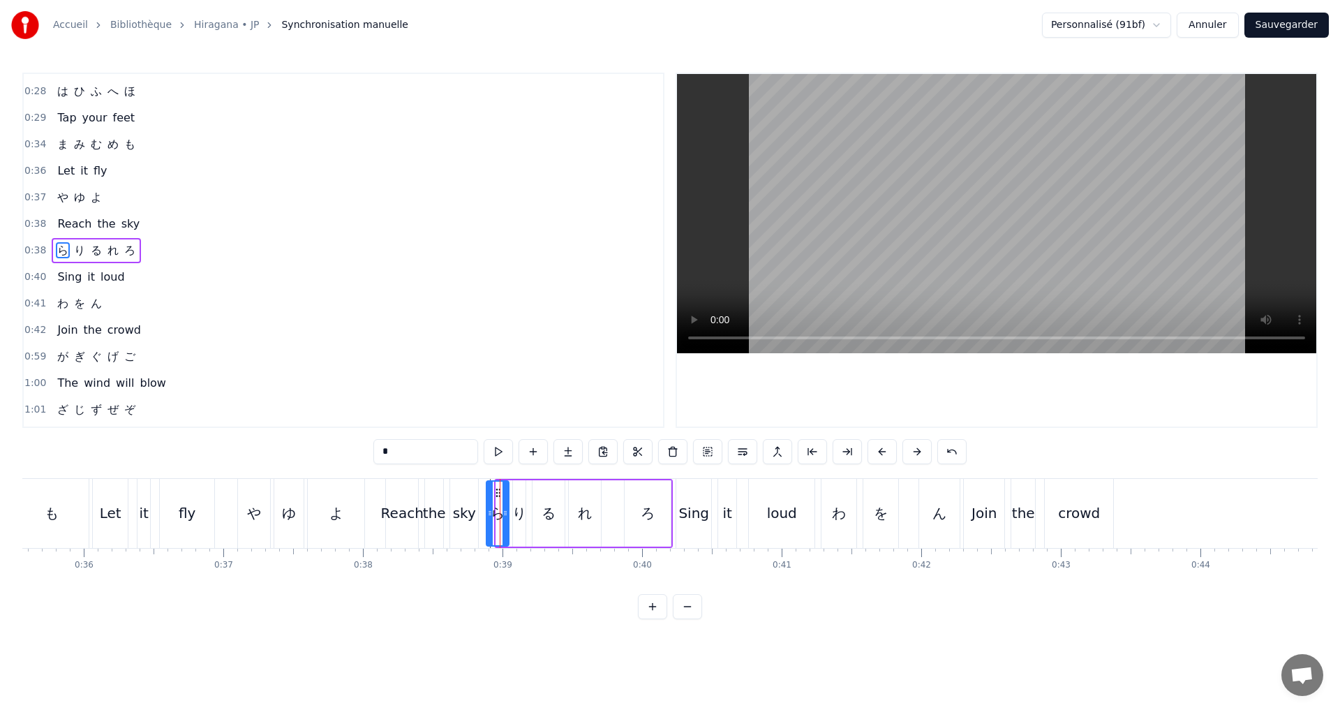
drag, startPoint x: 497, startPoint y: 514, endPoint x: 487, endPoint y: 510, distance: 10.4
click at [487, 510] on icon at bounding box center [490, 512] width 6 height 11
click at [497, 454] on button at bounding box center [498, 451] width 29 height 25
click at [506, 515] on icon at bounding box center [504, 512] width 6 height 11
click at [502, 451] on button at bounding box center [498, 451] width 29 height 25
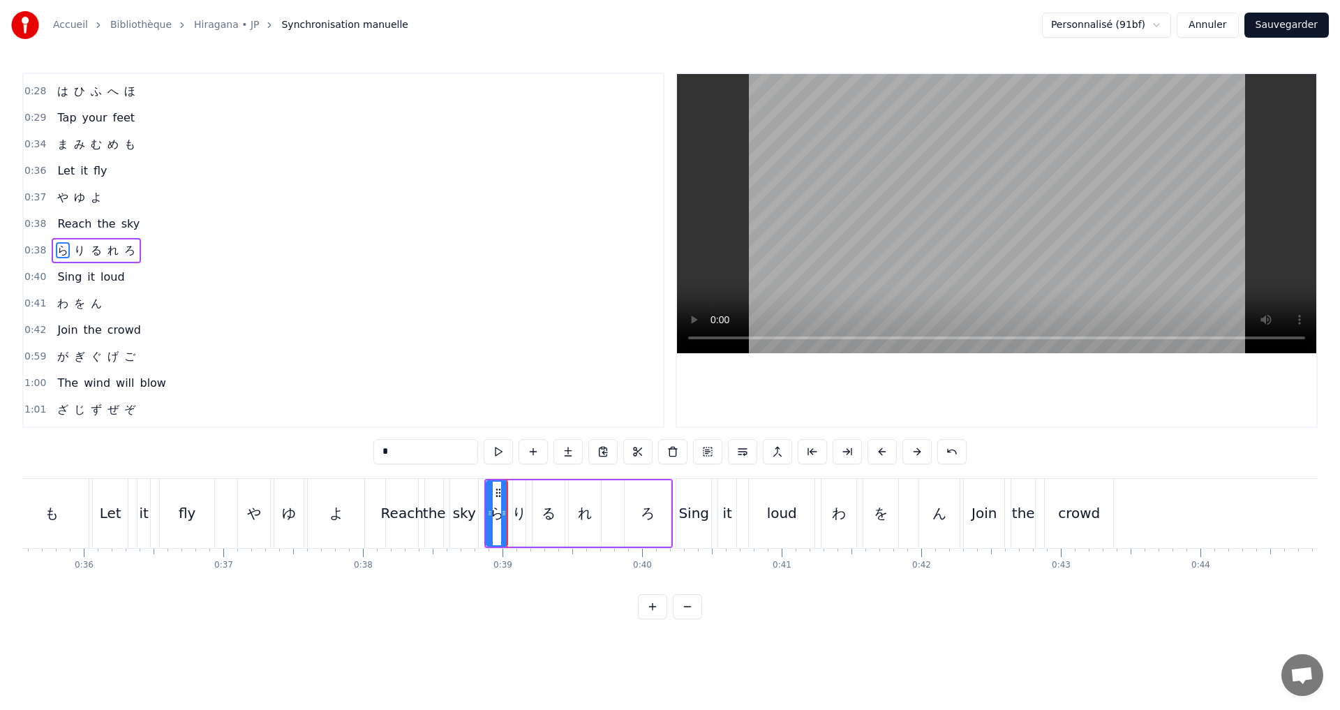
click at [516, 518] on div "り" at bounding box center [519, 512] width 14 height 21
type input "*"
click at [513, 518] on div "り" at bounding box center [519, 512] width 14 height 21
drag, startPoint x: 514, startPoint y: 518, endPoint x: 507, endPoint y: 516, distance: 7.5
click at [507, 516] on div at bounding box center [510, 512] width 6 height 63
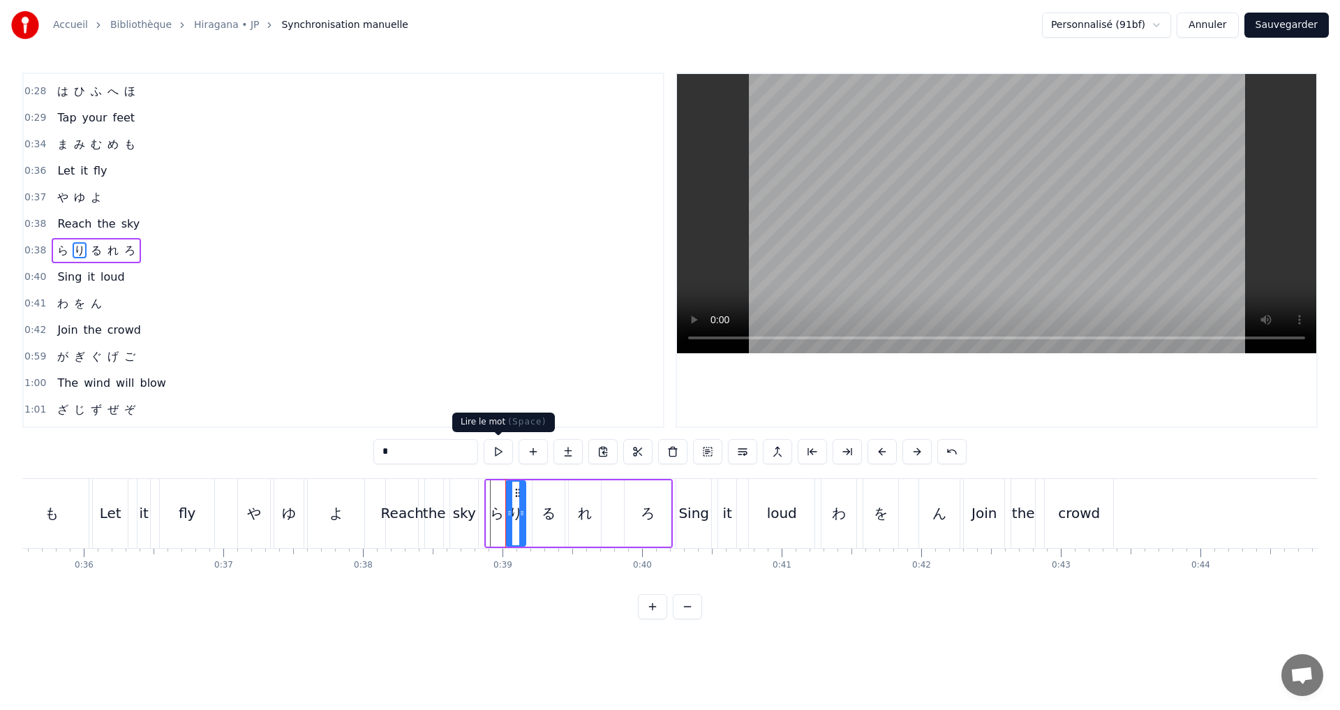
click at [503, 445] on button at bounding box center [498, 451] width 29 height 25
drag, startPoint x: 517, startPoint y: 375, endPoint x: 504, endPoint y: 366, distance: 15.7
click at [517, 374] on div "1:00 The wind will blow" at bounding box center [343, 383] width 639 height 27
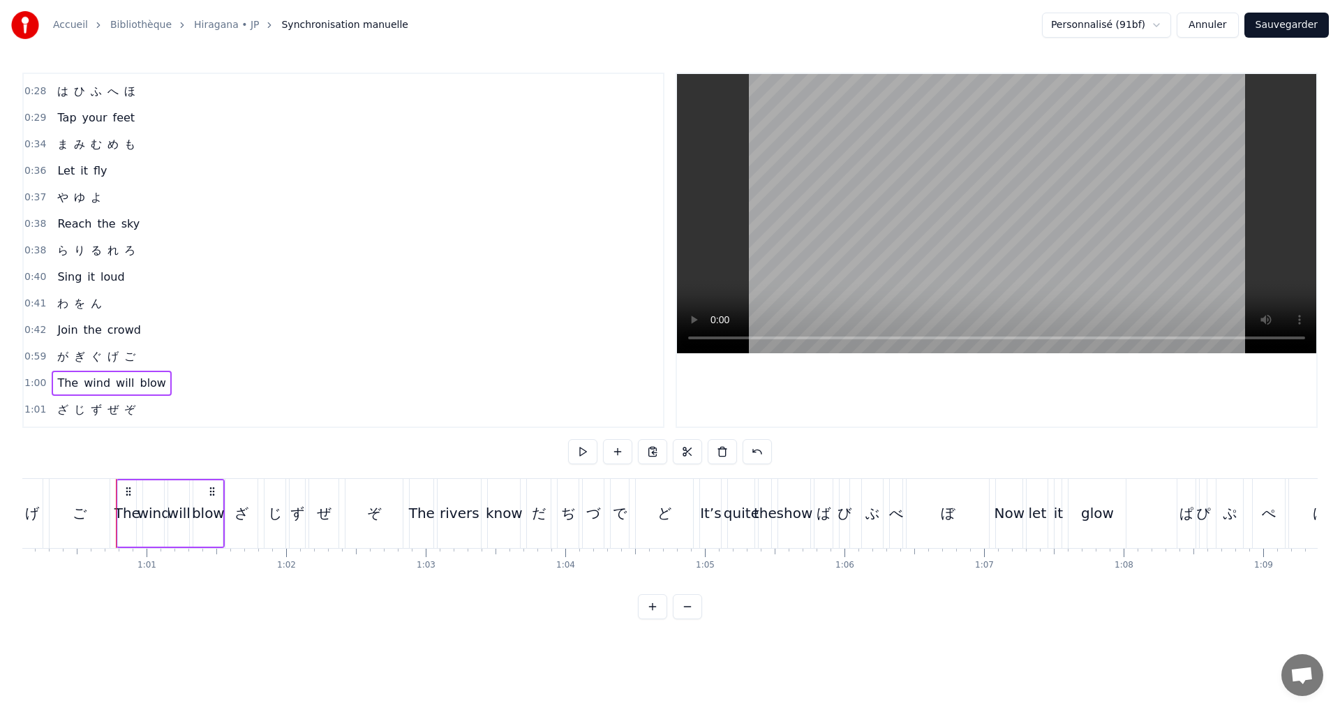
scroll to position [0, 8412]
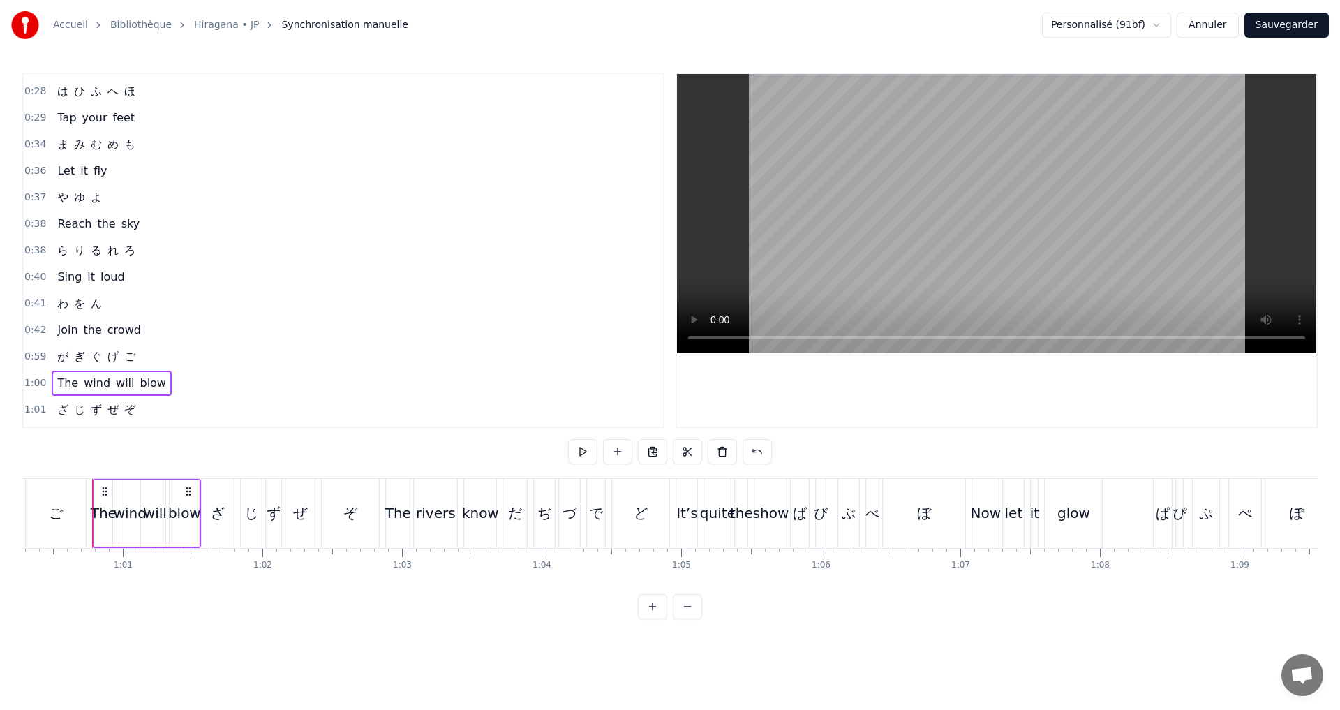
click at [143, 222] on div "0:38 Reach the sky" at bounding box center [343, 224] width 639 height 27
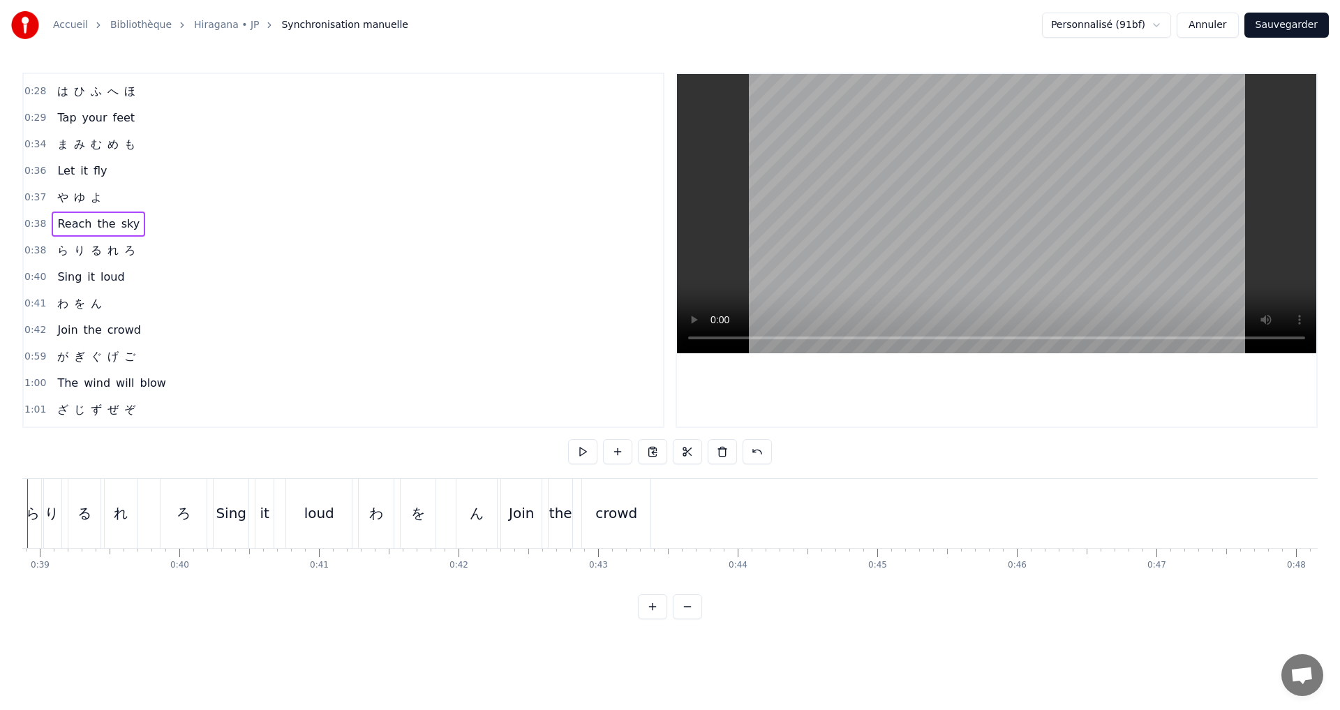
scroll to position [0, 5255]
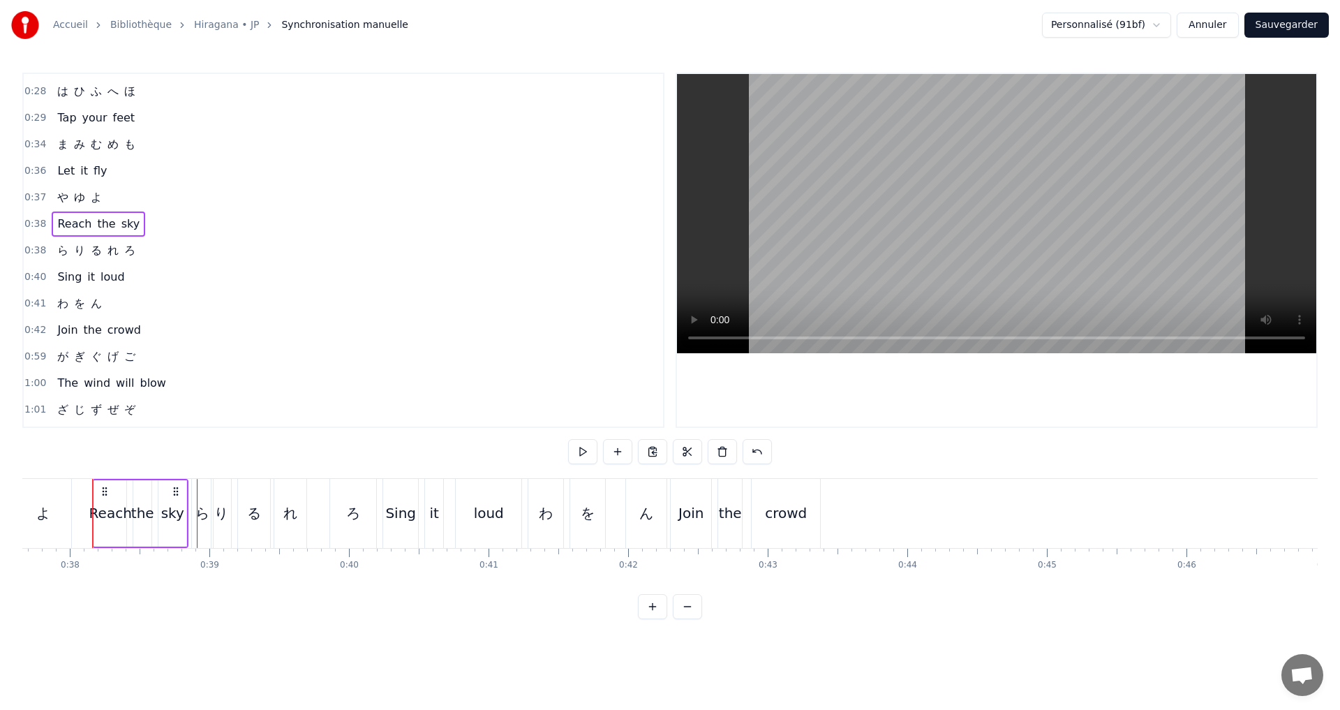
click at [140, 254] on div "0:38 ら り る れ ろ" at bounding box center [343, 250] width 639 height 27
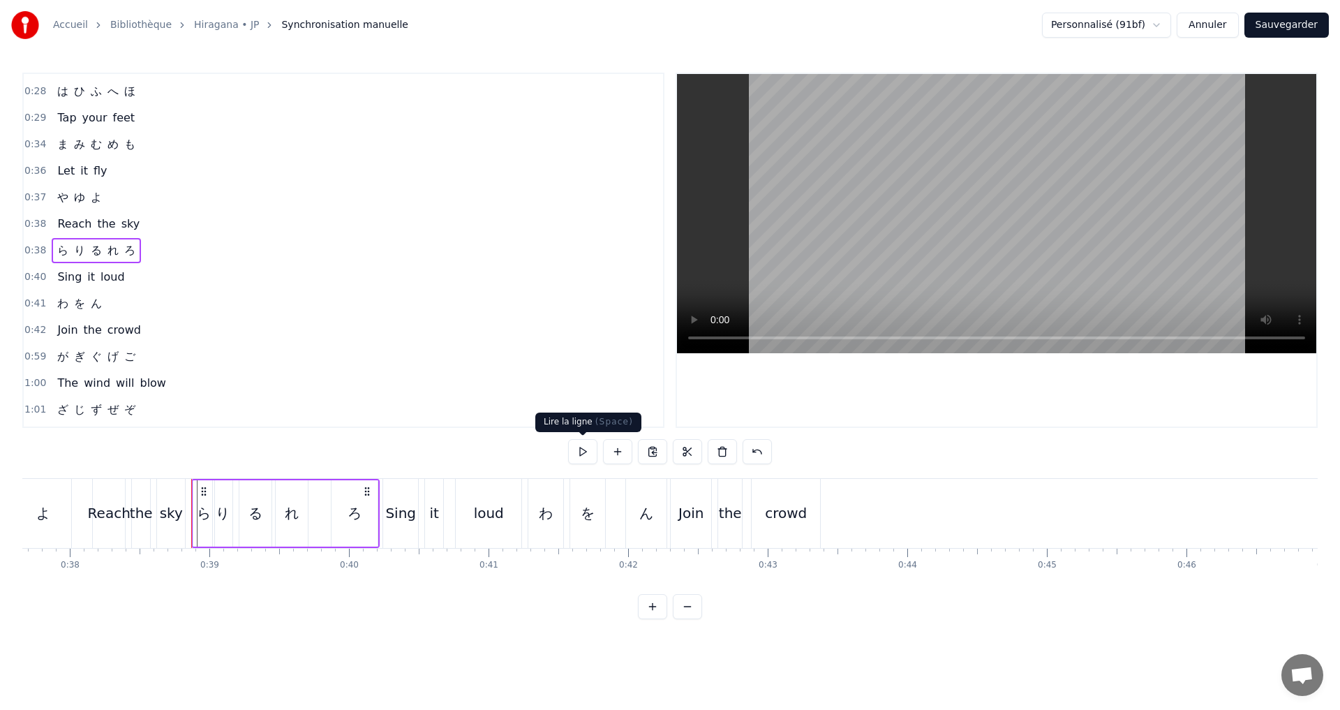
click at [585, 450] on button at bounding box center [582, 451] width 29 height 25
click at [578, 440] on button at bounding box center [582, 451] width 29 height 25
click at [226, 511] on div "り" at bounding box center [223, 512] width 14 height 21
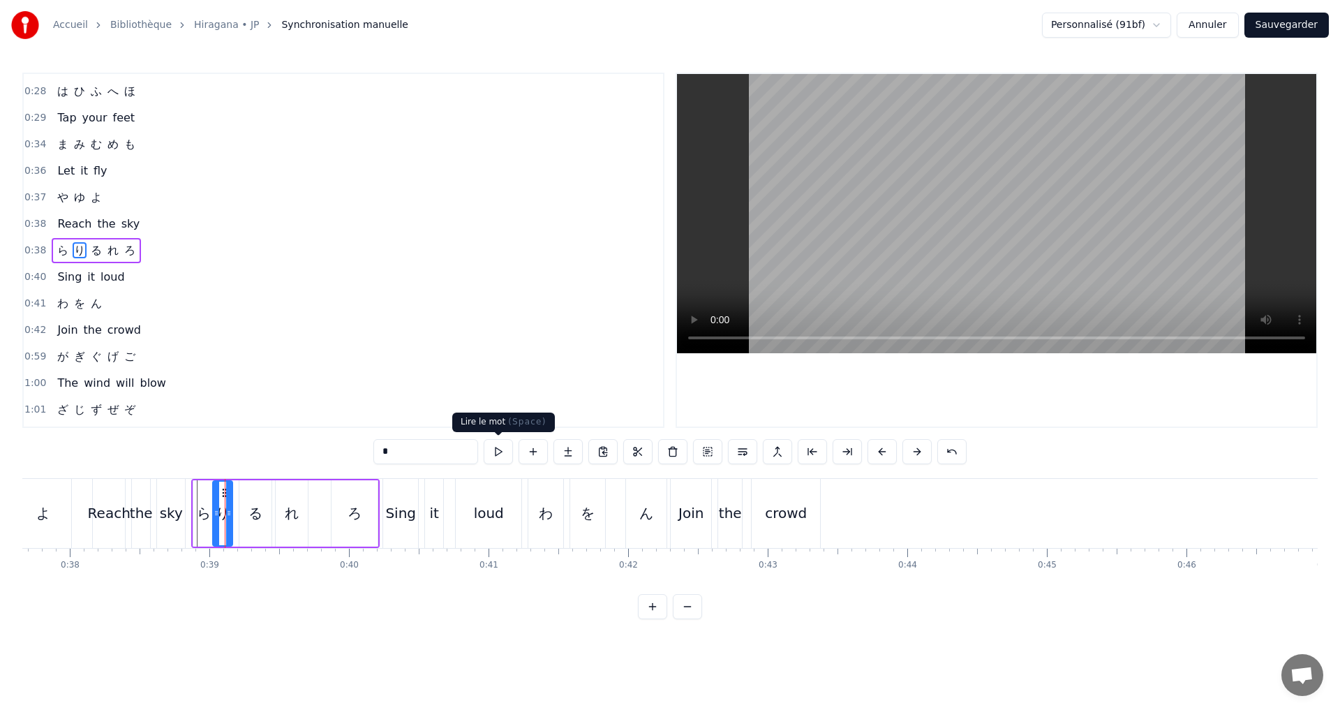
click at [492, 457] on button at bounding box center [498, 451] width 29 height 25
click at [236, 512] on icon at bounding box center [234, 512] width 6 height 11
click at [215, 511] on icon at bounding box center [218, 512] width 6 height 11
click at [181, 244] on div "0:38 ら り る れ ろ" at bounding box center [343, 250] width 639 height 27
click at [578, 458] on button at bounding box center [582, 451] width 29 height 25
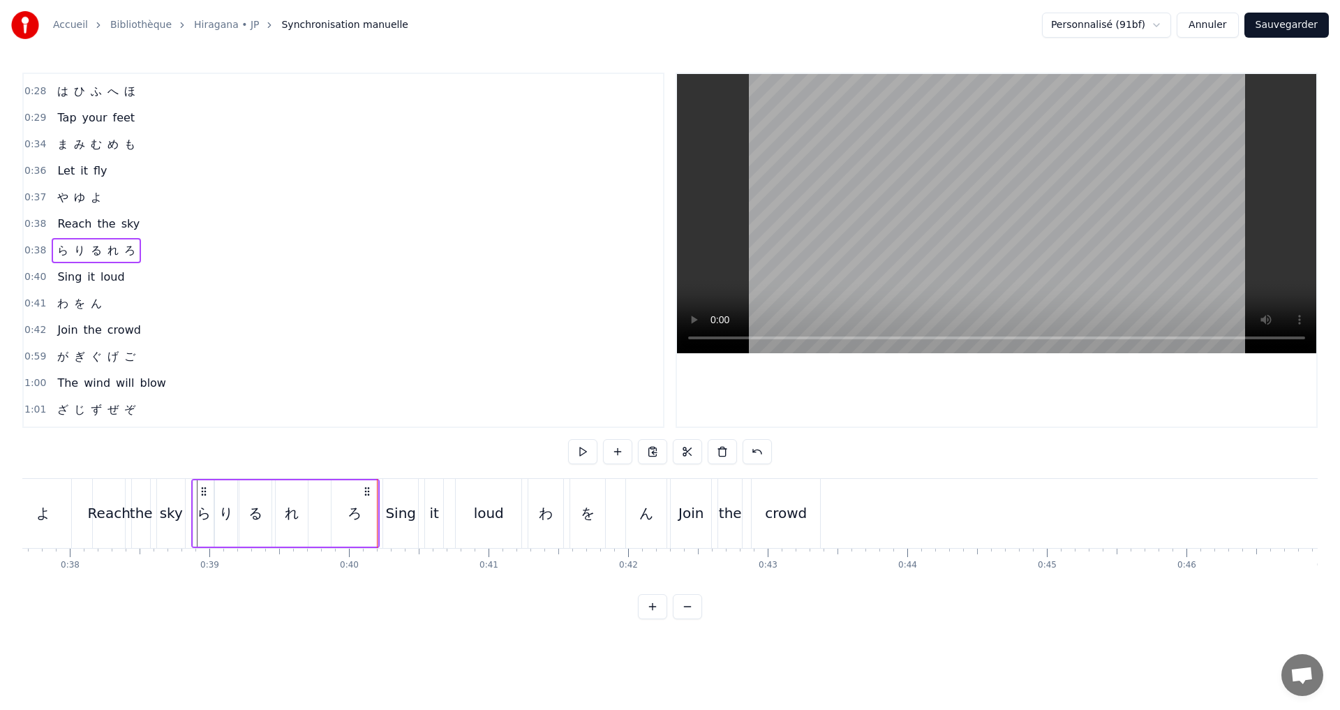
click at [570, 444] on button at bounding box center [582, 451] width 29 height 25
click at [571, 447] on button at bounding box center [582, 451] width 29 height 25
click at [140, 270] on div "0:40 Sing it loud" at bounding box center [343, 277] width 639 height 27
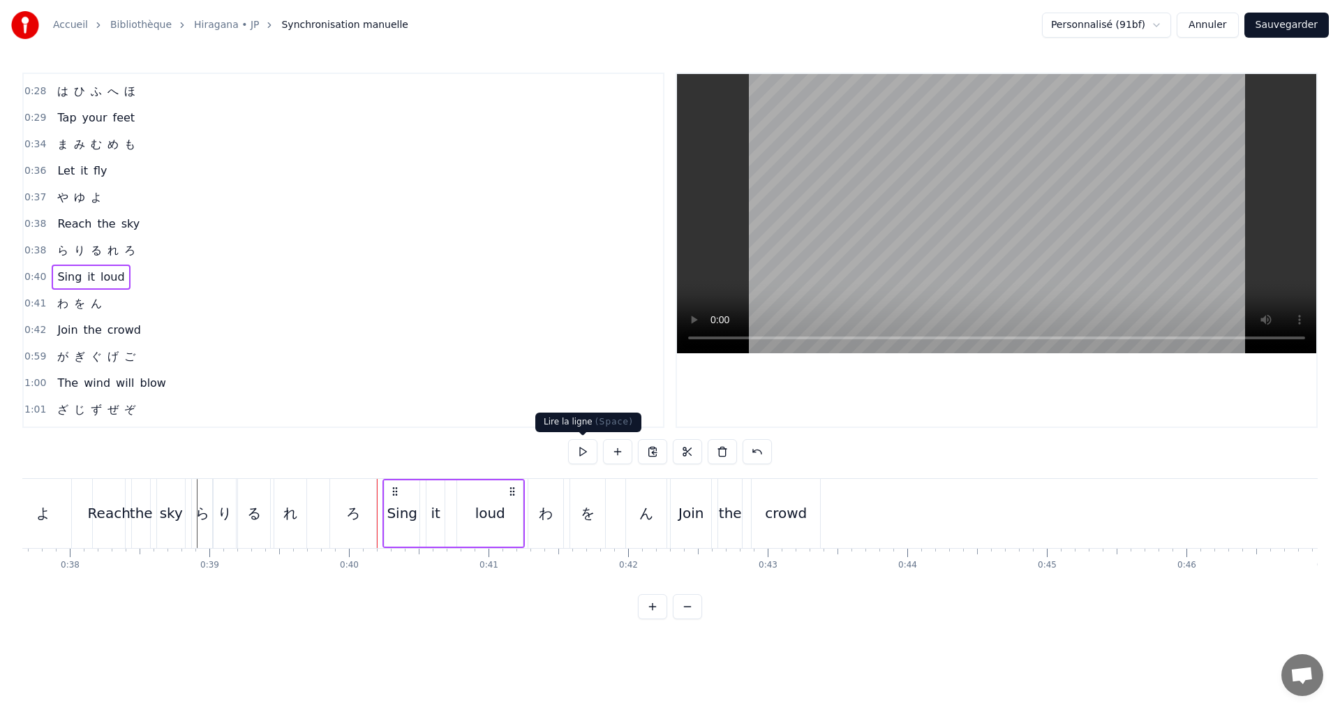
click at [577, 449] on button at bounding box center [582, 451] width 29 height 25
click at [576, 449] on button at bounding box center [582, 451] width 29 height 25
click at [569, 447] on button at bounding box center [582, 451] width 29 height 25
click at [490, 514] on div "loud" at bounding box center [490, 512] width 30 height 21
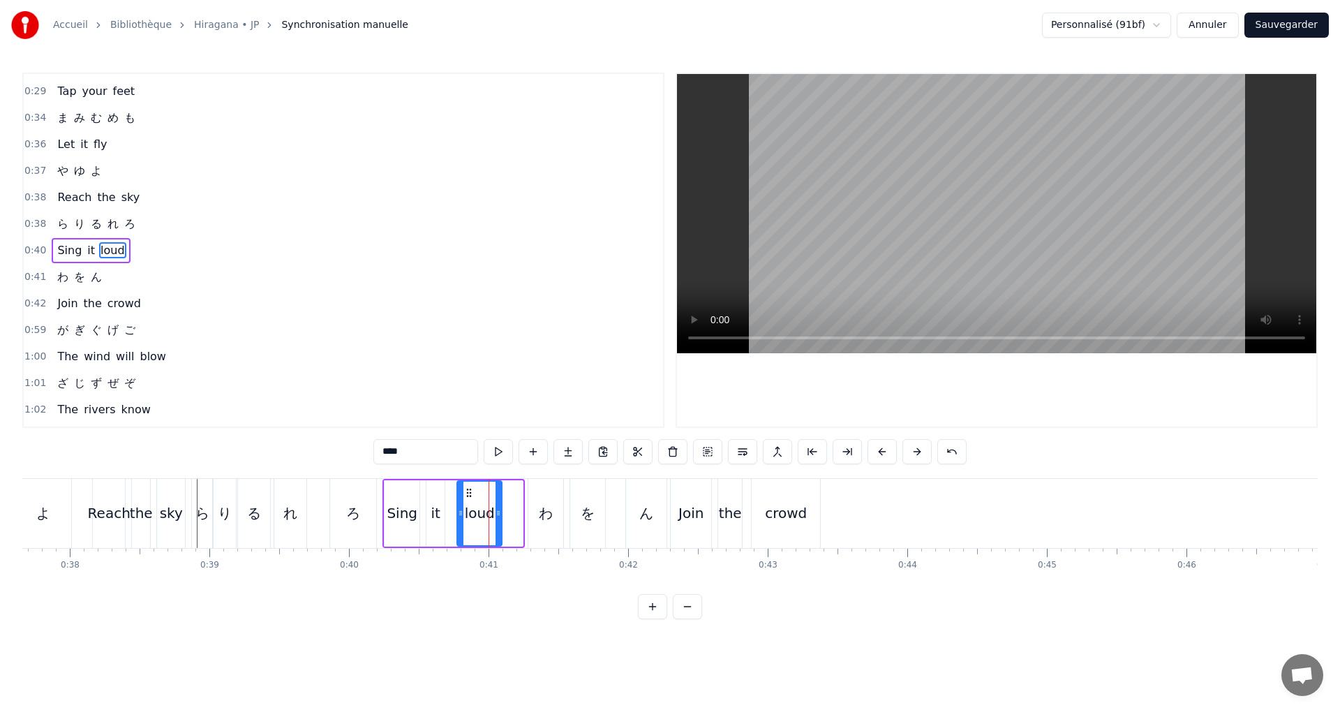
drag, startPoint x: 518, startPoint y: 520, endPoint x: 497, endPoint y: 516, distance: 21.2
click at [497, 516] on div at bounding box center [498, 512] width 6 height 63
drag, startPoint x: 458, startPoint y: 511, endPoint x: 447, endPoint y: 509, distance: 12.0
click at [447, 509] on icon at bounding box center [449, 512] width 6 height 11
click at [500, 452] on button at bounding box center [498, 451] width 29 height 25
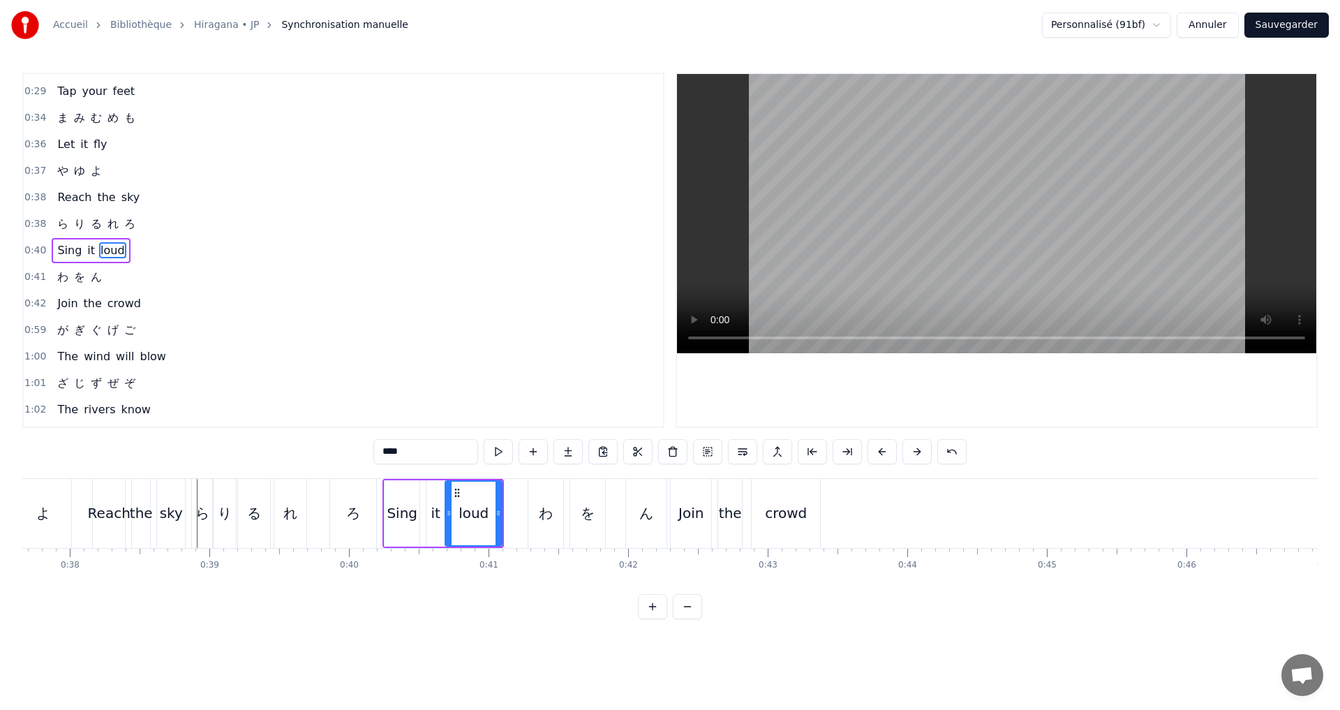
click at [549, 530] on div "わ" at bounding box center [545, 513] width 35 height 69
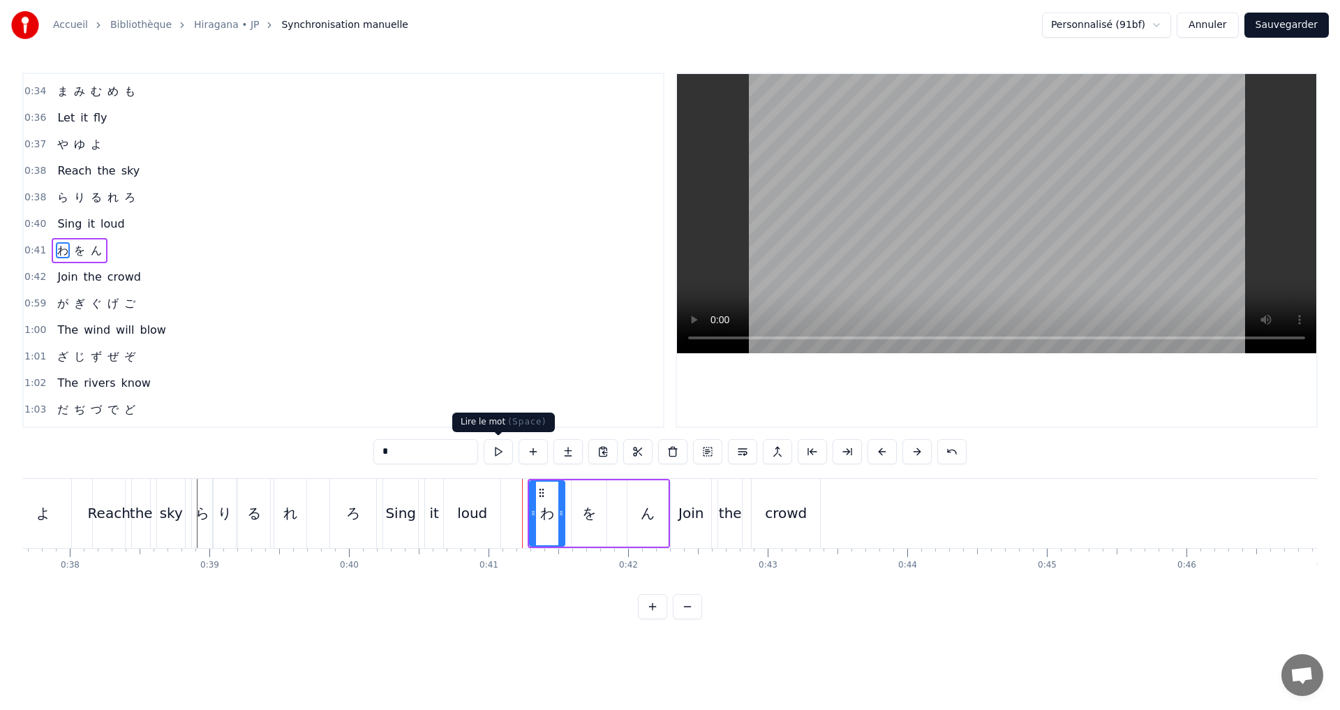
click at [496, 449] on button at bounding box center [498, 451] width 29 height 25
drag, startPoint x: 531, startPoint y: 512, endPoint x: 519, endPoint y: 507, distance: 12.8
click at [519, 507] on icon at bounding box center [521, 512] width 6 height 11
click at [555, 508] on icon at bounding box center [555, 512] width 6 height 11
click at [594, 514] on div "を" at bounding box center [589, 512] width 14 height 21
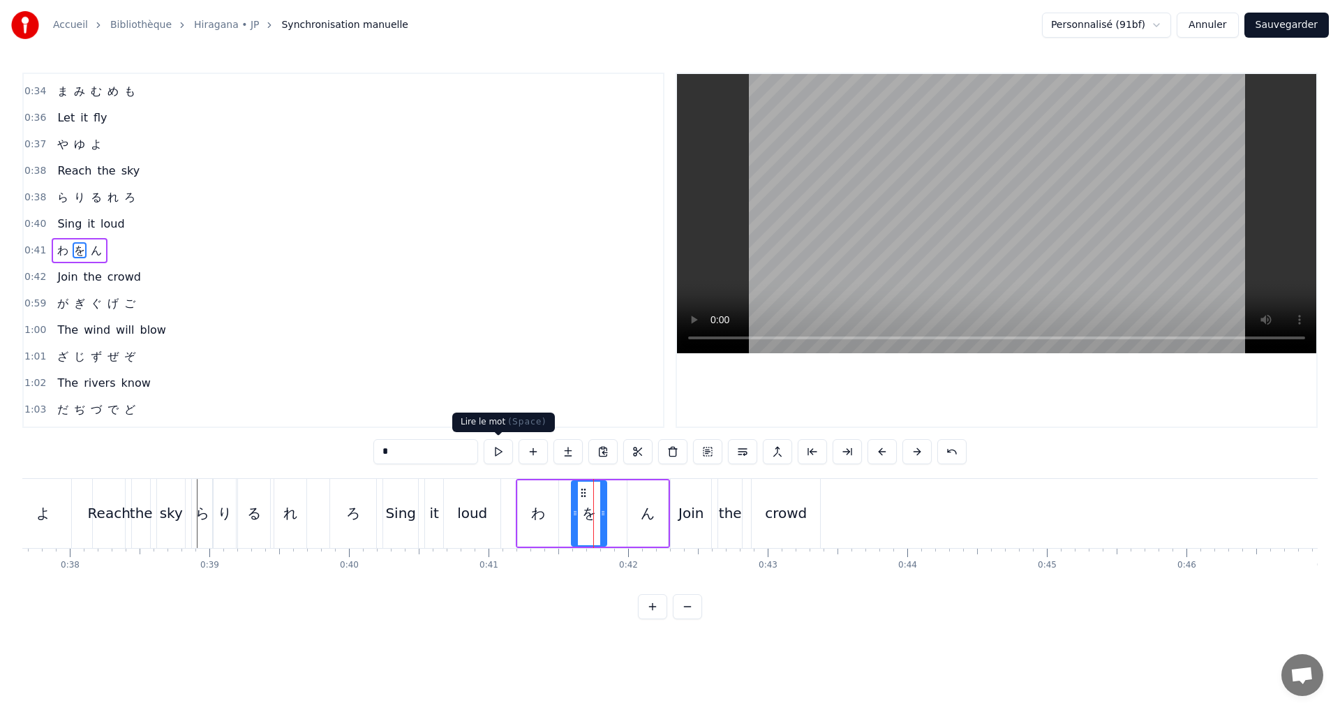
click at [498, 451] on button at bounding box center [498, 451] width 29 height 25
drag, startPoint x: 572, startPoint y: 510, endPoint x: 564, endPoint y: 508, distance: 8.0
click at [566, 508] on icon at bounding box center [569, 512] width 6 height 11
drag, startPoint x: 604, startPoint y: 516, endPoint x: 592, endPoint y: 510, distance: 13.1
click at [592, 510] on icon at bounding box center [591, 512] width 6 height 11
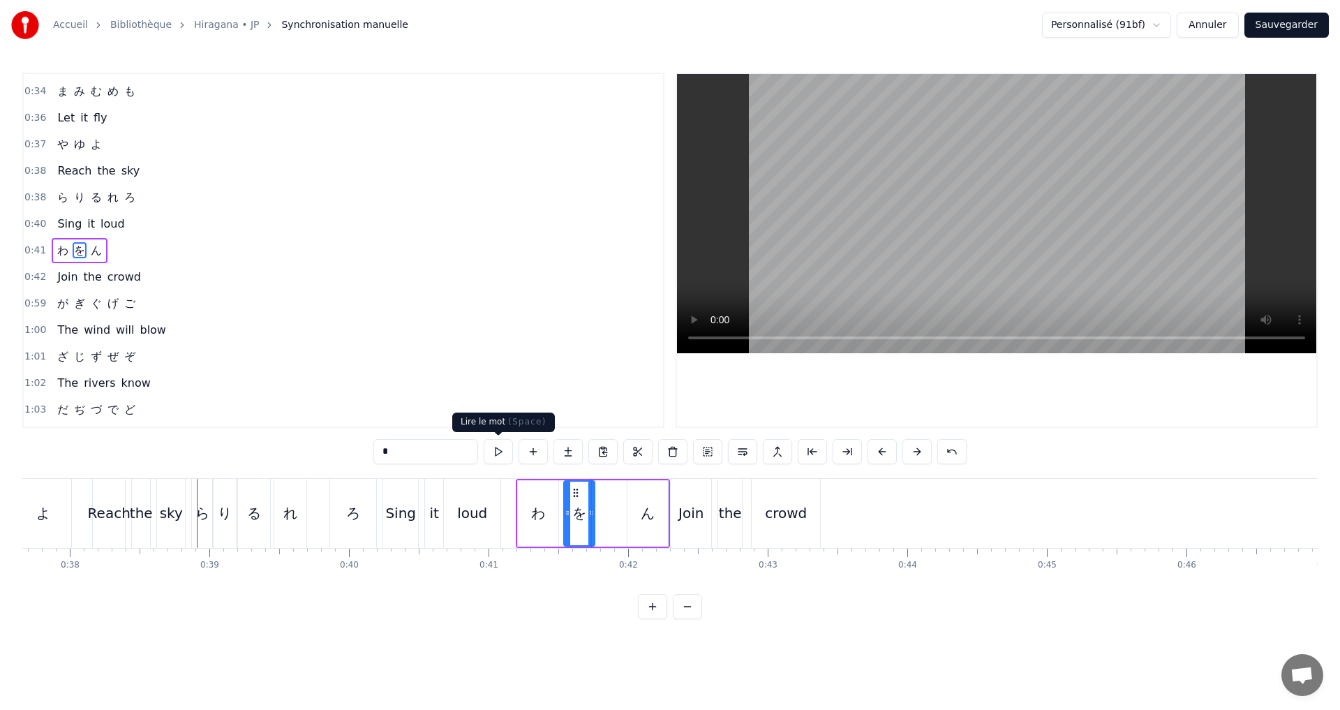
click at [497, 454] on button at bounding box center [498, 451] width 29 height 25
click at [648, 508] on div "ん" at bounding box center [648, 512] width 14 height 21
type input "*"
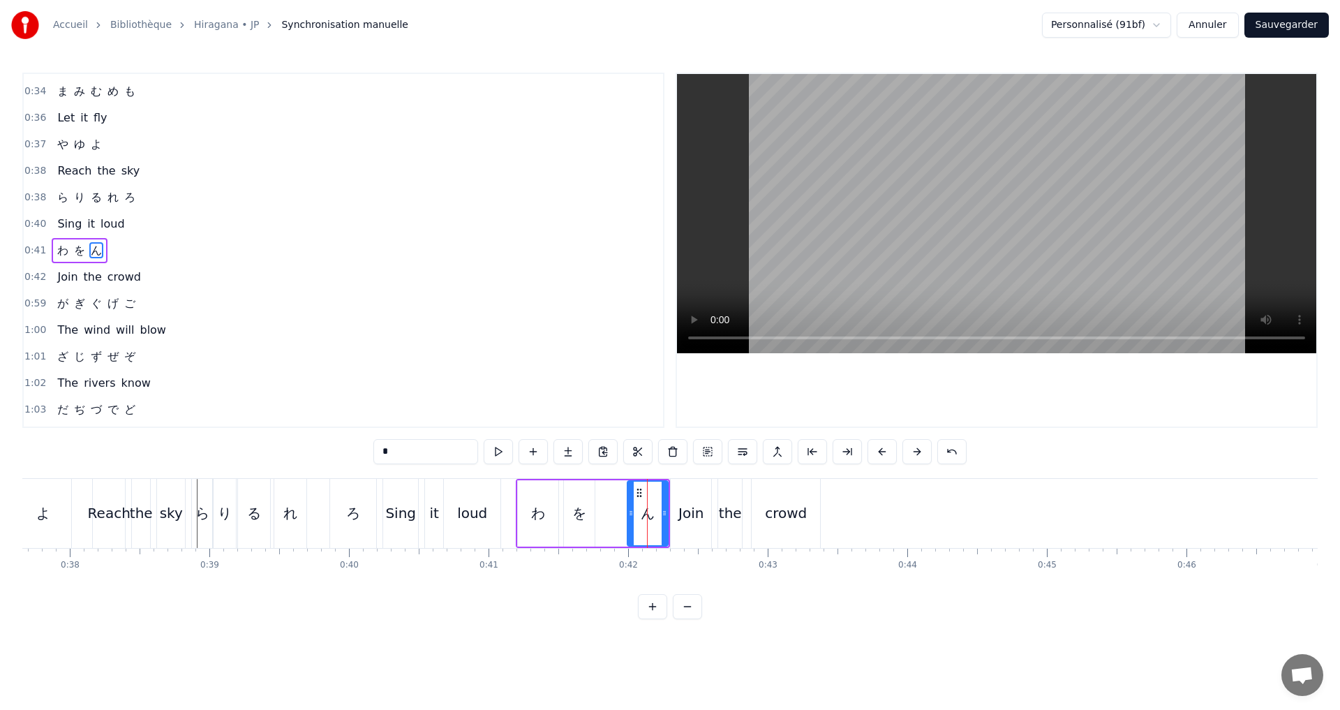
click at [598, 504] on div "わ を ん" at bounding box center [593, 513] width 154 height 69
click at [644, 514] on div "ん" at bounding box center [648, 512] width 14 height 21
drag, startPoint x: 630, startPoint y: 512, endPoint x: 599, endPoint y: 504, distance: 32.5
click at [599, 504] on div at bounding box center [600, 512] width 6 height 63
click at [500, 450] on button at bounding box center [498, 451] width 29 height 25
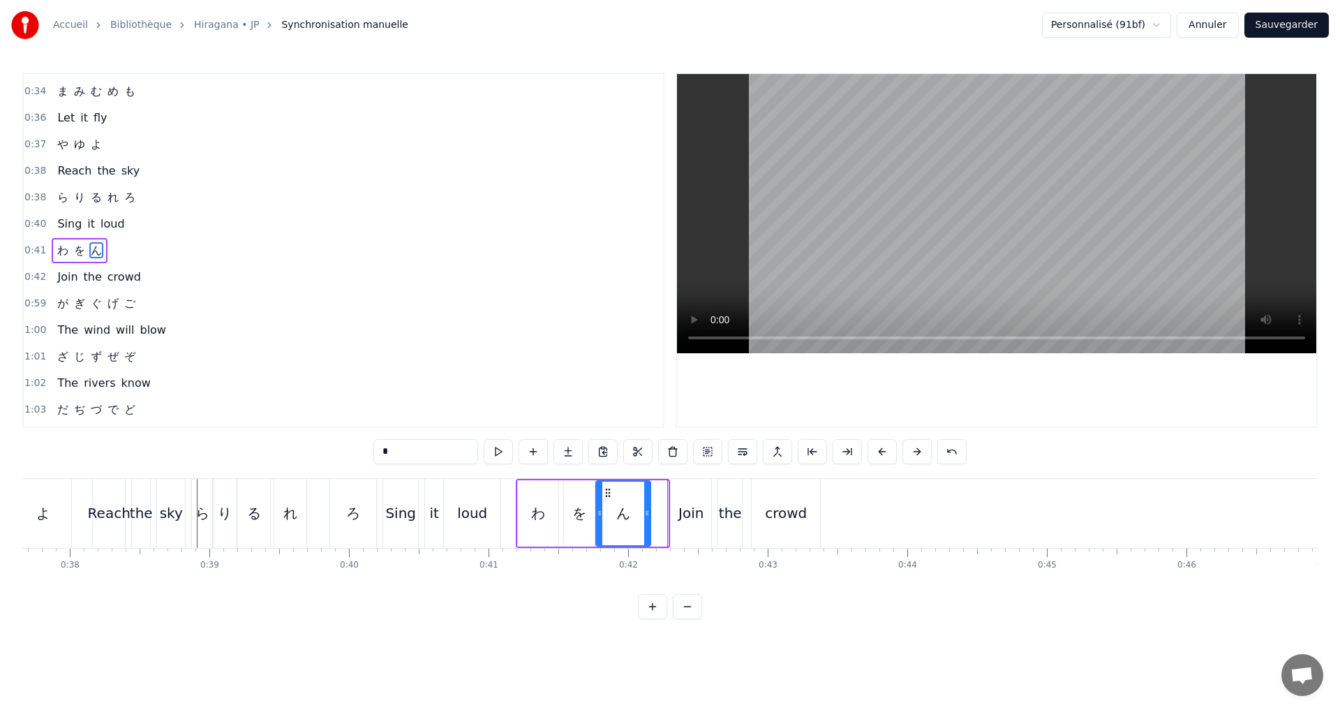
drag, startPoint x: 664, startPoint y: 512, endPoint x: 647, endPoint y: 503, distance: 19.7
click at [647, 503] on div at bounding box center [647, 512] width 6 height 63
click at [501, 452] on button at bounding box center [498, 451] width 29 height 25
drag, startPoint x: 649, startPoint y: 521, endPoint x: 609, endPoint y: 509, distance: 41.7
click at [642, 518] on div at bounding box center [640, 512] width 6 height 63
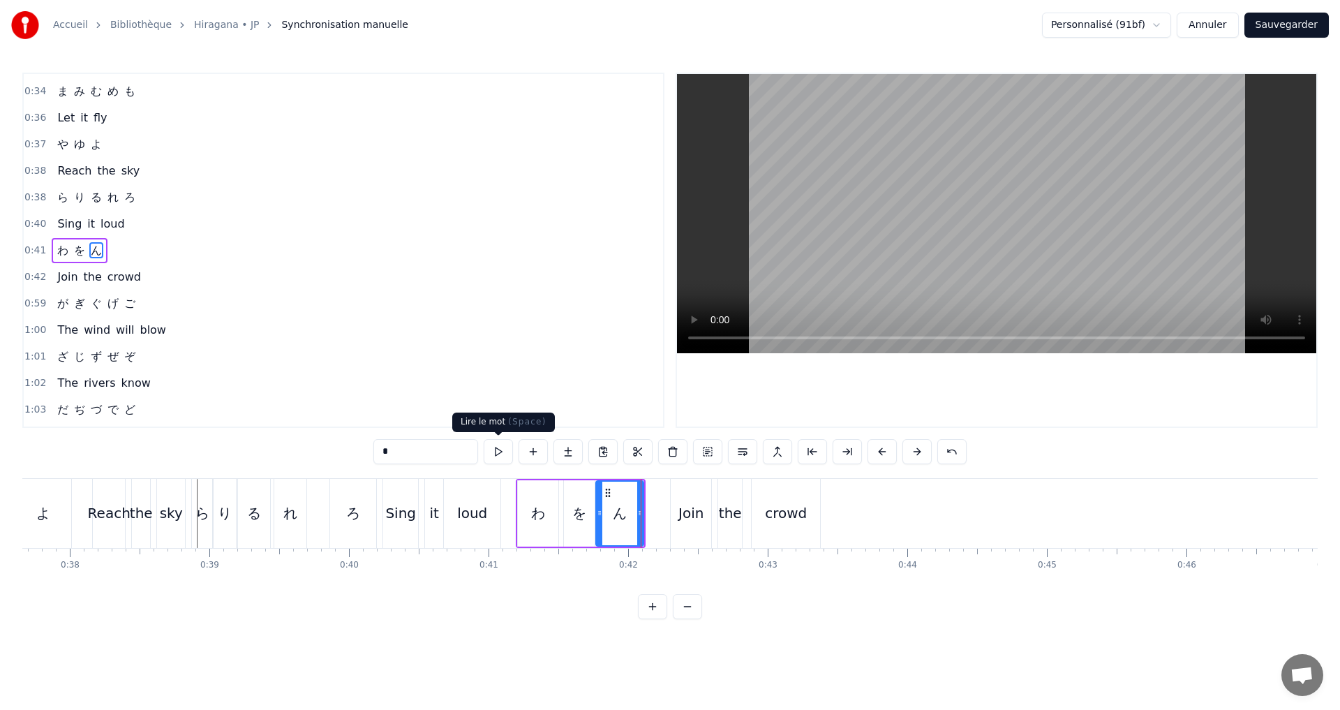
click at [495, 447] on button at bounding box center [498, 451] width 29 height 25
click at [168, 277] on div "0:42 Join the crowd" at bounding box center [343, 277] width 639 height 27
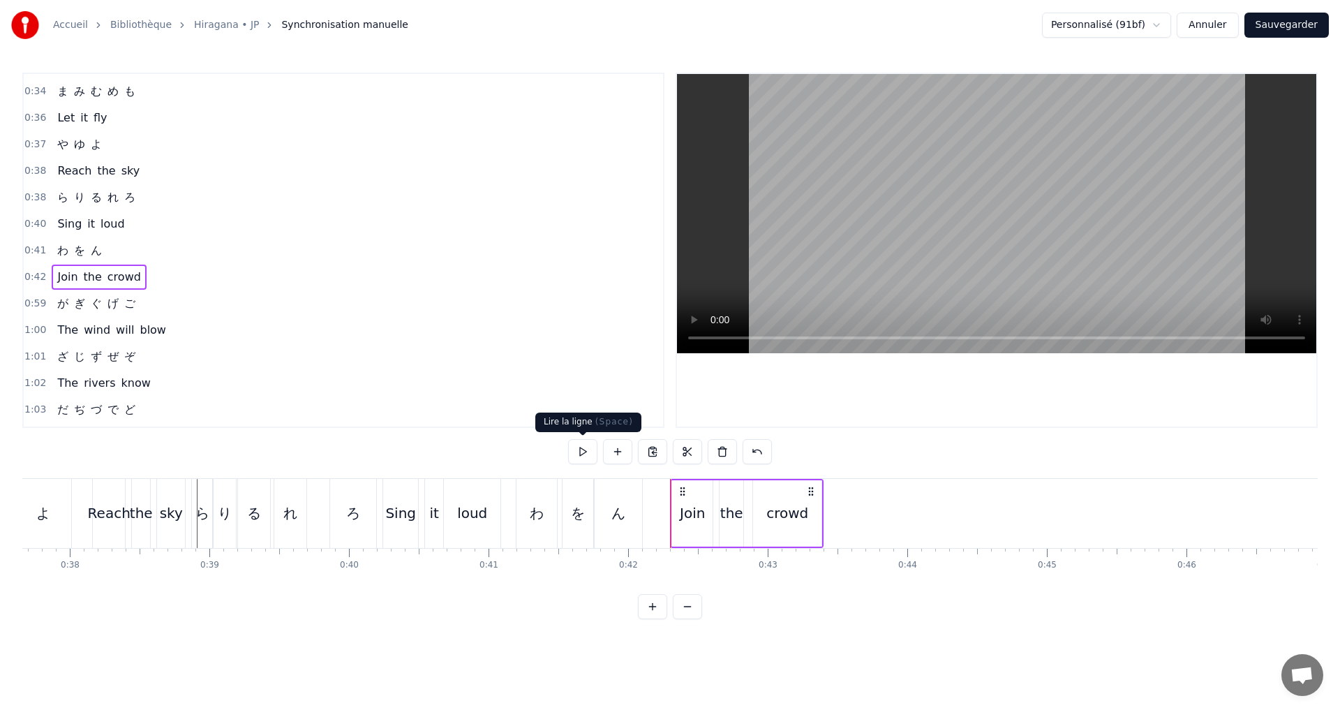
click at [586, 458] on button at bounding box center [582, 451] width 29 height 25
click at [1296, 31] on button "Sauvegarder" at bounding box center [1286, 25] width 84 height 25
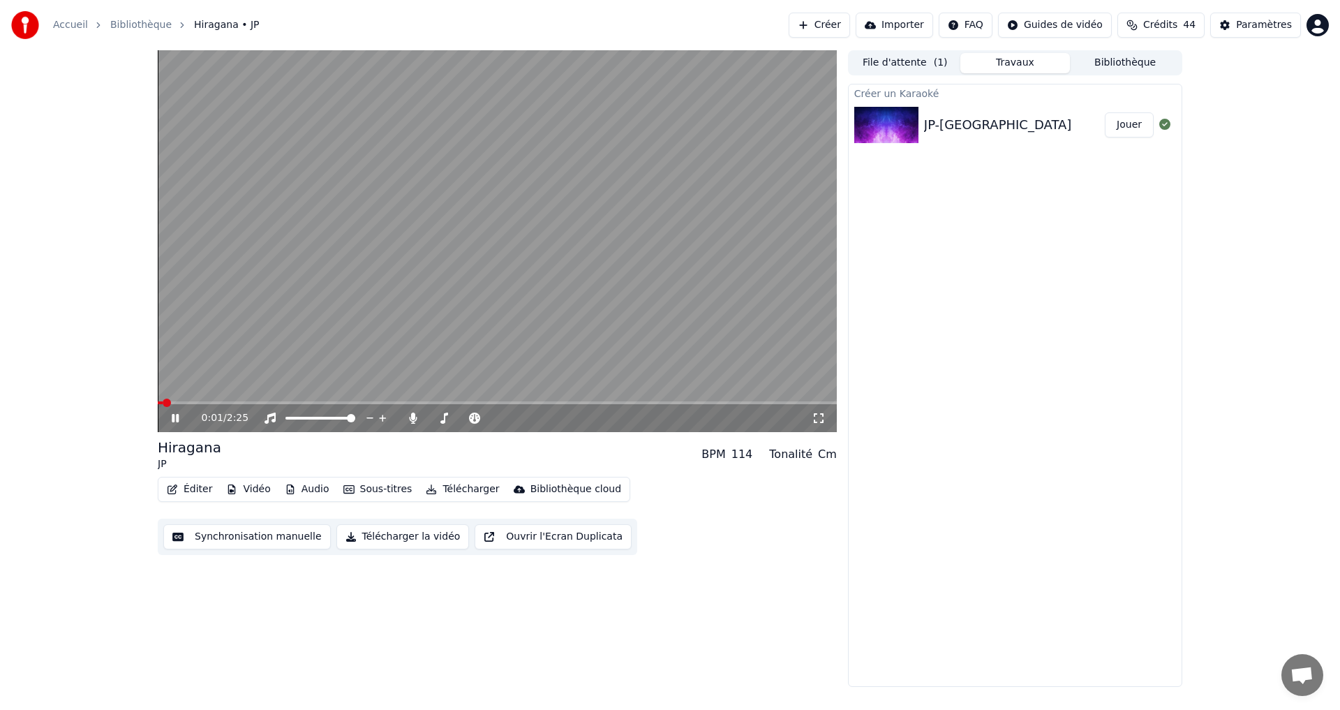
click at [161, 404] on span at bounding box center [160, 402] width 5 height 3
click at [174, 417] on icon at bounding box center [175, 418] width 7 height 8
click at [220, 539] on button "Synchronisation manuelle" at bounding box center [246, 536] width 167 height 25
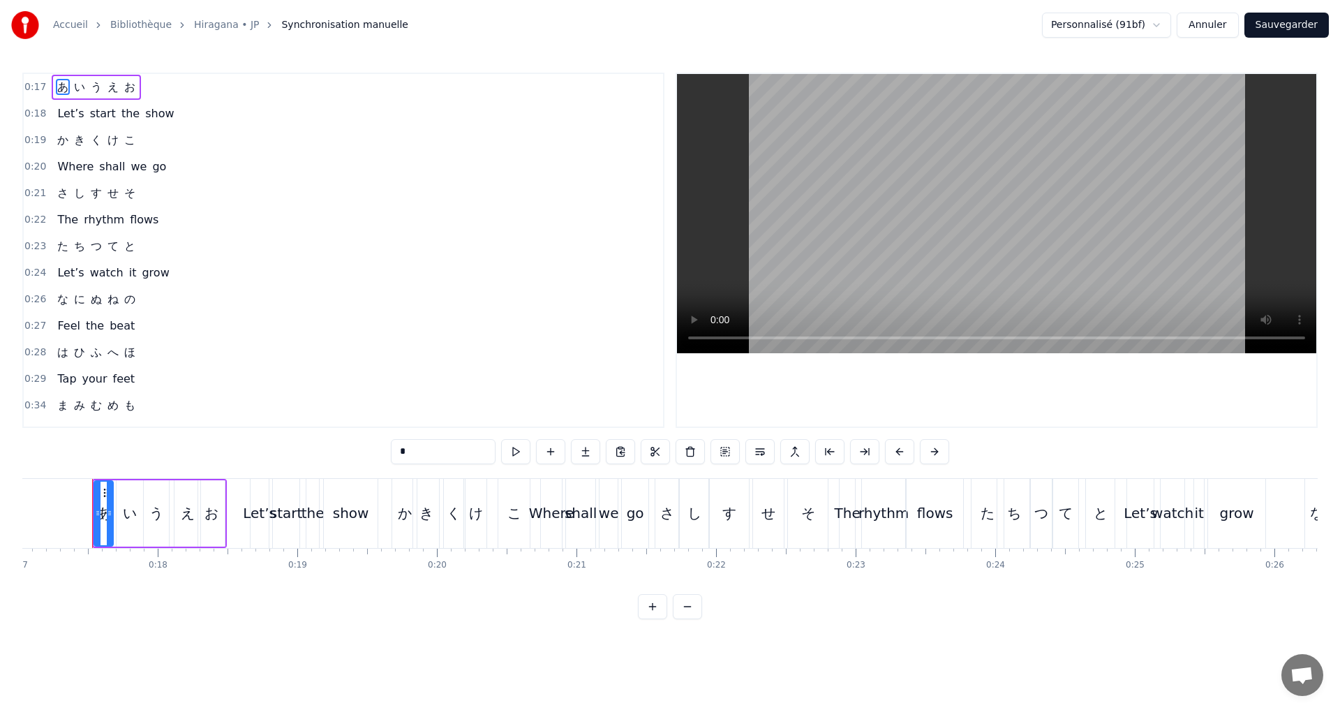
click at [141, 322] on div "0:27 Feel the beat" at bounding box center [343, 326] width 639 height 27
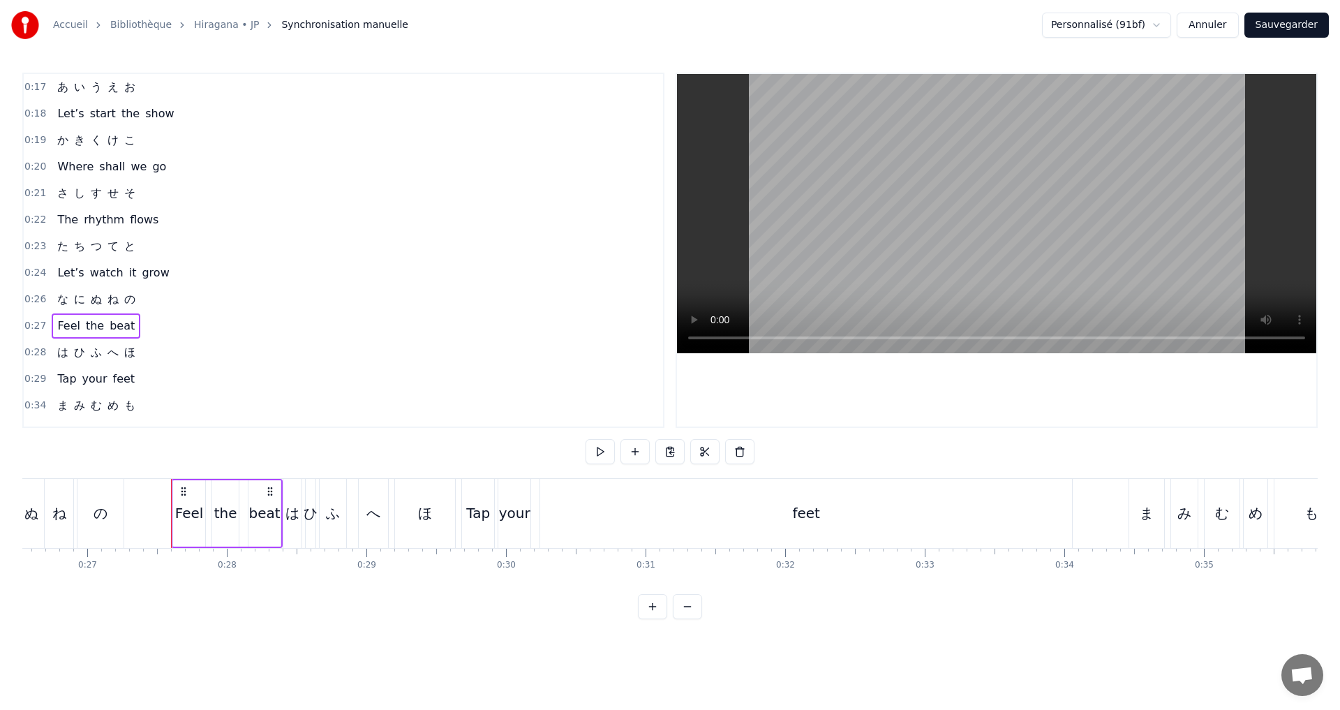
scroll to position [0, 3782]
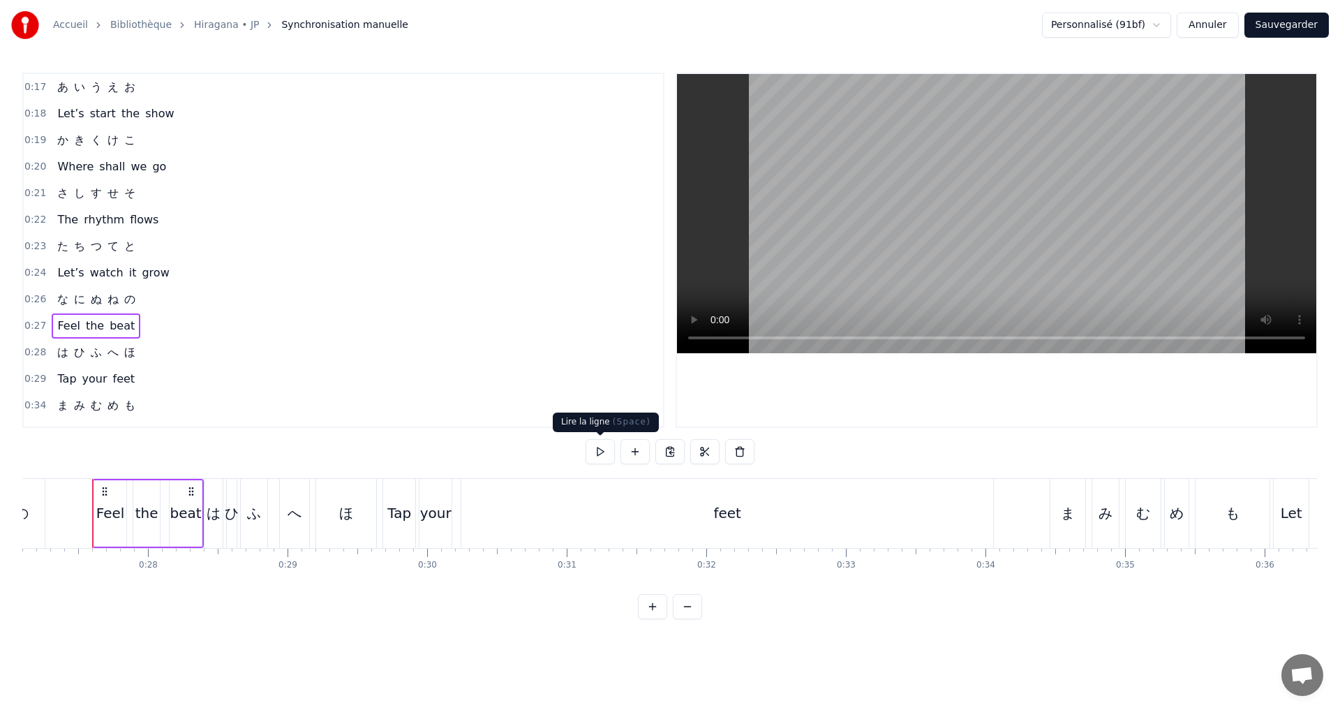
click at [600, 449] on button at bounding box center [599, 451] width 29 height 25
click at [181, 321] on div "0:27 Feel the beat" at bounding box center [343, 326] width 639 height 27
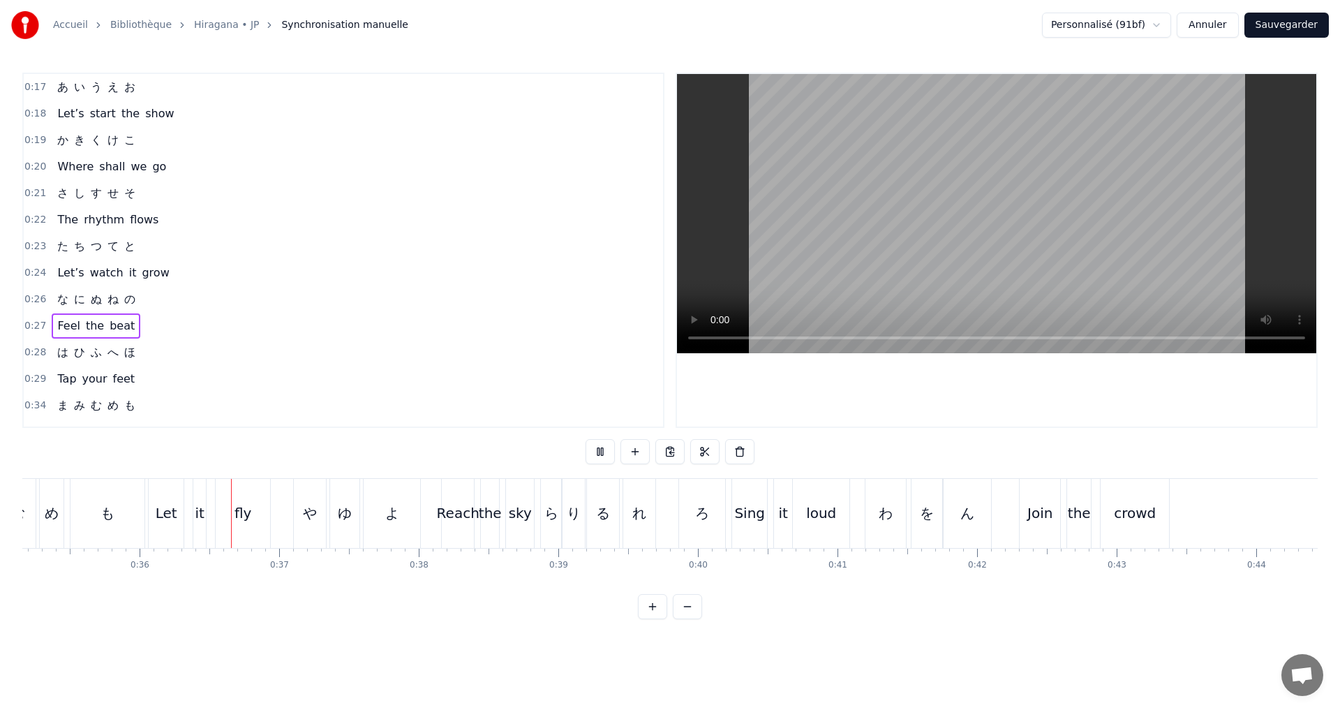
scroll to position [0, 4958]
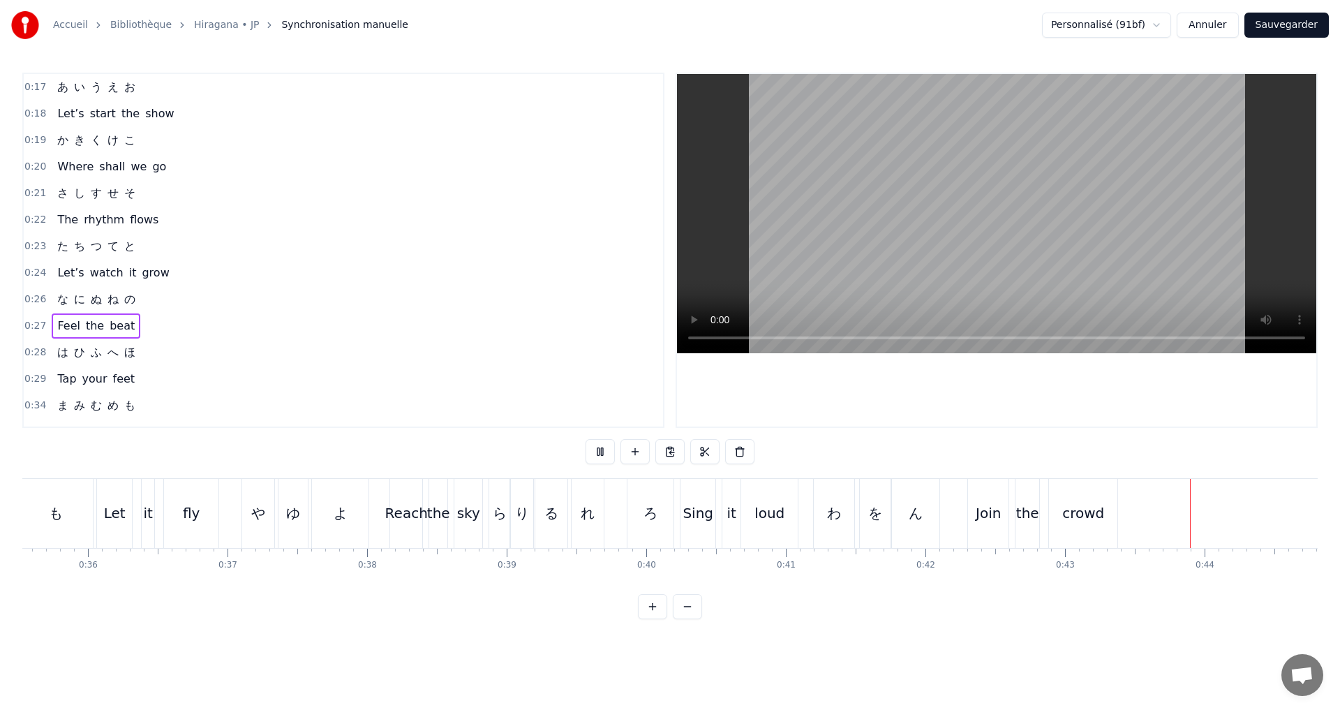
click at [725, 276] on video at bounding box center [996, 213] width 639 height 279
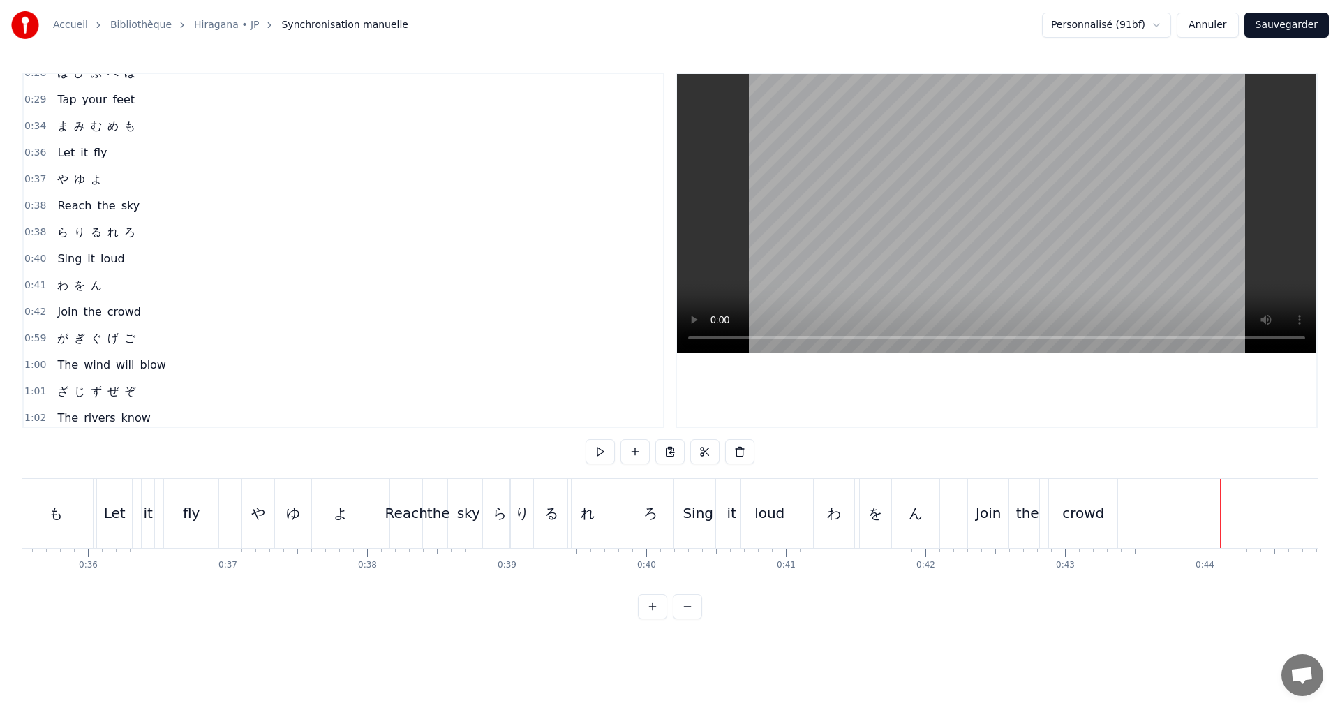
scroll to position [419, 0]
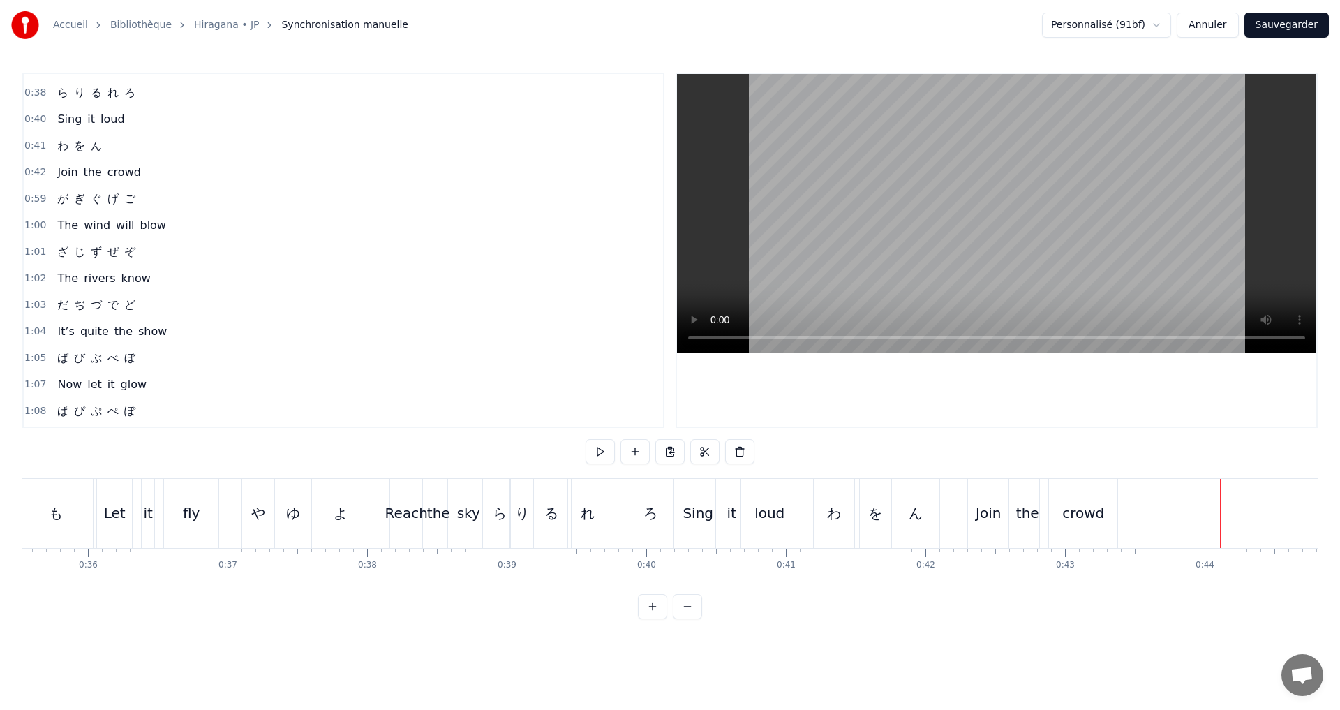
click at [133, 167] on div "Join the crowd" at bounding box center [99, 172] width 94 height 25
click at [1077, 522] on div "crowd" at bounding box center [1084, 512] width 42 height 21
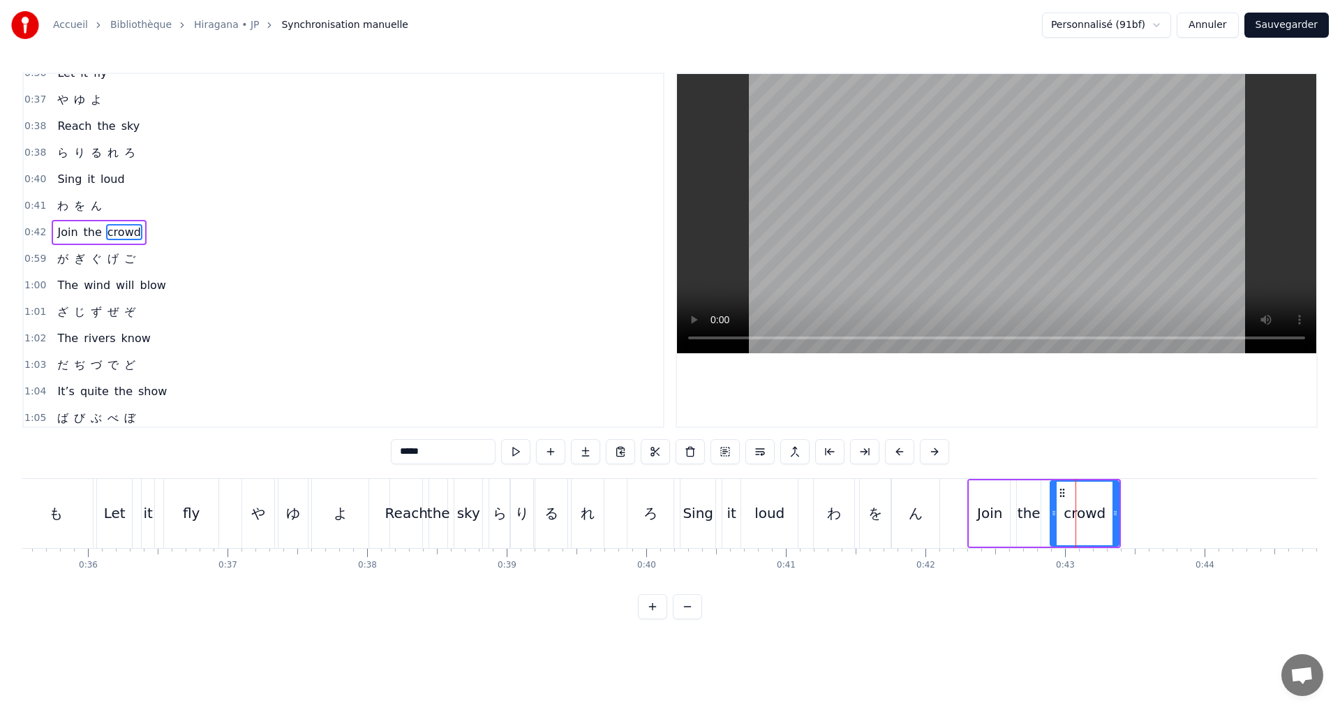
scroll to position [340, 0]
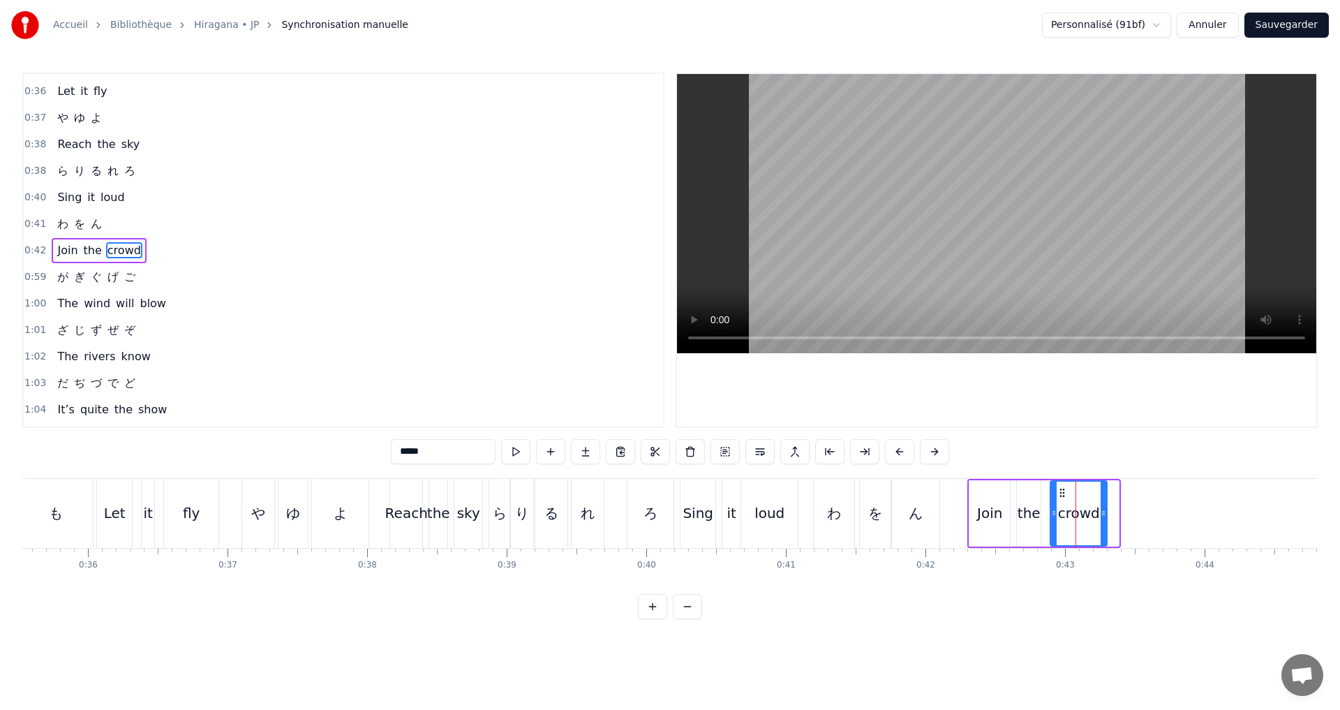
drag, startPoint x: 1116, startPoint y: 516, endPoint x: 1093, endPoint y: 516, distance: 23.0
click at [1100, 516] on icon at bounding box center [1103, 512] width 6 height 11
click at [1047, 513] on icon at bounding box center [1049, 512] width 6 height 11
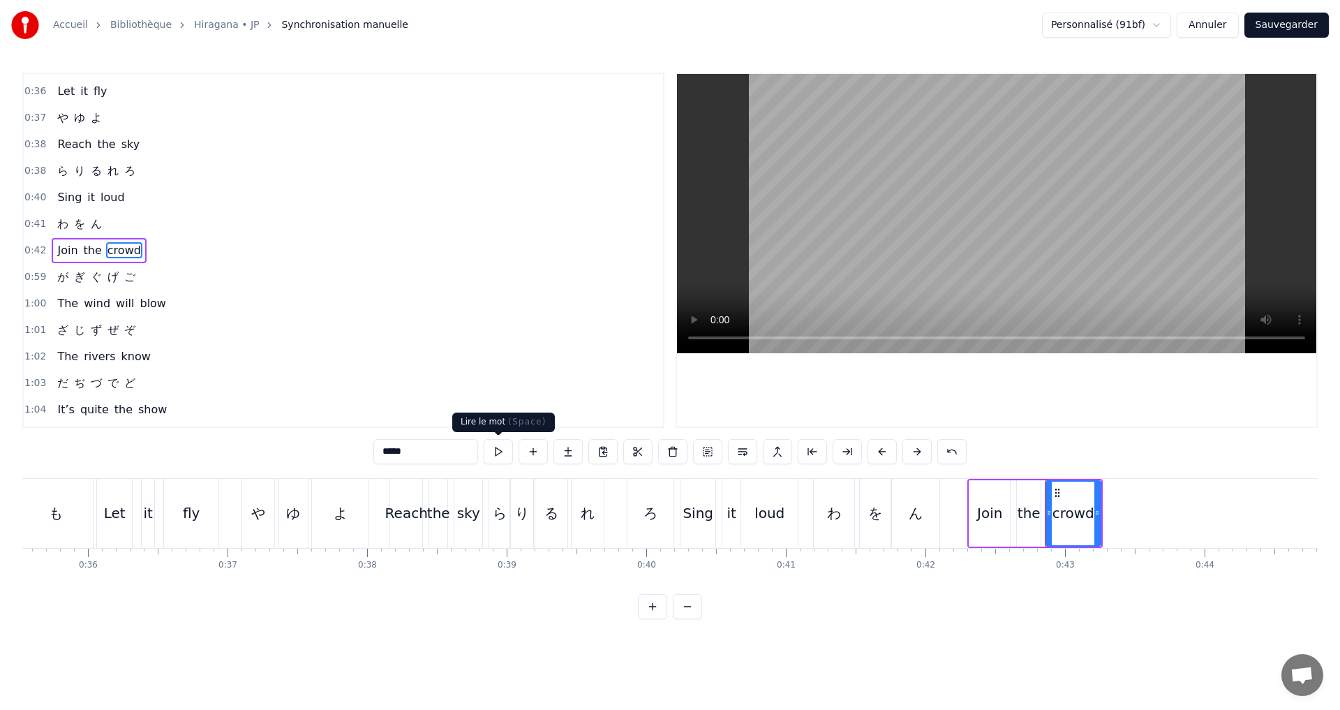
click at [494, 454] on button at bounding box center [498, 451] width 29 height 25
click at [932, 523] on div "ん" at bounding box center [915, 513] width 47 height 69
type input "*"
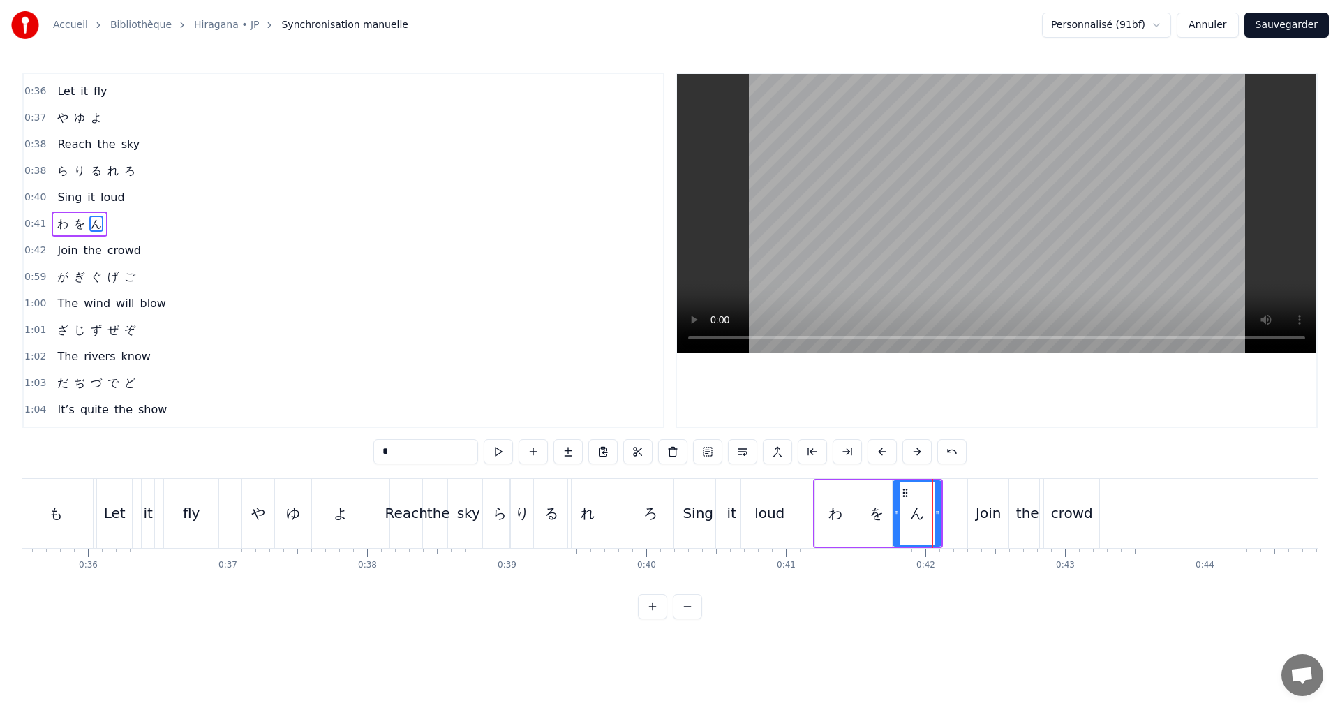
scroll to position [314, 0]
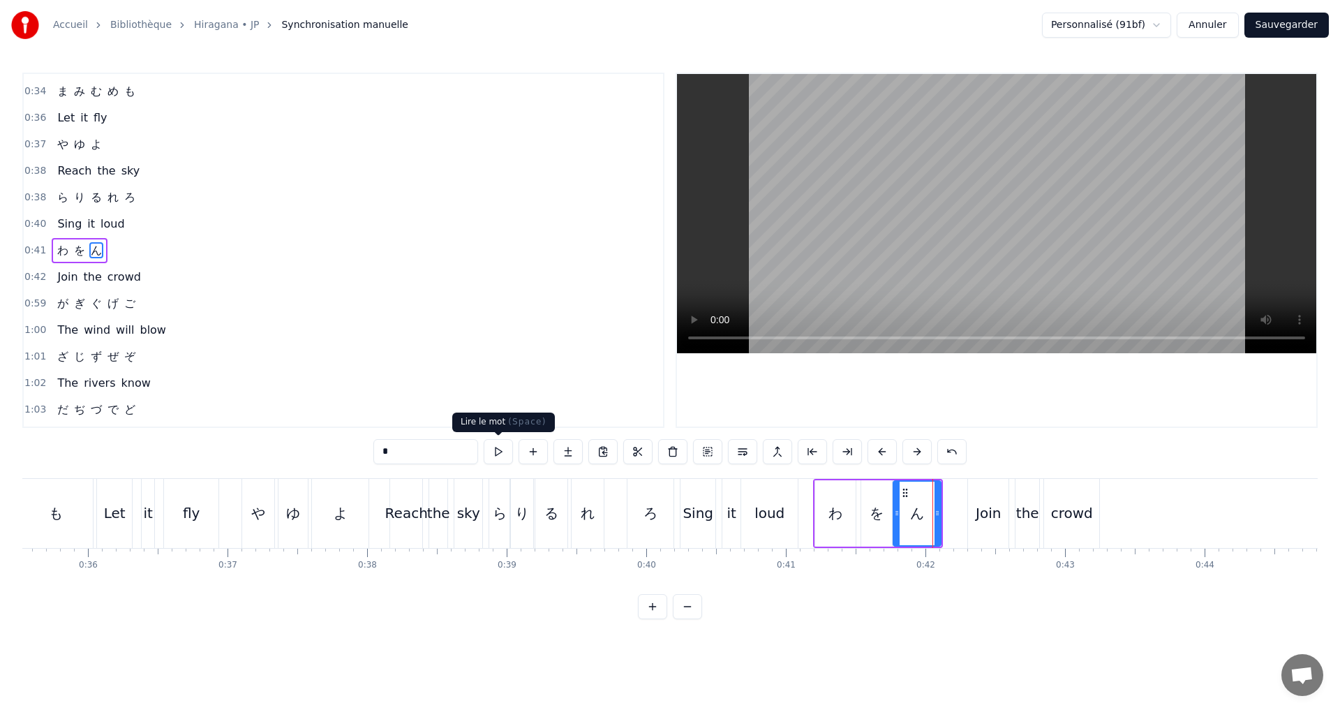
click at [501, 454] on button at bounding box center [498, 451] width 29 height 25
click at [237, 225] on div "0:40 Sing it loud" at bounding box center [343, 224] width 639 height 27
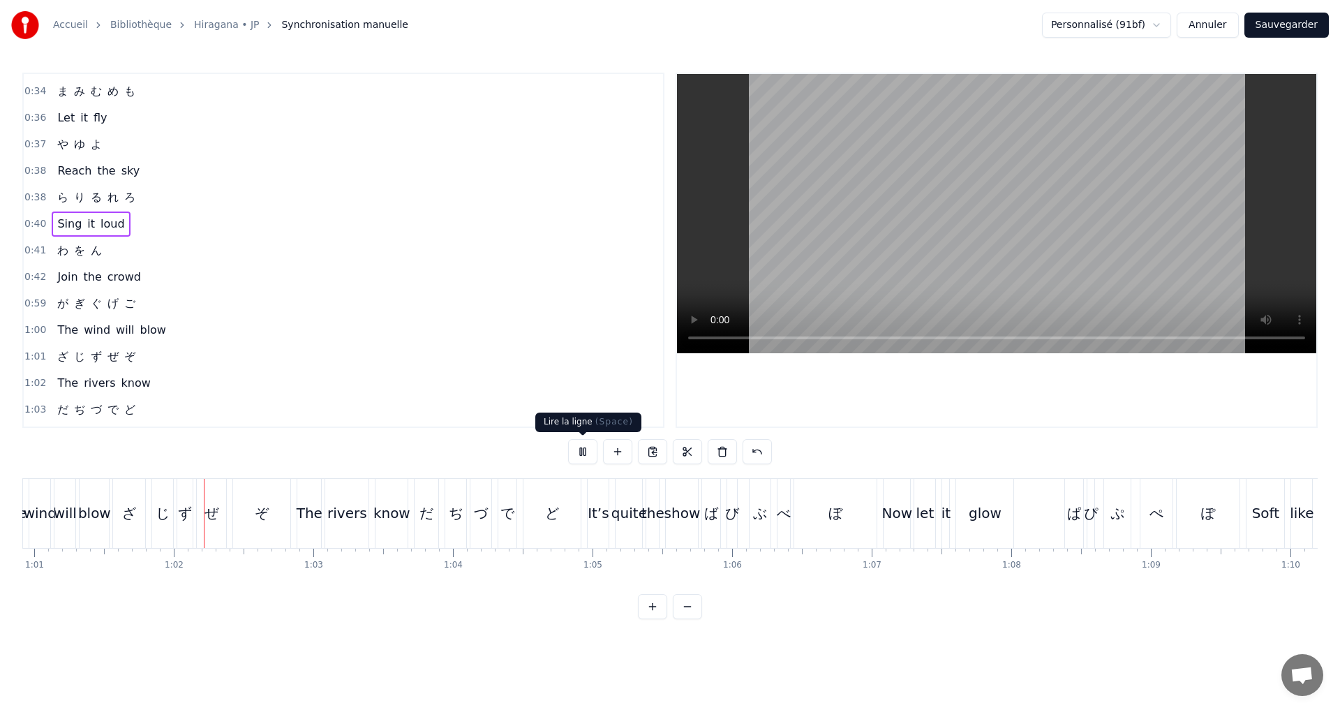
scroll to position [0, 8502]
click at [578, 450] on button at bounding box center [582, 451] width 29 height 25
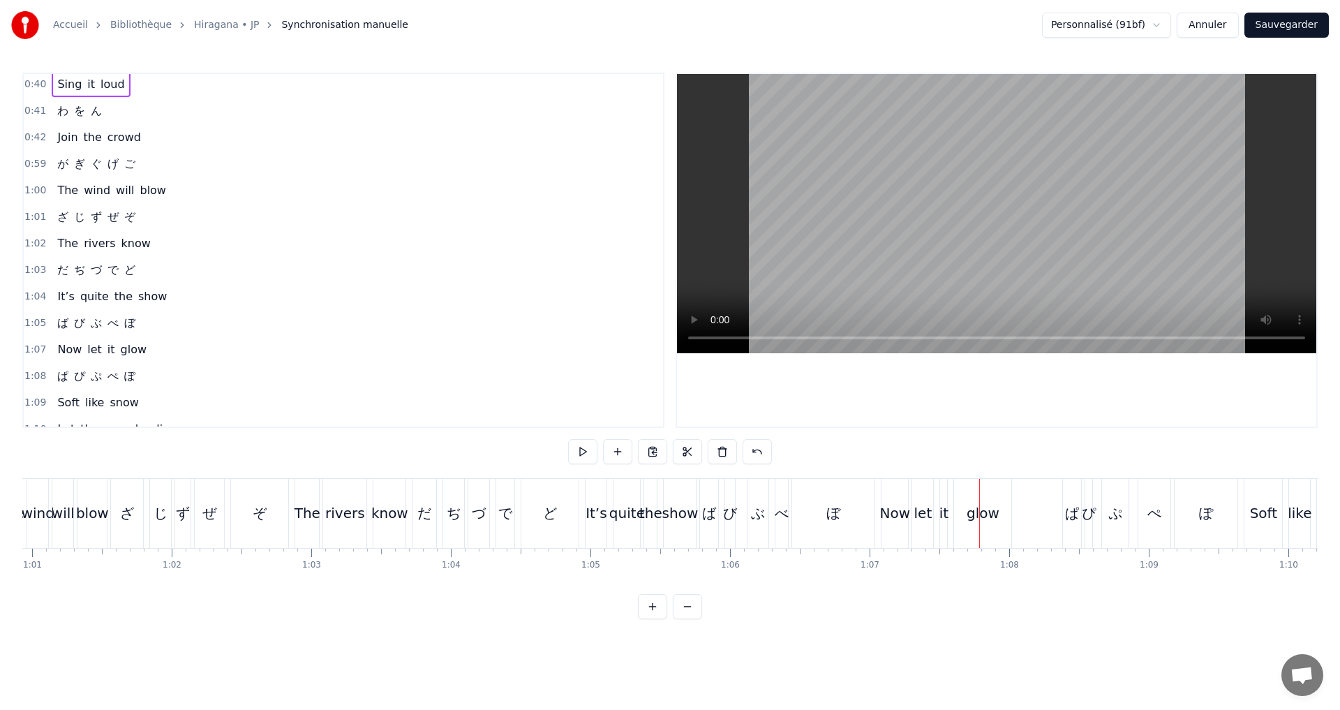
click at [149, 214] on div "1:01 ざ じ ず ぜ ぞ" at bounding box center [343, 217] width 639 height 27
click at [163, 155] on div "0:59 が ぎ ぐ げ ご" at bounding box center [343, 164] width 639 height 27
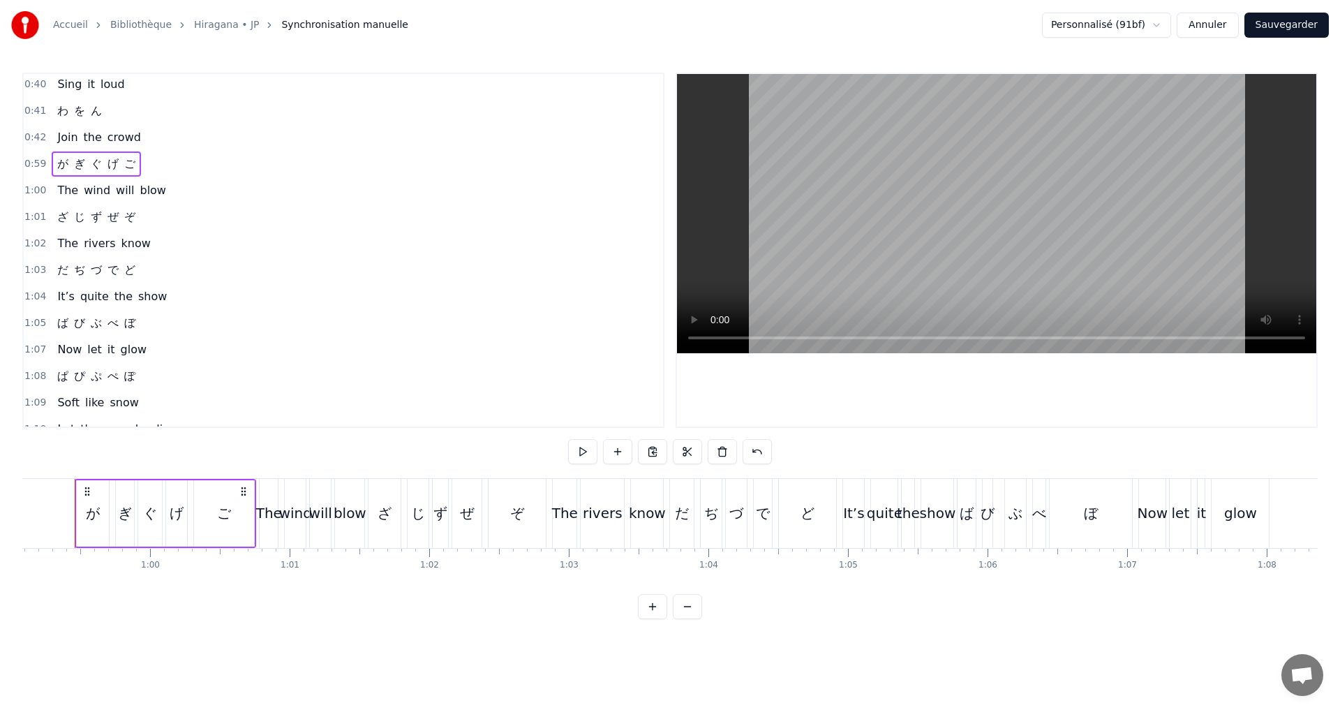
scroll to position [0, 8227]
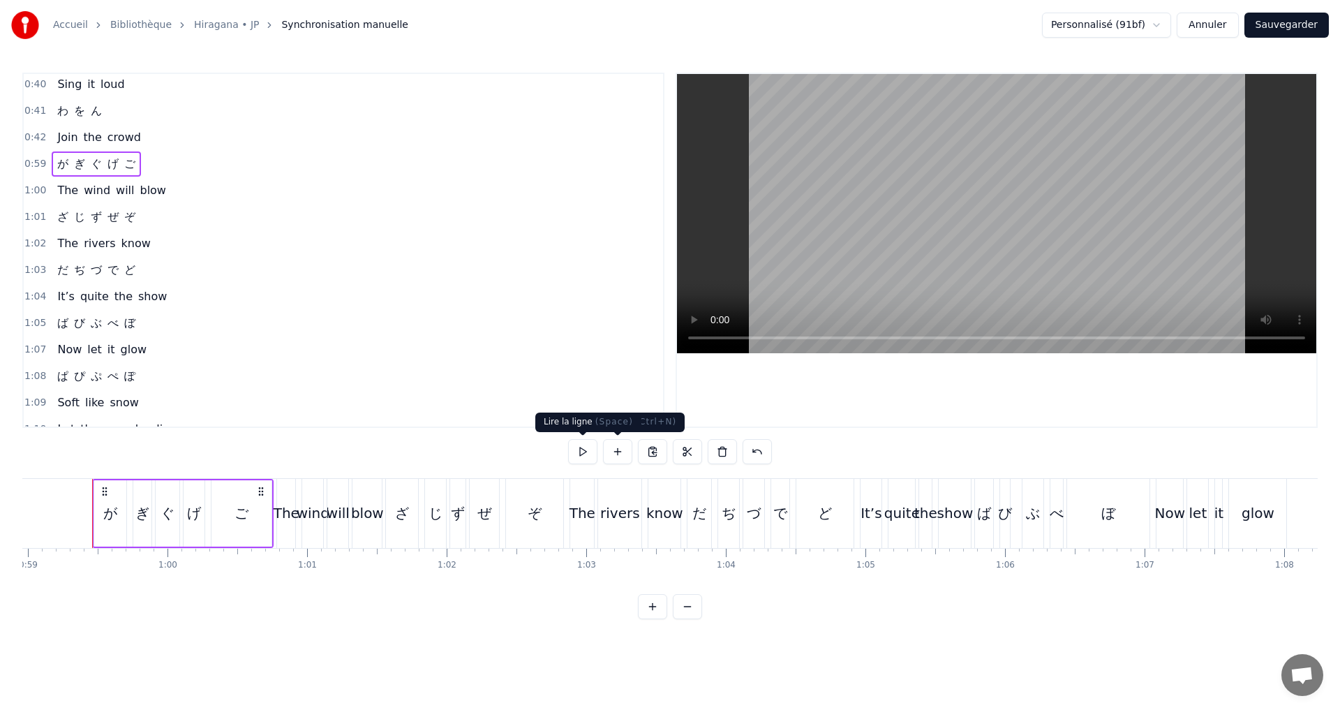
click at [583, 450] on button at bounding box center [582, 451] width 29 height 25
click at [183, 185] on div "1:00 The wind will blow" at bounding box center [343, 190] width 639 height 27
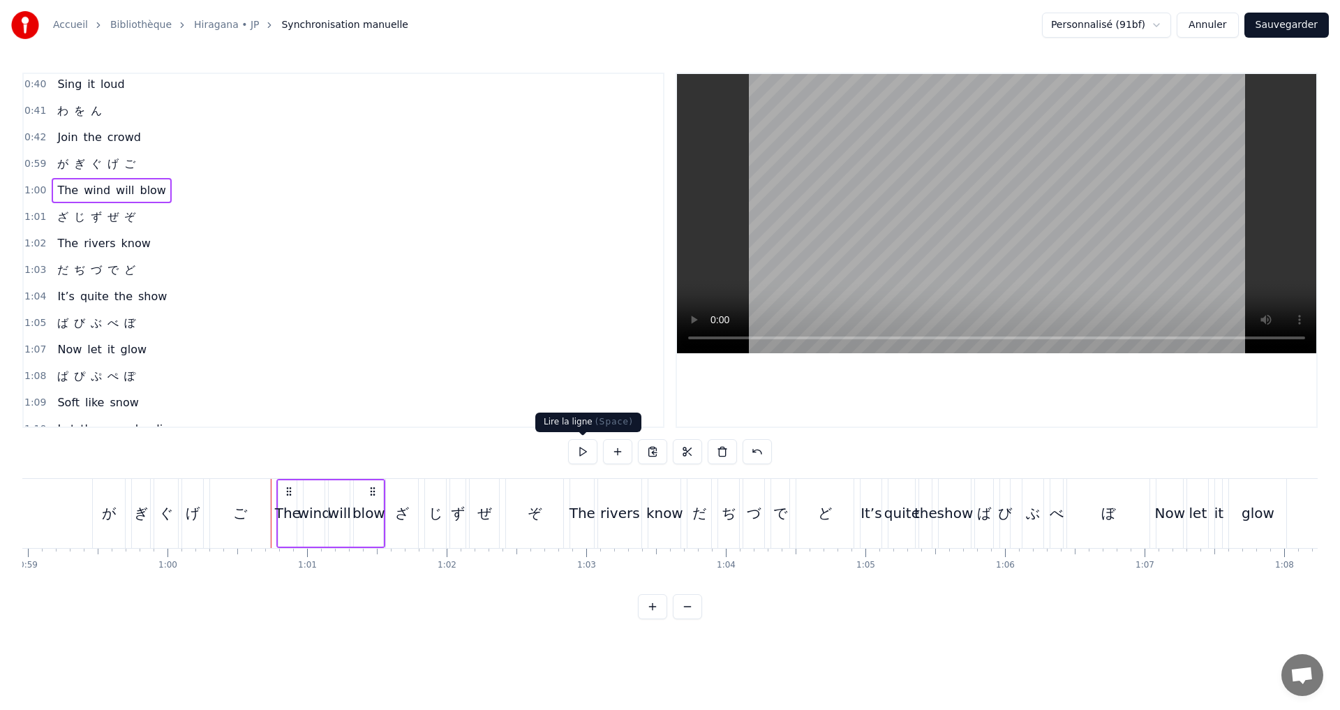
click at [579, 457] on button at bounding box center [582, 451] width 29 height 25
click at [151, 214] on div "1:01 ざ じ ず ぜ ぞ" at bounding box center [343, 217] width 639 height 27
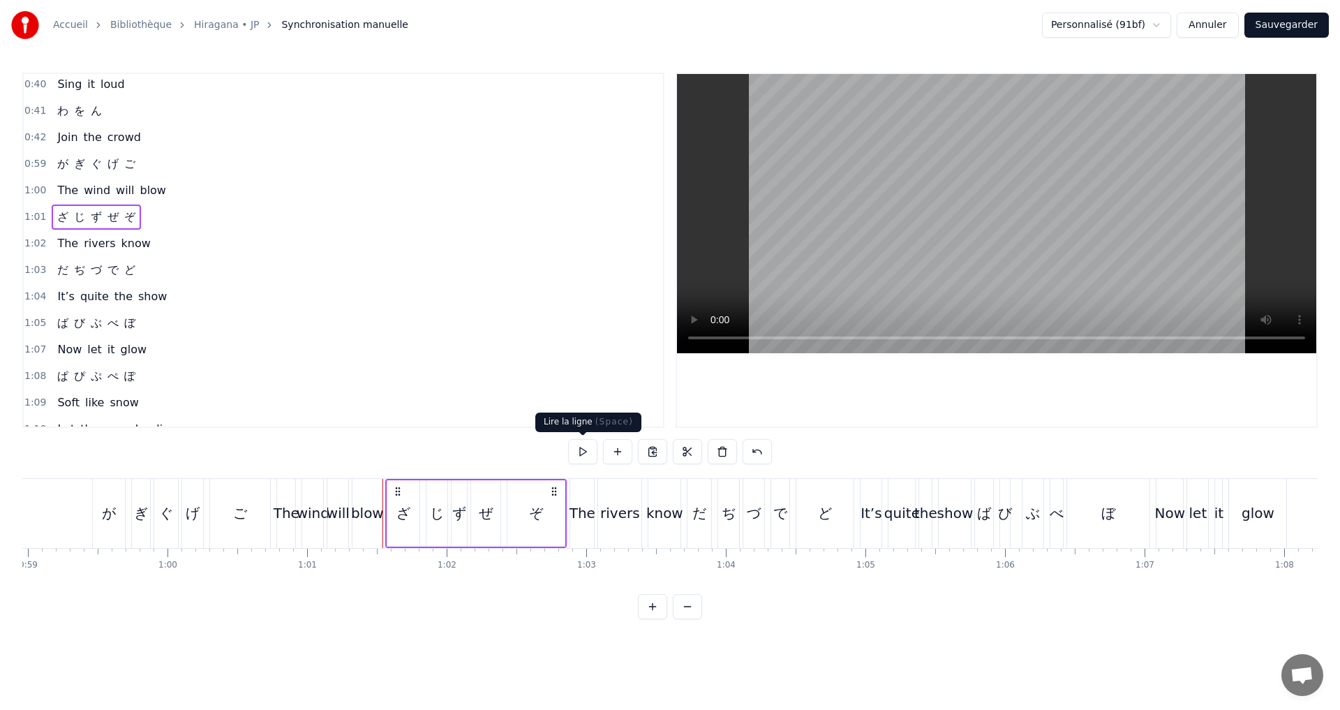
click at [583, 454] on button at bounding box center [582, 451] width 29 height 25
click at [164, 248] on div "1:02 The rivers know" at bounding box center [343, 243] width 639 height 27
click at [578, 457] on button at bounding box center [582, 451] width 29 height 25
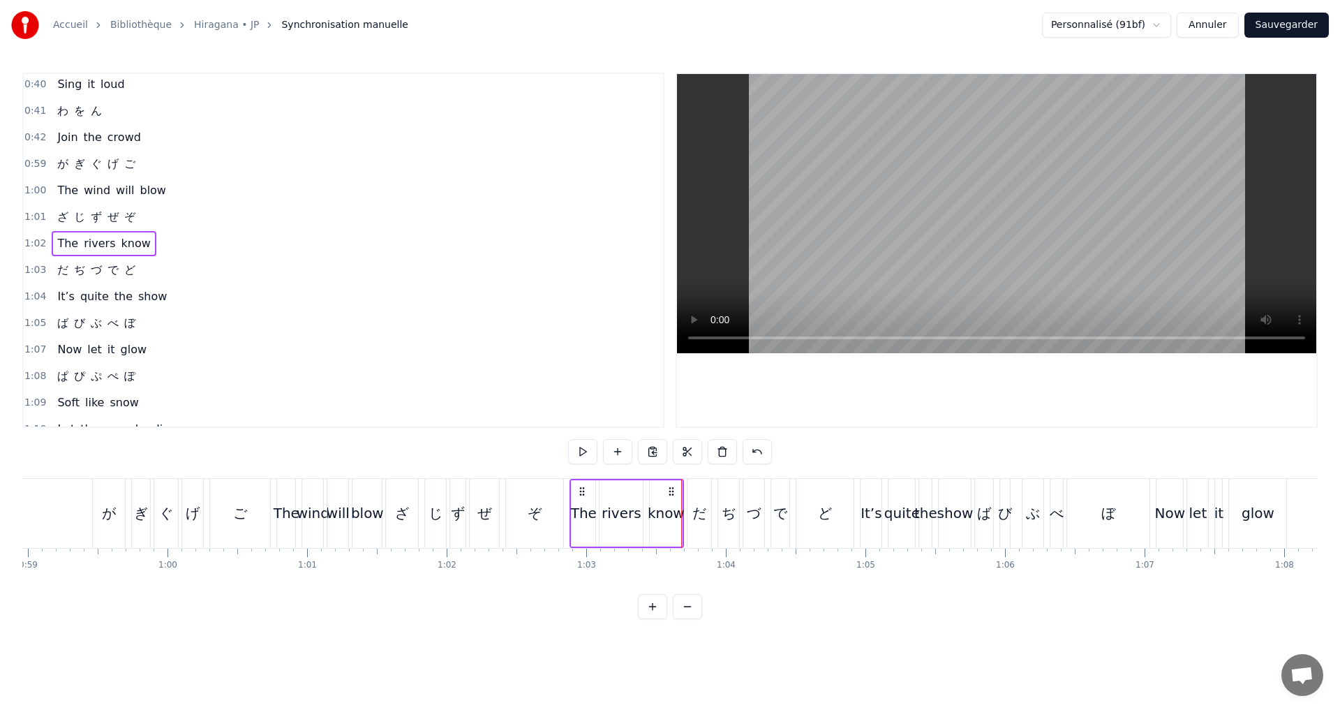
click at [145, 258] on div "1:03 だ ぢ づ で ど" at bounding box center [343, 270] width 639 height 27
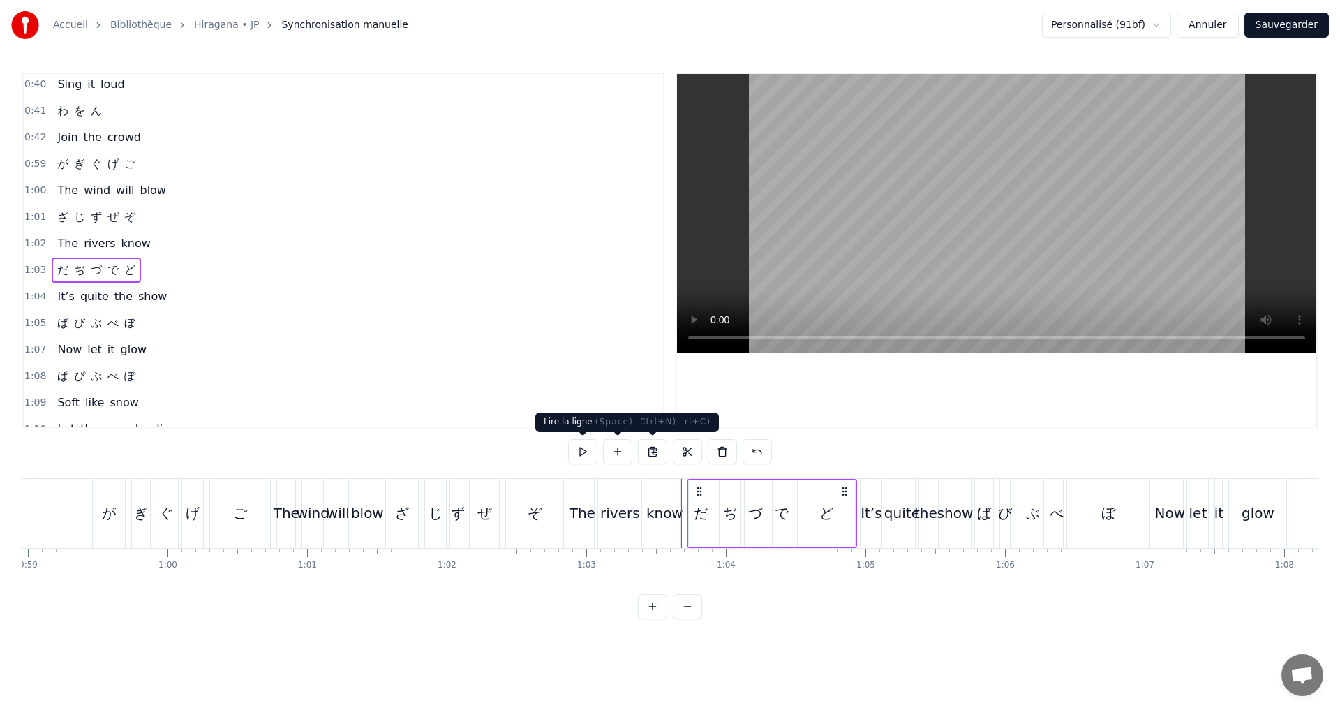
click at [583, 449] on button at bounding box center [582, 451] width 29 height 25
click at [195, 304] on div "1:04 It’s quite the show" at bounding box center [343, 296] width 639 height 27
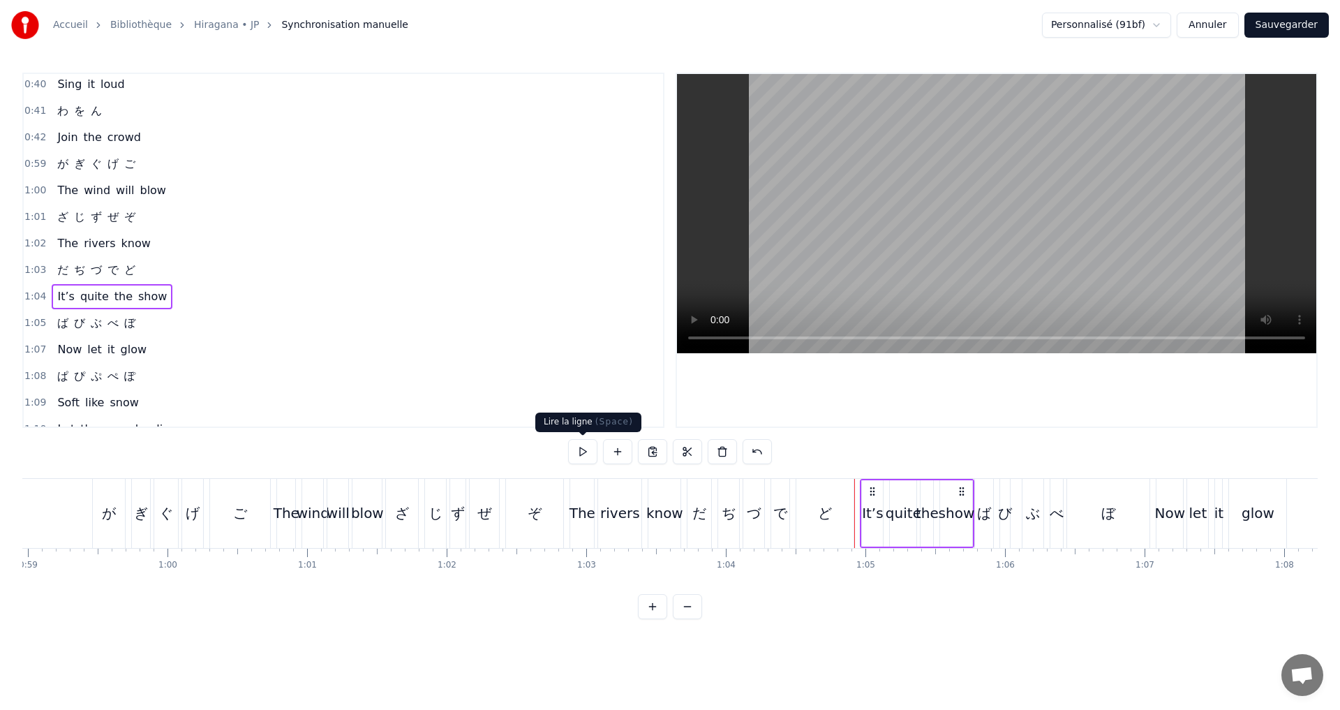
click at [584, 450] on button at bounding box center [582, 451] width 29 height 25
click at [181, 324] on div "1:05 ば び ぶ べ ぼ" at bounding box center [343, 323] width 639 height 27
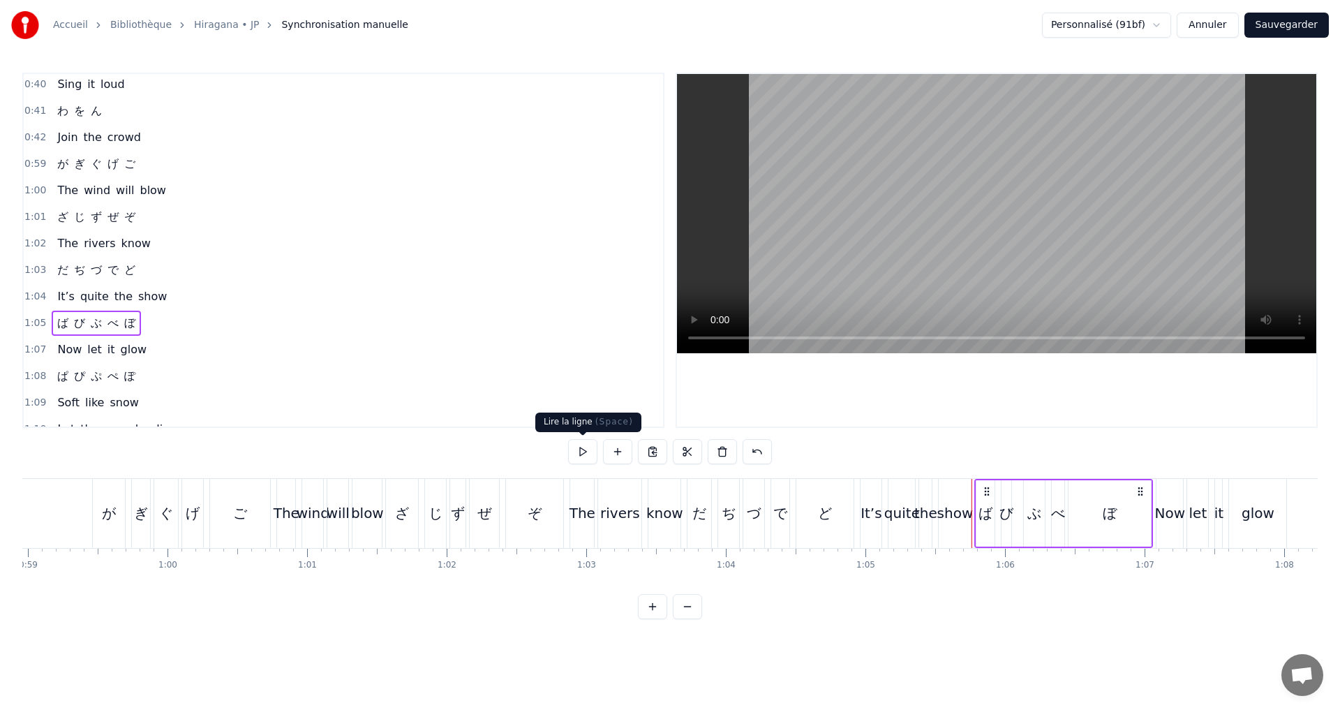
click at [588, 454] on button at bounding box center [582, 451] width 29 height 25
click at [1116, 513] on div "ぼ" at bounding box center [1109, 512] width 14 height 21
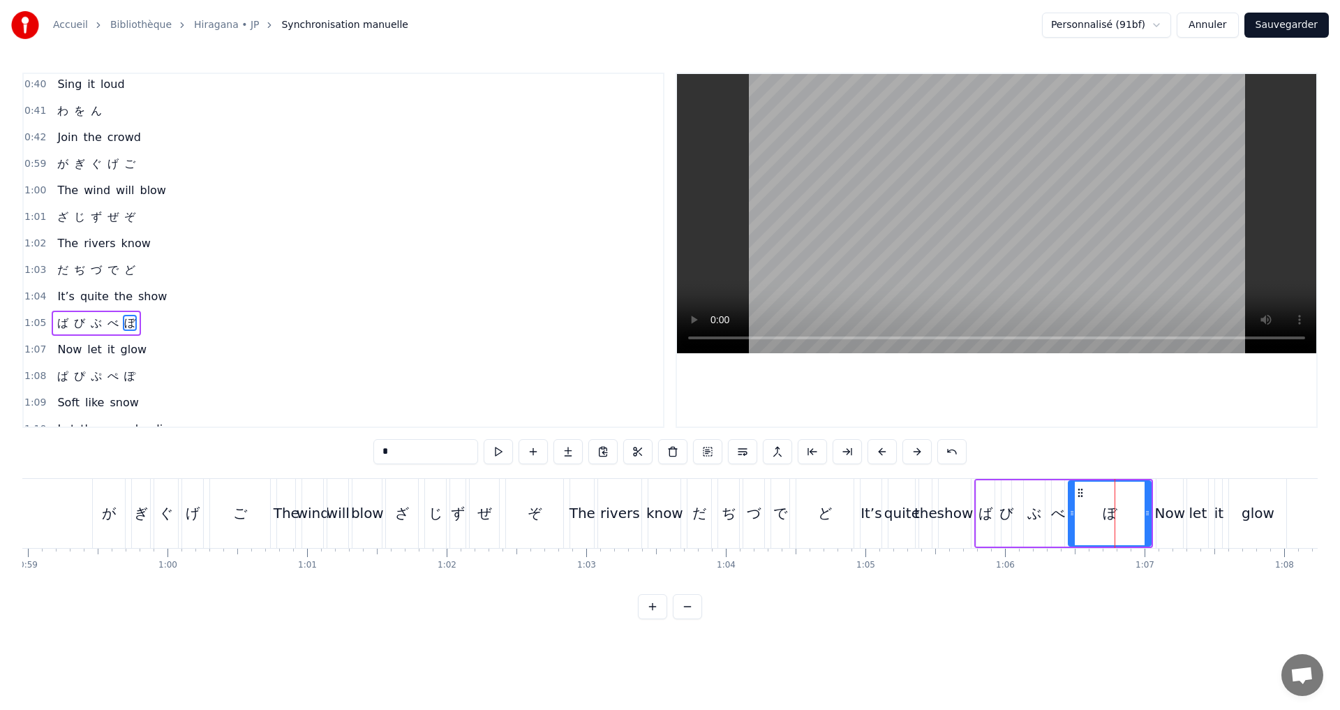
scroll to position [526, 0]
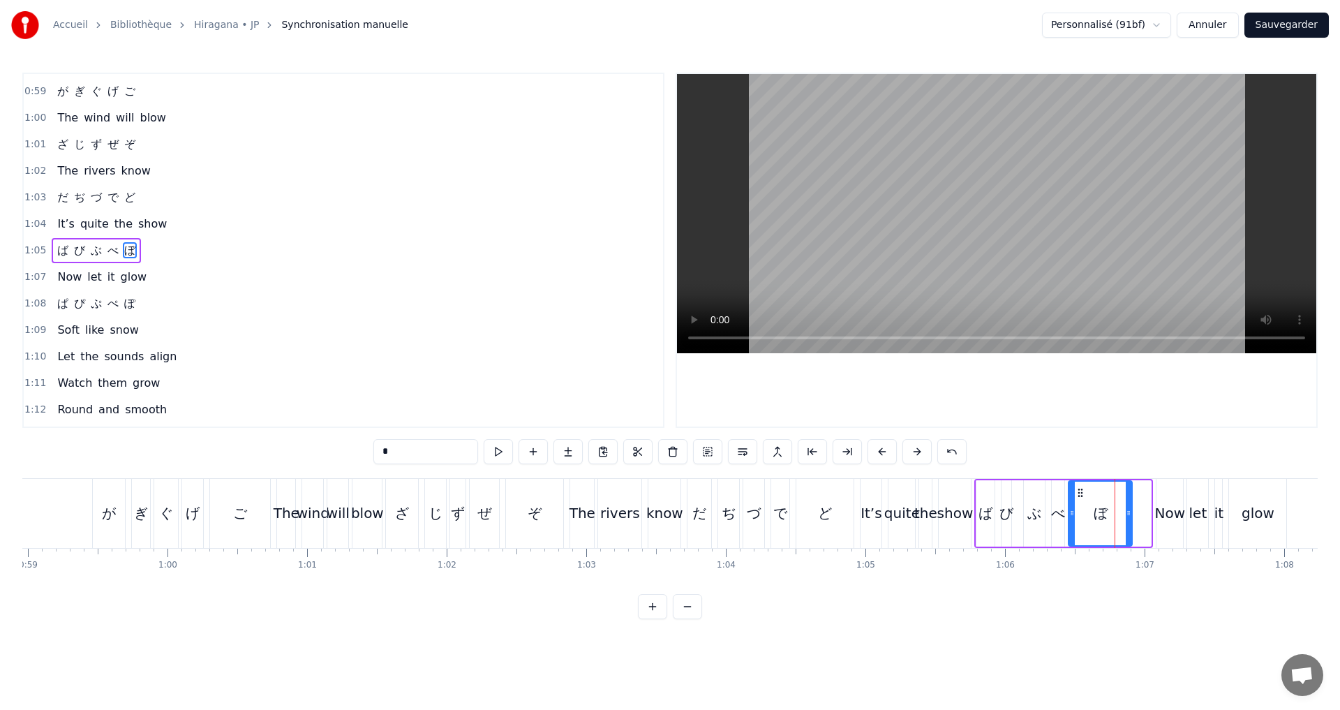
drag, startPoint x: 1146, startPoint y: 511, endPoint x: 1128, endPoint y: 505, distance: 19.6
click at [1128, 505] on div at bounding box center [1128, 512] width 6 height 63
click at [496, 447] on button at bounding box center [498, 451] width 29 height 25
click at [509, 455] on button at bounding box center [498, 451] width 29 height 25
click at [174, 275] on div "1:07 Now let it glow" at bounding box center [343, 277] width 639 height 27
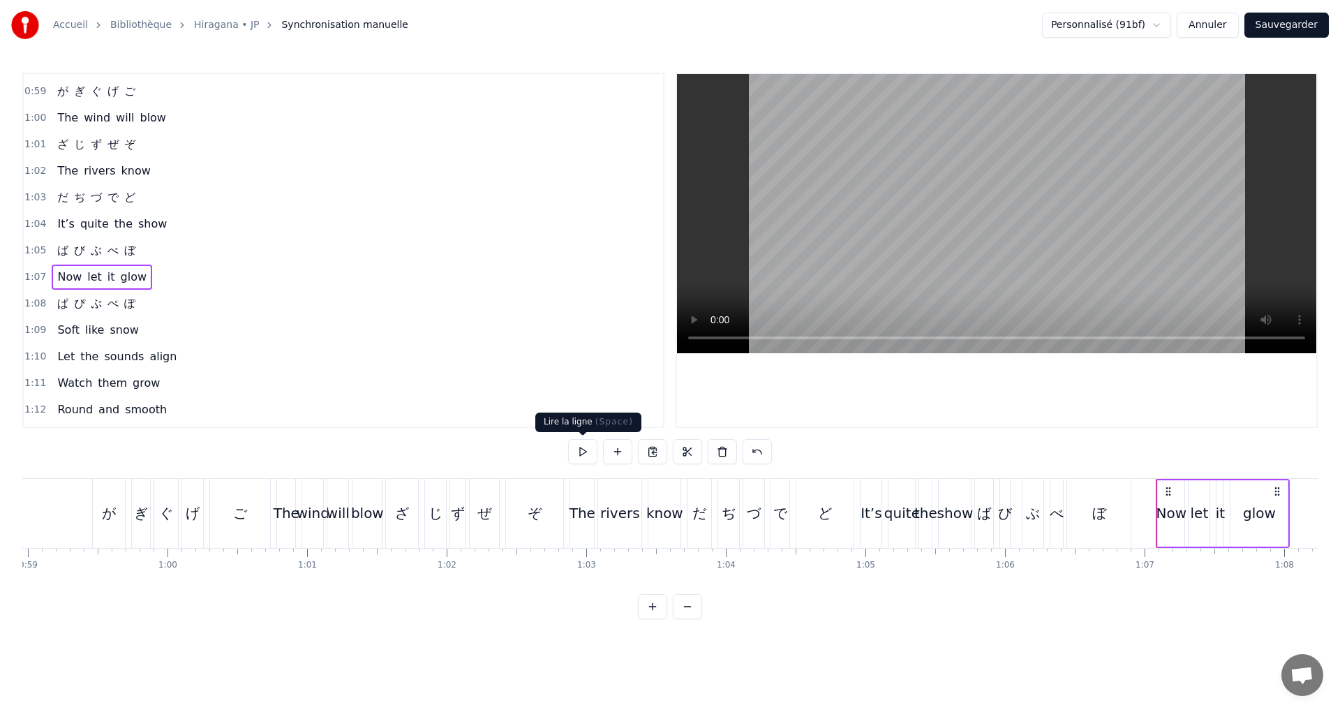
click at [584, 449] on button at bounding box center [582, 451] width 29 height 25
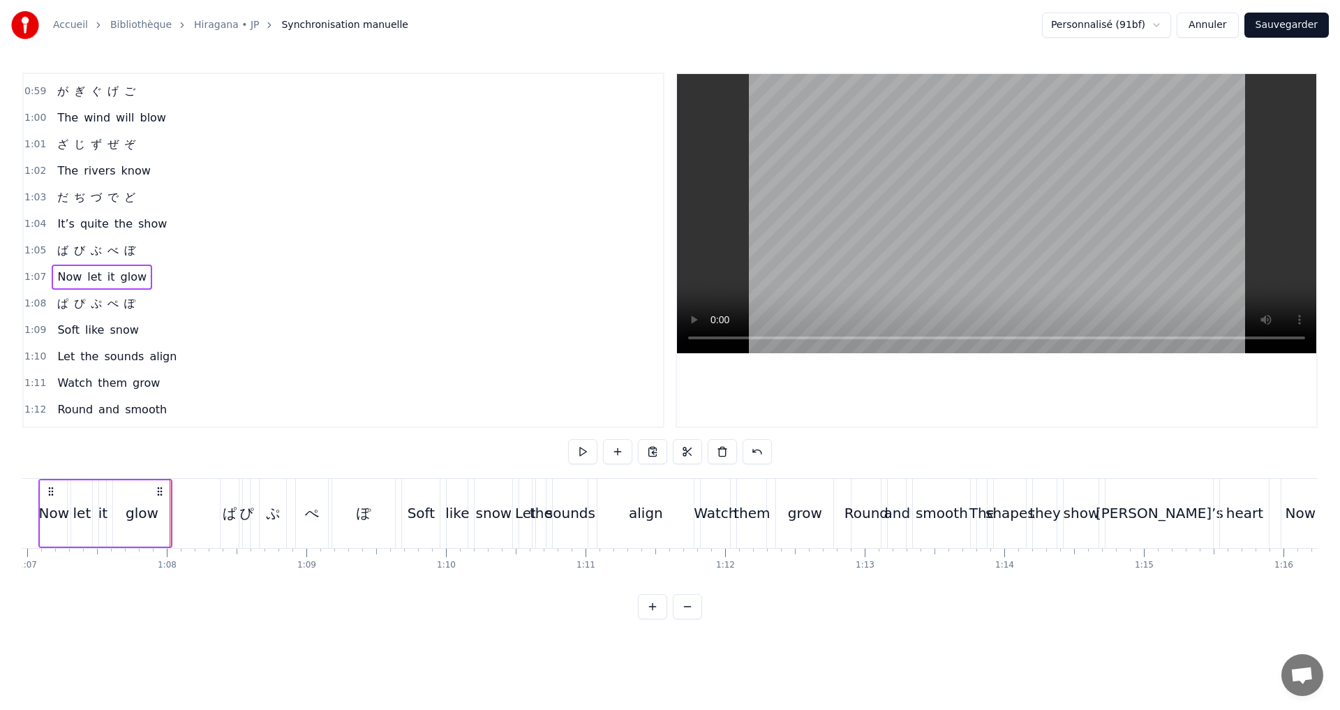
scroll to position [0, 9393]
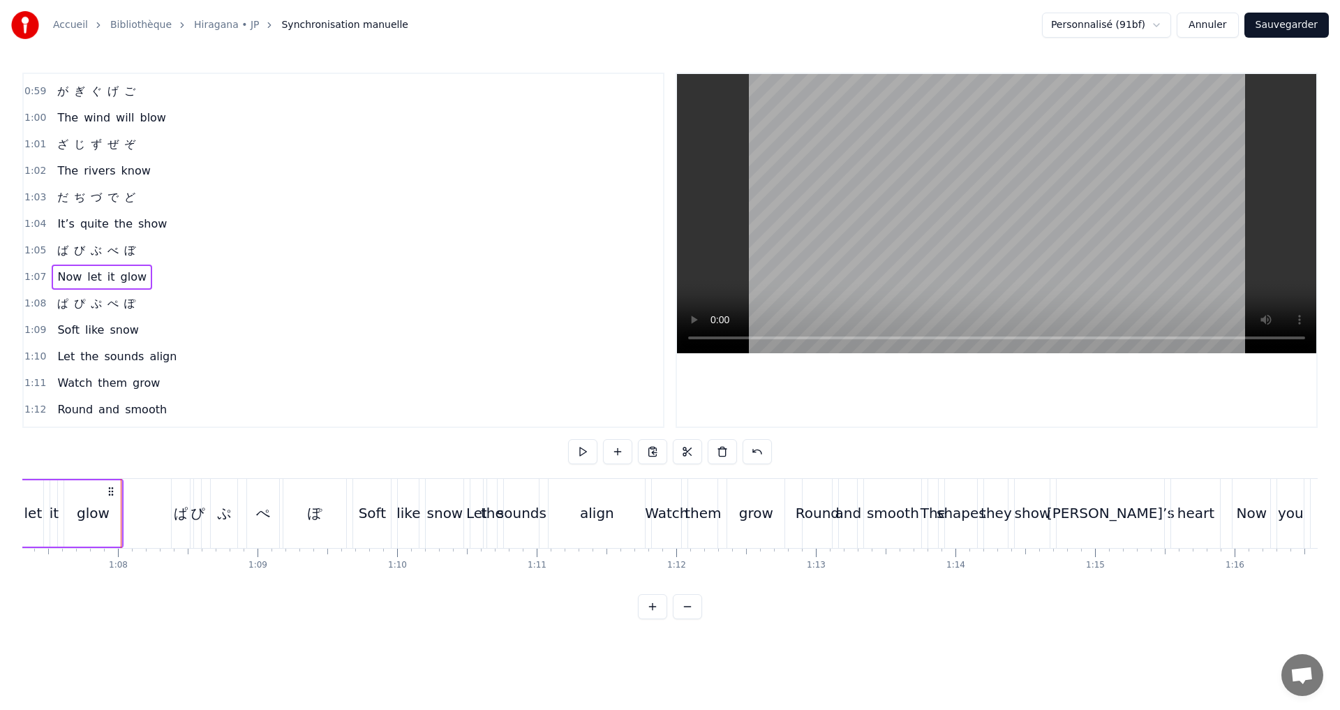
click at [147, 298] on div "1:08 ぱ ぴ ぷ ぺ ぽ" at bounding box center [343, 303] width 639 height 27
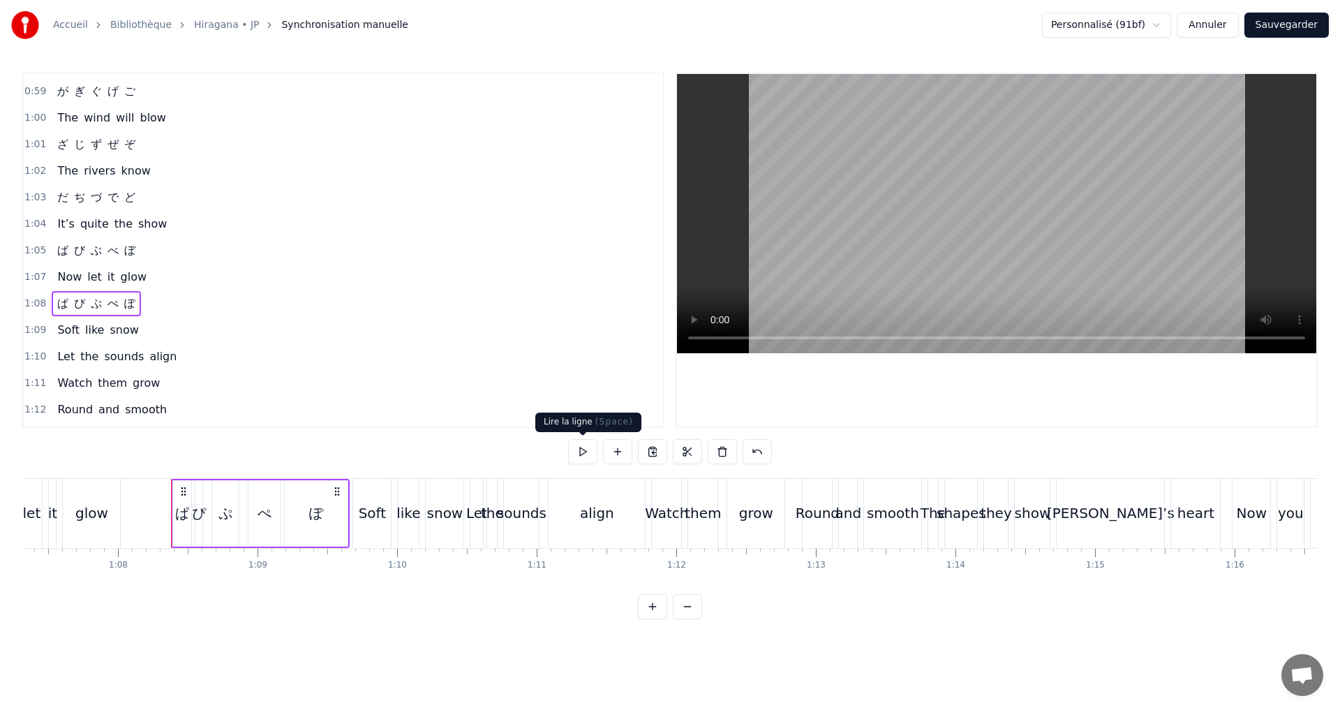
click at [574, 454] on button at bounding box center [582, 451] width 29 height 25
click at [316, 508] on div "ぽ" at bounding box center [316, 512] width 14 height 21
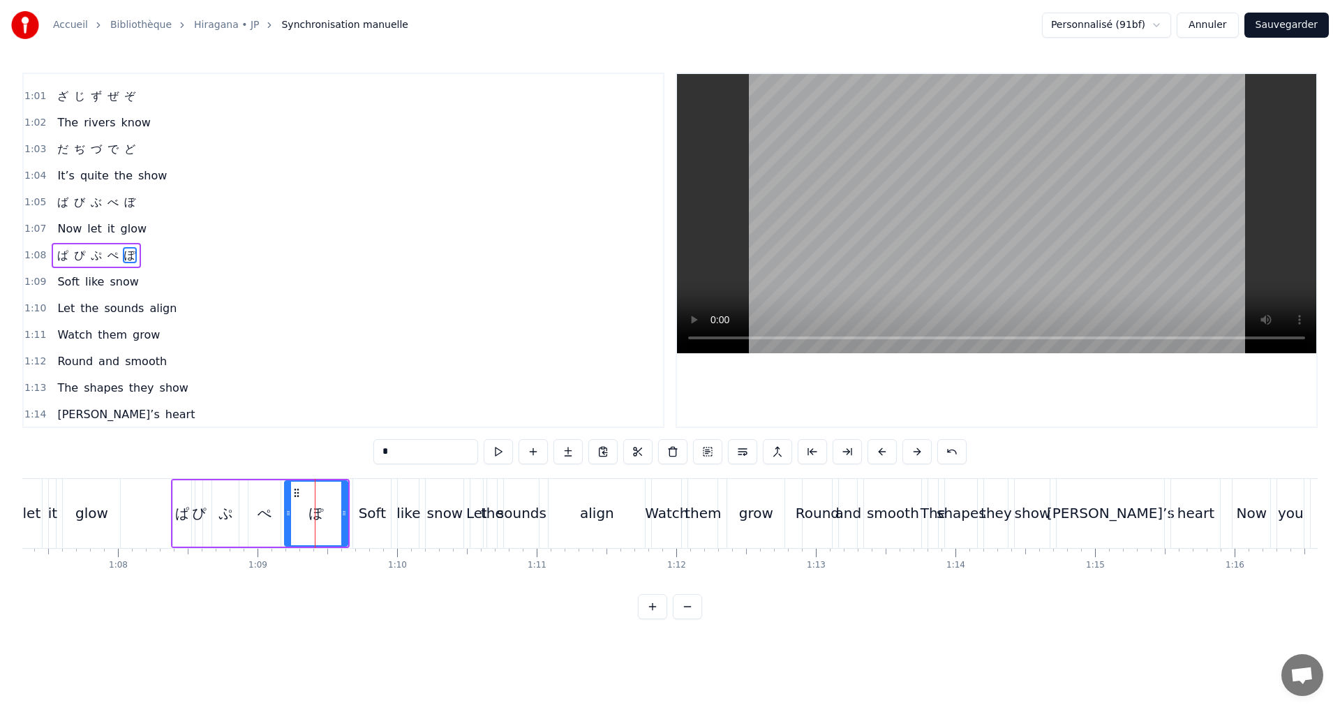
scroll to position [579, 0]
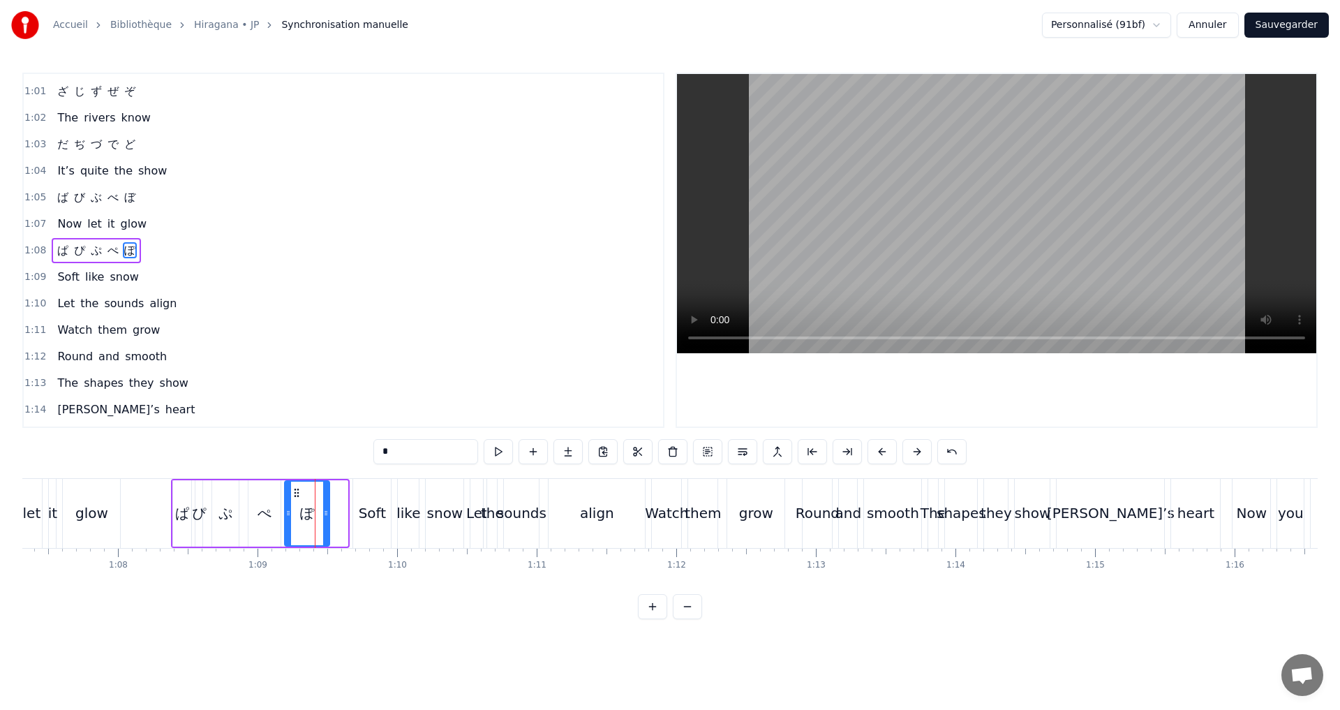
drag, startPoint x: 345, startPoint y: 521, endPoint x: 327, endPoint y: 517, distance: 18.6
click at [327, 517] on div at bounding box center [326, 512] width 6 height 63
click at [497, 455] on button at bounding box center [498, 451] width 29 height 25
click at [147, 278] on div "1:09 Soft like snow" at bounding box center [343, 277] width 639 height 27
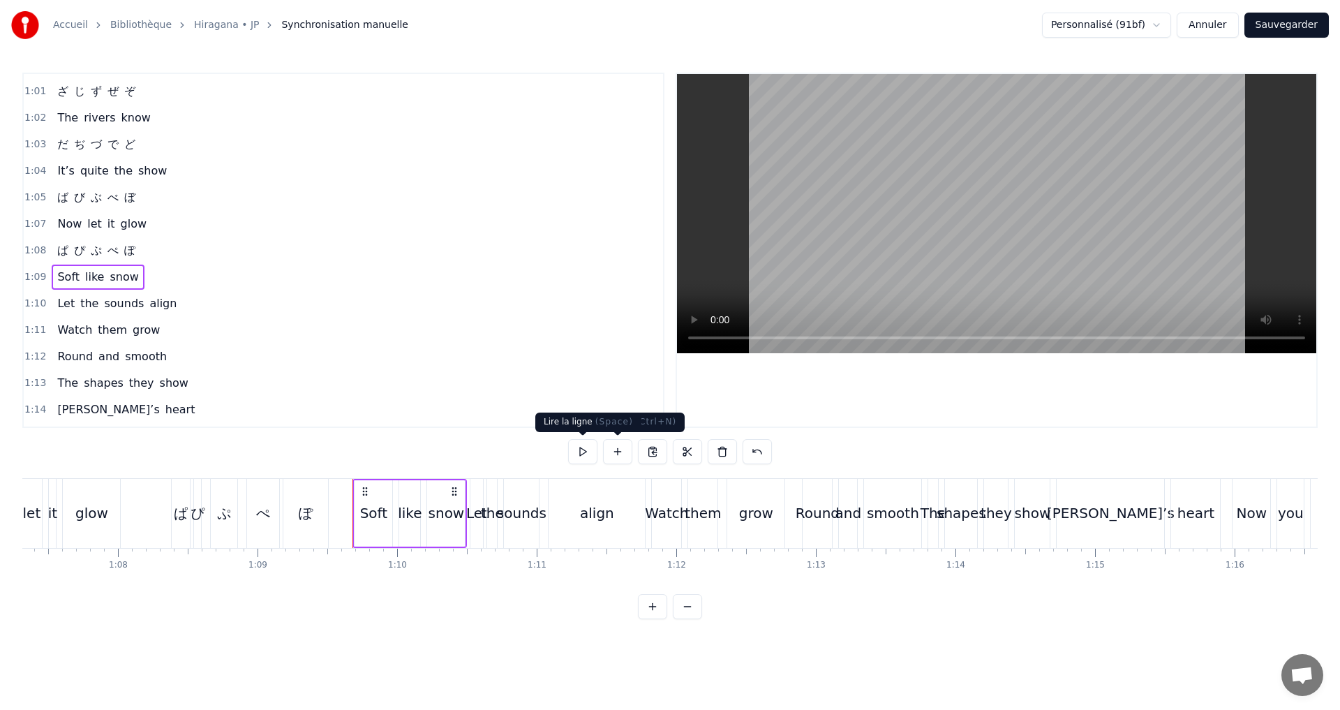
click at [587, 449] on button at bounding box center [582, 451] width 29 height 25
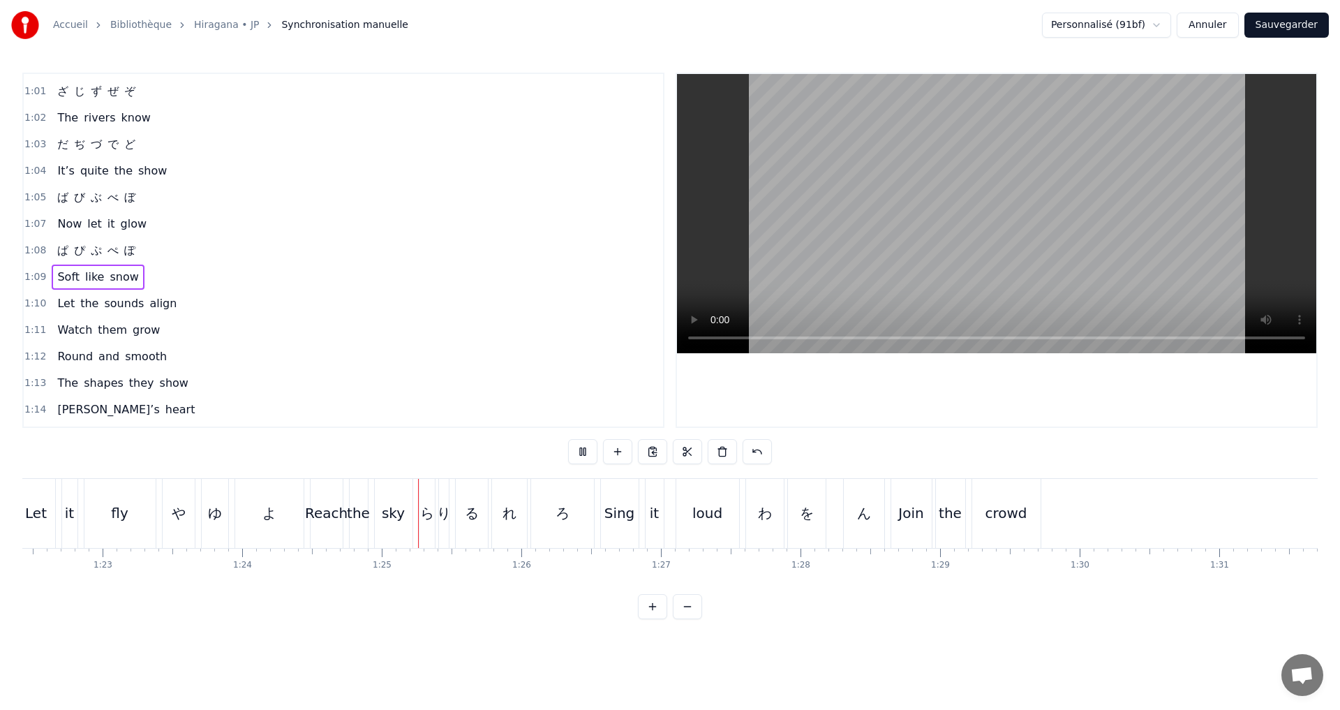
scroll to position [0, 11757]
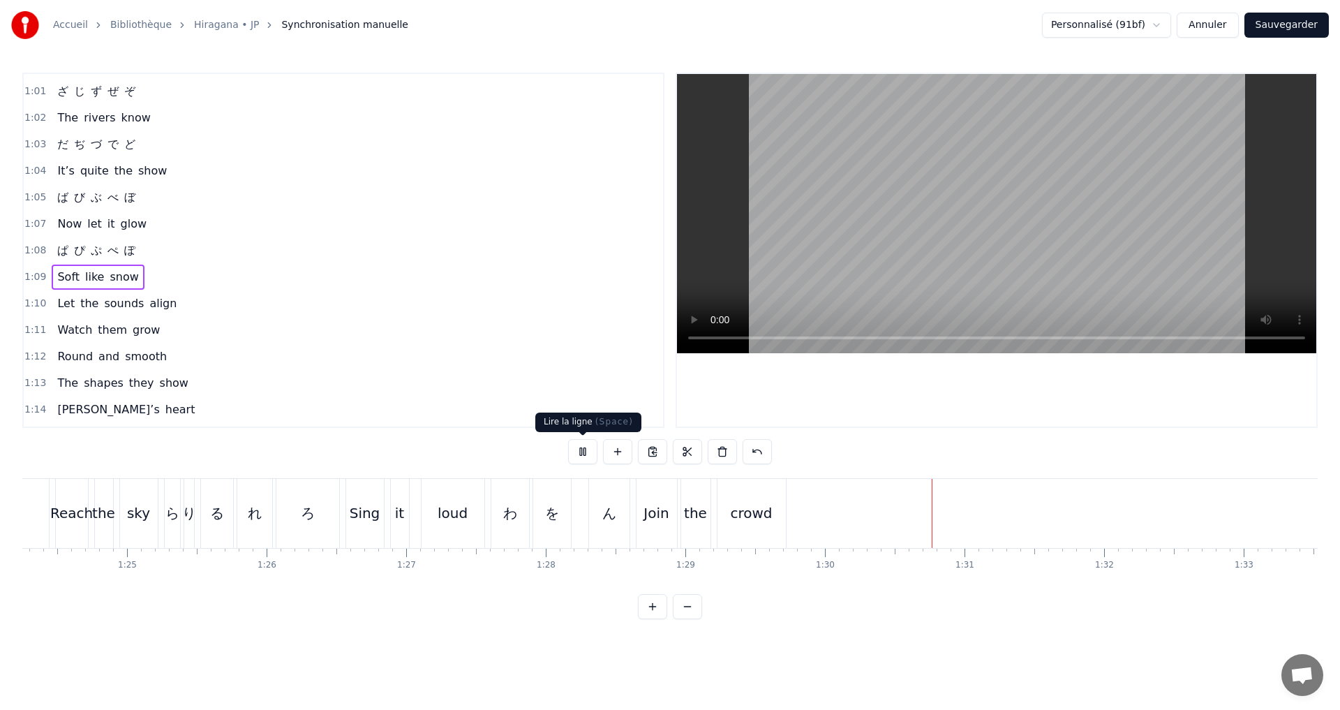
click at [583, 449] on button at bounding box center [582, 451] width 29 height 25
click at [620, 522] on div "ん" at bounding box center [609, 513] width 40 height 69
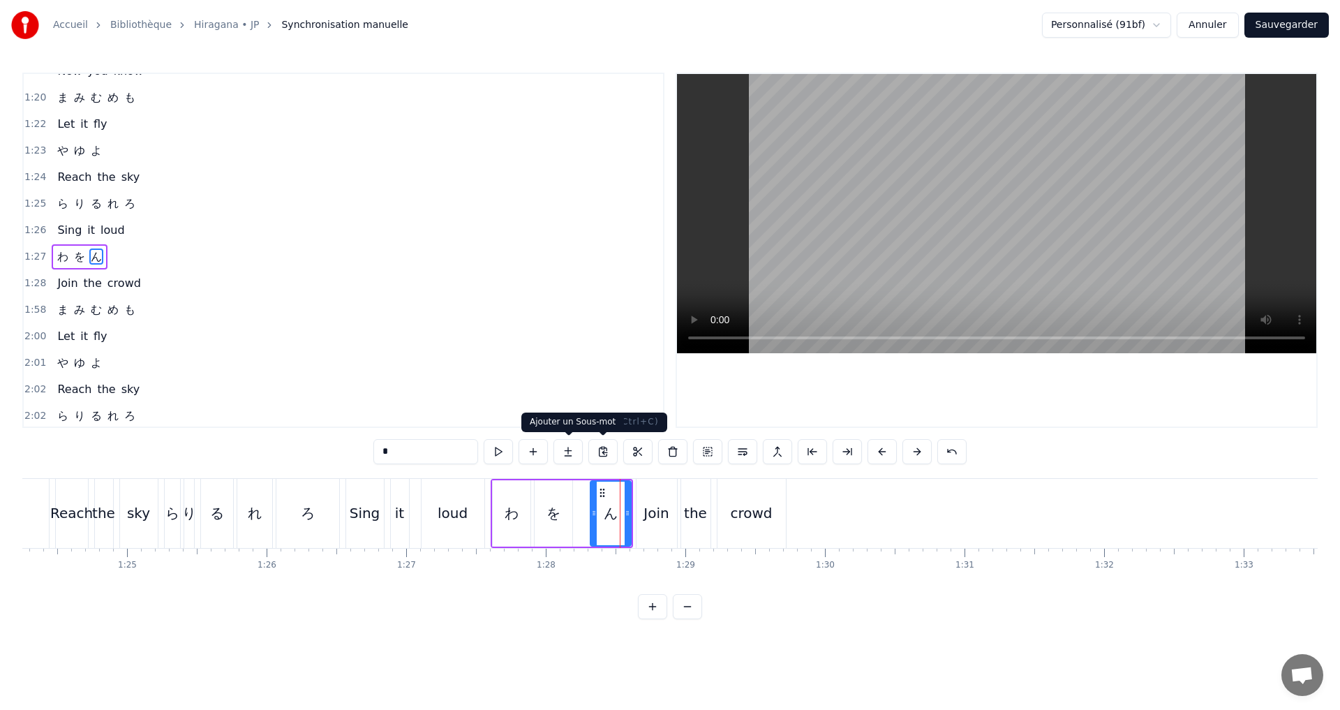
scroll to position [950, 0]
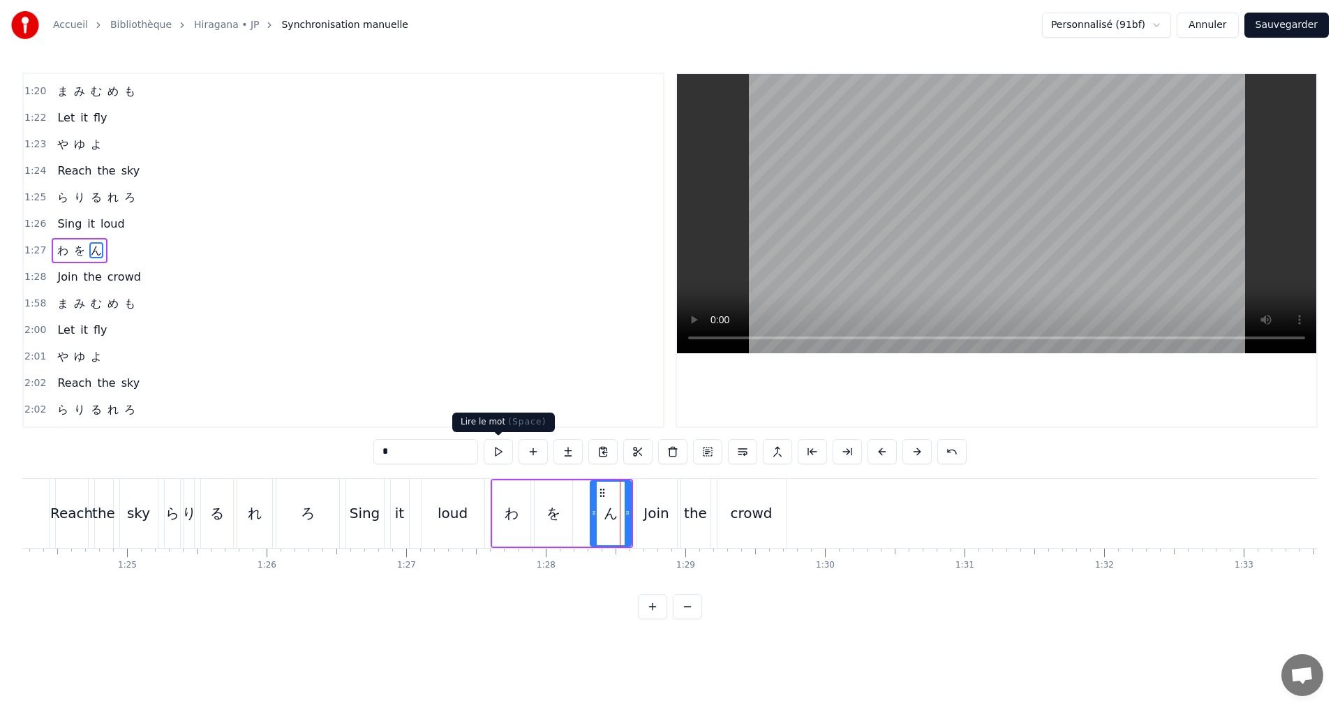
click at [500, 452] on button at bounding box center [498, 451] width 29 height 25
drag, startPoint x: 594, startPoint y: 511, endPoint x: 583, endPoint y: 509, distance: 10.8
click at [578, 509] on icon at bounding box center [581, 512] width 6 height 11
drag, startPoint x: 629, startPoint y: 516, endPoint x: 606, endPoint y: 509, distance: 24.1
click at [606, 509] on icon at bounding box center [604, 512] width 6 height 11
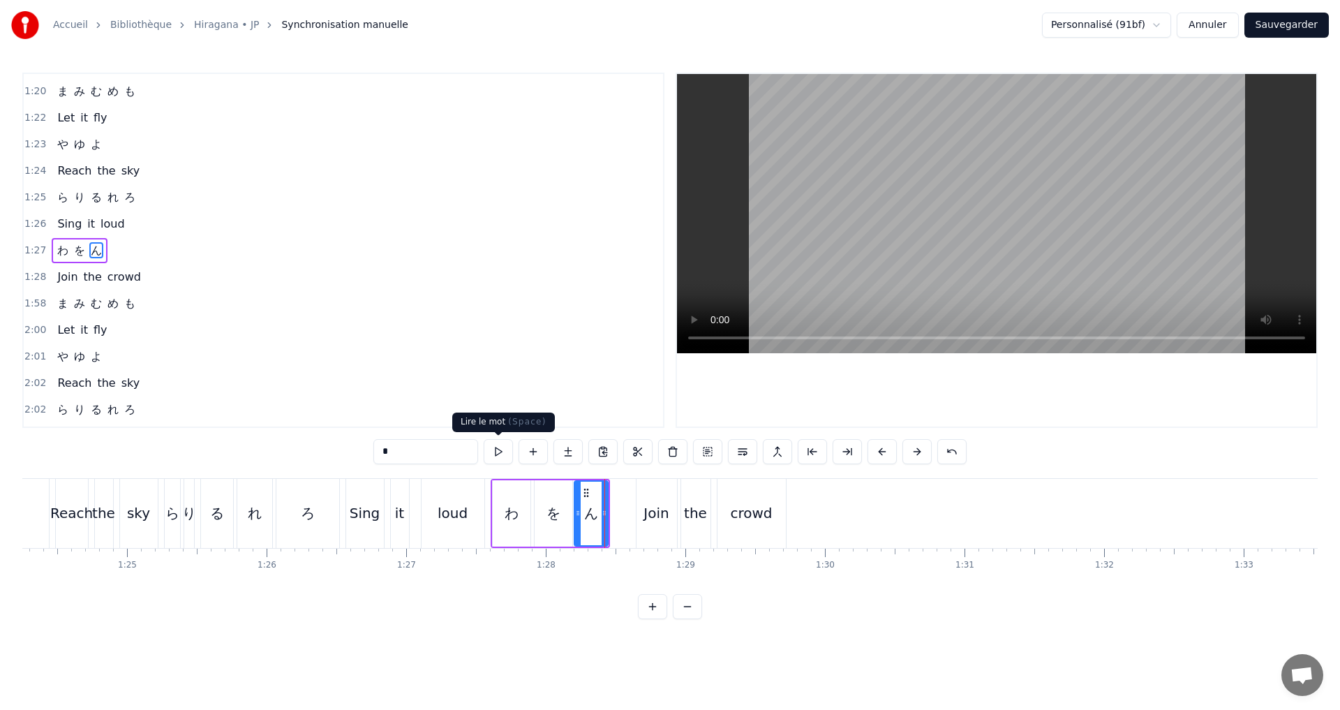
click at [499, 449] on button at bounding box center [498, 451] width 29 height 25
drag, startPoint x: 472, startPoint y: 338, endPoint x: 470, endPoint y: 331, distance: 7.3
click at [472, 337] on div "2:00 Let it fly" at bounding box center [343, 330] width 639 height 27
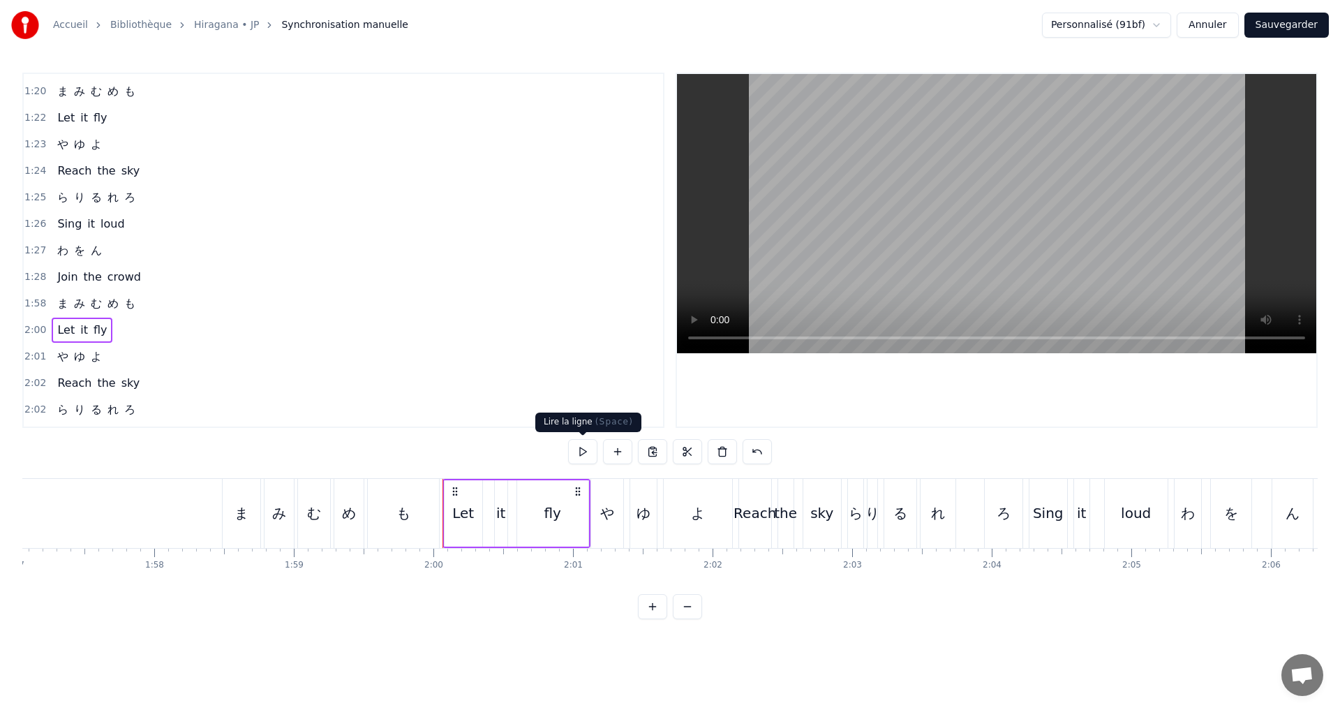
scroll to position [0, 16684]
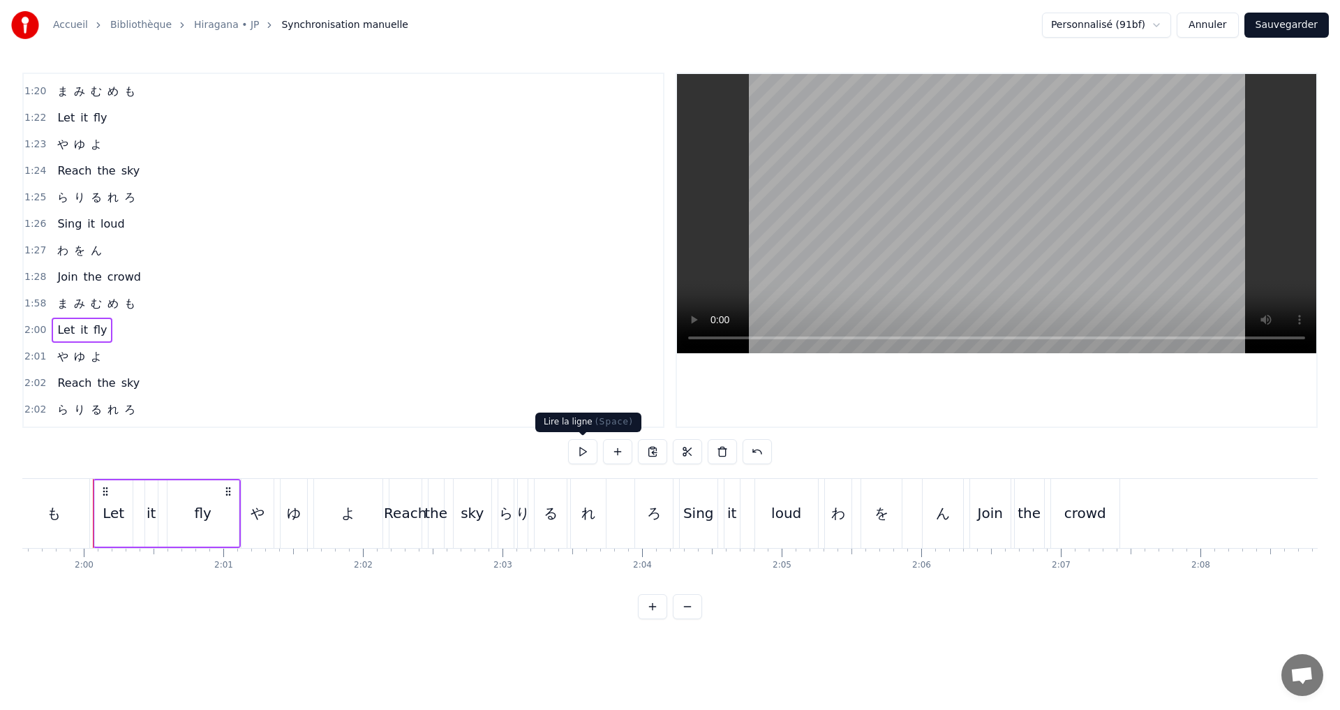
click at [585, 454] on button at bounding box center [582, 451] width 29 height 25
click at [160, 246] on div "1:27 わ を ん" at bounding box center [343, 250] width 639 height 27
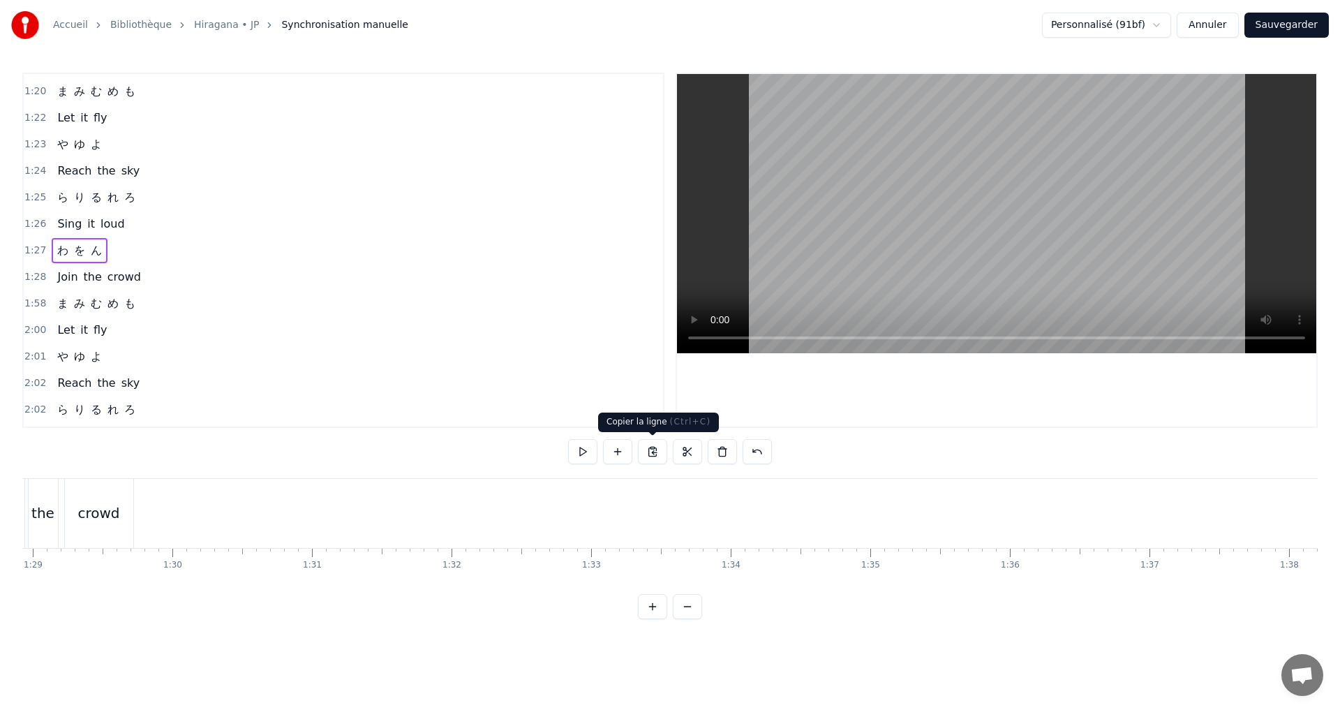
scroll to position [0, 12154]
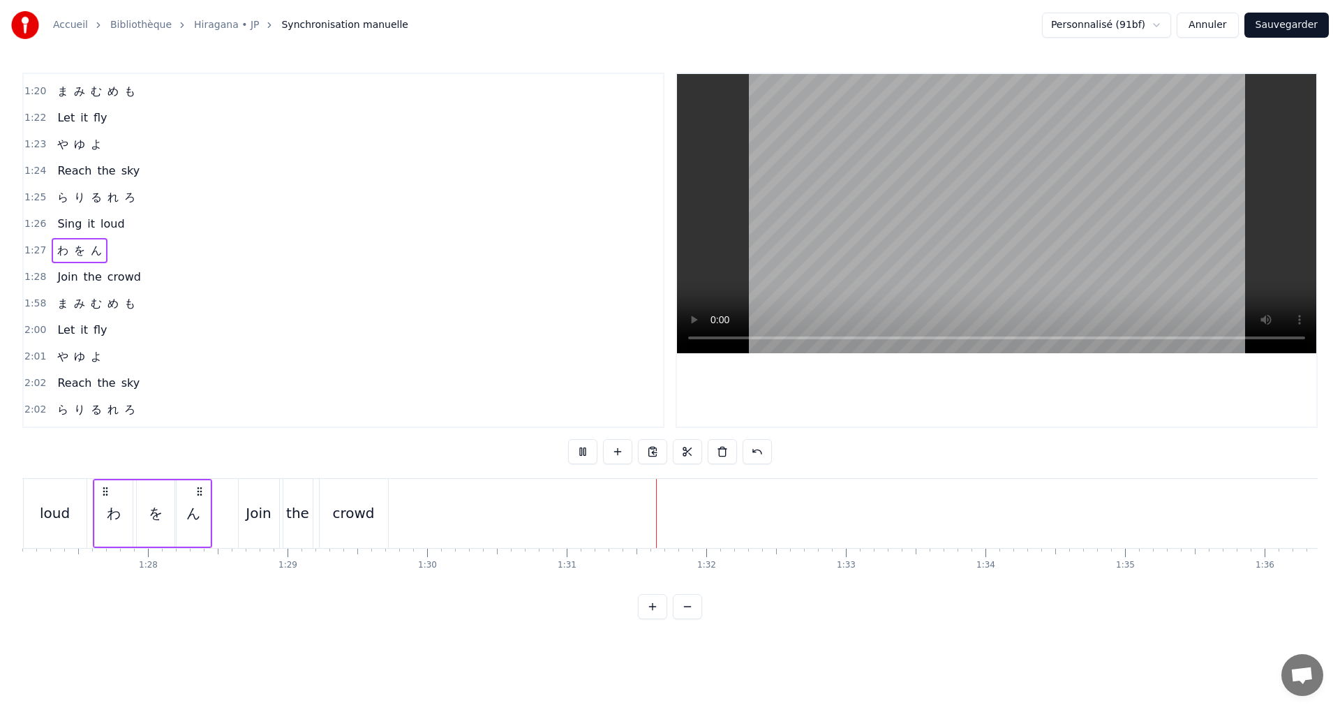
click at [128, 225] on div "1:26 Sing it loud" at bounding box center [343, 224] width 639 height 27
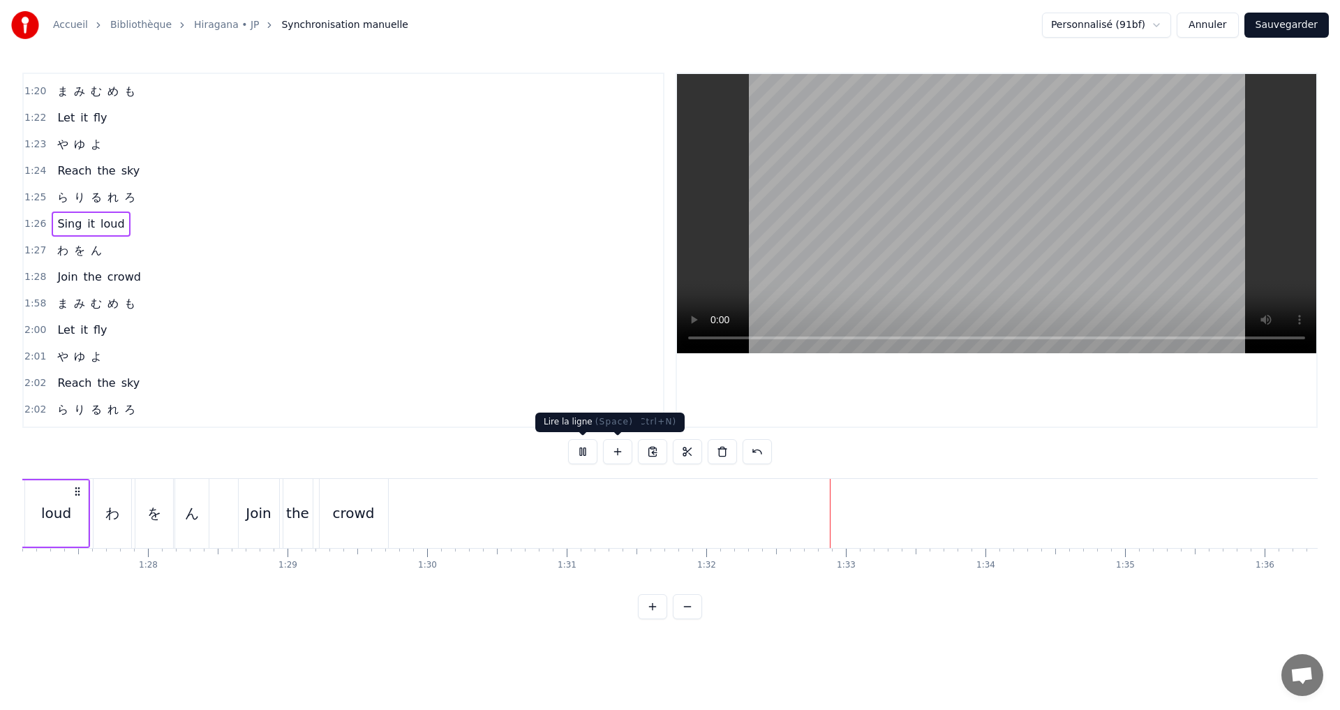
click at [593, 452] on button at bounding box center [582, 451] width 29 height 25
click at [589, 451] on button at bounding box center [582, 451] width 29 height 25
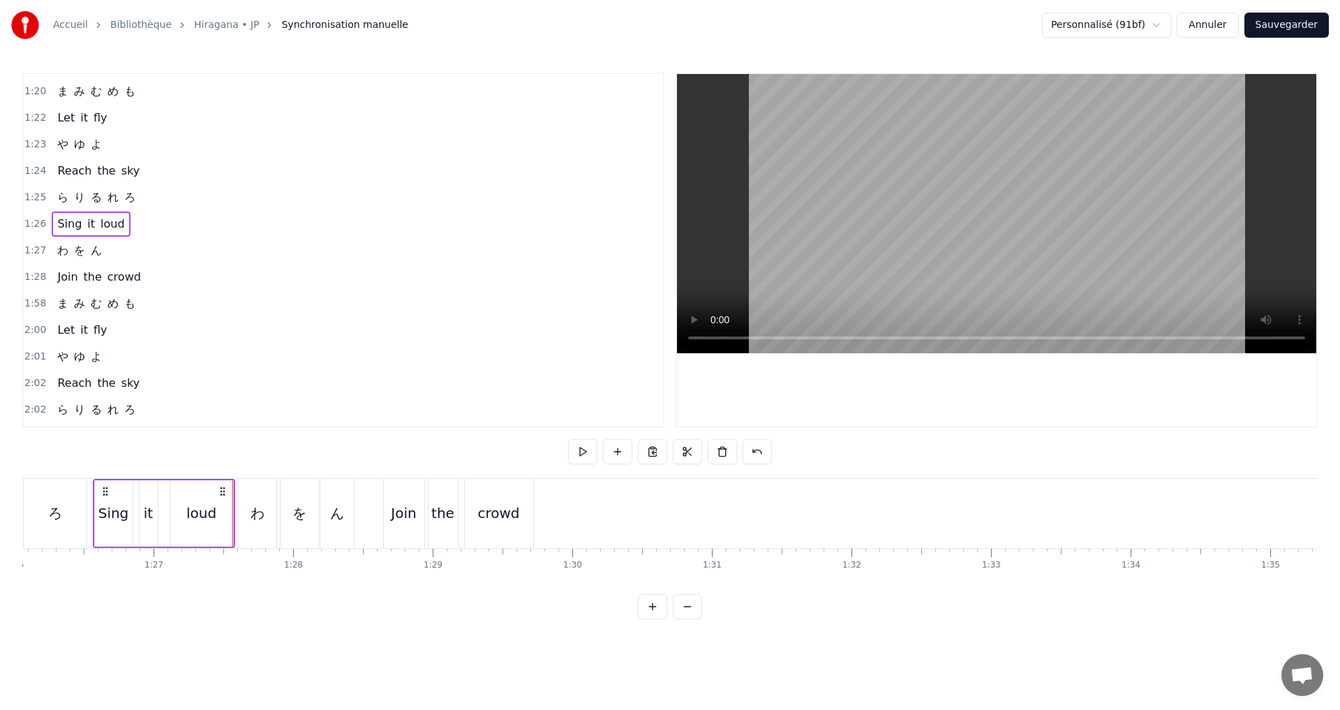
click at [156, 216] on div "1:26 Sing it loud" at bounding box center [343, 224] width 639 height 27
click at [480, 508] on div "crowd" at bounding box center [498, 512] width 42 height 21
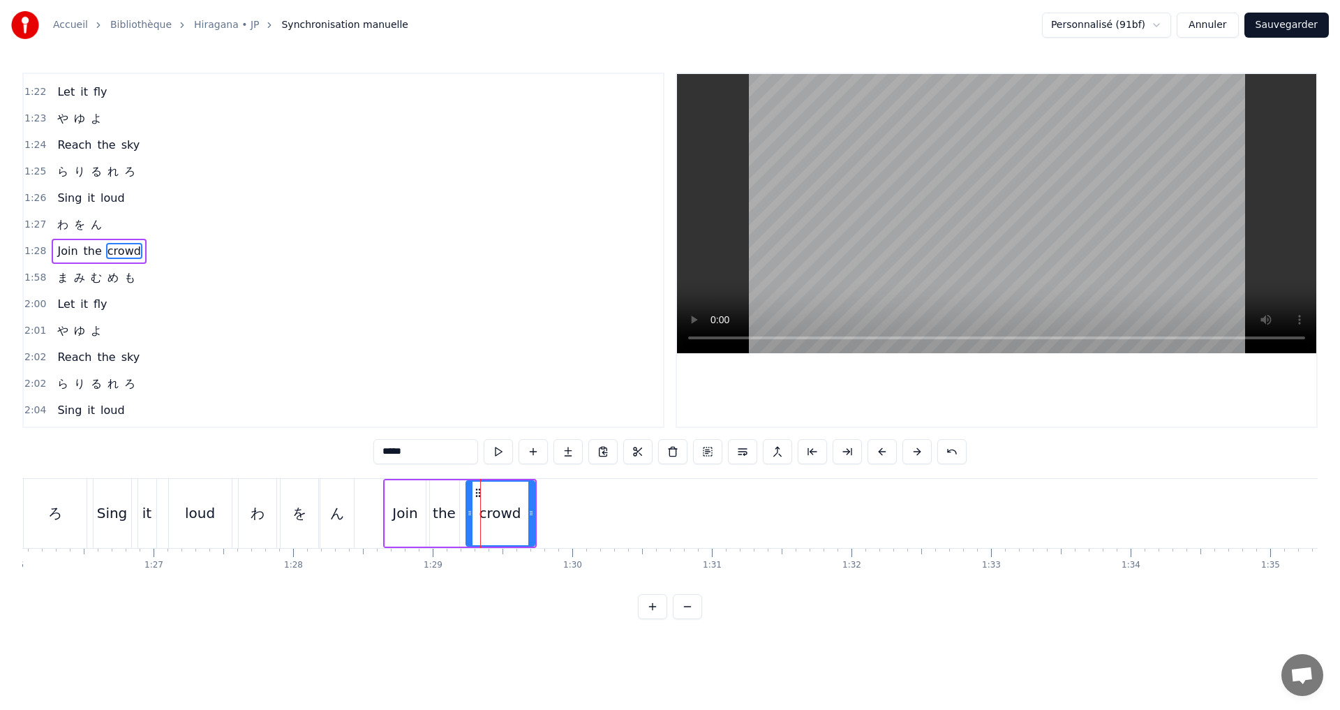
scroll to position [977, 0]
drag, startPoint x: 529, startPoint y: 524, endPoint x: 509, endPoint y: 518, distance: 21.0
click at [509, 518] on div at bounding box center [511, 512] width 6 height 63
click at [464, 517] on div "Join the crowd" at bounding box center [449, 513] width 133 height 69
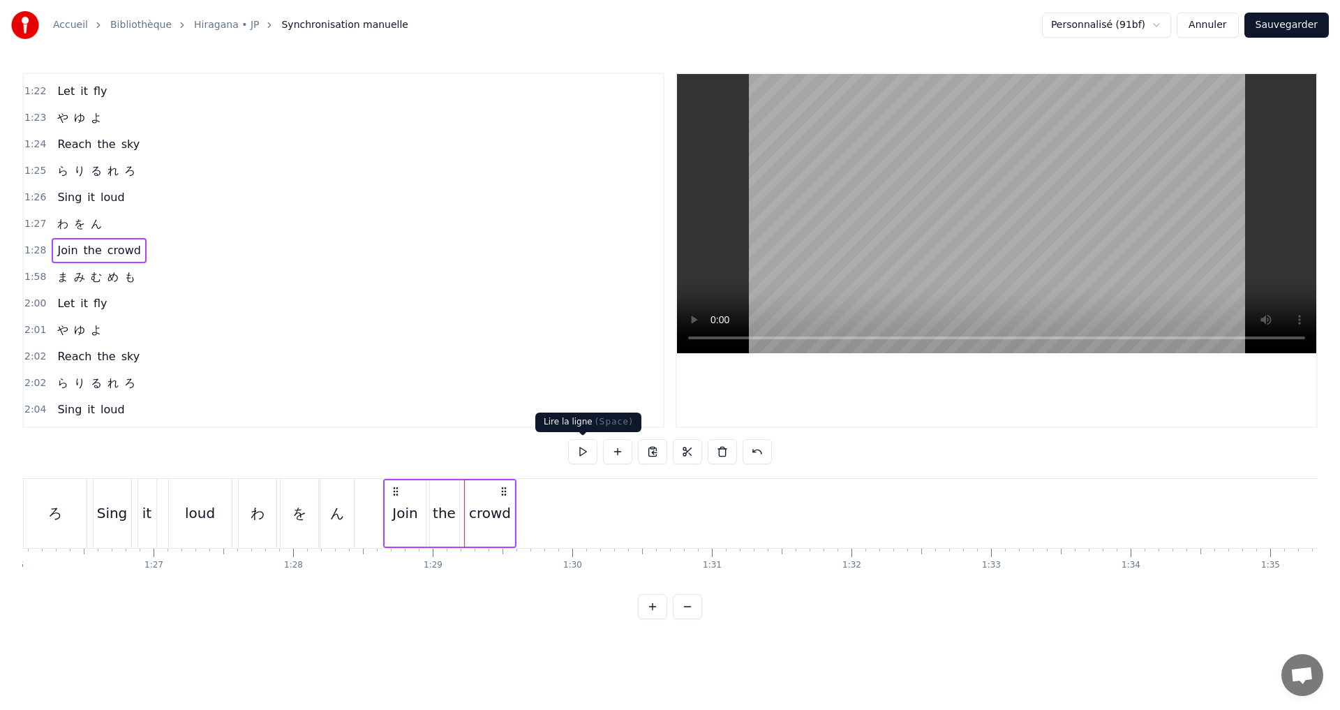
click at [585, 447] on button at bounding box center [582, 451] width 29 height 25
click at [581, 447] on button at bounding box center [582, 451] width 29 height 25
click at [467, 315] on div "2:00 Let it fly" at bounding box center [343, 303] width 639 height 27
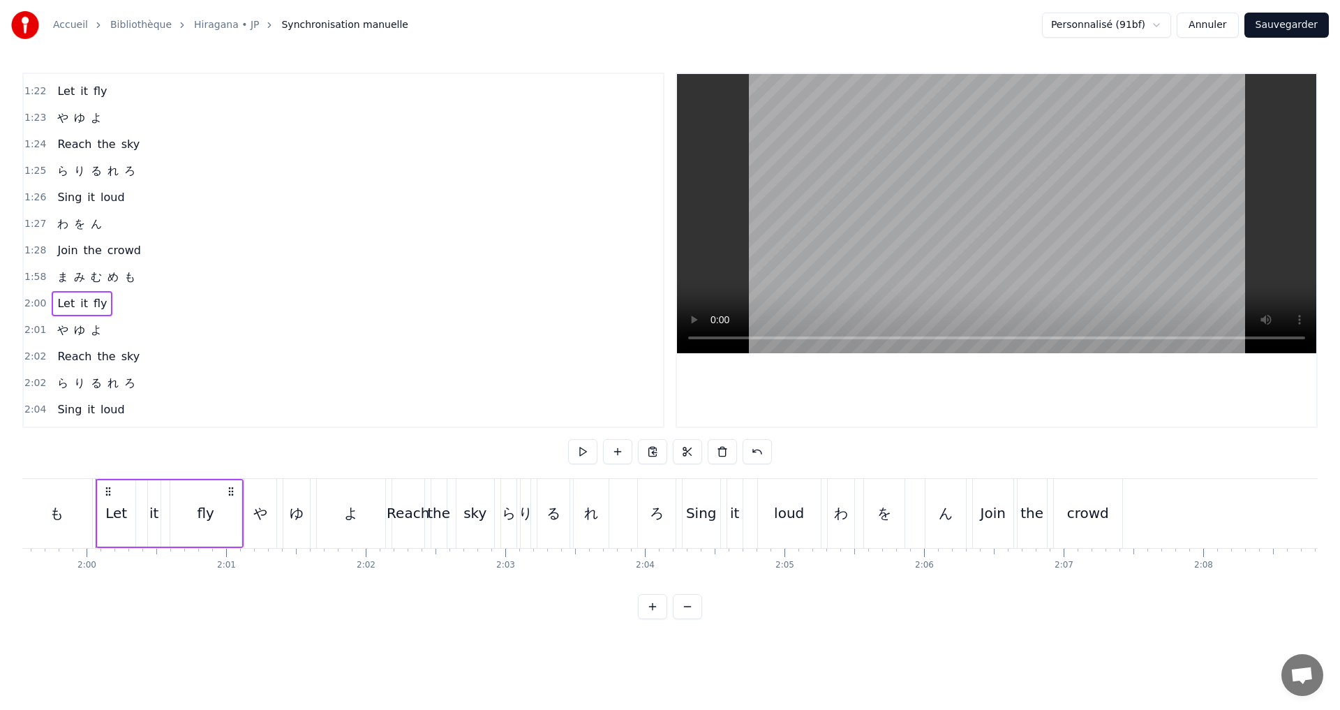
scroll to position [0, 16684]
click at [585, 451] on button at bounding box center [582, 451] width 29 height 25
click at [585, 449] on button at bounding box center [582, 451] width 29 height 25
click at [138, 334] on div "2:01 や ゆ よ" at bounding box center [343, 330] width 639 height 27
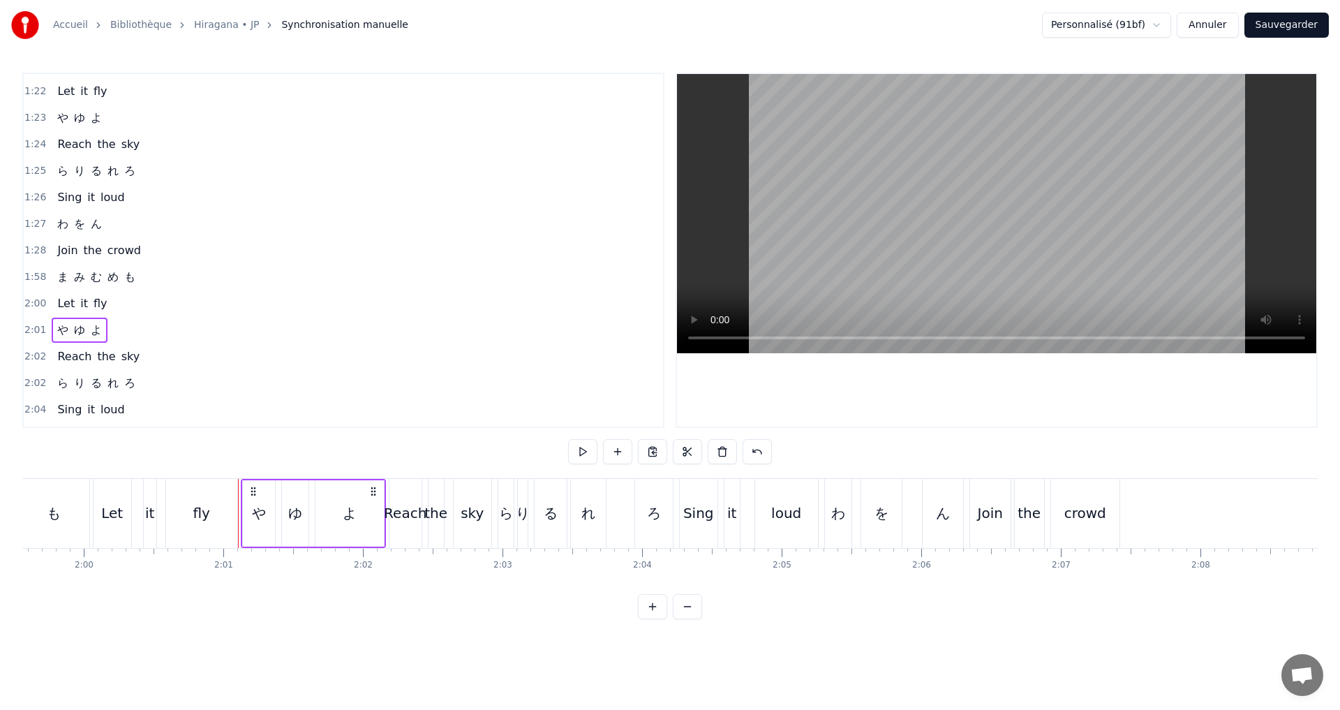
click at [578, 455] on button at bounding box center [582, 451] width 29 height 25
click at [589, 454] on button at bounding box center [582, 451] width 29 height 25
click at [645, 520] on div "ろ" at bounding box center [654, 513] width 38 height 69
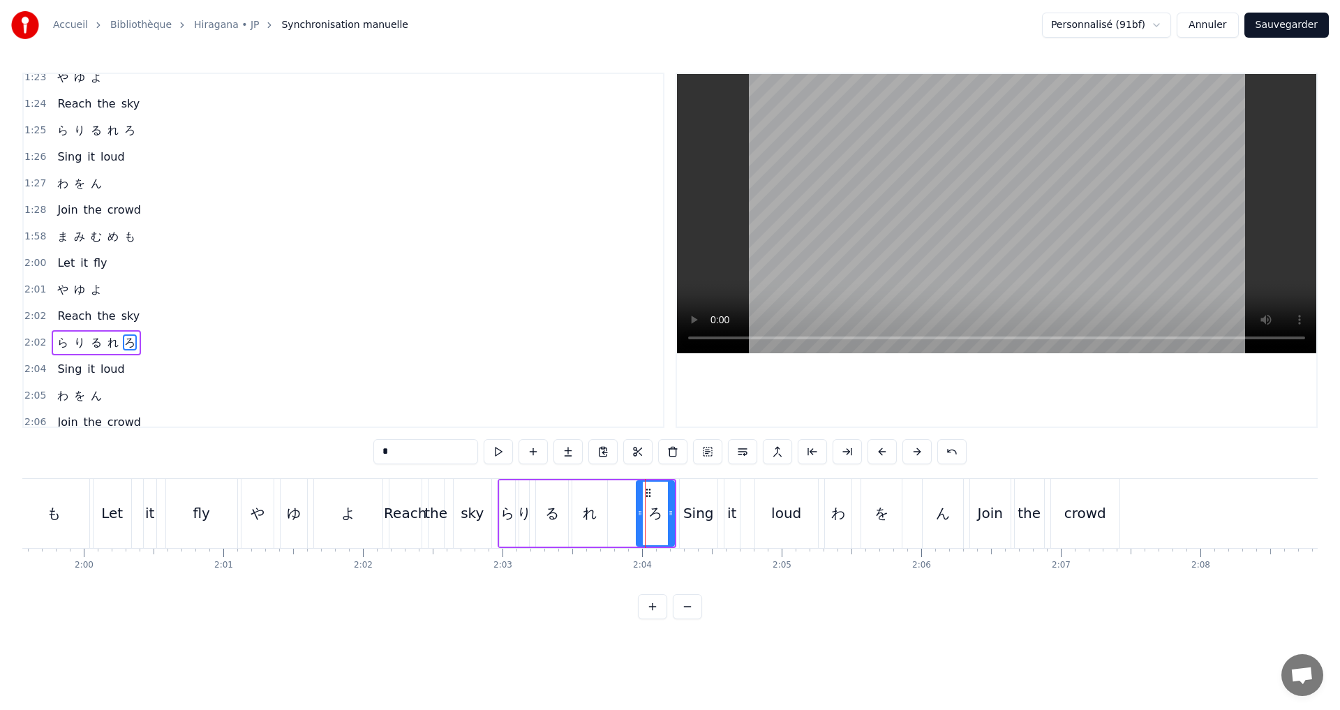
scroll to position [1026, 0]
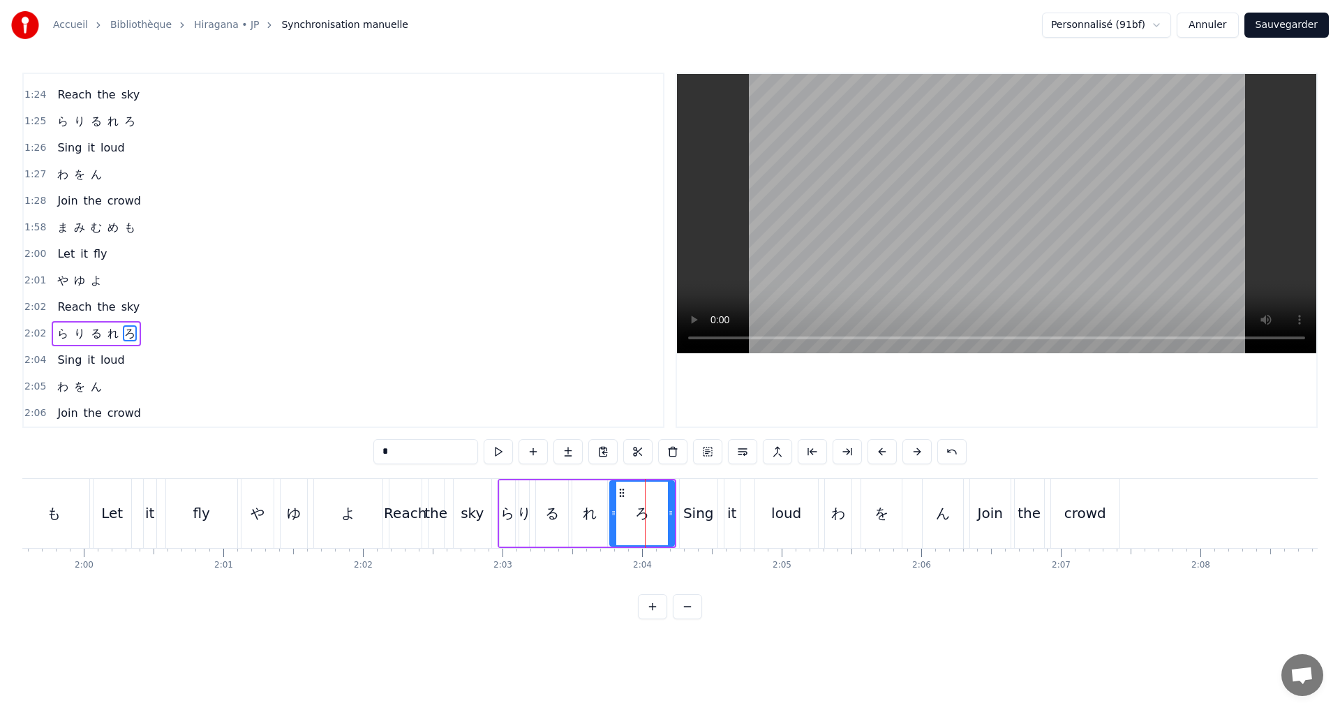
drag, startPoint x: 639, startPoint y: 516, endPoint x: 613, endPoint y: 514, distance: 26.7
click at [613, 514] on icon at bounding box center [614, 512] width 6 height 11
drag, startPoint x: 671, startPoint y: 514, endPoint x: 643, endPoint y: 512, distance: 27.9
click at [643, 512] on icon at bounding box center [643, 512] width 6 height 11
click at [496, 458] on button at bounding box center [498, 451] width 29 height 25
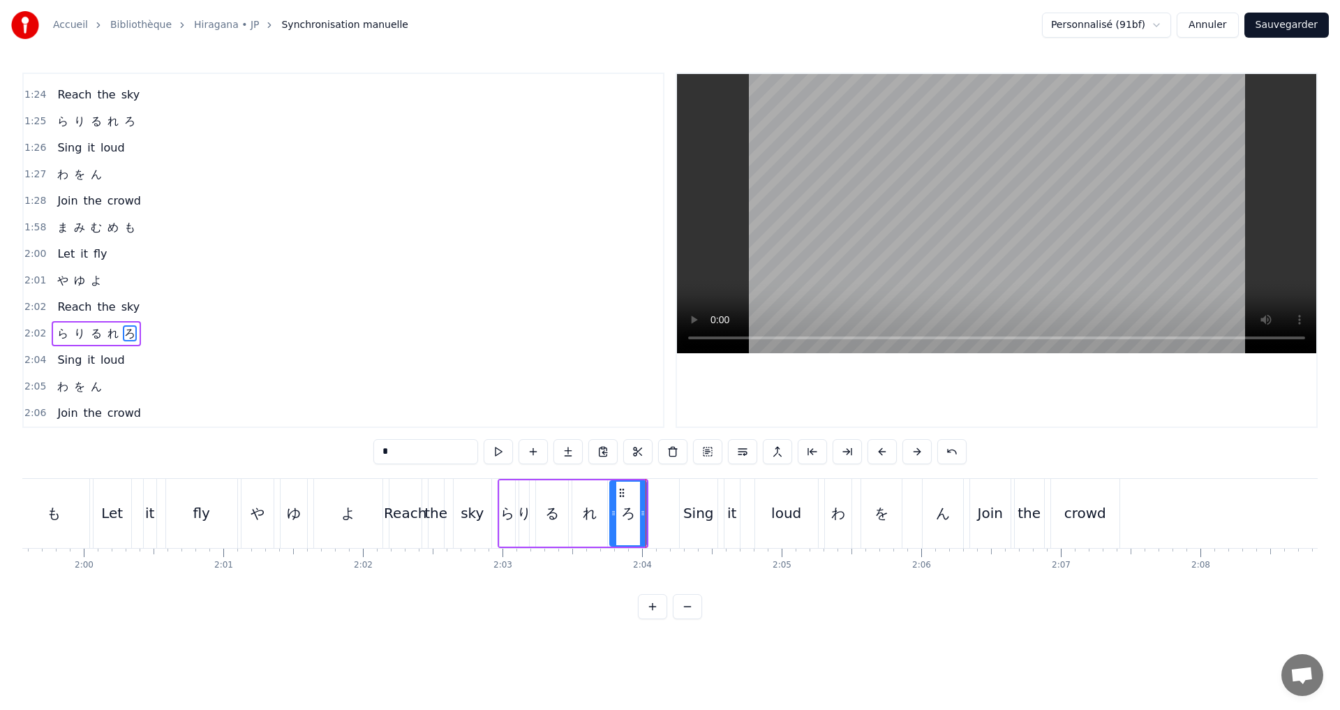
click at [584, 292] on div "2:01 や ゆ よ" at bounding box center [343, 280] width 639 height 27
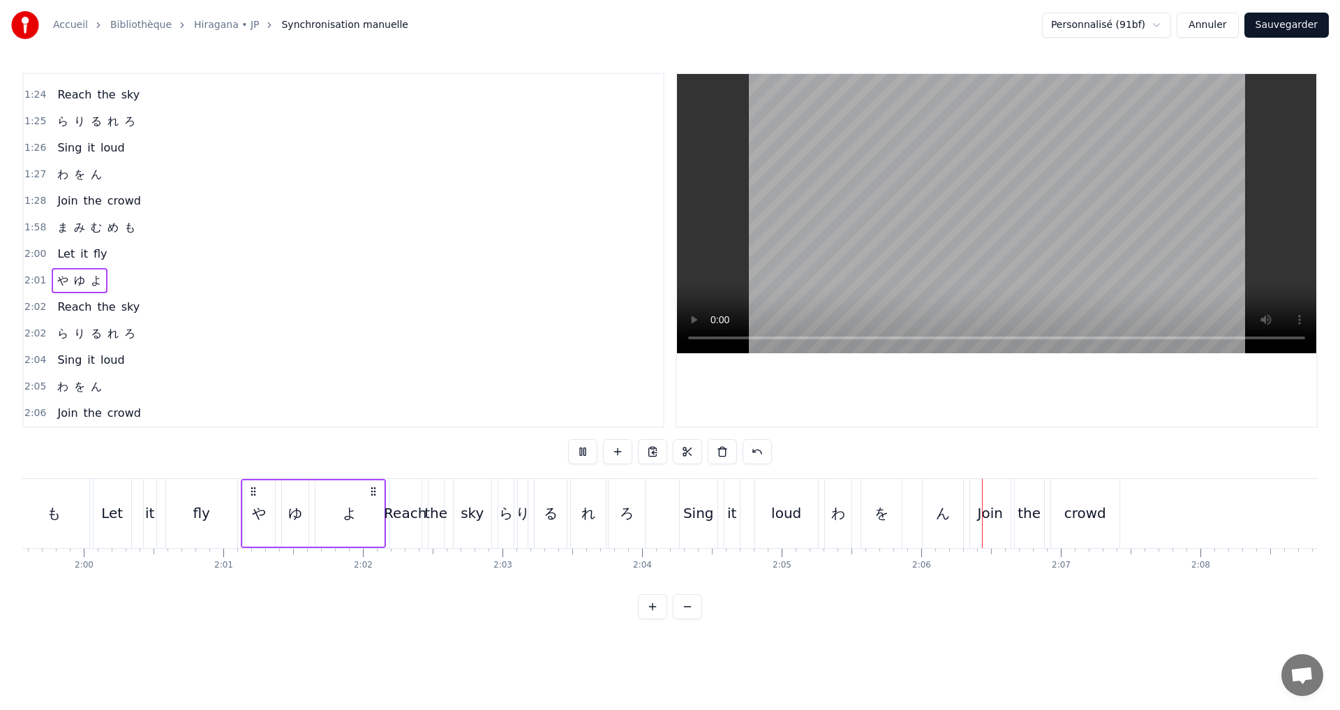
click at [260, 179] on div "1:27 わ を ん" at bounding box center [343, 174] width 639 height 27
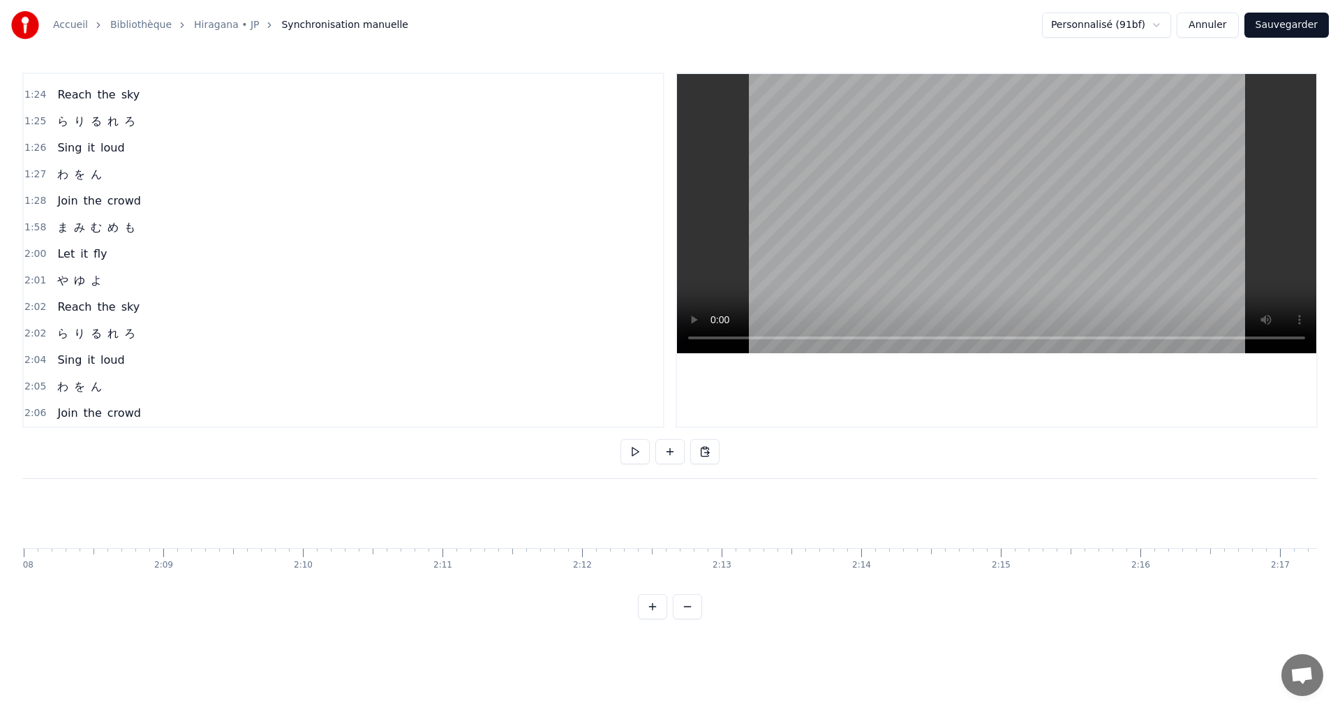
click at [164, 354] on div "2:04 Sing it loud" at bounding box center [343, 360] width 639 height 27
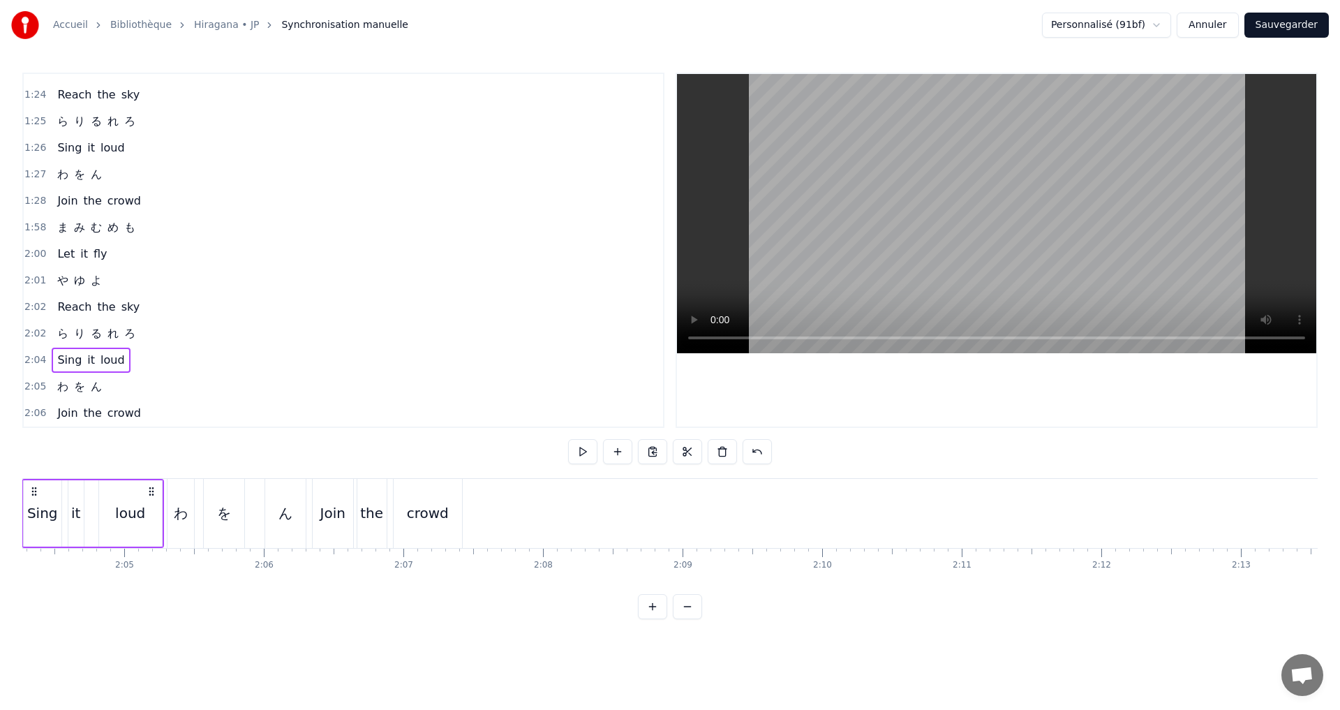
scroll to position [0, 17270]
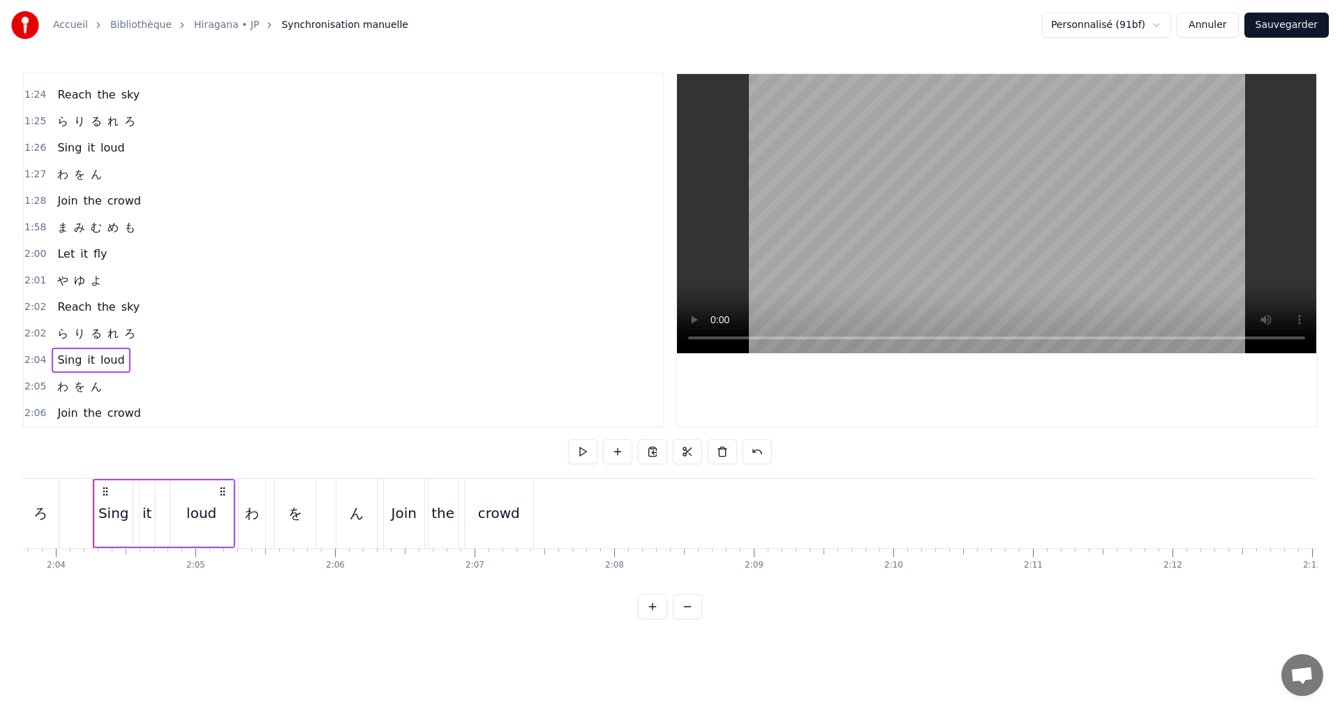
click at [210, 518] on div "loud" at bounding box center [201, 512] width 30 height 21
drag, startPoint x: 172, startPoint y: 511, endPoint x: 164, endPoint y: 507, distance: 8.4
click at [164, 507] on icon at bounding box center [166, 512] width 6 height 11
drag, startPoint x: 228, startPoint y: 516, endPoint x: 212, endPoint y: 511, distance: 17.0
click at [212, 511] on icon at bounding box center [214, 512] width 6 height 11
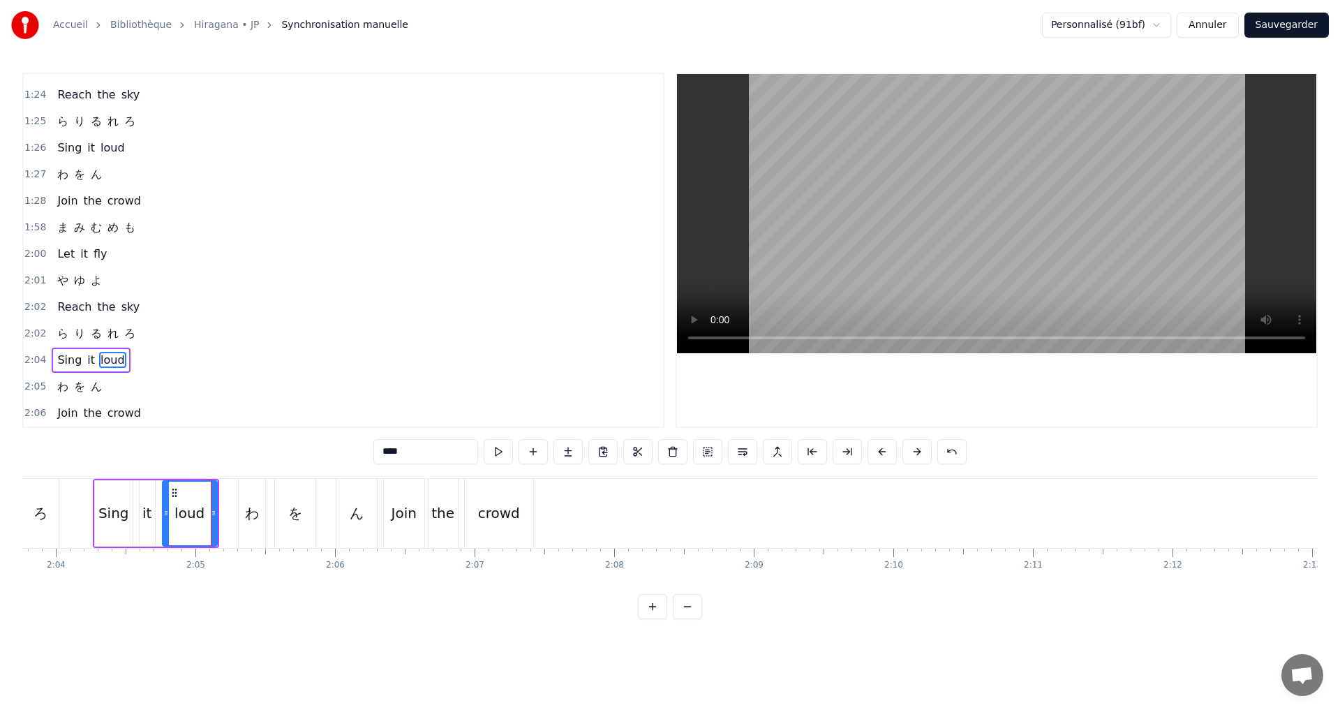
click at [293, 384] on div "2:05 わ を ん" at bounding box center [343, 386] width 639 height 27
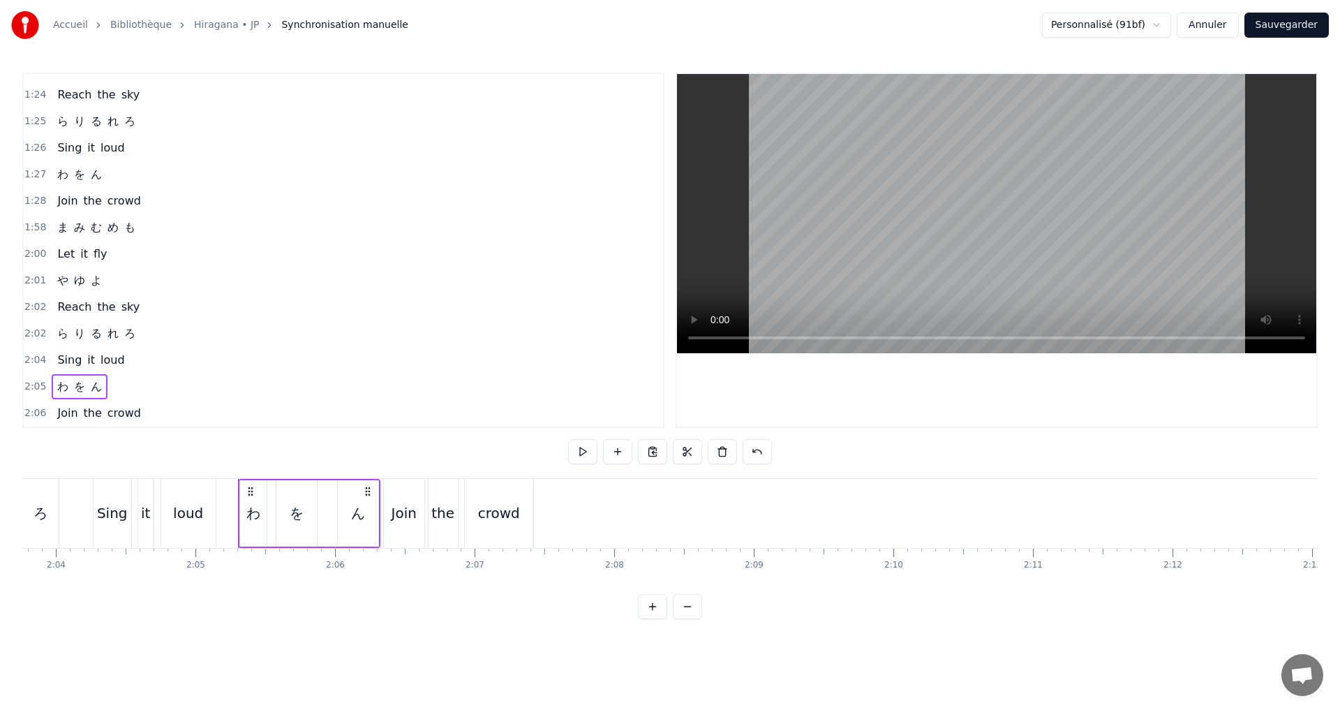
click at [163, 330] on div "2:02 ら り る れ ろ" at bounding box center [343, 333] width 639 height 27
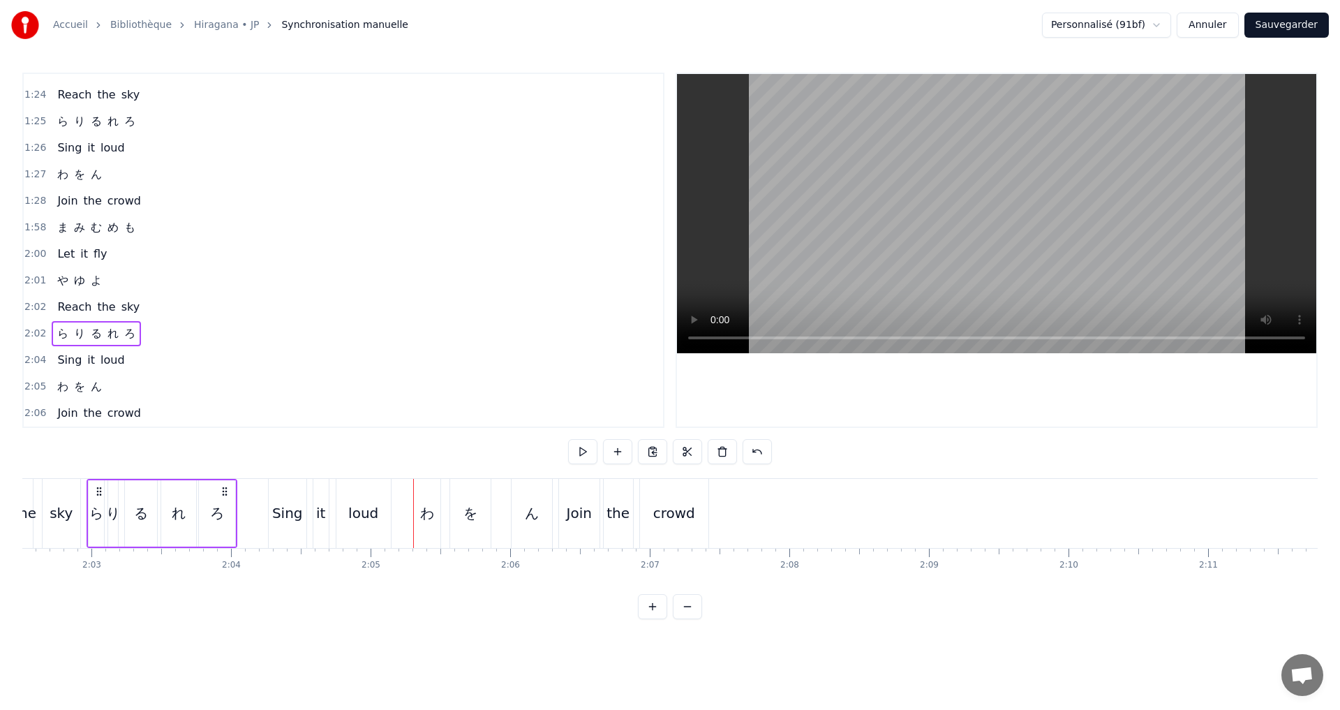
scroll to position [0, 17088]
click at [584, 458] on button at bounding box center [582, 451] width 29 height 25
click at [584, 448] on button at bounding box center [582, 451] width 29 height 25
click at [581, 448] on button at bounding box center [582, 451] width 29 height 25
click at [101, 512] on div "ら" at bounding box center [103, 512] width 14 height 21
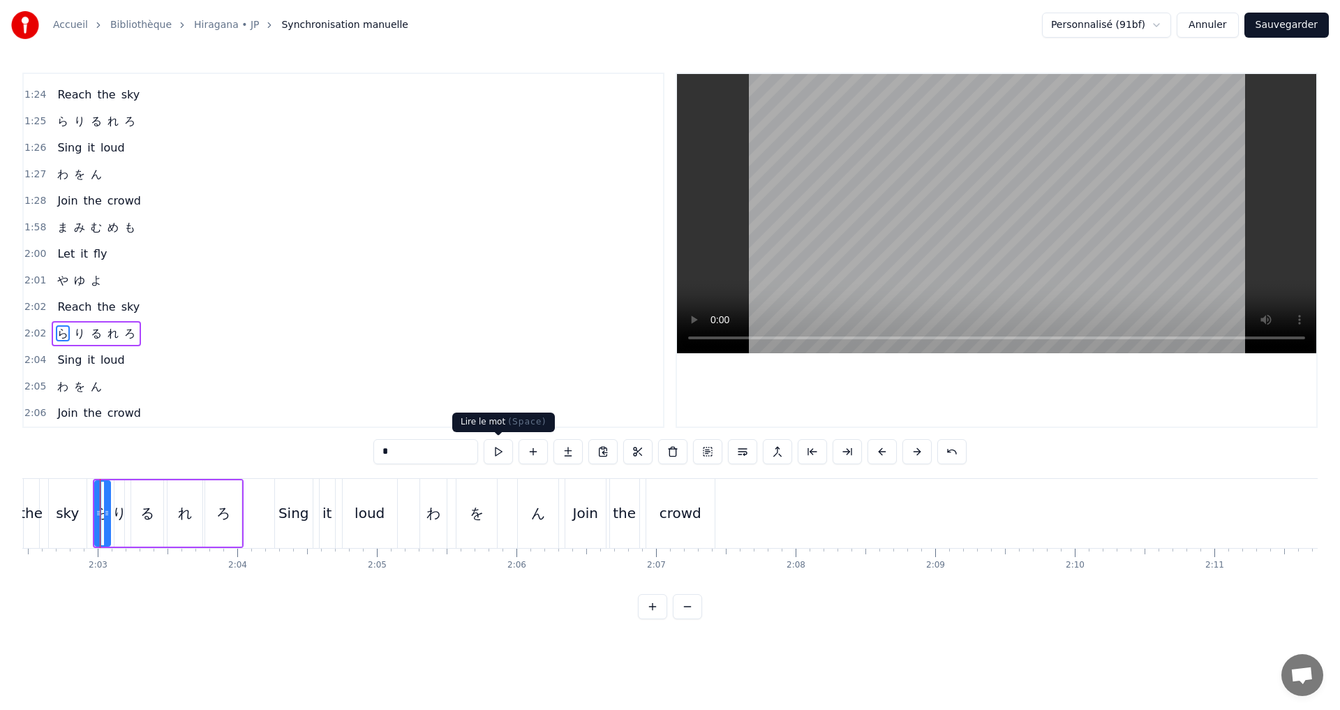
click at [504, 456] on button at bounding box center [498, 451] width 29 height 25
click at [504, 455] on button at bounding box center [498, 451] width 29 height 25
drag, startPoint x: 98, startPoint y: 515, endPoint x: 81, endPoint y: 510, distance: 17.4
click at [81, 510] on icon at bounding box center [82, 512] width 6 height 11
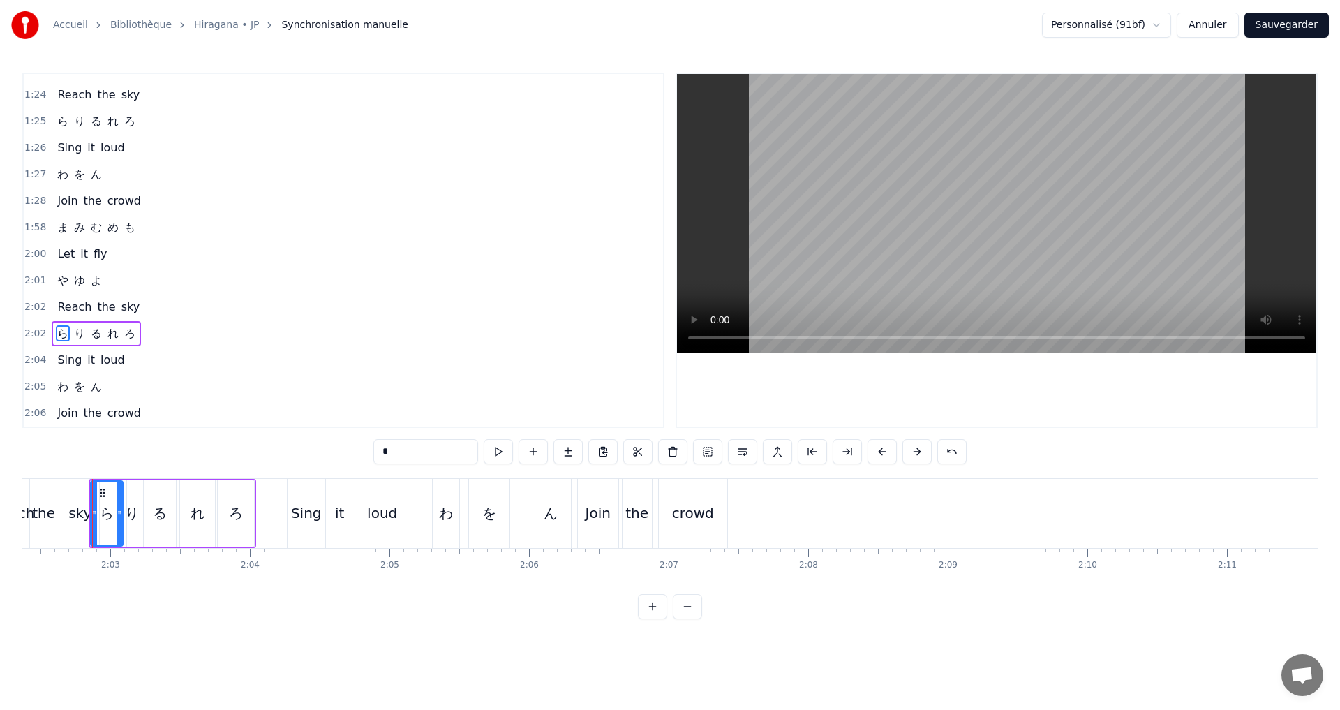
click at [103, 518] on div "ら" at bounding box center [107, 512] width 14 height 21
drag, startPoint x: 119, startPoint y: 518, endPoint x: 110, endPoint y: 516, distance: 9.3
click at [110, 516] on div at bounding box center [110, 512] width 6 height 63
click at [502, 451] on button at bounding box center [498, 451] width 29 height 25
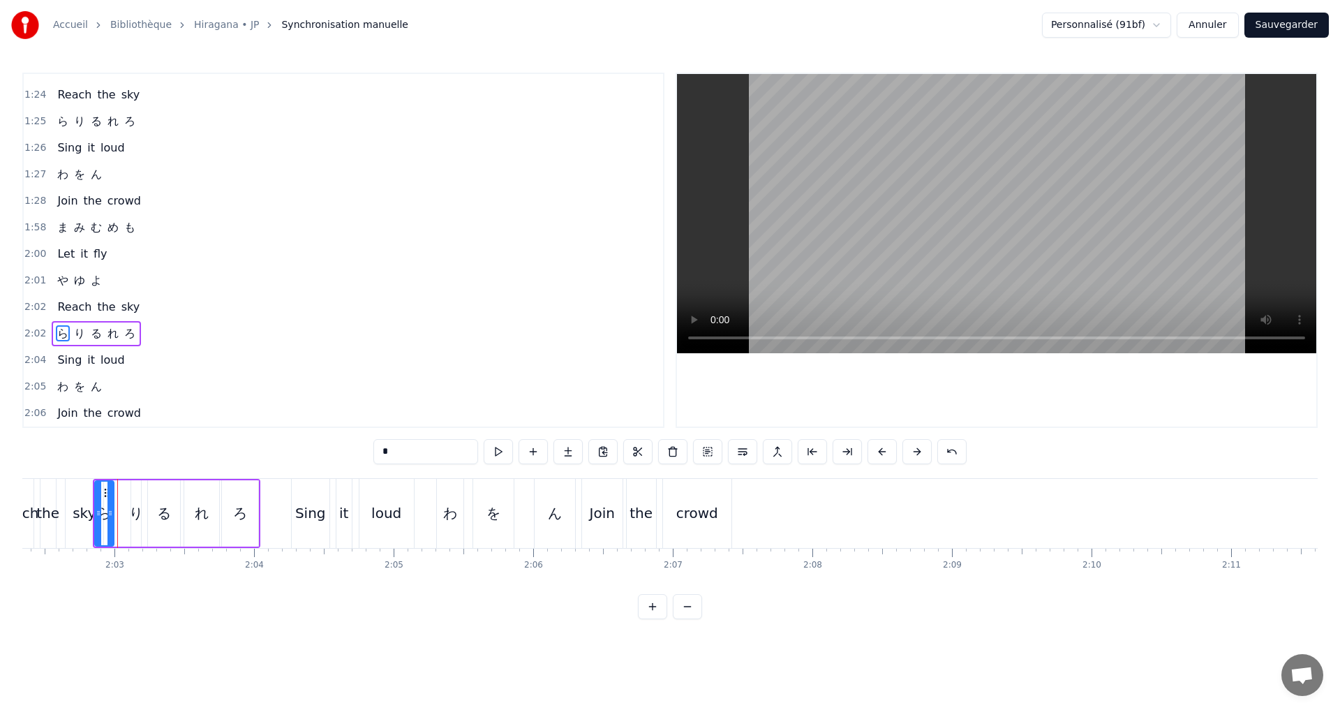
click at [108, 518] on div at bounding box center [110, 512] width 6 height 63
click at [506, 447] on button at bounding box center [498, 451] width 29 height 25
click at [105, 512] on icon at bounding box center [108, 512] width 6 height 11
click at [493, 448] on button at bounding box center [498, 451] width 29 height 25
click at [136, 514] on div "り" at bounding box center [136, 512] width 14 height 21
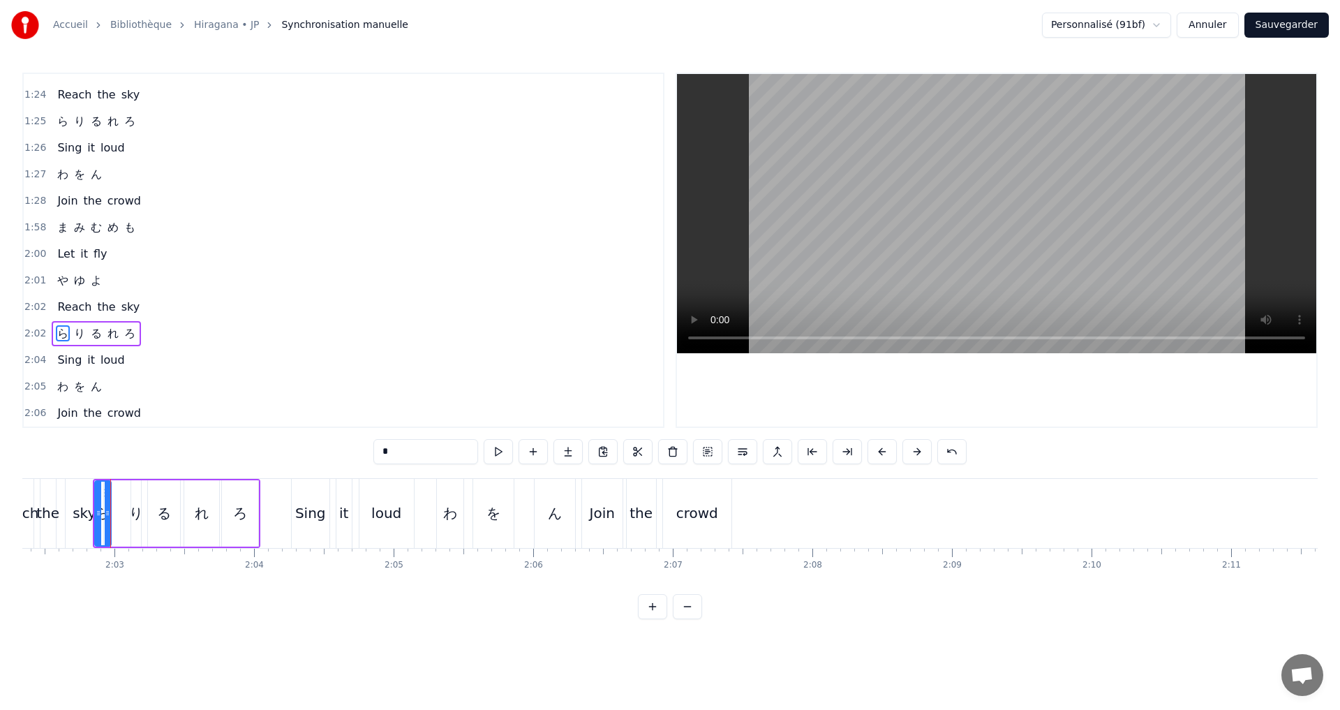
type input "*"
drag, startPoint x: 134, startPoint y: 513, endPoint x: 123, endPoint y: 508, distance: 11.5
click at [109, 504] on div "ら り る れ ろ" at bounding box center [176, 513] width 167 height 69
click at [127, 514] on div "り" at bounding box center [131, 512] width 14 height 21
drag, startPoint x: 136, startPoint y: 518, endPoint x: 145, endPoint y: 519, distance: 9.2
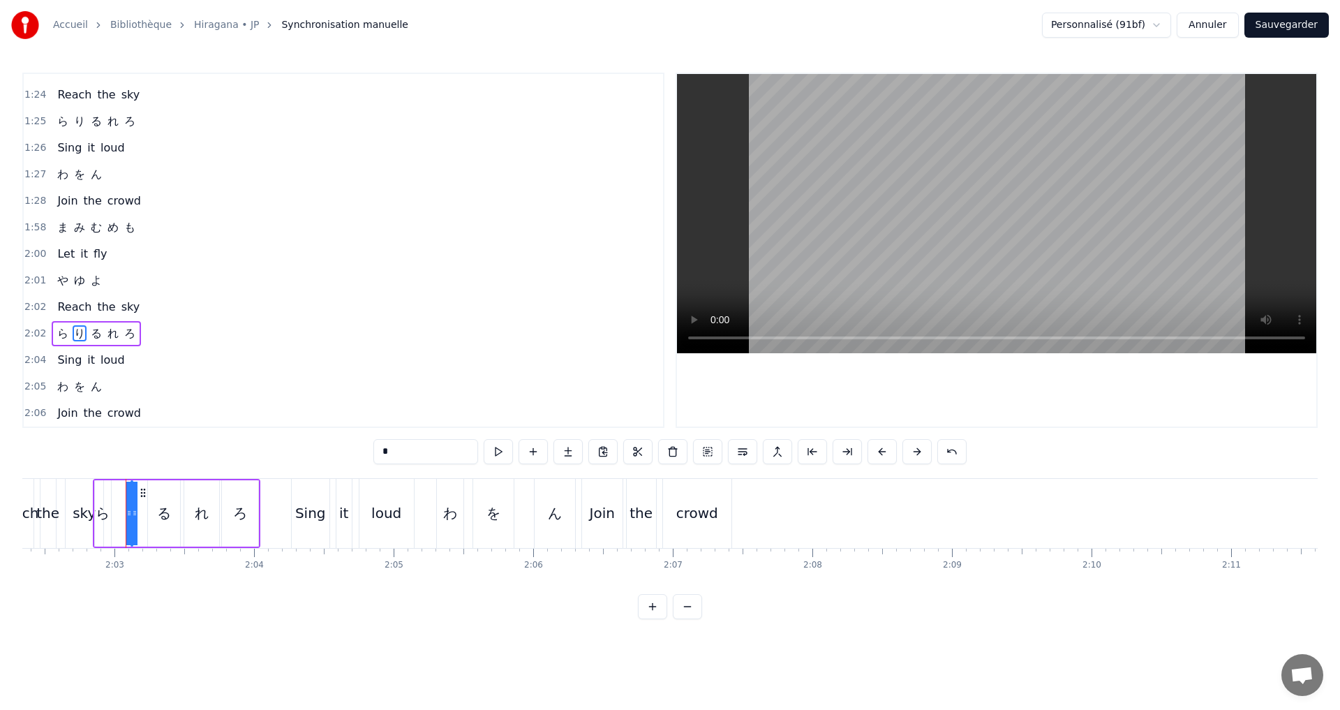
click at [145, 519] on div "ら り る れ ろ" at bounding box center [176, 513] width 167 height 69
click at [131, 514] on div "り" at bounding box center [131, 512] width 14 height 21
drag, startPoint x: 136, startPoint y: 518, endPoint x: 143, endPoint y: 518, distance: 7.0
click at [143, 518] on div "ら り る れ ろ" at bounding box center [176, 513] width 167 height 69
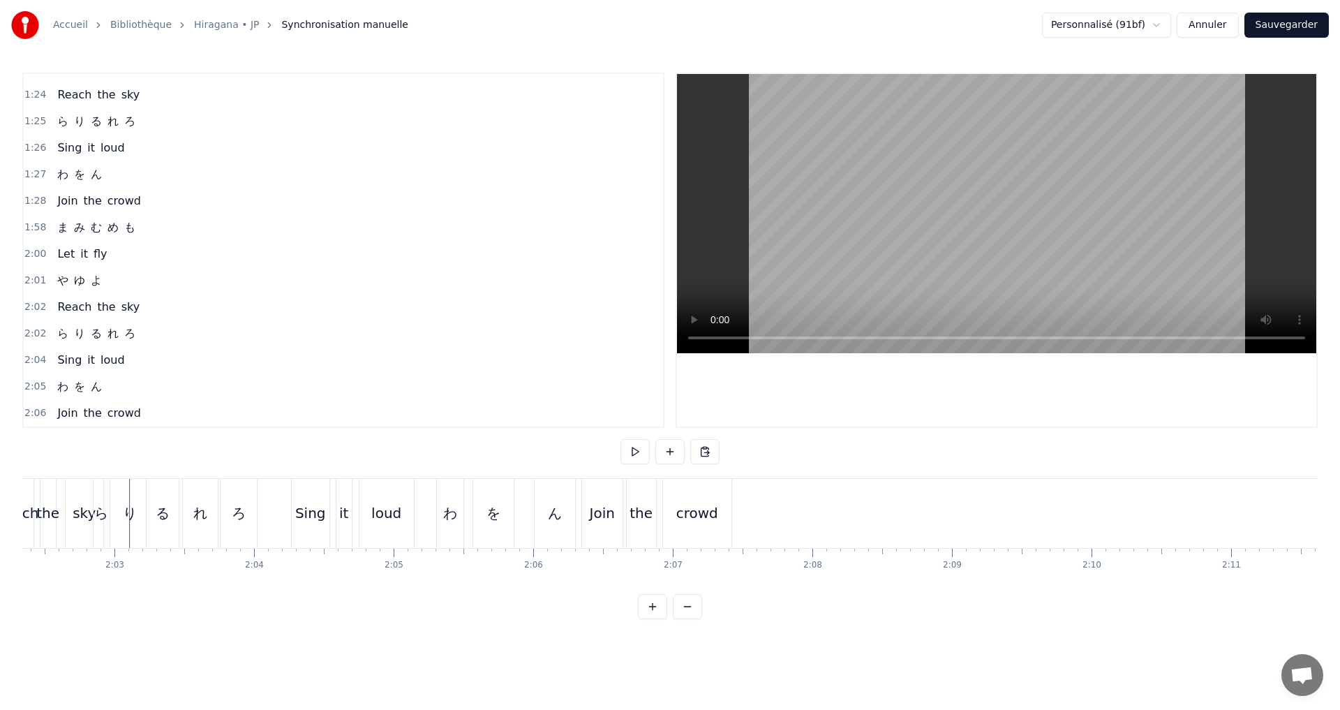
click at [132, 514] on div "り" at bounding box center [130, 512] width 14 height 21
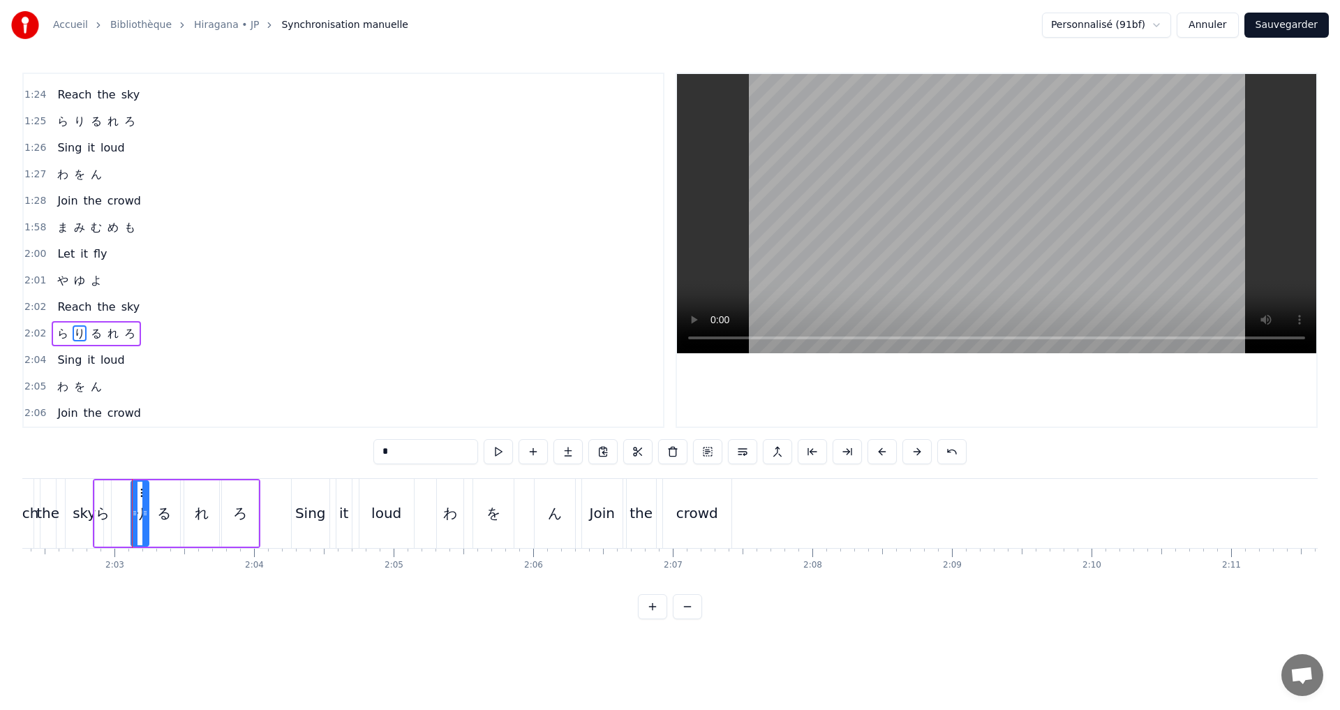
drag, startPoint x: 130, startPoint y: 514, endPoint x: 149, endPoint y: 516, distance: 19.0
click at [149, 516] on div "ら り る れ ろ" at bounding box center [176, 513] width 167 height 69
click at [143, 511] on div "り" at bounding box center [140, 512] width 14 height 21
drag, startPoint x: 134, startPoint y: 511, endPoint x: 114, endPoint y: 510, distance: 19.5
click at [114, 510] on icon at bounding box center [115, 512] width 6 height 11
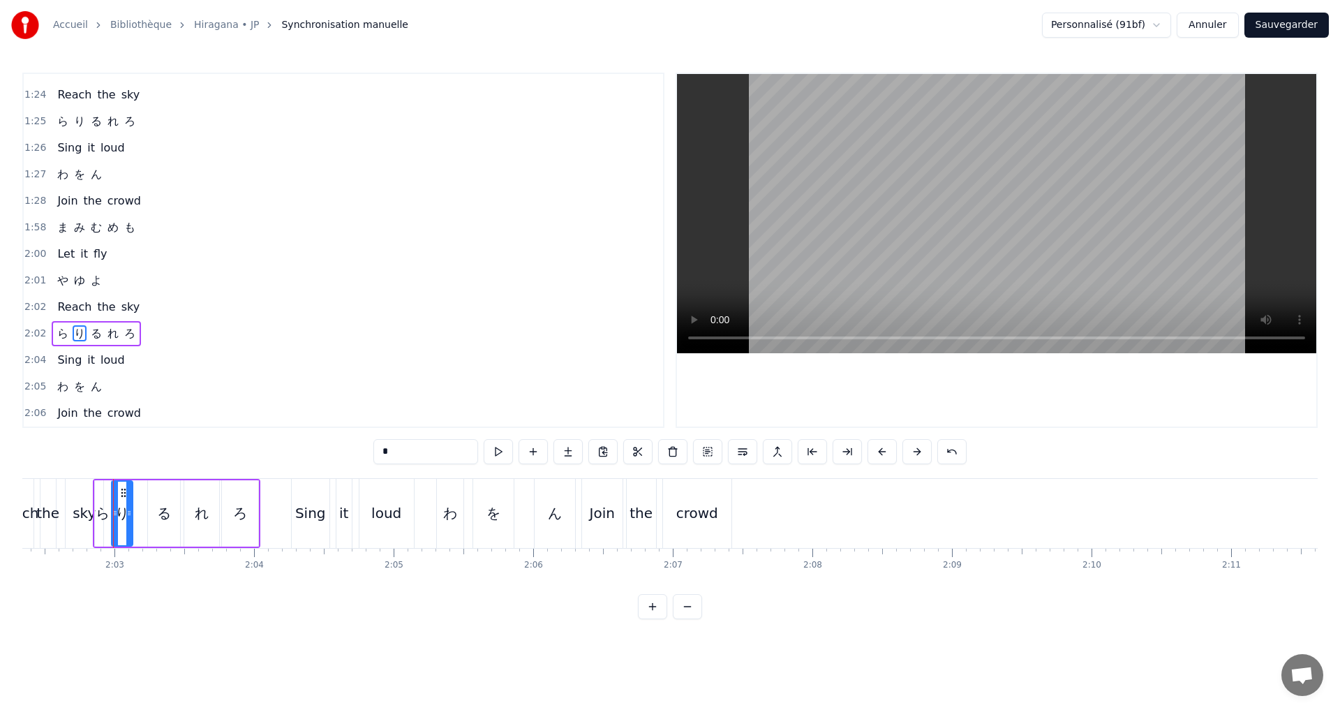
drag, startPoint x: 144, startPoint y: 516, endPoint x: 128, endPoint y: 514, distance: 16.2
click at [128, 514] on icon at bounding box center [129, 512] width 6 height 11
click at [89, 481] on div "sky" at bounding box center [85, 513] width 38 height 69
type input "***"
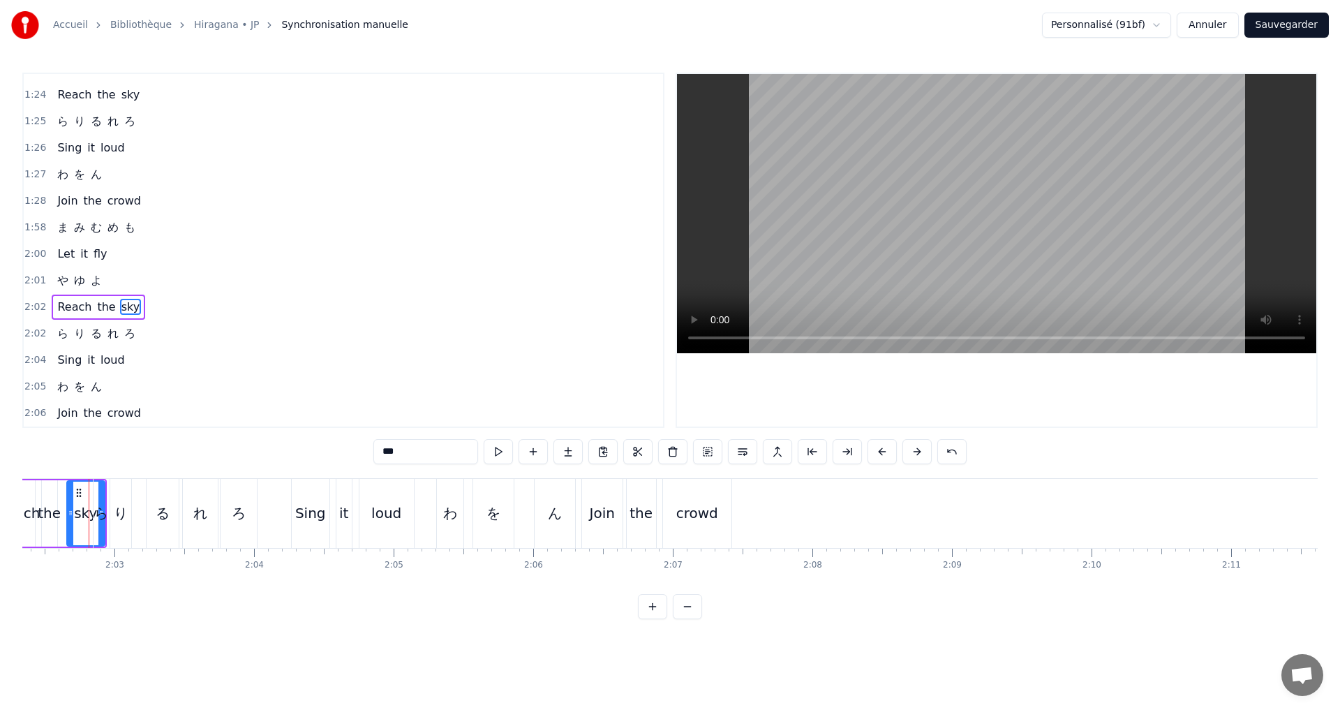
scroll to position [0, 17068]
drag, startPoint x: 171, startPoint y: 308, endPoint x: 184, endPoint y: 313, distance: 14.4
click at [172, 306] on div "2:02 Reach the sky" at bounding box center [343, 307] width 639 height 27
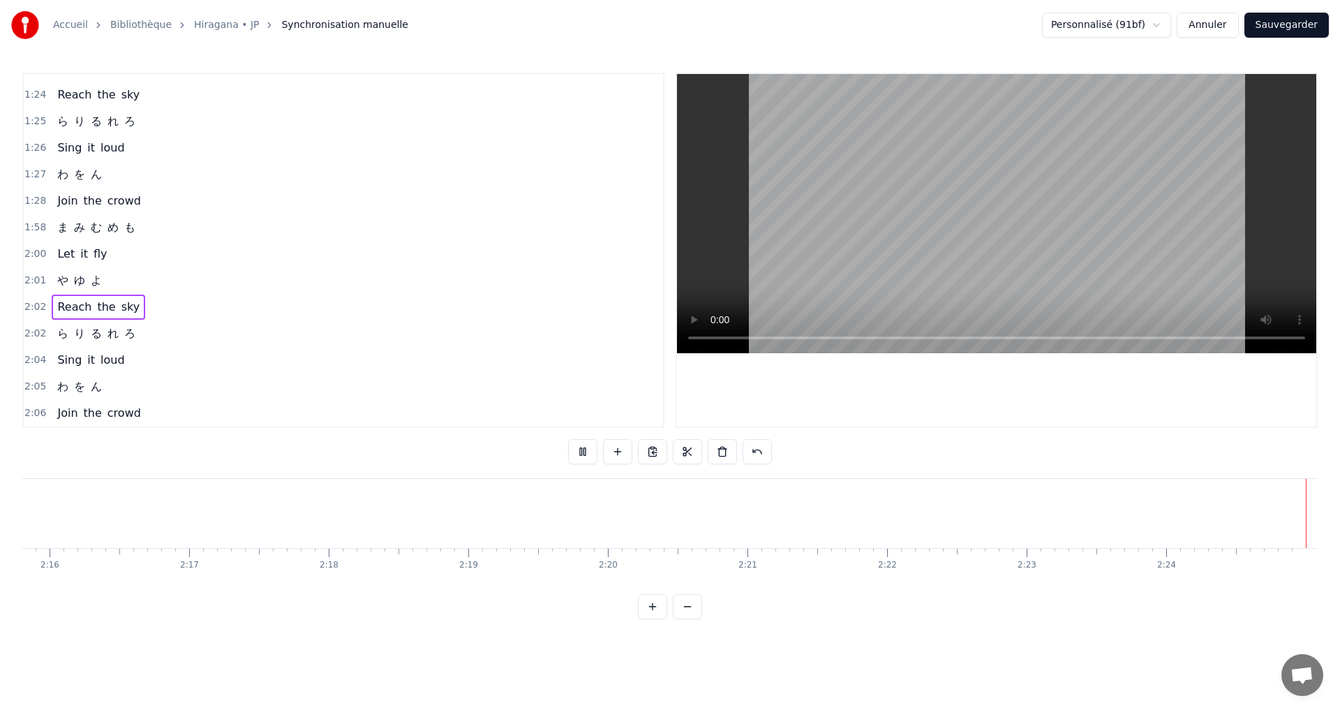
scroll to position [0, 18951]
drag, startPoint x: 1275, startPoint y: 27, endPoint x: 1196, endPoint y: 23, distance: 79.0
click at [1275, 26] on button "Sauvegarder" at bounding box center [1286, 25] width 84 height 25
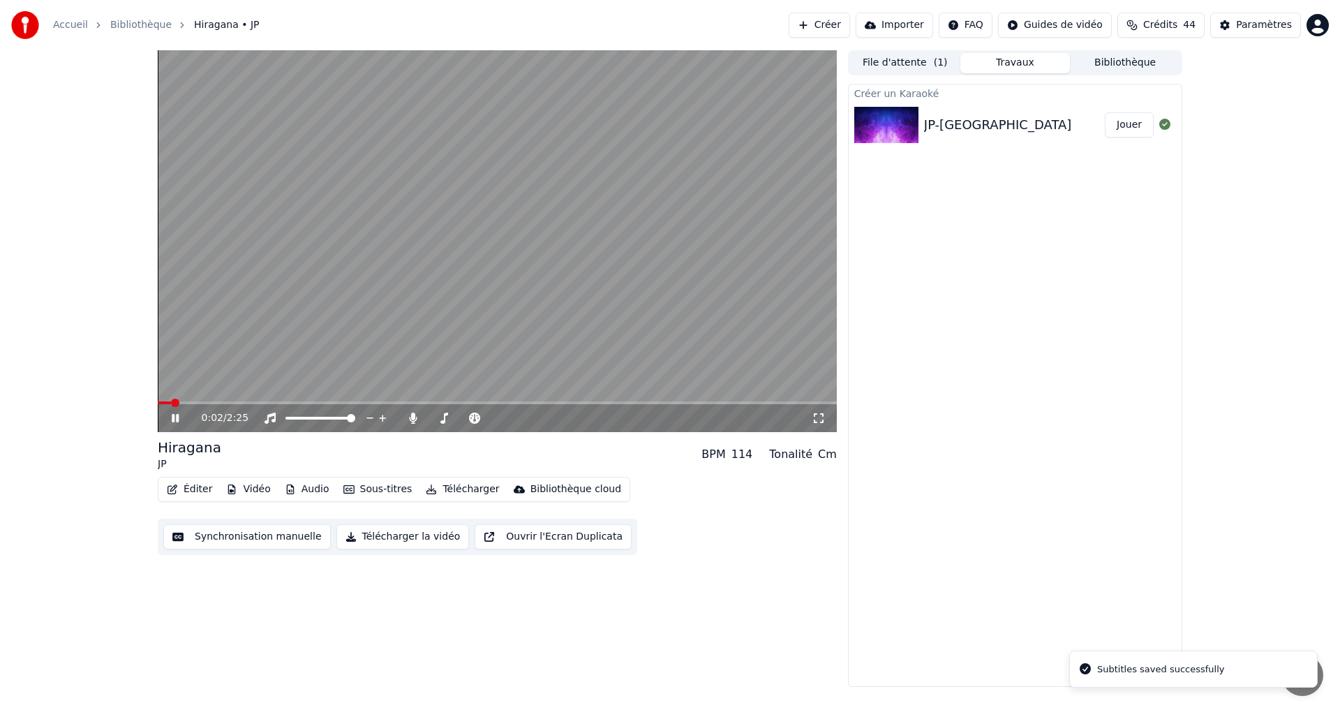
click at [175, 414] on icon at bounding box center [185, 417] width 33 height 11
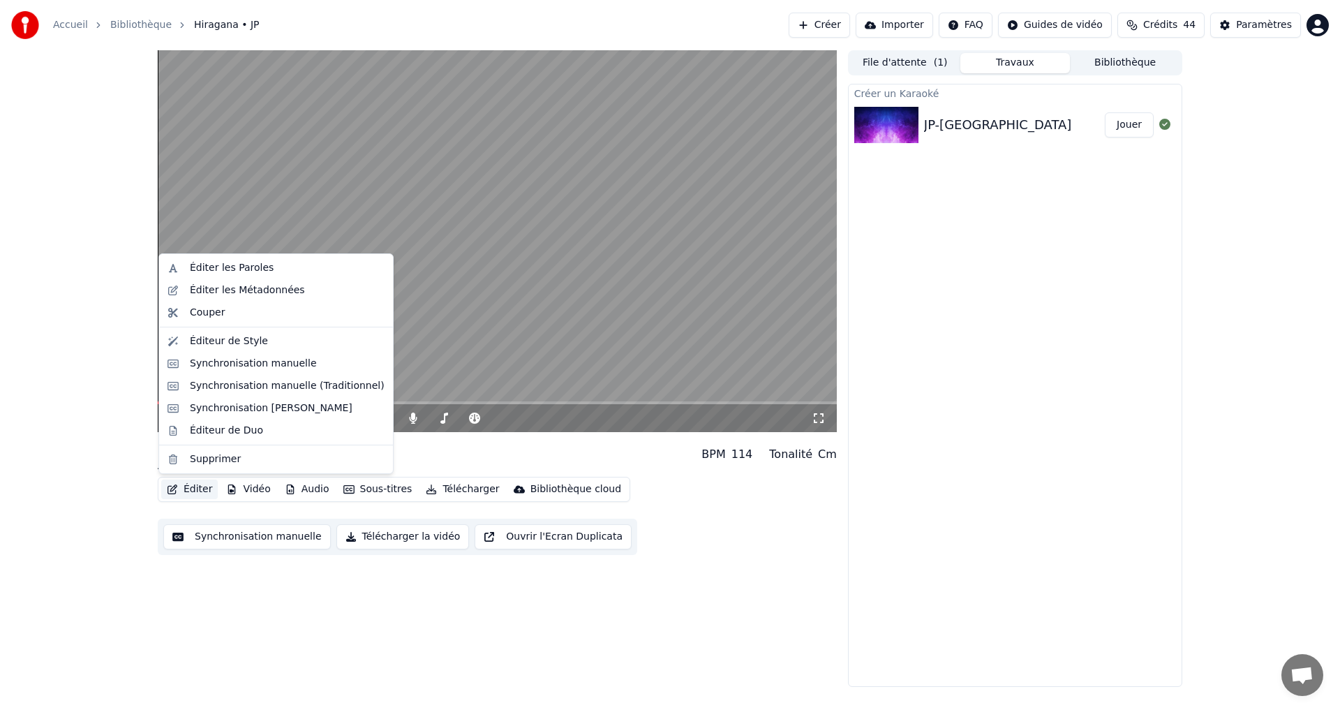
click at [186, 495] on button "Éditer" at bounding box center [189, 489] width 57 height 20
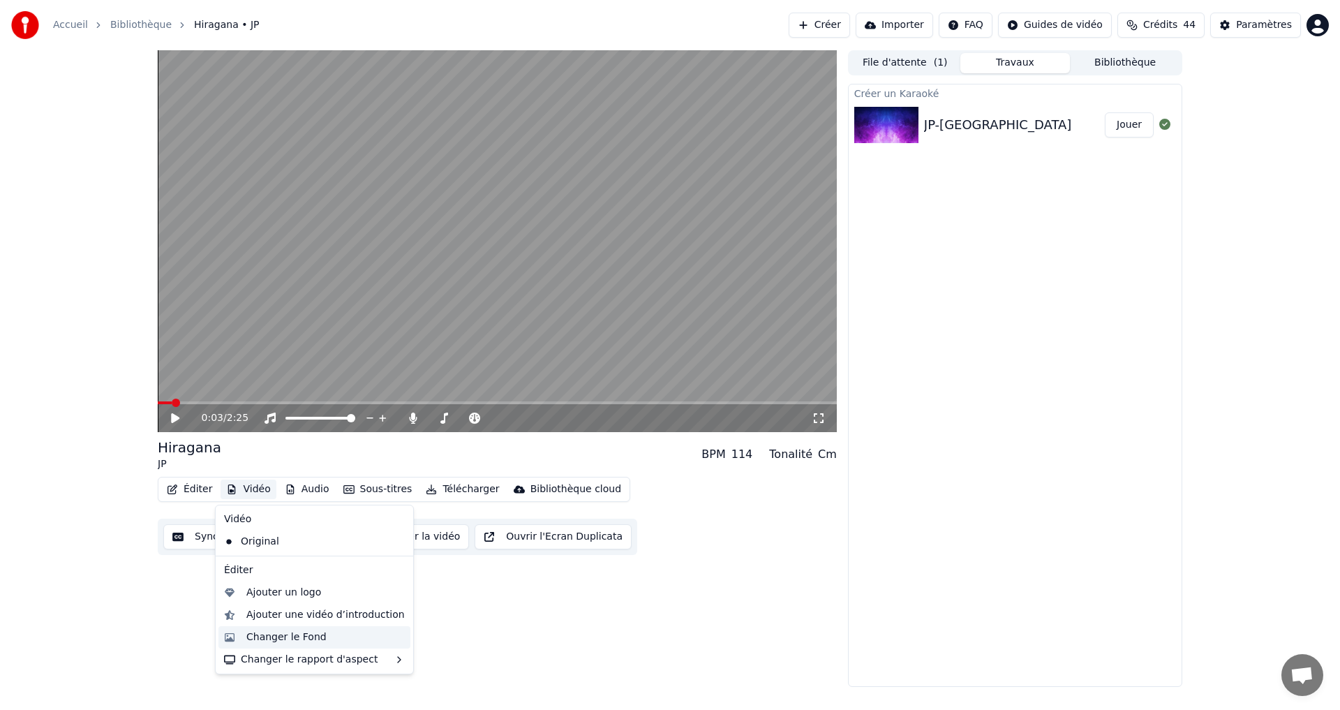
click at [278, 643] on div "Changer le Fond" at bounding box center [286, 637] width 80 height 14
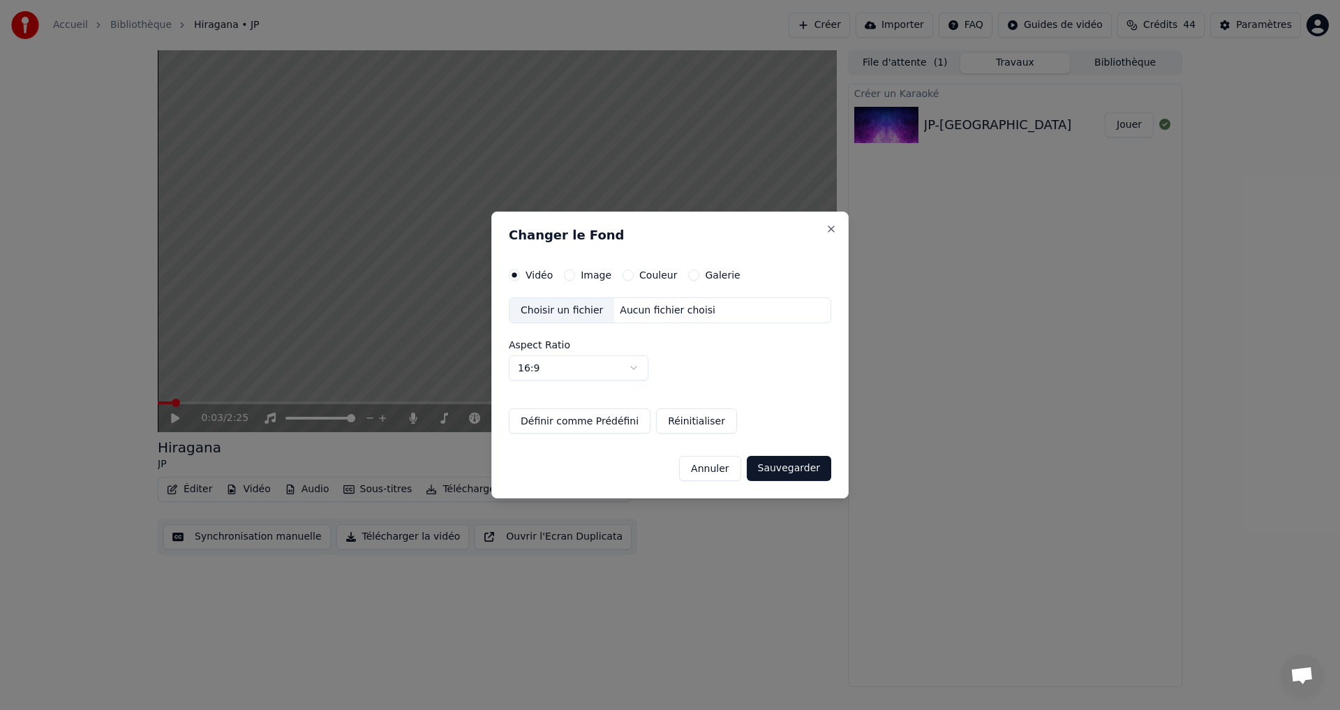
click at [547, 306] on div "Choisir un fichier" at bounding box center [561, 310] width 105 height 25
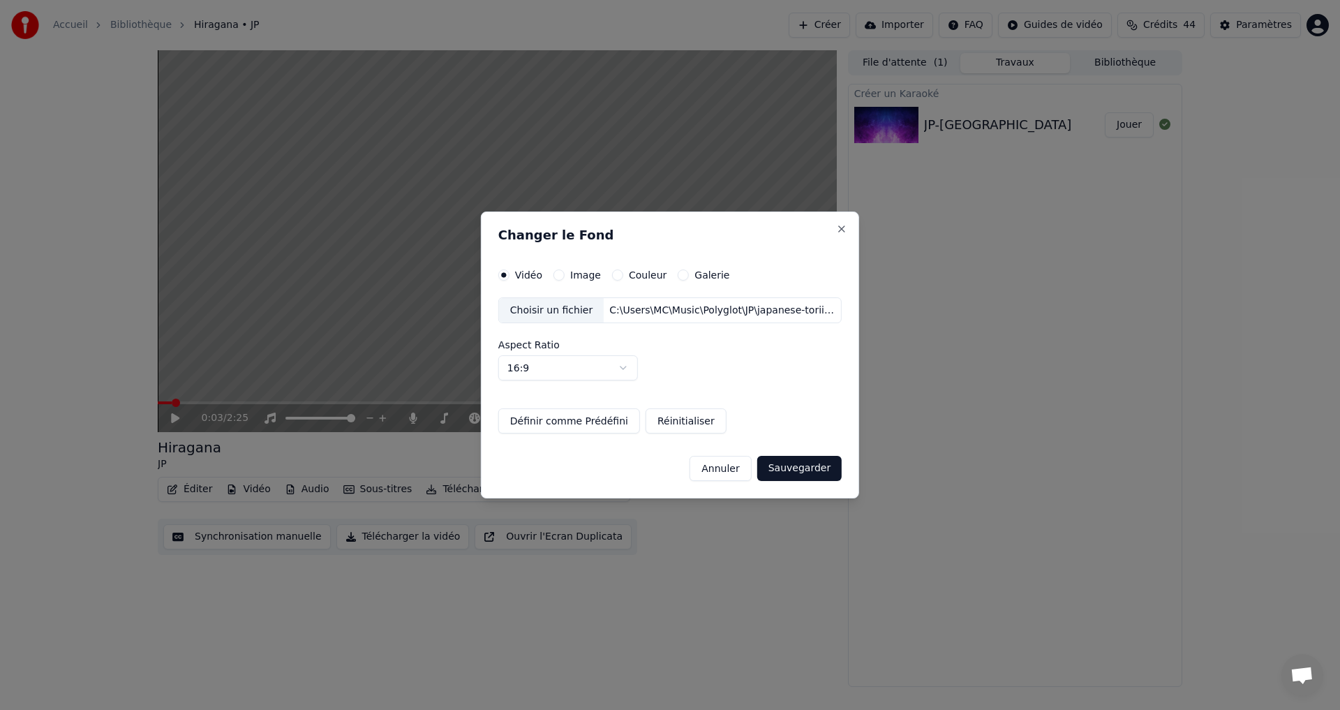
click at [810, 467] on button "Sauvegarder" at bounding box center [799, 468] width 84 height 25
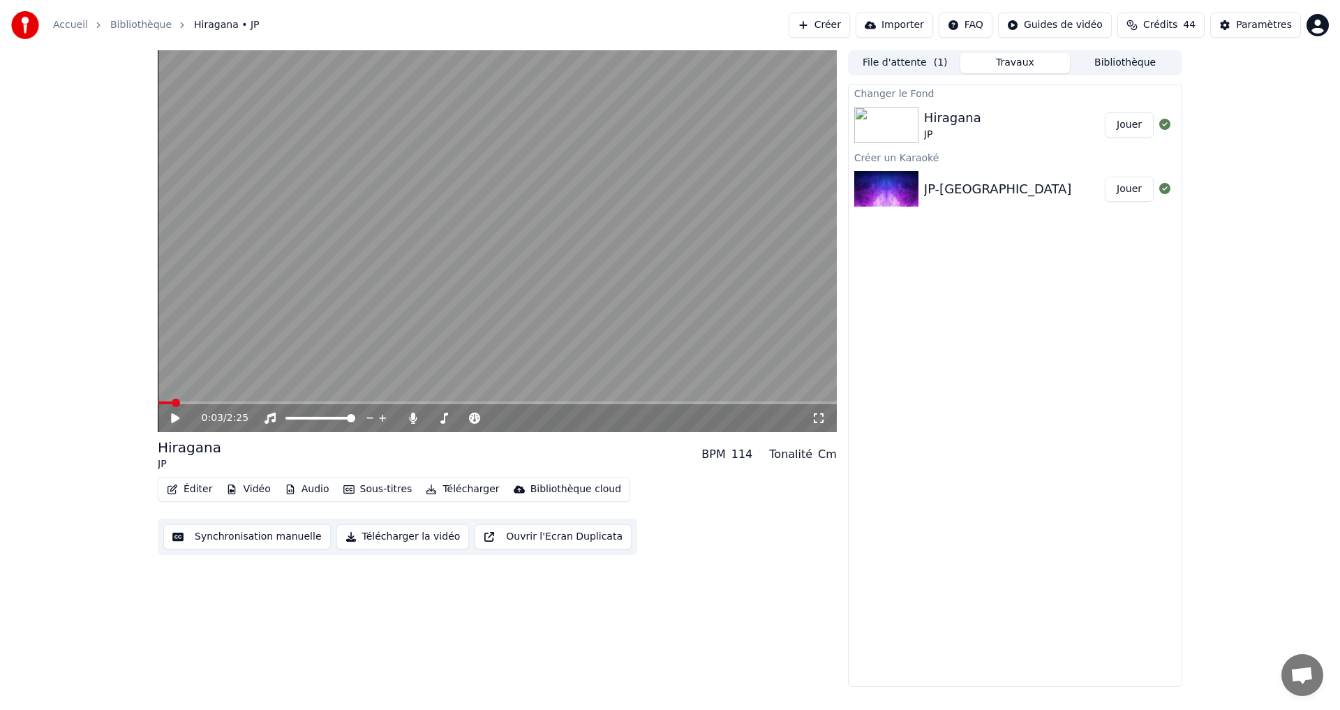
drag, startPoint x: 1125, startPoint y: 127, endPoint x: 1102, endPoint y: 114, distance: 26.0
click at [1123, 129] on button "Jouer" at bounding box center [1128, 124] width 49 height 25
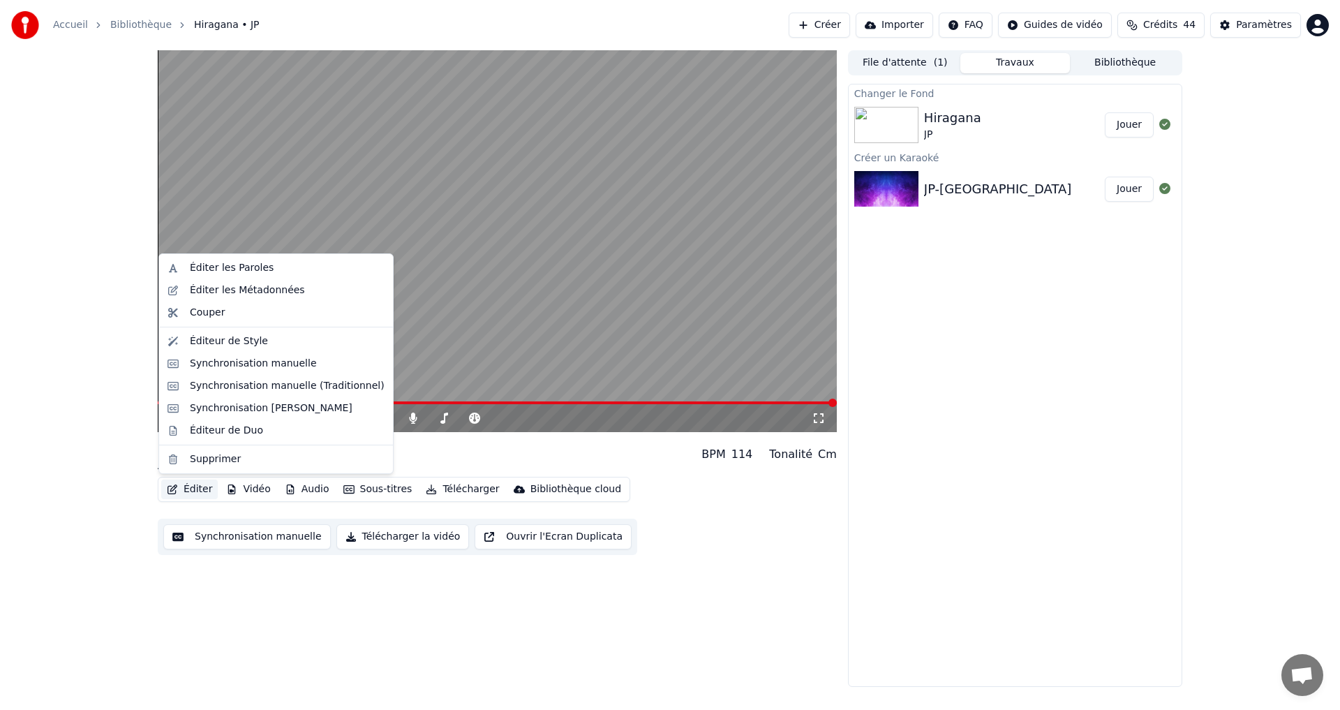
click at [186, 493] on button "Éditer" at bounding box center [189, 489] width 57 height 20
click at [227, 347] on div "Éditeur de Style" at bounding box center [229, 341] width 78 height 14
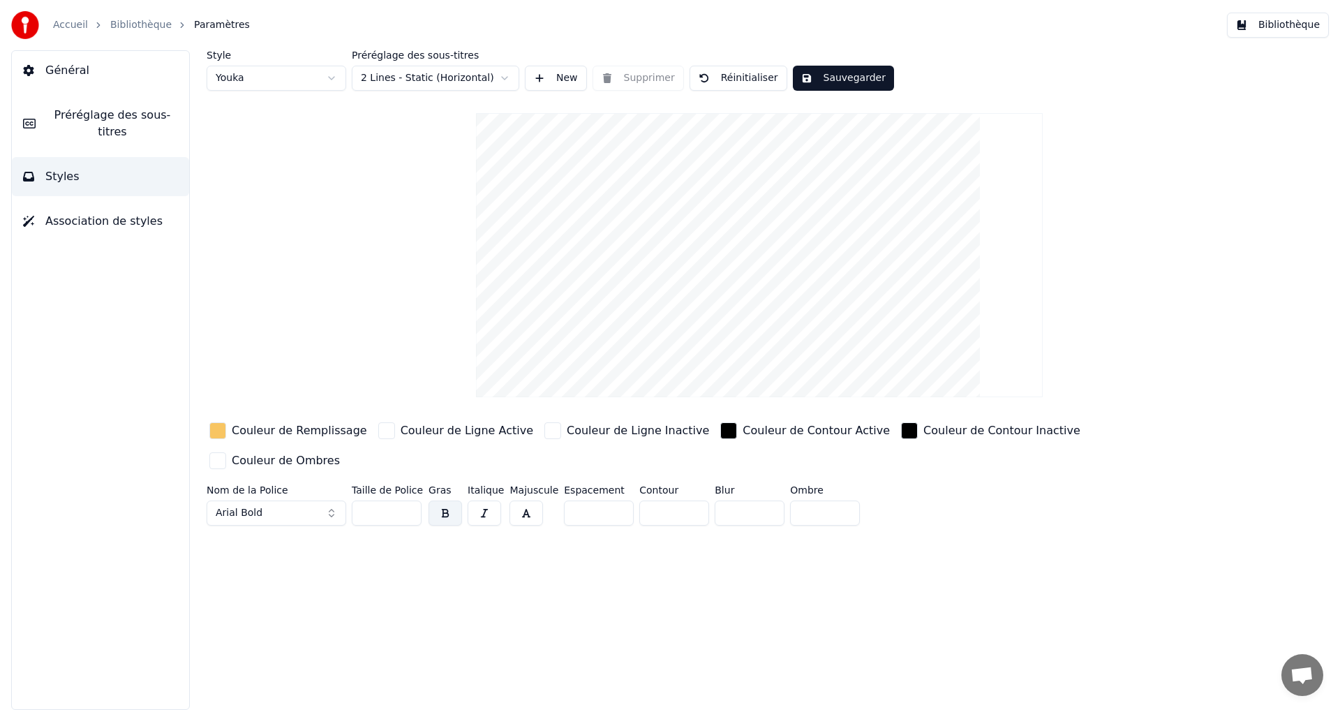
click at [218, 437] on div "button" at bounding box center [217, 430] width 17 height 17
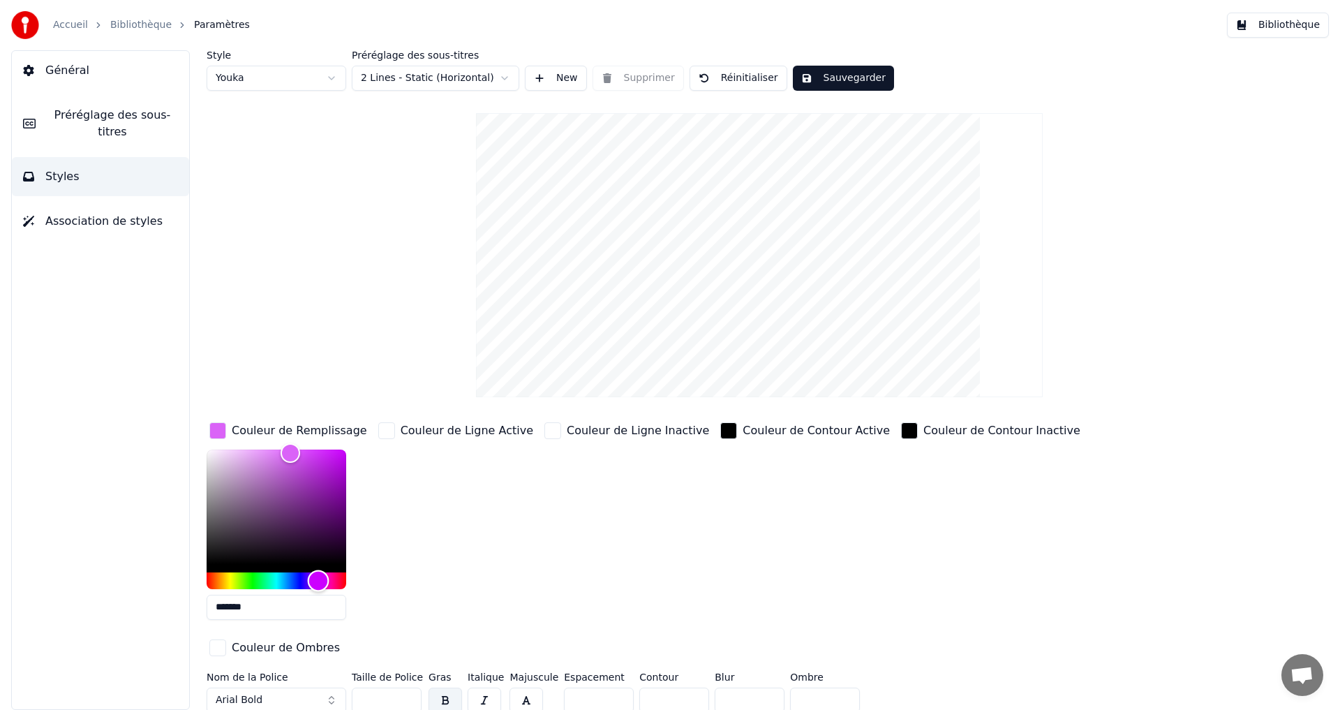
drag, startPoint x: 314, startPoint y: 578, endPoint x: 317, endPoint y: 586, distance: 8.2
click at [317, 586] on div "Hue" at bounding box center [277, 580] width 140 height 17
drag, startPoint x: 255, startPoint y: 496, endPoint x: 251, endPoint y: 461, distance: 35.1
click at [251, 461] on div "Color" at bounding box center [277, 506] width 140 height 114
drag, startPoint x: 327, startPoint y: 574, endPoint x: 284, endPoint y: 588, distance: 44.8
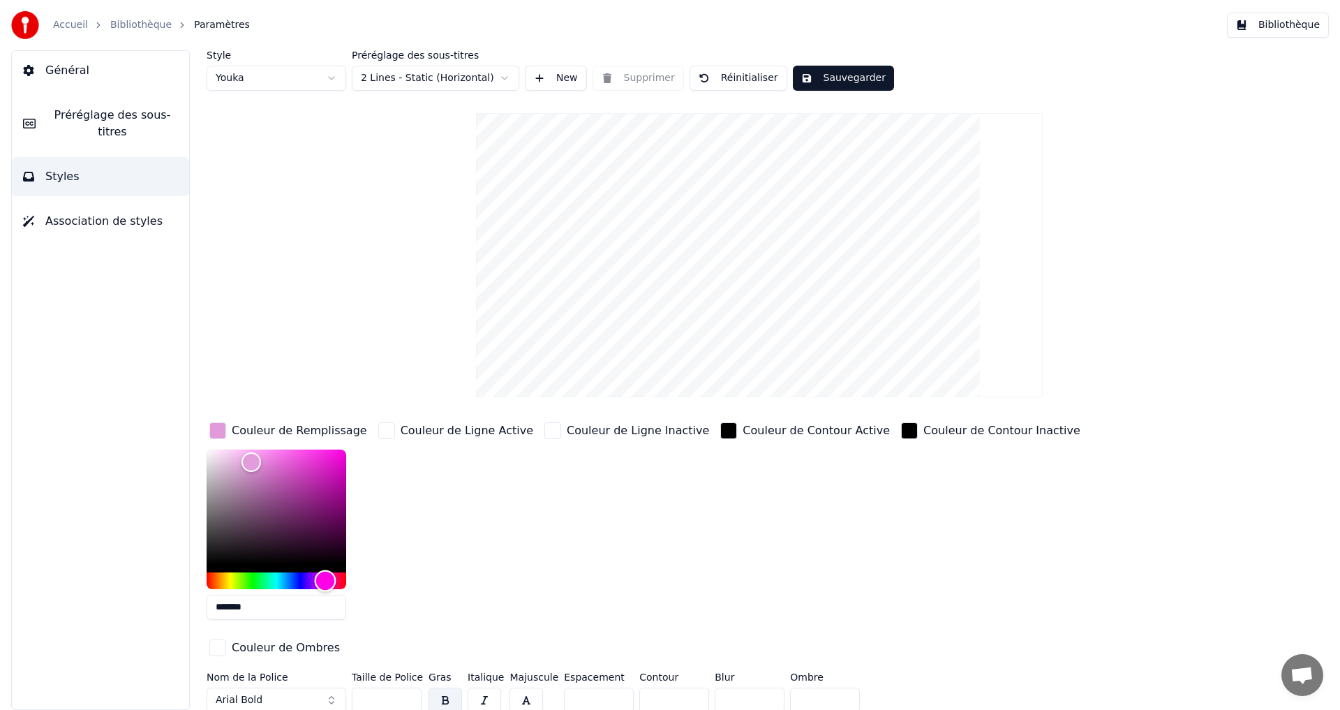
click at [324, 583] on div "Hue" at bounding box center [277, 580] width 140 height 17
type input "*******"
click at [329, 583] on div "Hue" at bounding box center [330, 580] width 22 height 22
drag, startPoint x: 384, startPoint y: 669, endPoint x: 299, endPoint y: 673, distance: 85.9
click at [315, 675] on div "Nom de la Police Arial Bold Taille de Police ** Gras Italique Majuscule Espacem…" at bounding box center [676, 695] width 938 height 46
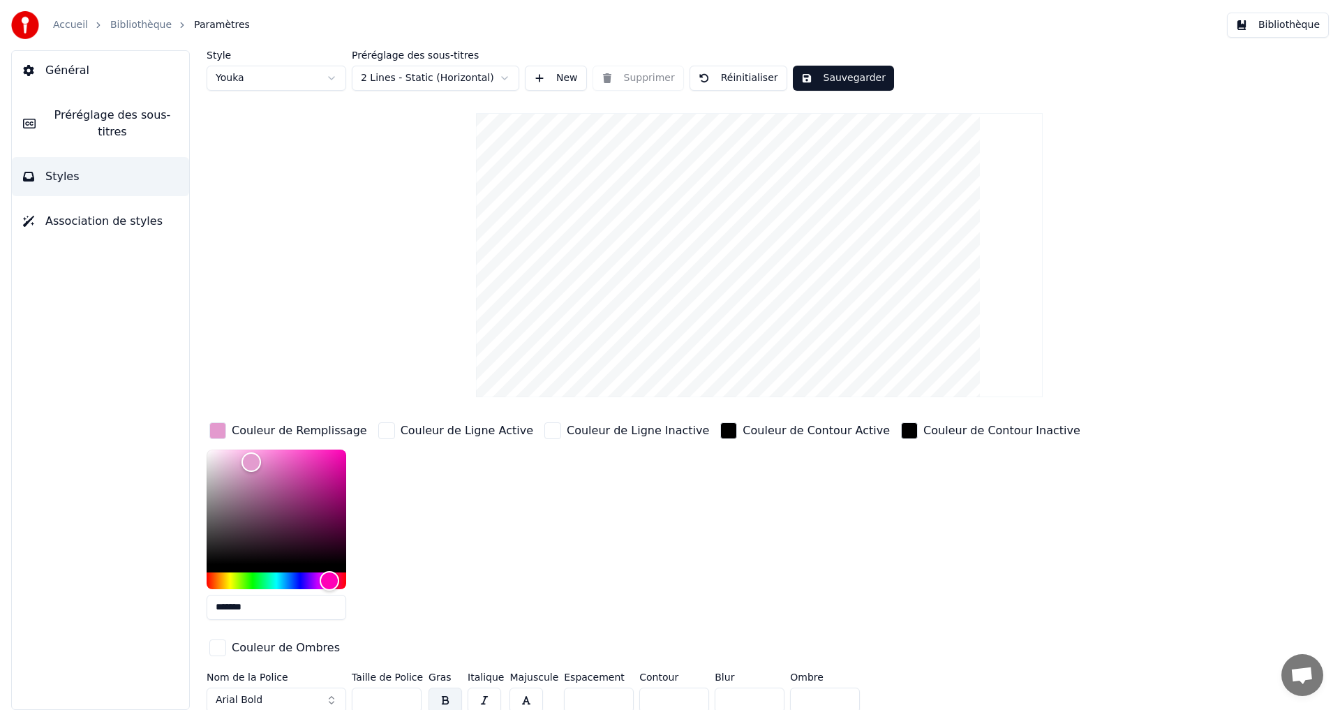
type input "**"
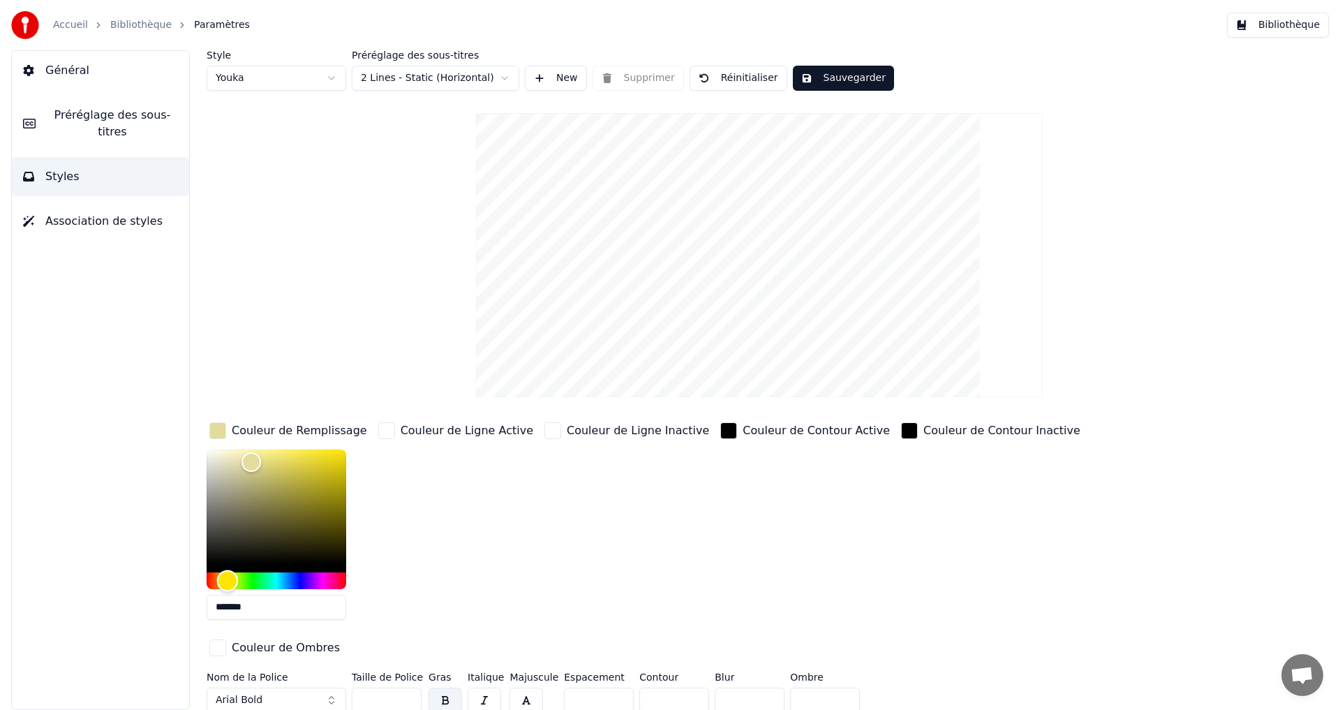
drag, startPoint x: 220, startPoint y: 578, endPoint x: 227, endPoint y: 576, distance: 7.1
click at [227, 576] on div "Hue" at bounding box center [277, 580] width 140 height 17
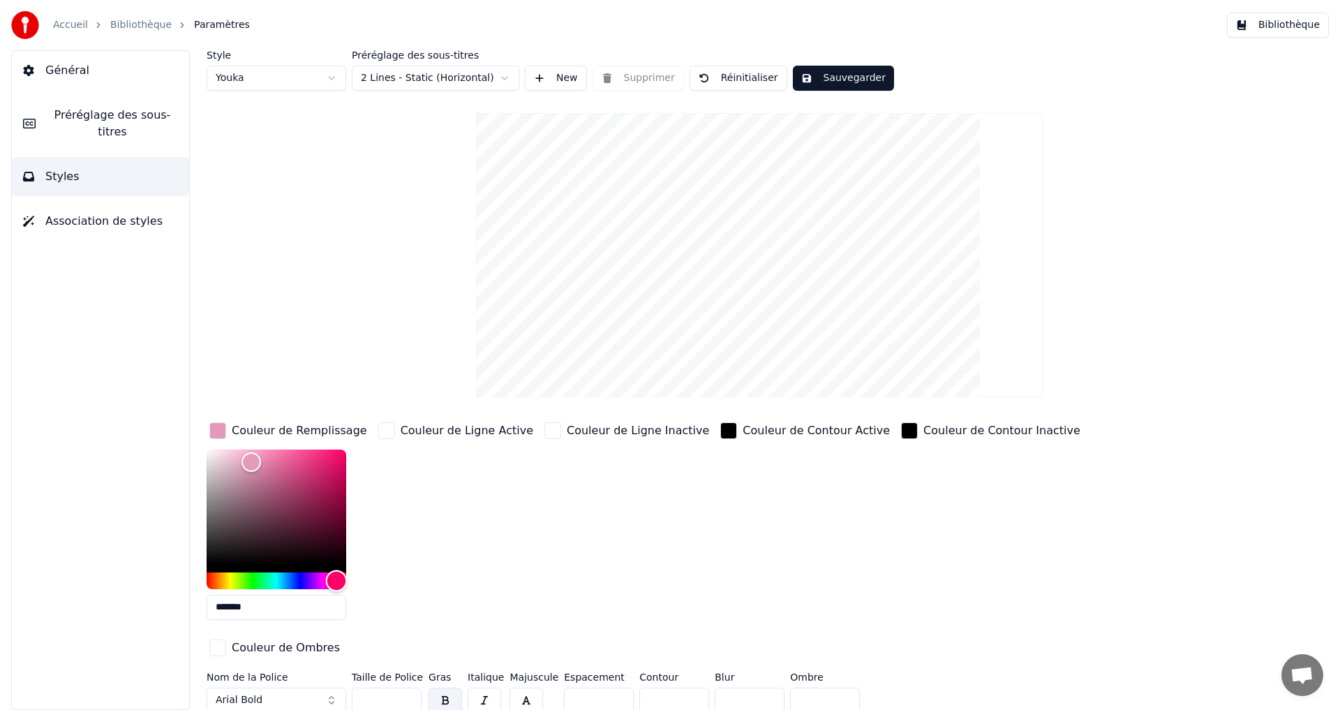
type input "*******"
drag, startPoint x: 319, startPoint y: 574, endPoint x: 342, endPoint y: 572, distance: 23.1
click at [342, 572] on div "Hue" at bounding box center [277, 580] width 140 height 17
click at [811, 77] on button "Sauvegarder" at bounding box center [843, 78] width 101 height 25
click at [112, 122] on span "Préréglage des sous-titres" at bounding box center [112, 123] width 131 height 33
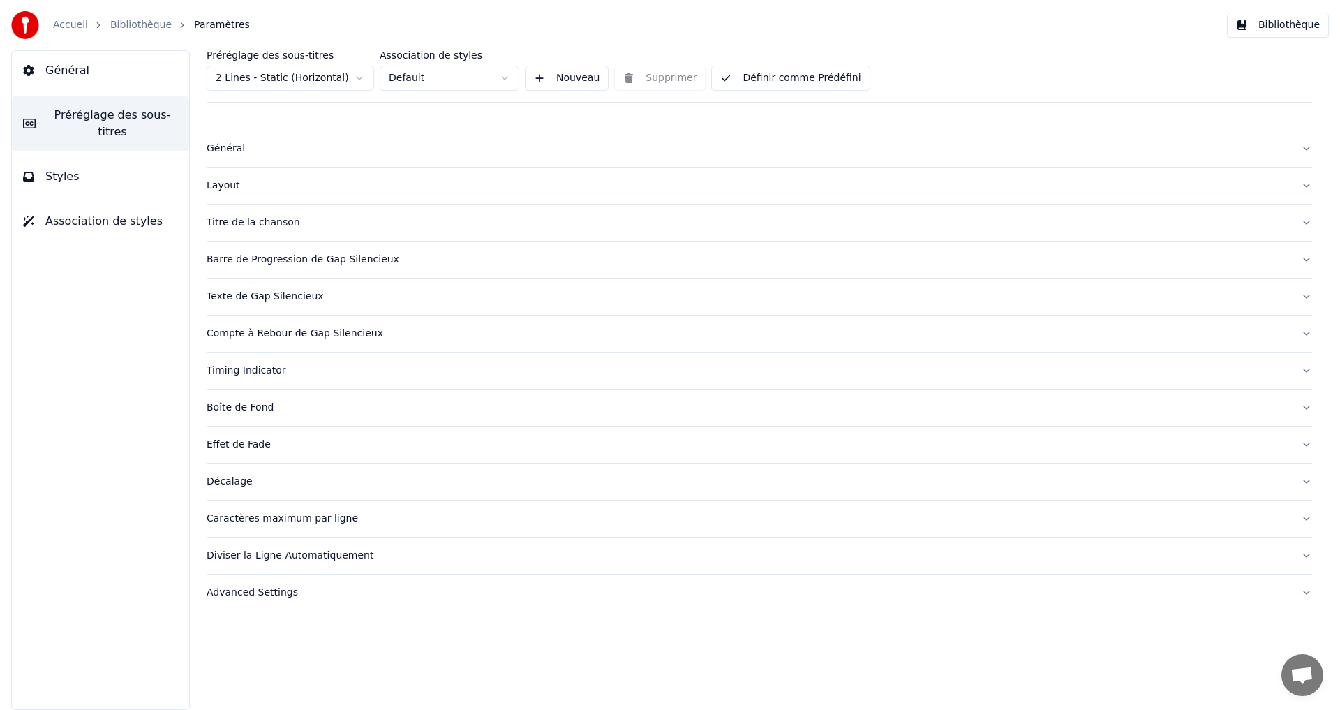
click at [276, 367] on div "Timing Indicator" at bounding box center [748, 371] width 1083 height 14
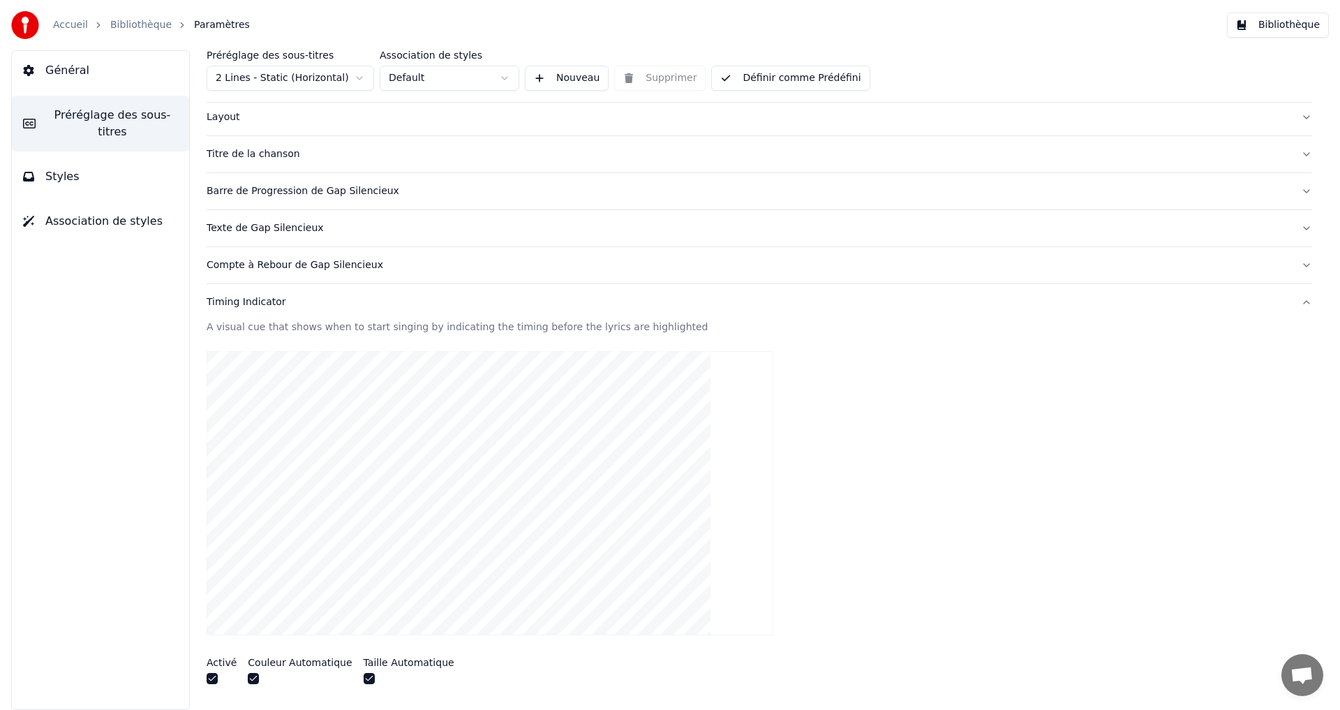
scroll to position [279, 0]
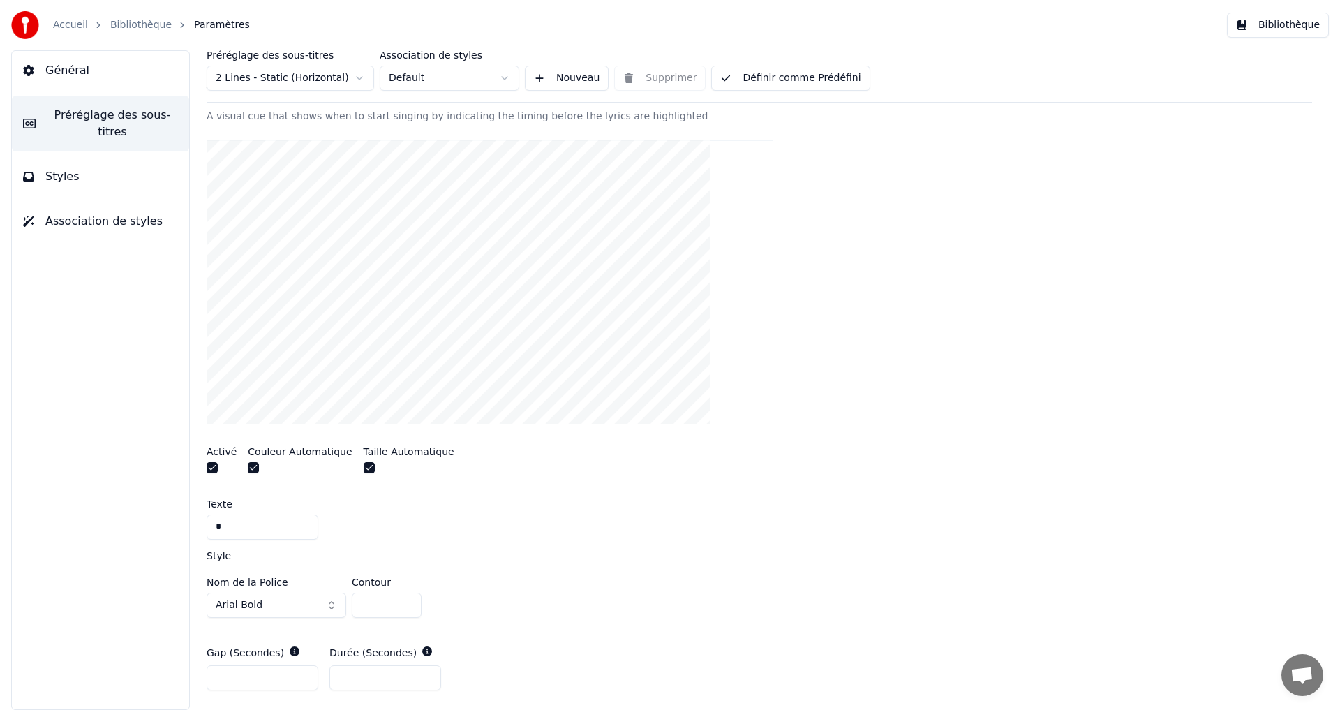
click at [253, 470] on button "button" at bounding box center [253, 467] width 11 height 11
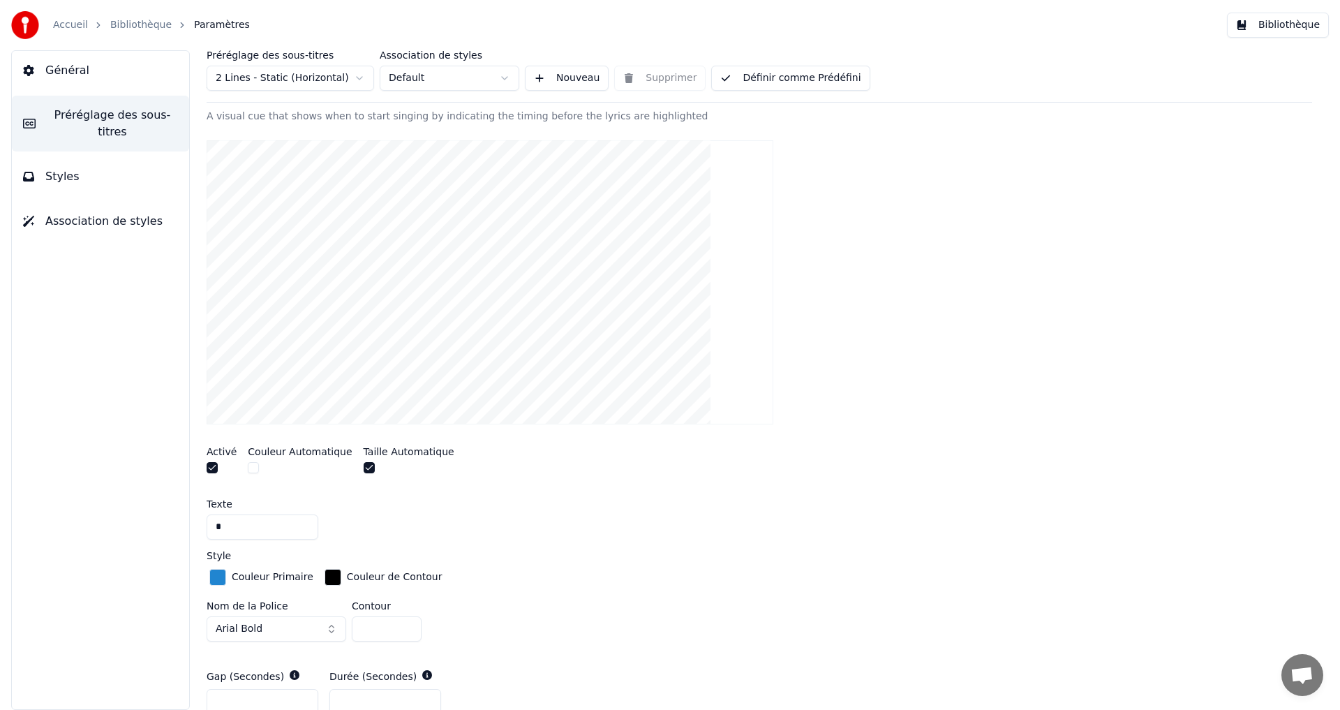
click at [249, 469] on button "button" at bounding box center [253, 467] width 11 height 11
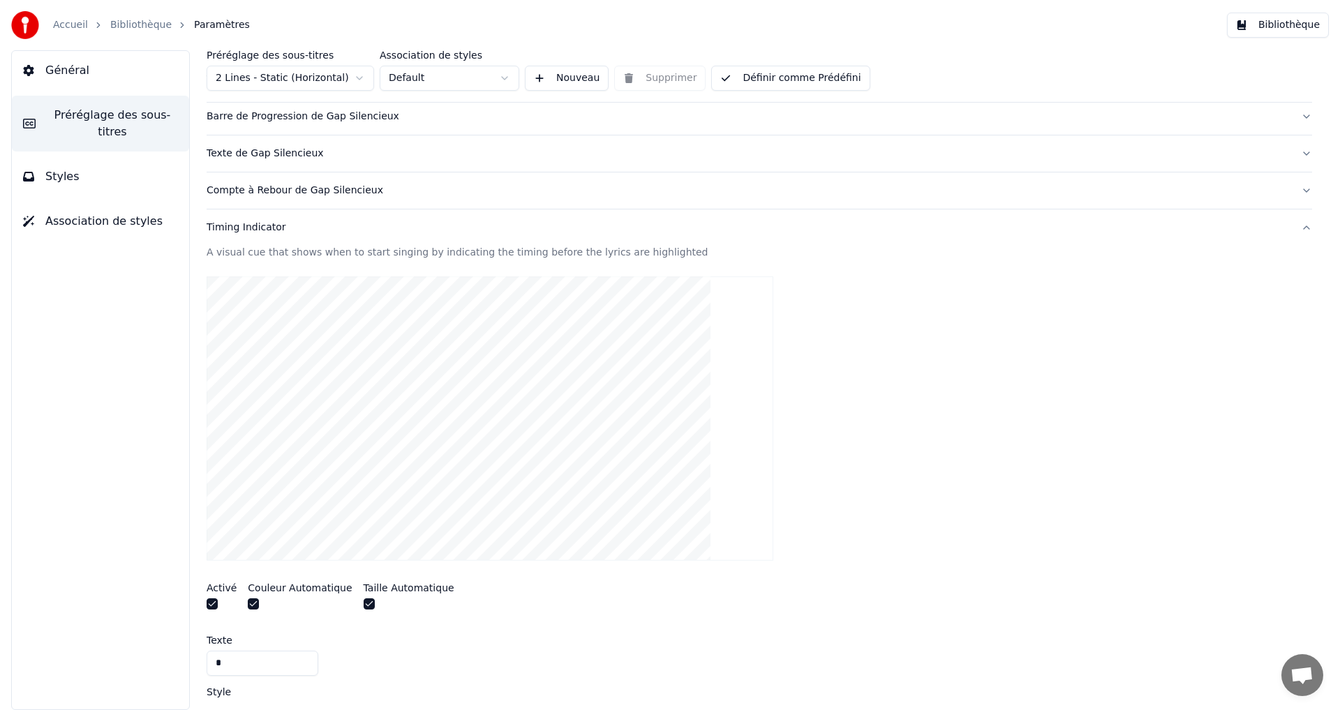
scroll to position [0, 0]
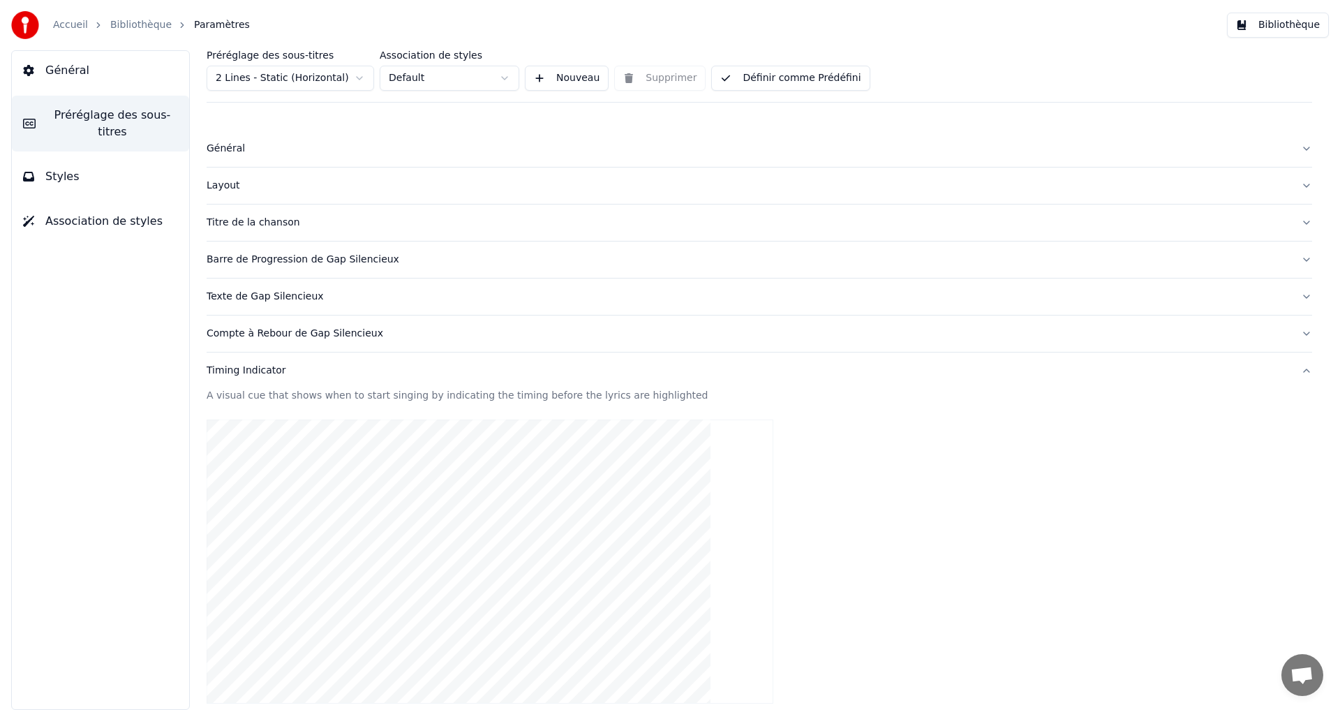
click at [284, 371] on div "Timing Indicator" at bounding box center [748, 371] width 1083 height 14
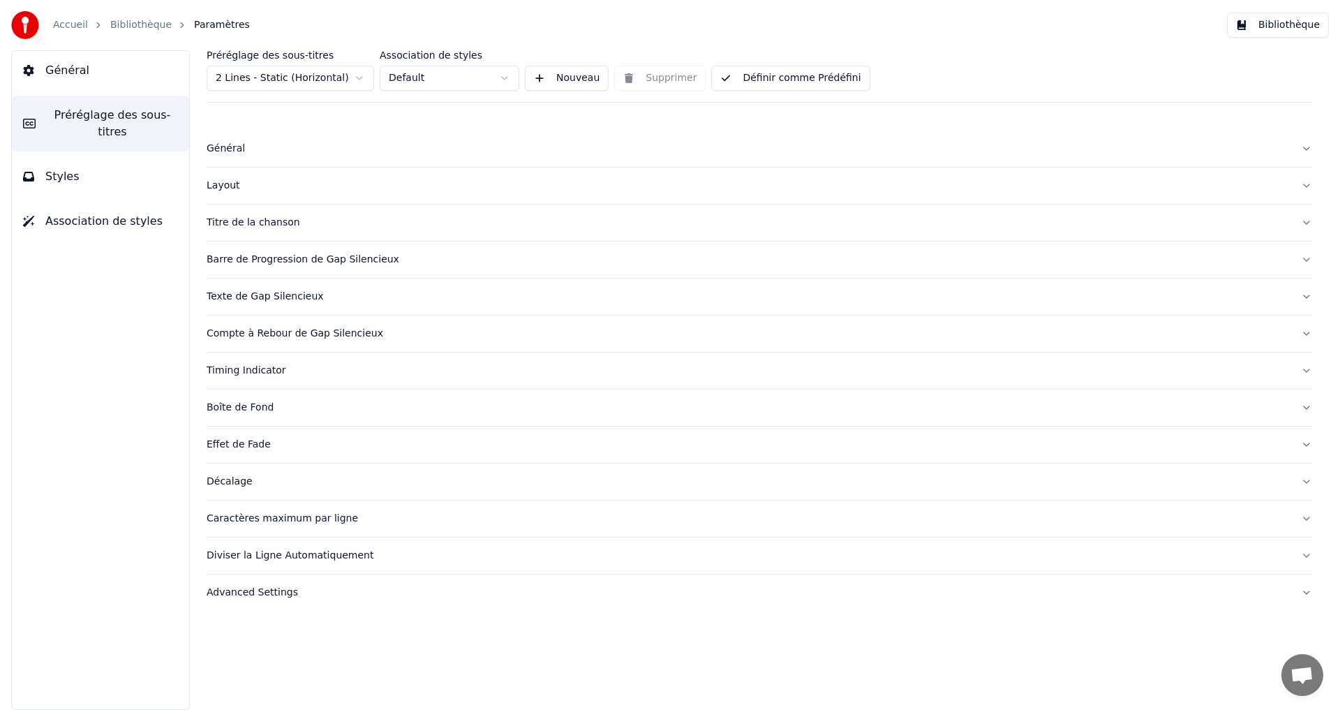
click at [331, 336] on div "Compte à Rebour de Gap Silencieux" at bounding box center [748, 334] width 1083 height 14
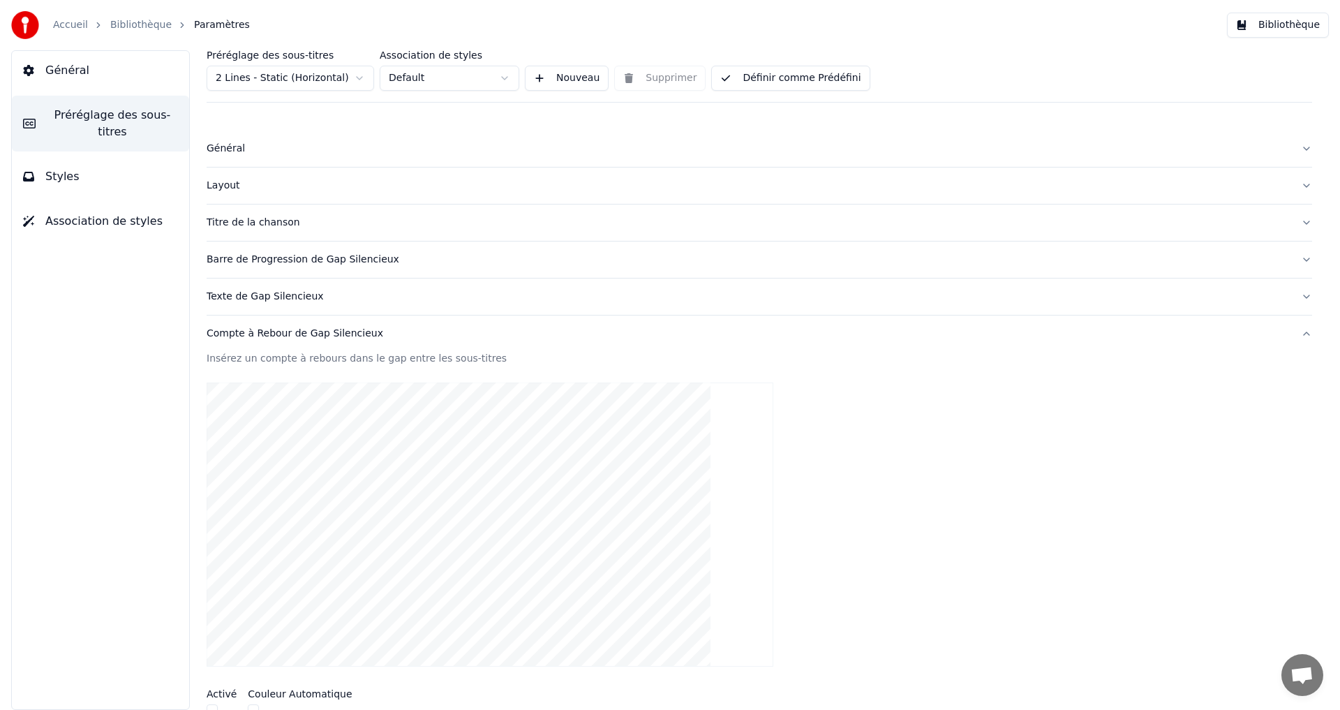
click at [331, 336] on div "Compte à Rebour de Gap Silencieux" at bounding box center [748, 334] width 1083 height 14
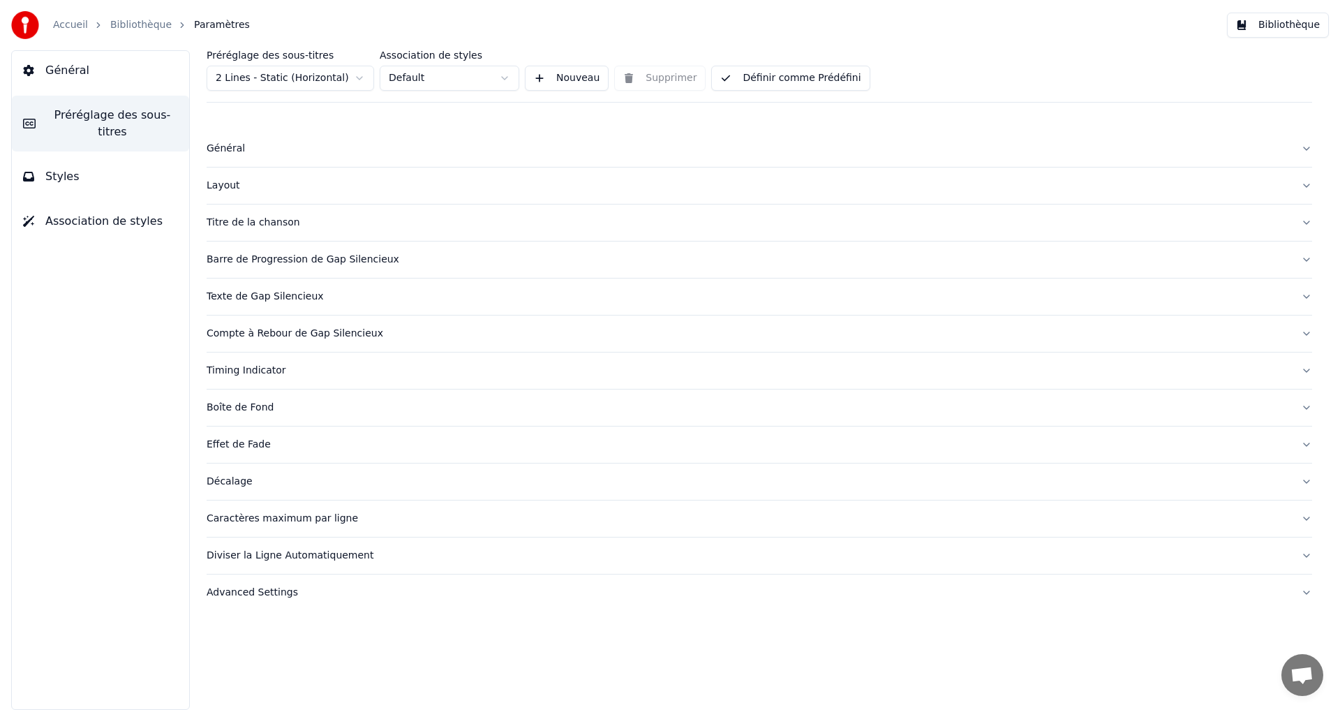
click at [322, 306] on button "Texte de Gap Silencieux" at bounding box center [759, 296] width 1105 height 36
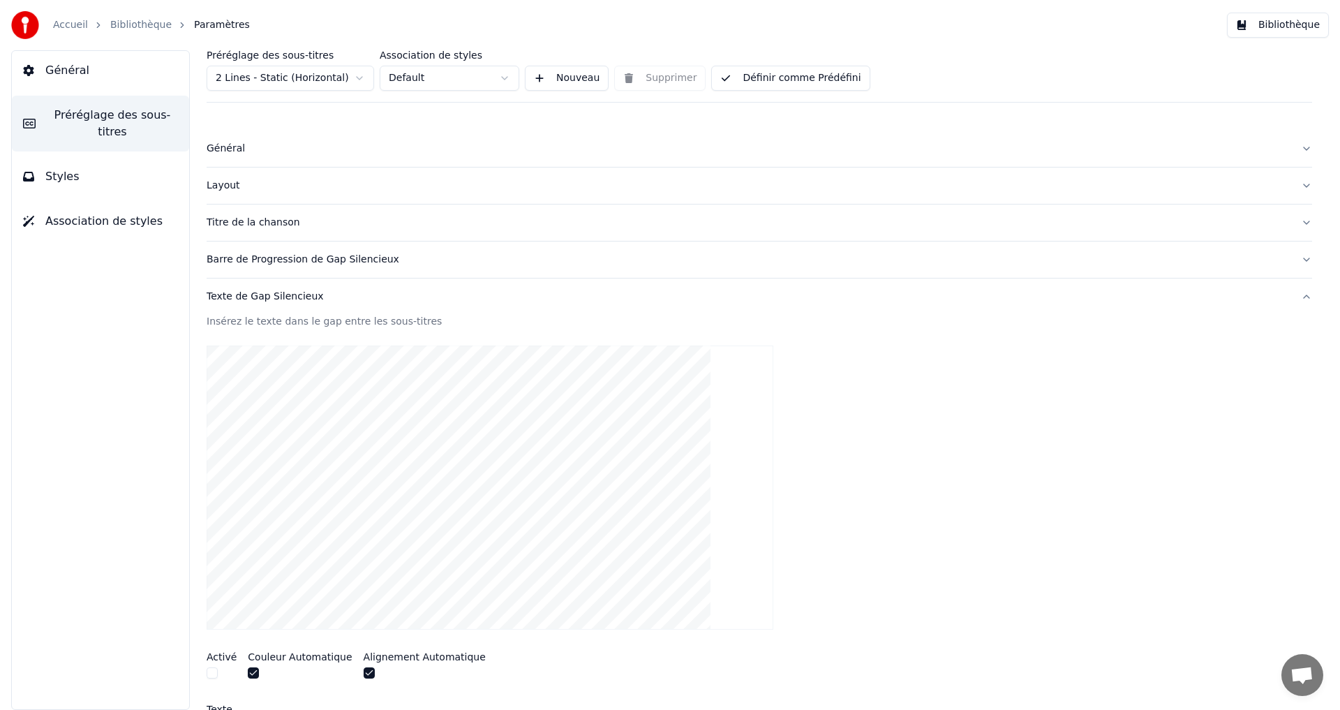
click at [322, 306] on button "Texte de Gap Silencieux" at bounding box center [759, 296] width 1105 height 36
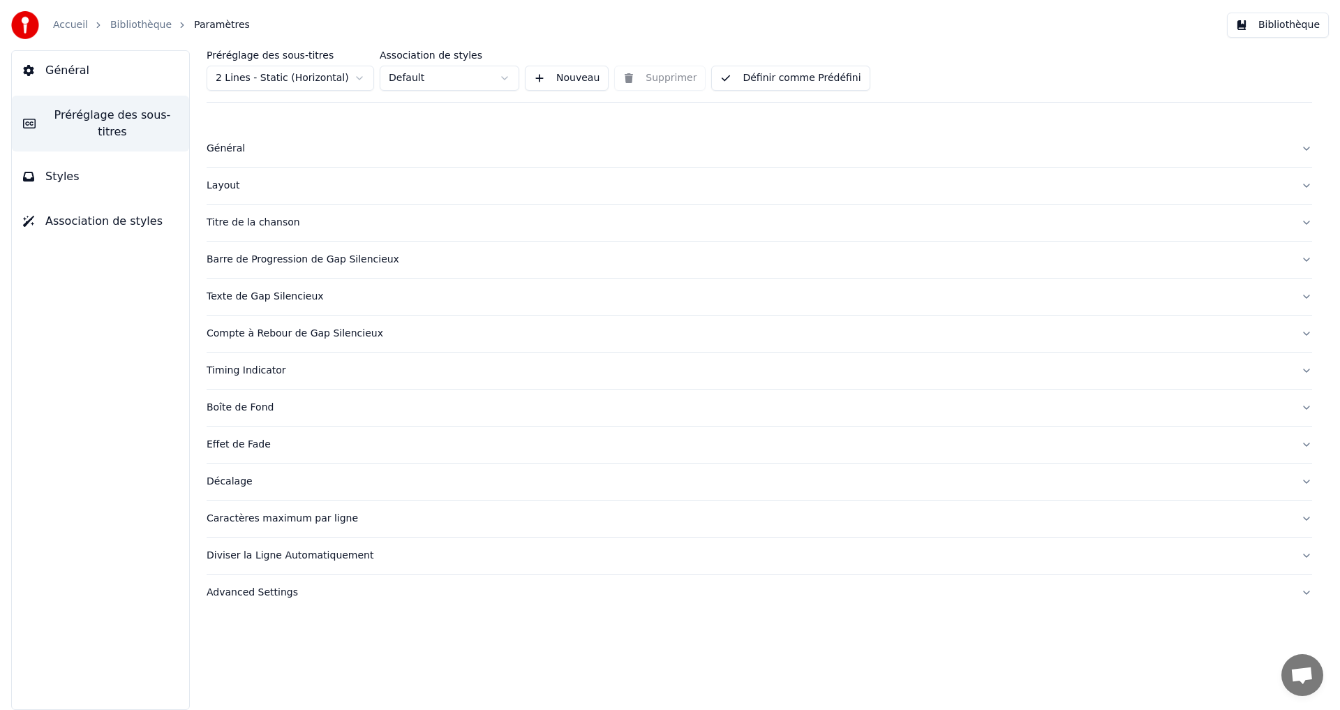
click at [343, 274] on button "Barre de Progression de Gap Silencieux" at bounding box center [759, 259] width 1105 height 36
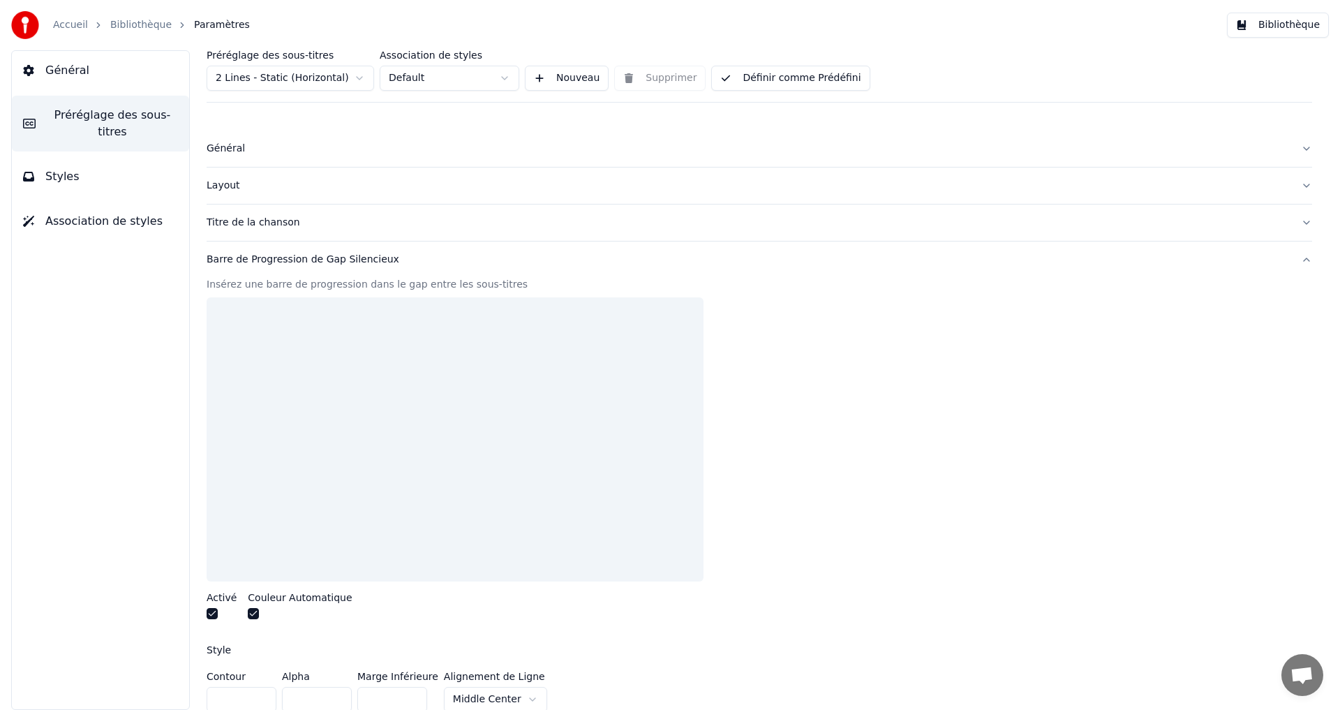
click at [211, 610] on button "button" at bounding box center [212, 613] width 11 height 11
click at [251, 614] on button "button" at bounding box center [253, 613] width 11 height 11
click at [389, 260] on div "Barre de Progression de Gap Silencieux" at bounding box center [748, 260] width 1083 height 14
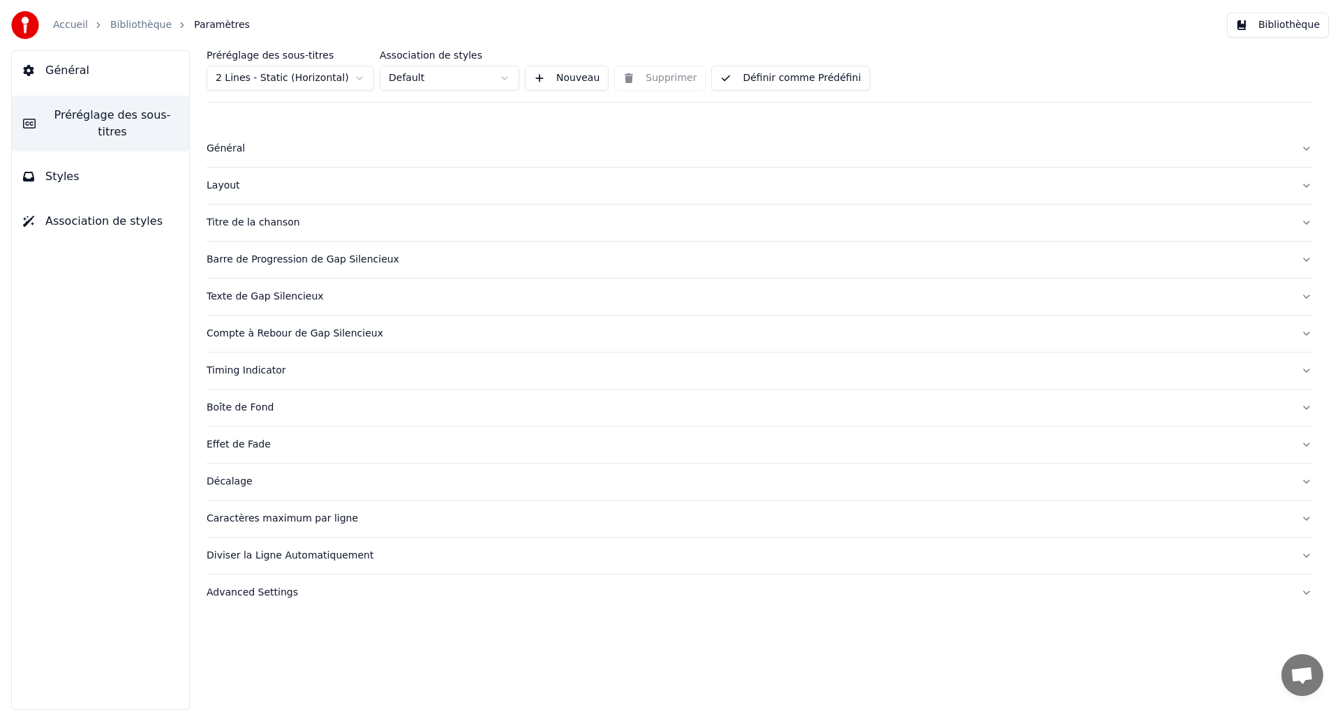
click at [768, 75] on button "Définir comme Prédéfini" at bounding box center [790, 78] width 158 height 25
click at [768, 75] on button "Terminé" at bounding box center [750, 78] width 79 height 25
click at [784, 80] on button "Définir comme Prédéfini" at bounding box center [790, 78] width 158 height 25
click at [719, 83] on button "Terminé" at bounding box center [750, 78] width 79 height 25
click at [145, 22] on link "Bibliothèque" at bounding box center [140, 25] width 61 height 14
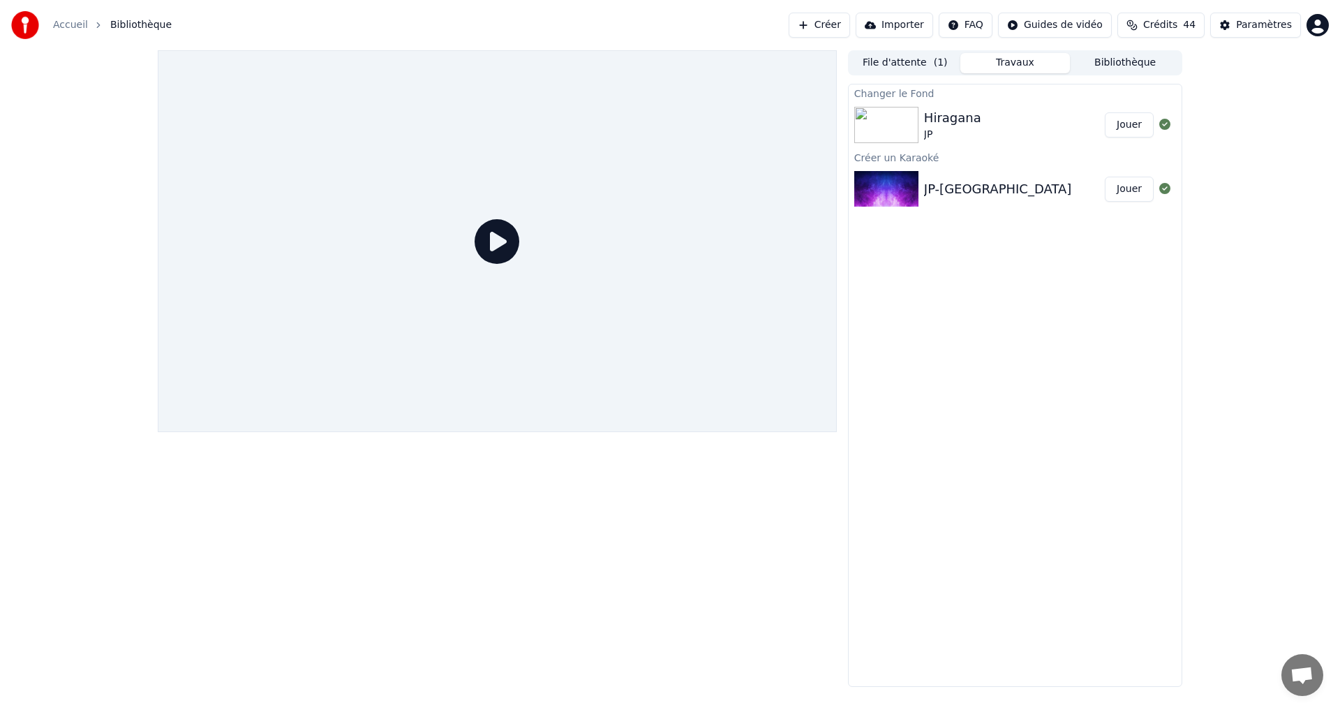
click at [505, 246] on icon at bounding box center [496, 241] width 45 height 45
click at [991, 123] on div "Hiragana JP" at bounding box center [1014, 124] width 181 height 33
drag, startPoint x: 1134, startPoint y: 125, endPoint x: 873, endPoint y: 121, distance: 261.7
click at [1132, 126] on button "Jouer" at bounding box center [1128, 124] width 49 height 25
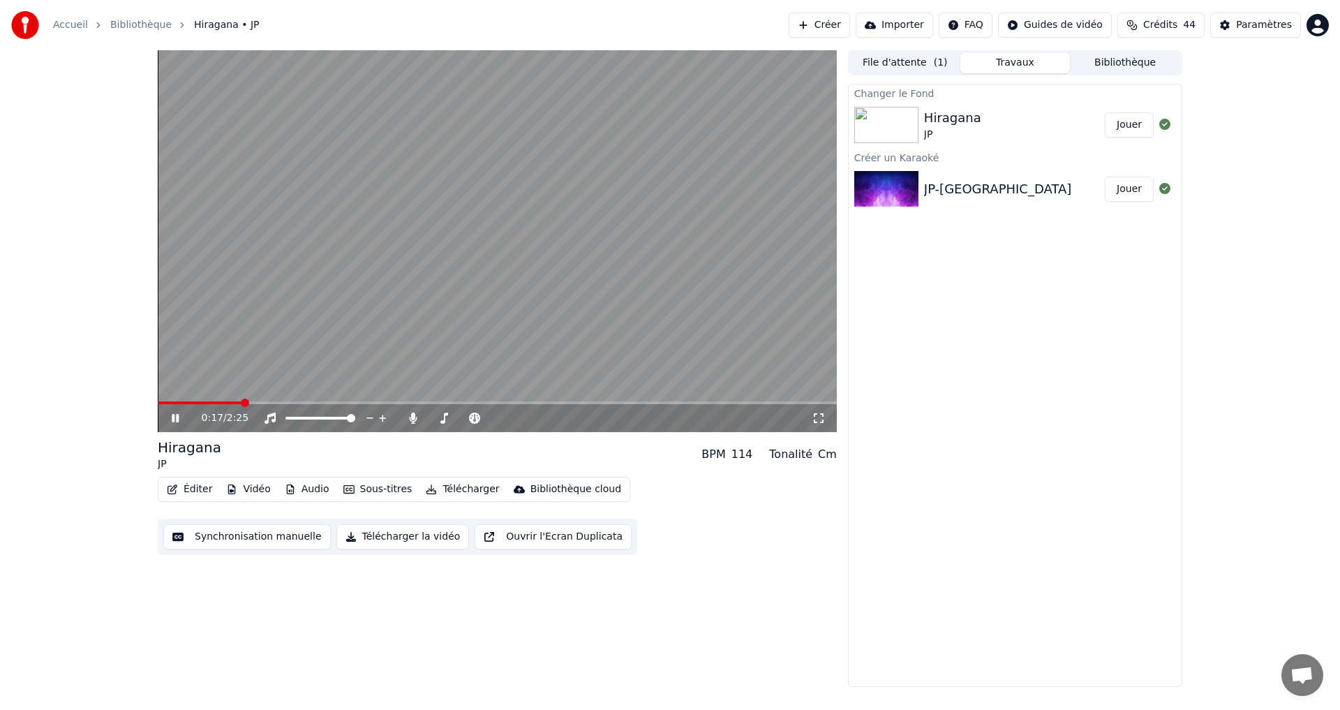
click at [170, 413] on icon at bounding box center [185, 417] width 33 height 11
click at [171, 413] on icon at bounding box center [185, 417] width 33 height 11
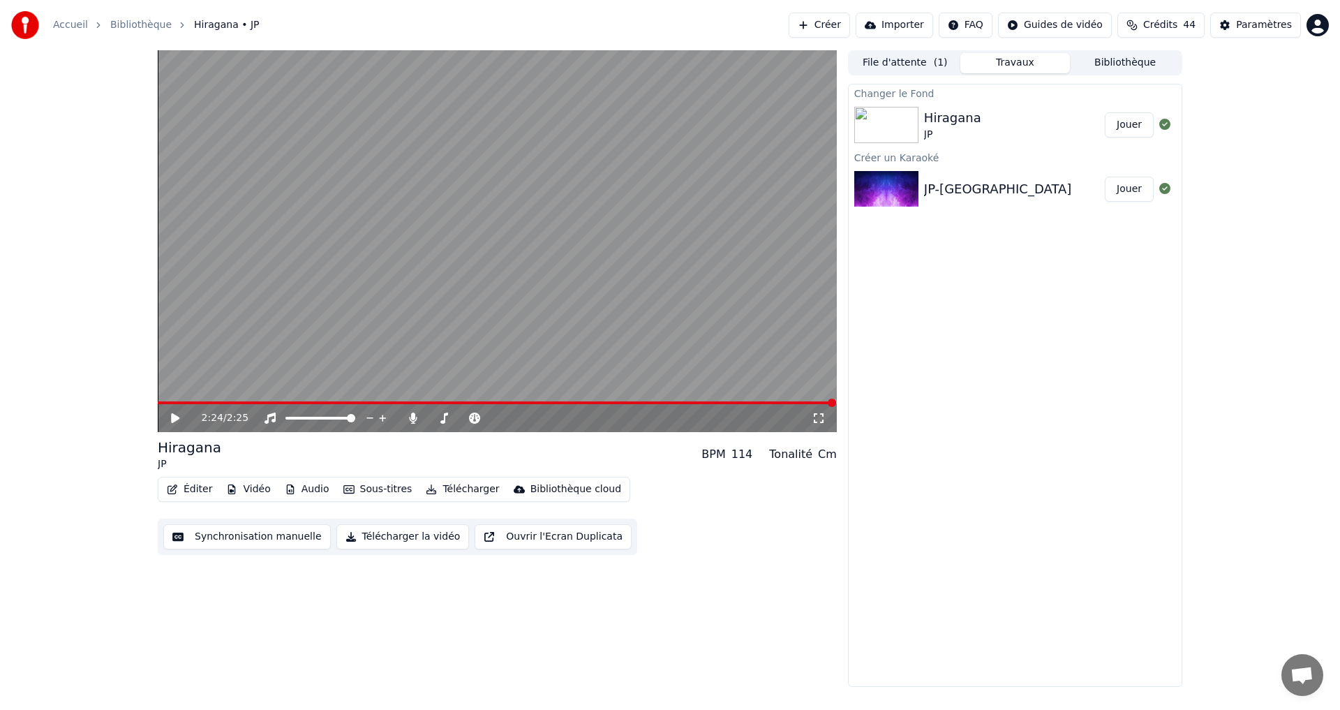
click at [183, 493] on button "Éditer" at bounding box center [189, 489] width 57 height 20
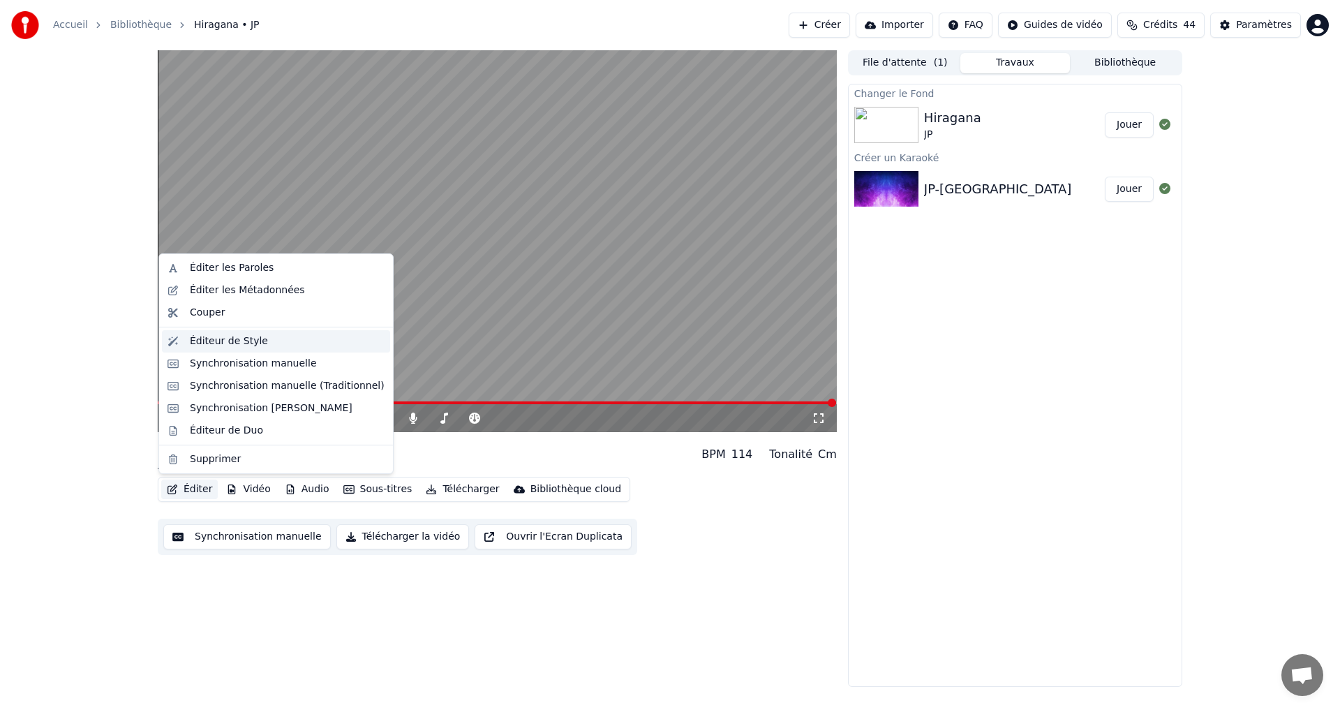
click at [229, 344] on div "Éditeur de Style" at bounding box center [229, 341] width 78 height 14
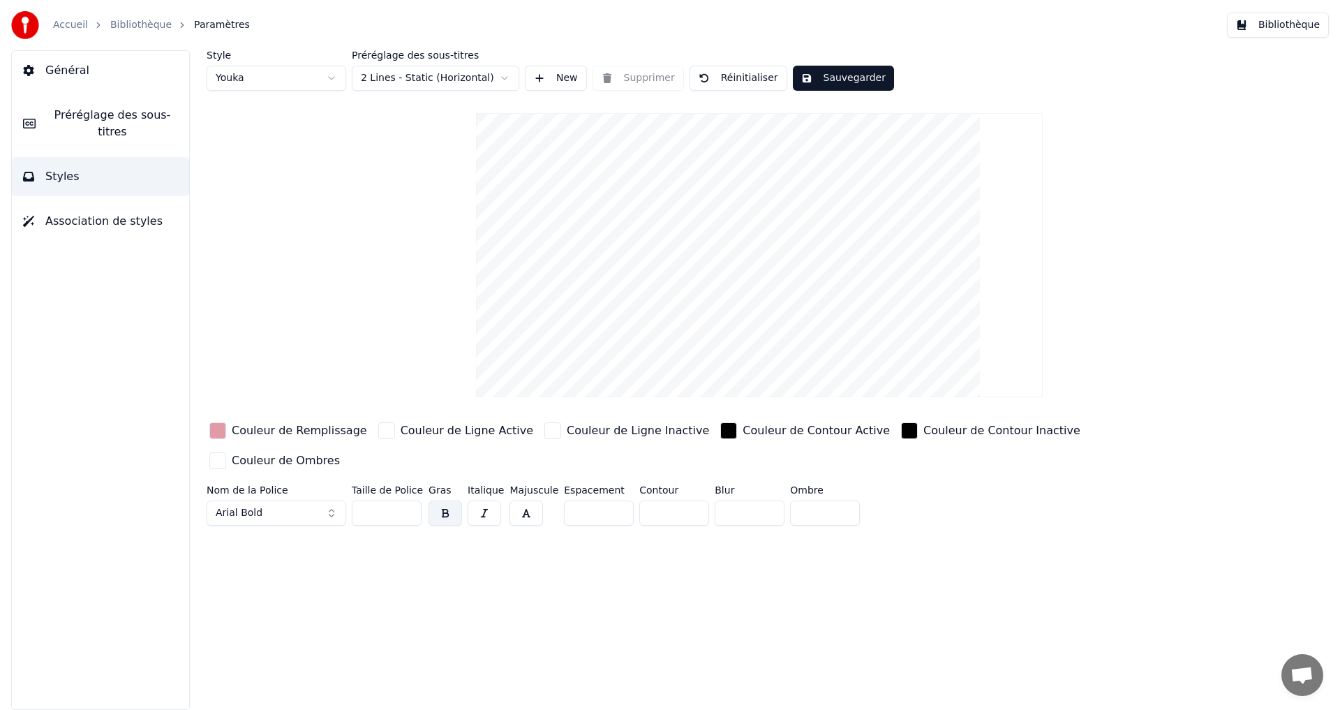
drag, startPoint x: 646, startPoint y: 478, endPoint x: 633, endPoint y: 482, distance: 13.9
click at [639, 500] on input "*" at bounding box center [674, 512] width 70 height 25
type input "*"
click at [218, 433] on div "button" at bounding box center [217, 430] width 17 height 17
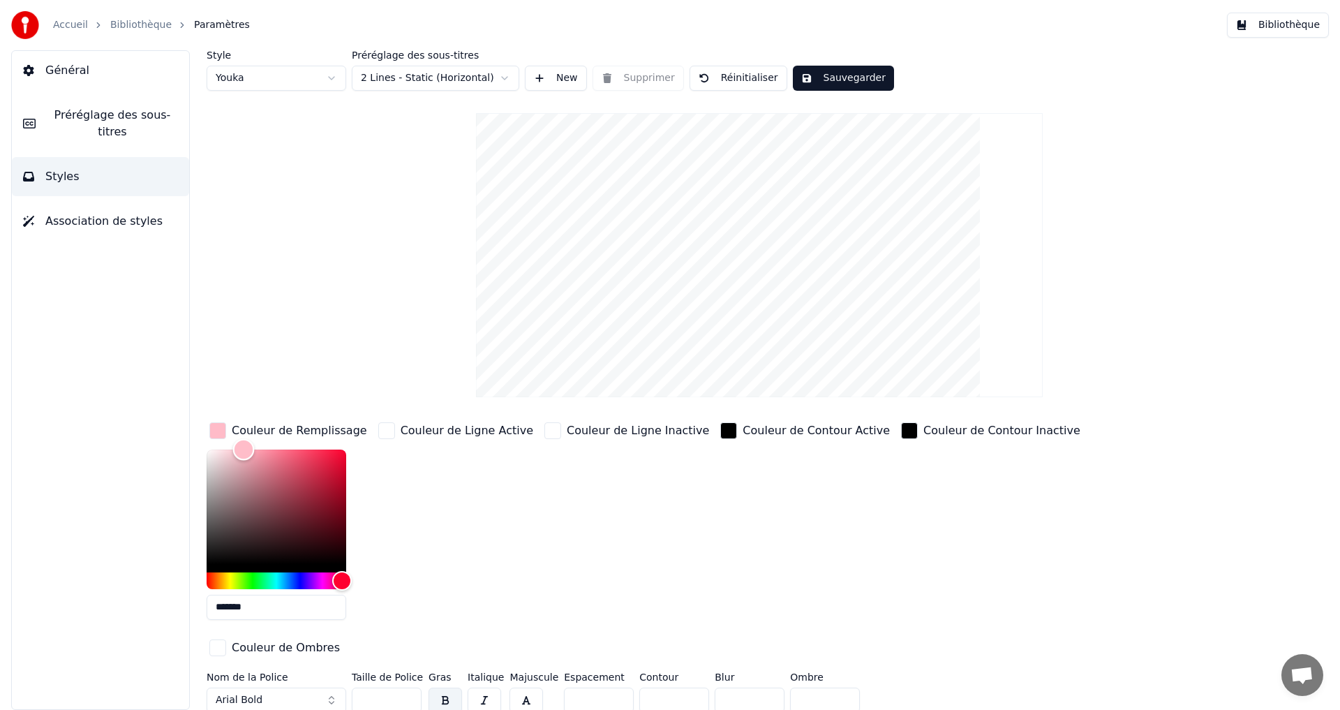
type input "*******"
drag, startPoint x: 249, startPoint y: 458, endPoint x: 246, endPoint y: 442, distance: 16.3
click at [246, 442] on div "Color" at bounding box center [247, 449] width 22 height 22
click at [805, 76] on button "Sauvegarder" at bounding box center [843, 78] width 101 height 25
click at [140, 117] on span "Préréglage des sous-titres" at bounding box center [112, 123] width 131 height 33
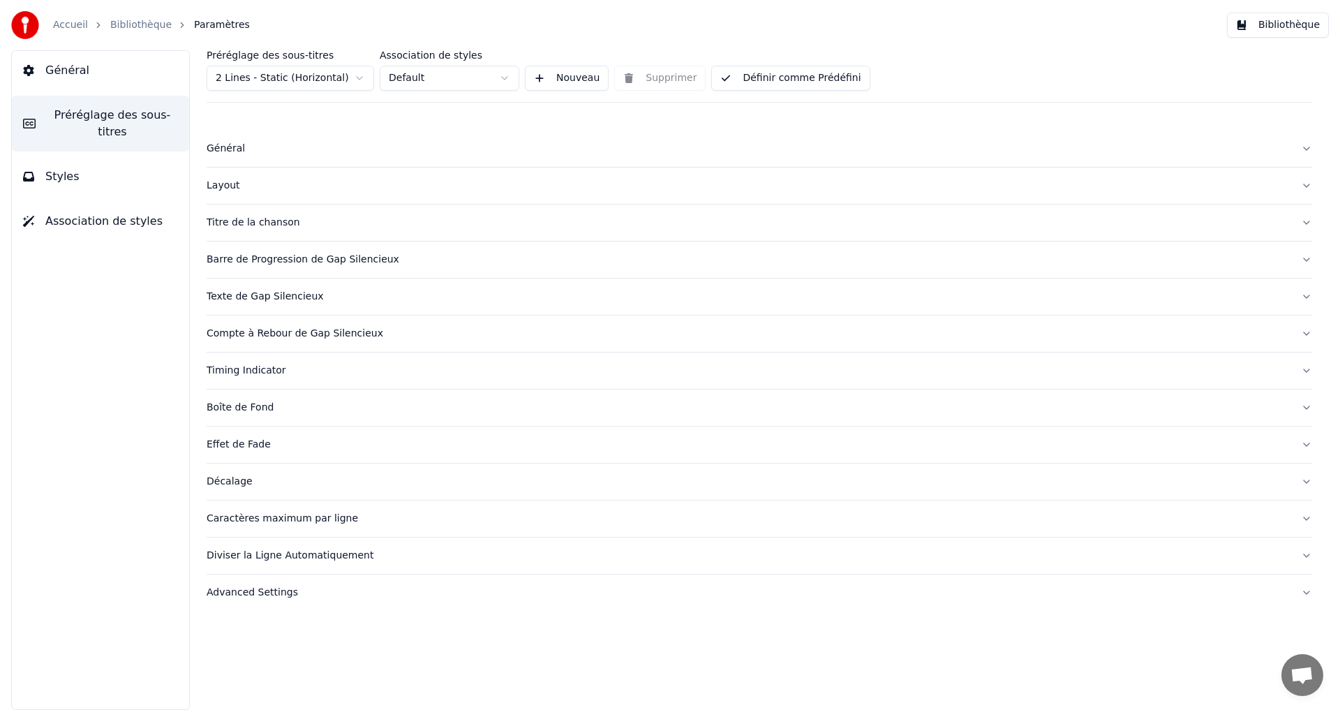
click at [809, 87] on button "Définir comme Prédéfini" at bounding box center [790, 78] width 158 height 25
click at [743, 88] on button "Terminé" at bounding box center [750, 78] width 79 height 25
